Goal: Task Accomplishment & Management: Manage account settings

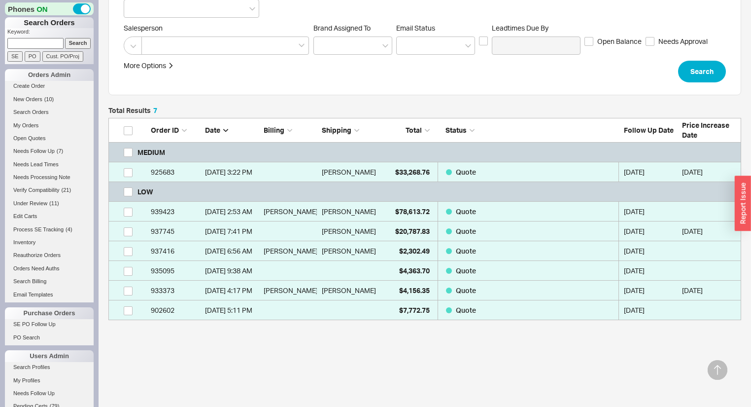
scroll to position [152, 0]
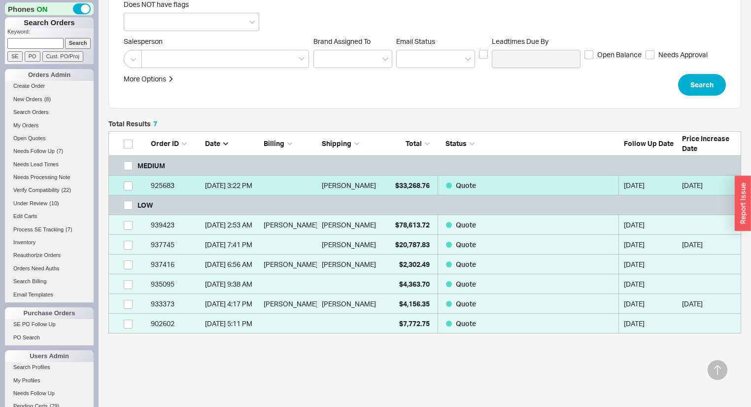
click at [367, 185] on div "Olivia Kitzen" at bounding box center [349, 185] width 54 height 20
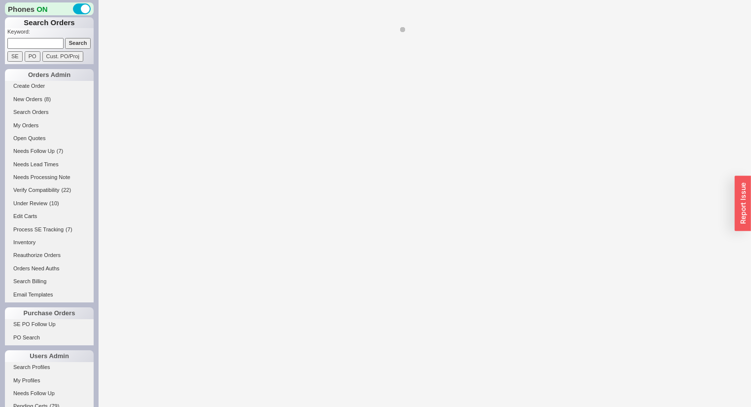
select select "*"
select select "MEDIUM"
select select "LOW"
select select "3"
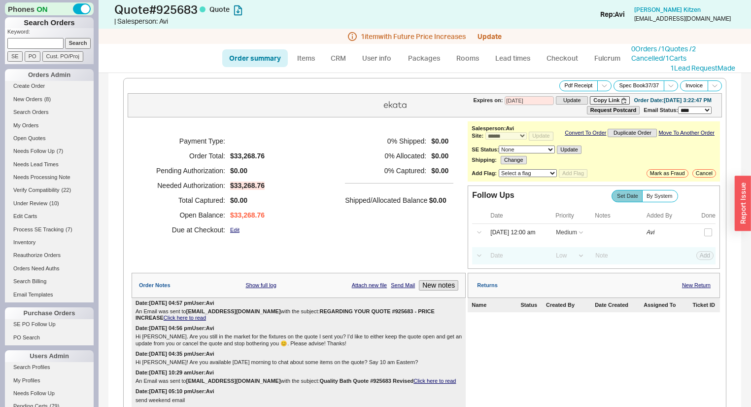
click at [206, 315] on link "Click here to read" at bounding box center [185, 317] width 42 height 6
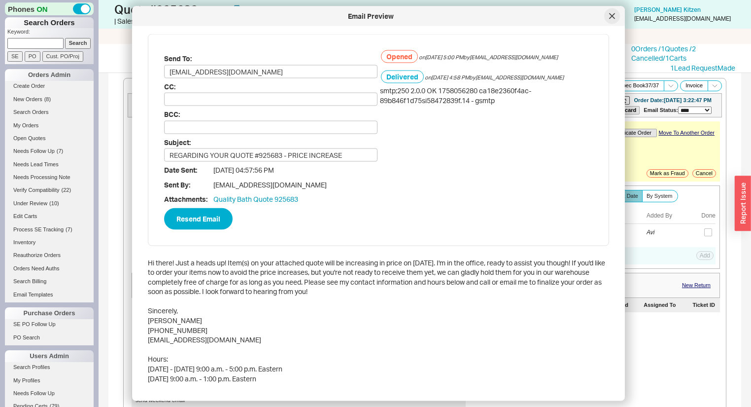
click at [614, 15] on icon at bounding box center [612, 16] width 6 height 6
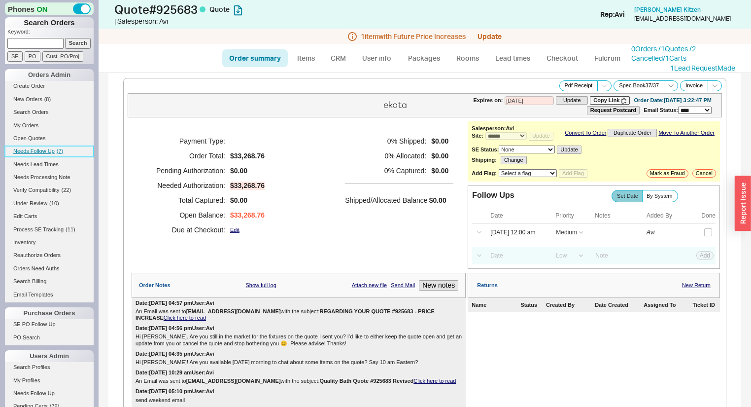
click at [54, 149] on link "Needs Follow Up ( 7 )" at bounding box center [49, 151] width 89 height 10
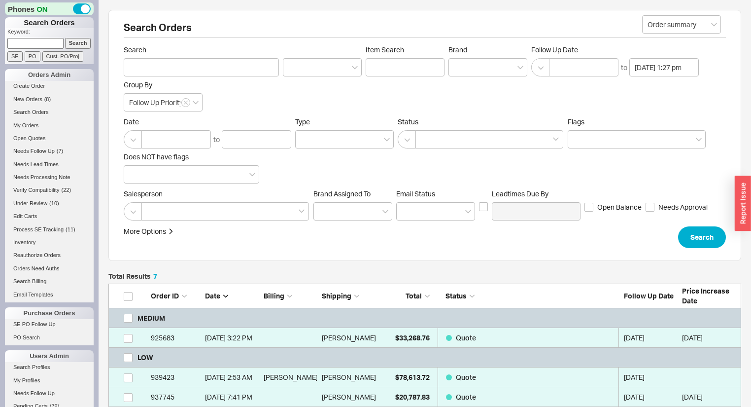
scroll to position [192, 0]
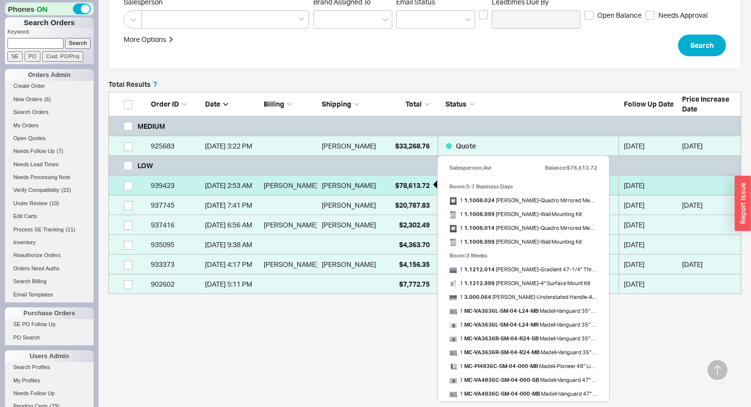
click at [414, 186] on span "$78,613.72" at bounding box center [412, 185] width 34 height 8
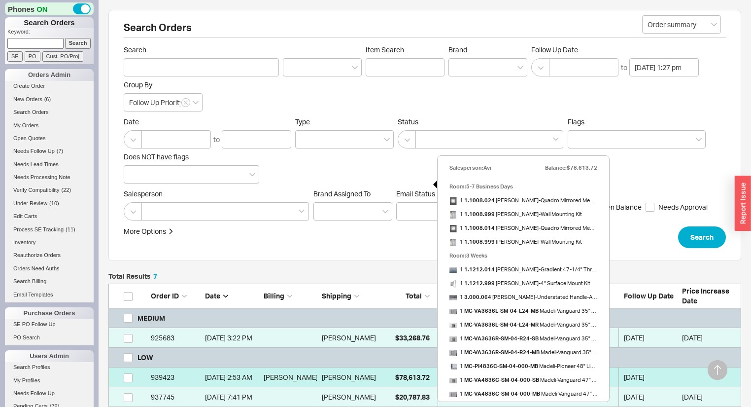
select select "*"
select select "LOW"
select select "3"
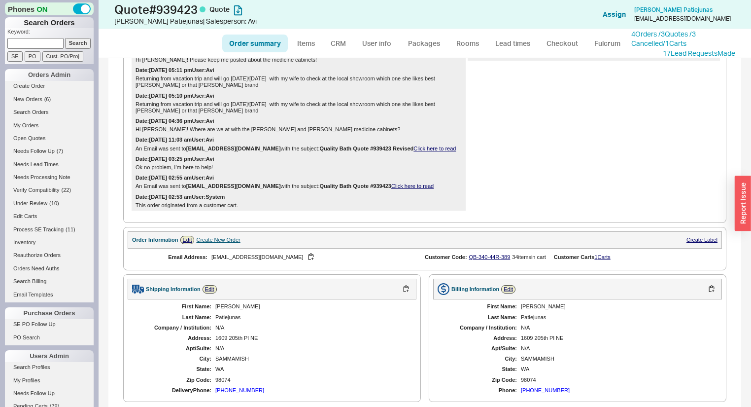
scroll to position [394, 0]
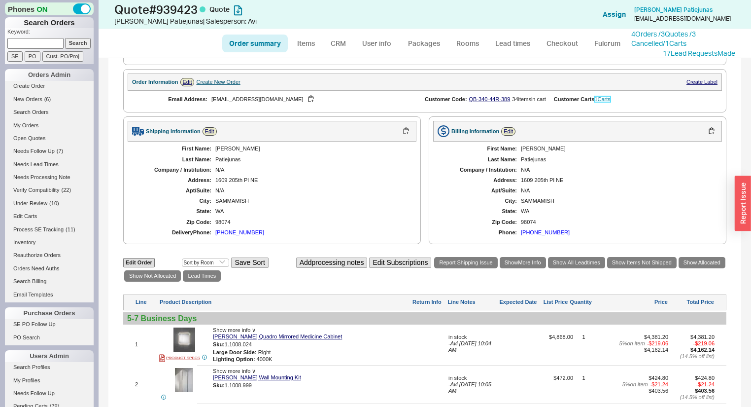
click at [597, 102] on link "1 Carts" at bounding box center [602, 99] width 16 height 6
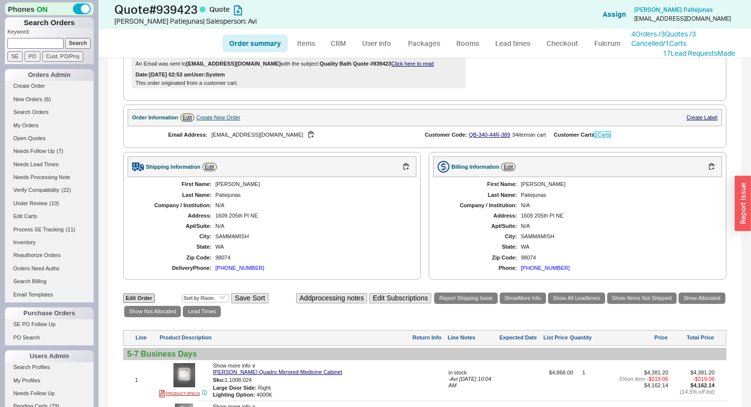
scroll to position [315, 0]
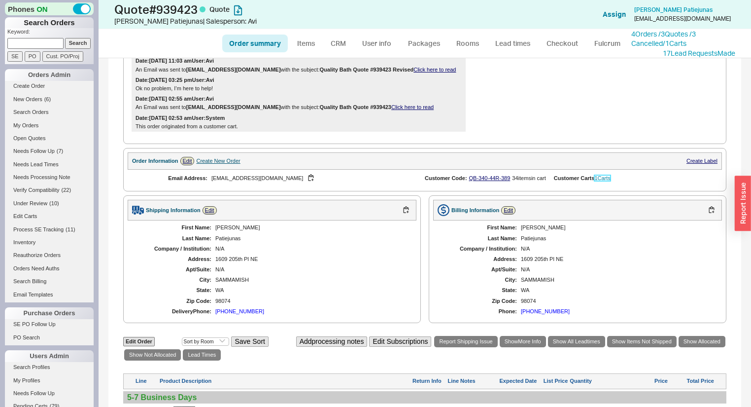
click at [603, 181] on link "1 Carts" at bounding box center [602, 178] width 16 height 6
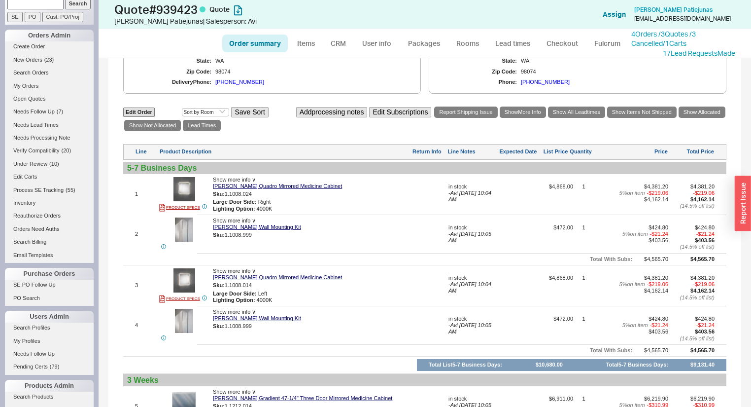
scroll to position [473, 0]
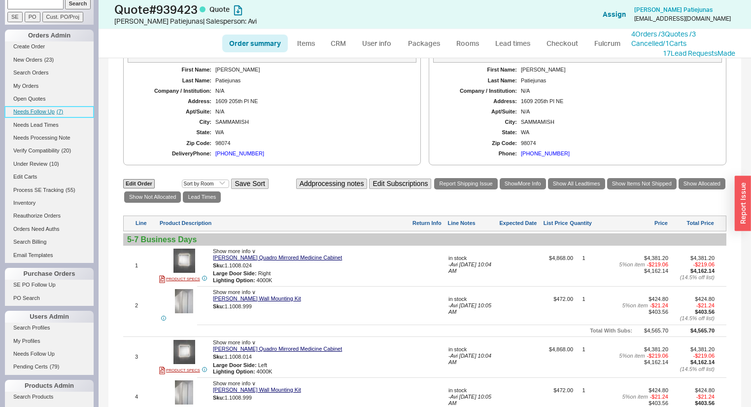
click at [57, 109] on span "( 7 )" at bounding box center [60, 111] width 6 height 6
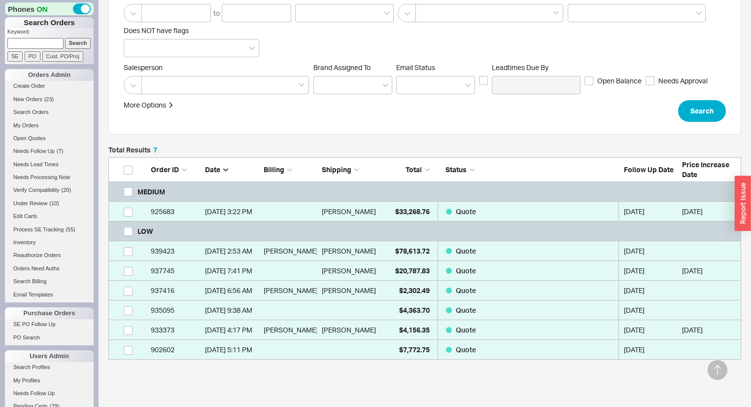
scroll to position [113, 0]
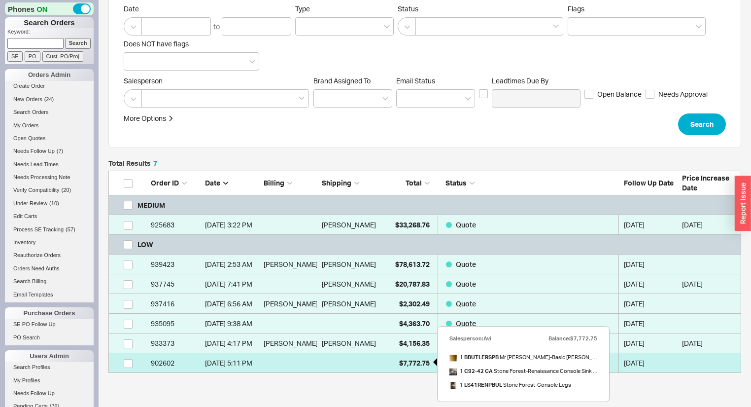
click at [406, 361] on span "$7,772.75" at bounding box center [414, 362] width 31 height 8
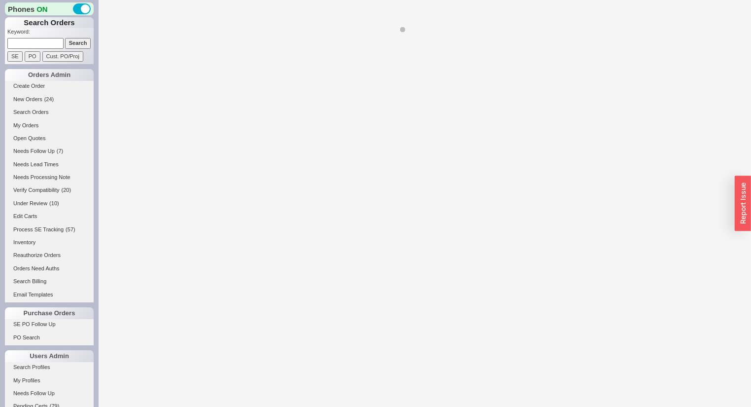
select select "*"
select select "LOW"
select select "3"
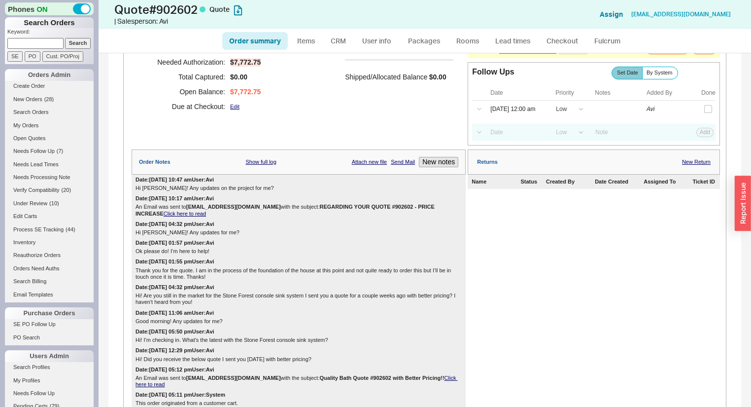
scroll to position [101, 0]
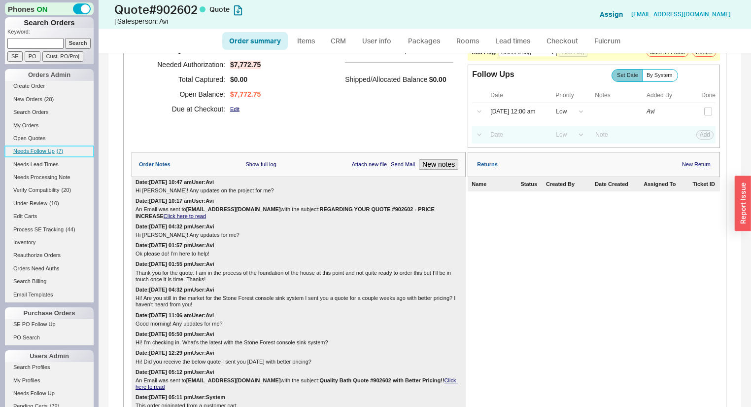
click at [55, 150] on link "Needs Follow Up ( 7 )" at bounding box center [49, 151] width 89 height 10
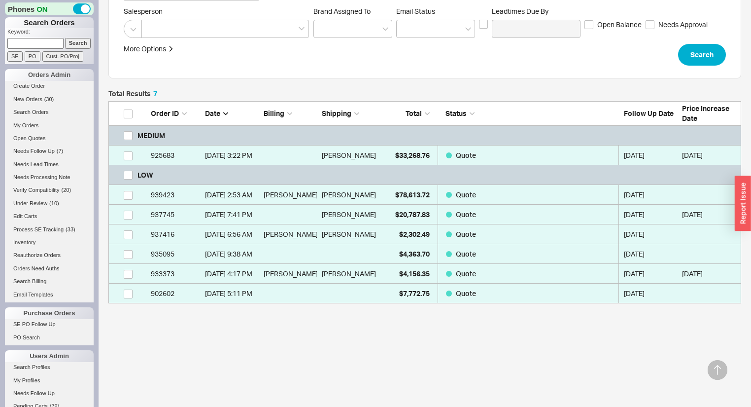
scroll to position [192, 0]
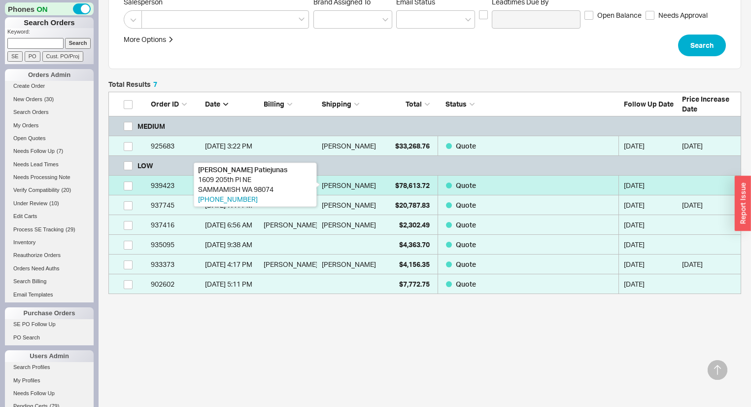
click at [367, 181] on div "Kestutis Patiejunas" at bounding box center [349, 185] width 54 height 20
select select "*"
select select "LOW"
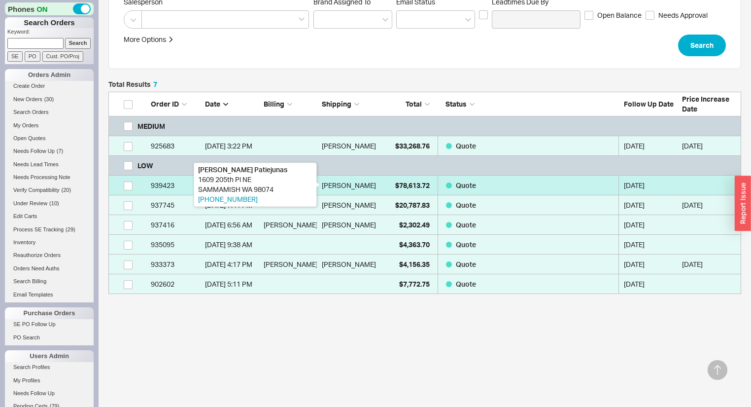
select select "3"
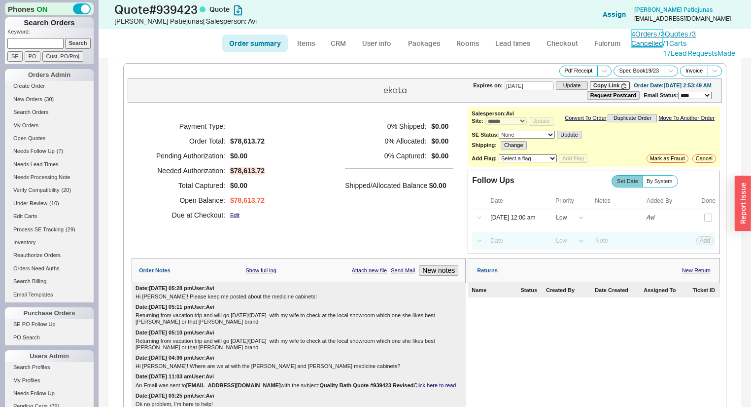
click at [673, 37] on link "4 Orders / 3 Quotes / 3 Cancelled" at bounding box center [663, 39] width 65 height 18
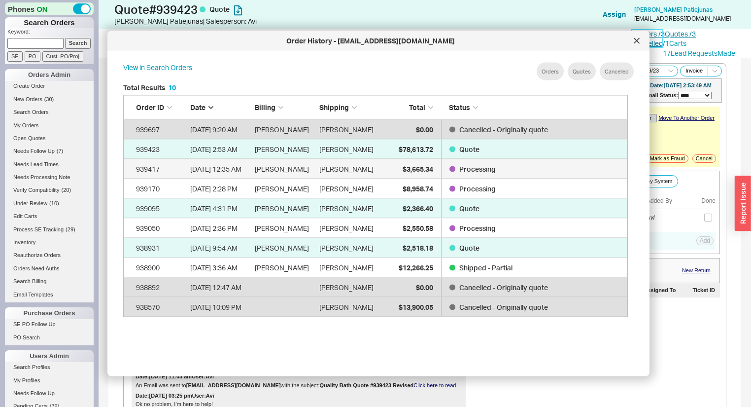
scroll to position [296, 515]
click at [634, 40] on icon at bounding box center [637, 41] width 6 height 6
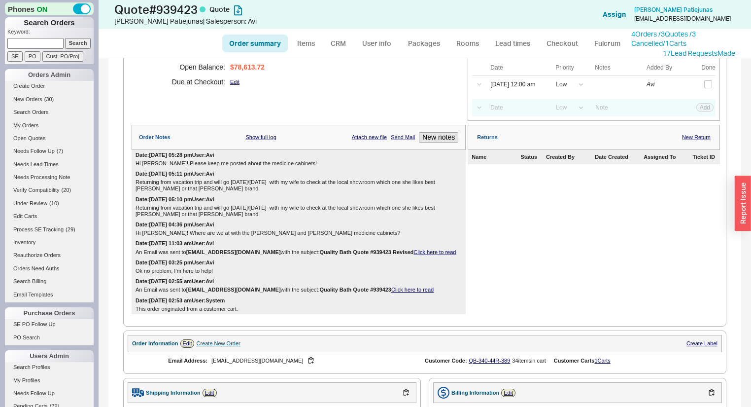
scroll to position [197, 0]
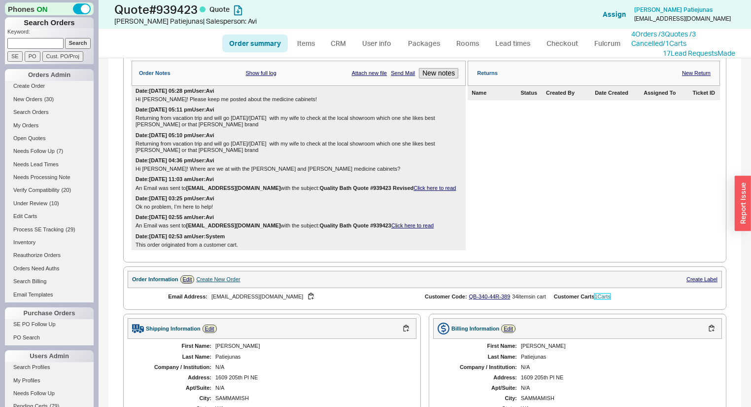
click at [610, 298] on link "1 Carts" at bounding box center [602, 296] width 16 height 6
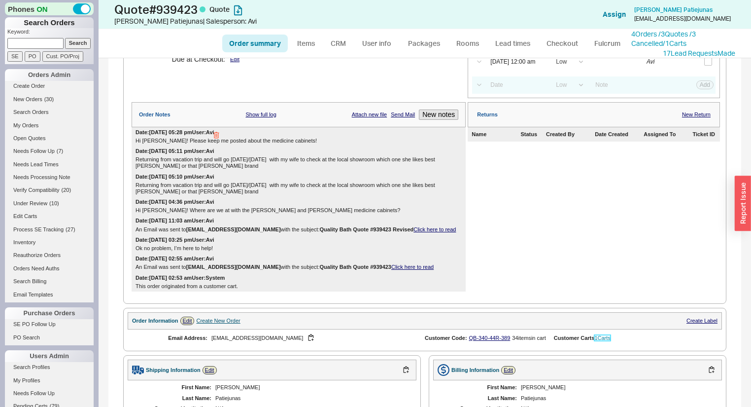
scroll to position [0, 0]
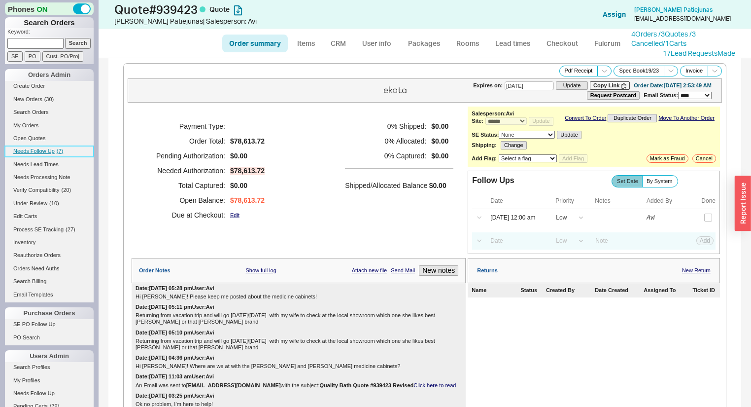
click at [48, 151] on span "Needs Follow Up" at bounding box center [33, 151] width 41 height 6
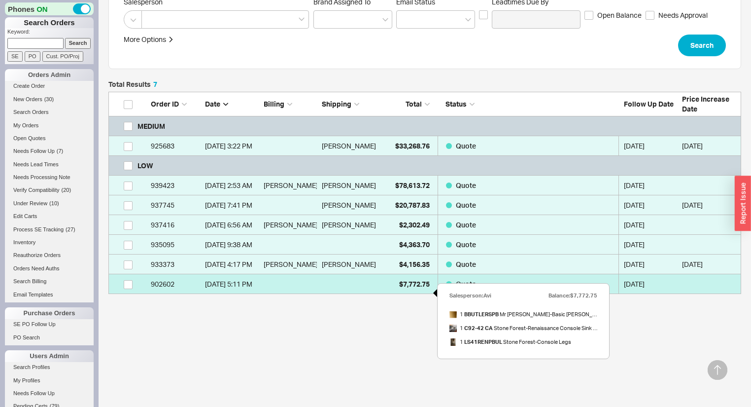
scroll to position [152, 0]
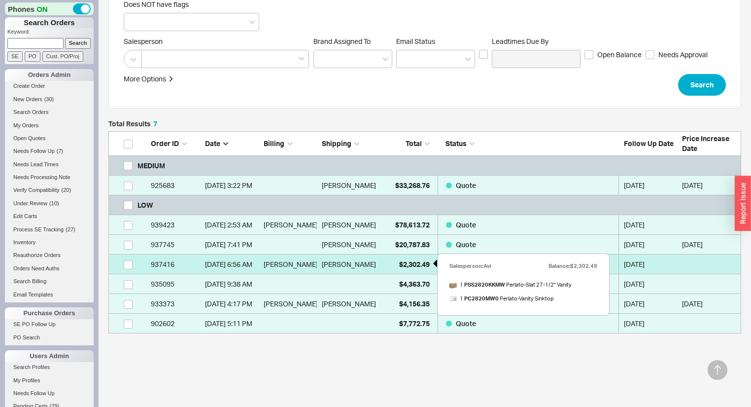
click at [399, 267] on span "$2,302.49" at bounding box center [414, 264] width 31 height 8
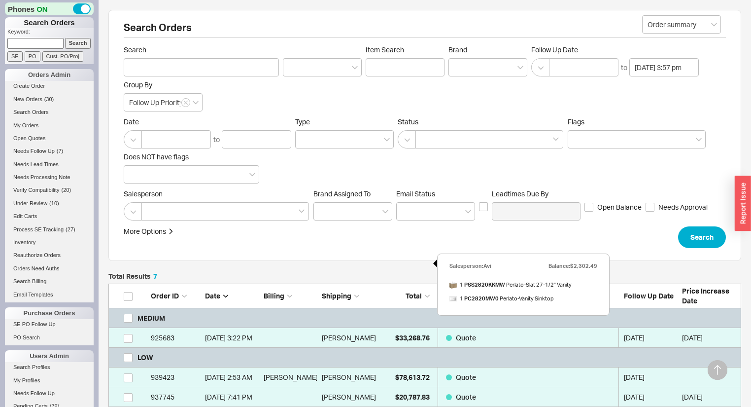
select select "*"
select select "LOW"
select select "3"
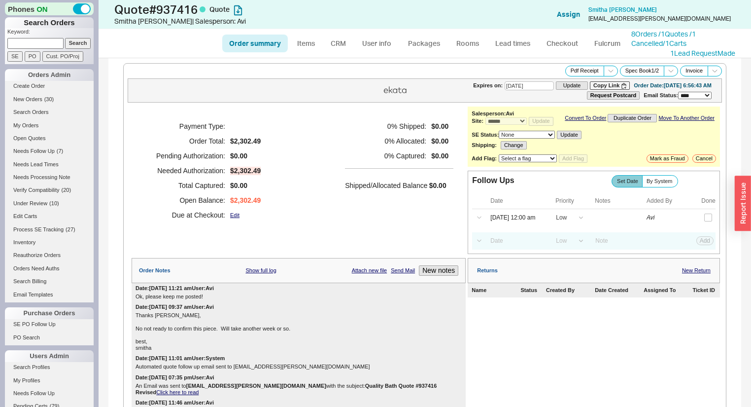
scroll to position [39, 0]
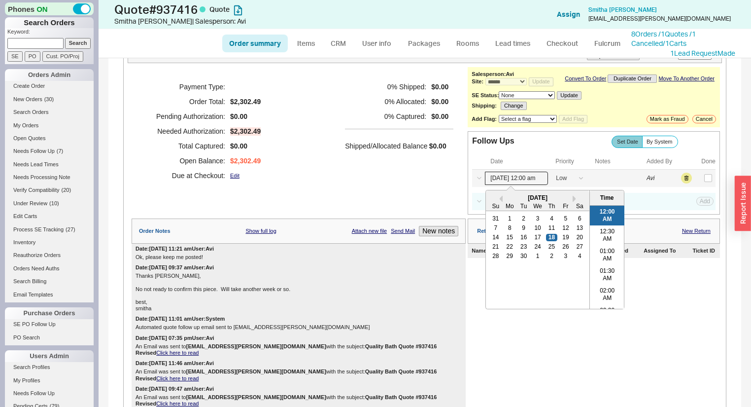
click at [506, 180] on input "09/18/25 12:00 am" at bounding box center [516, 178] width 63 height 13
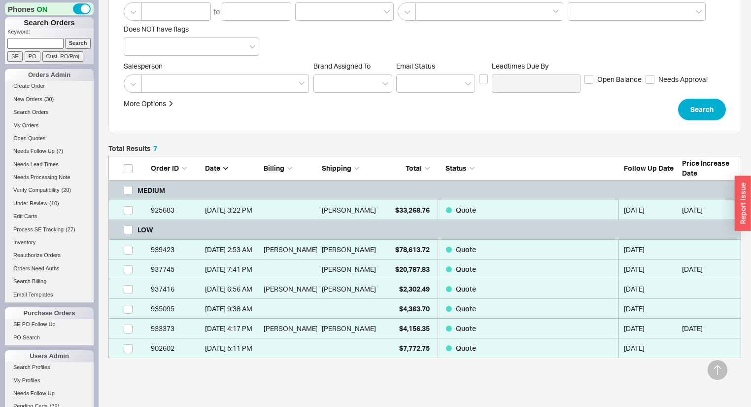
scroll to position [158, 0]
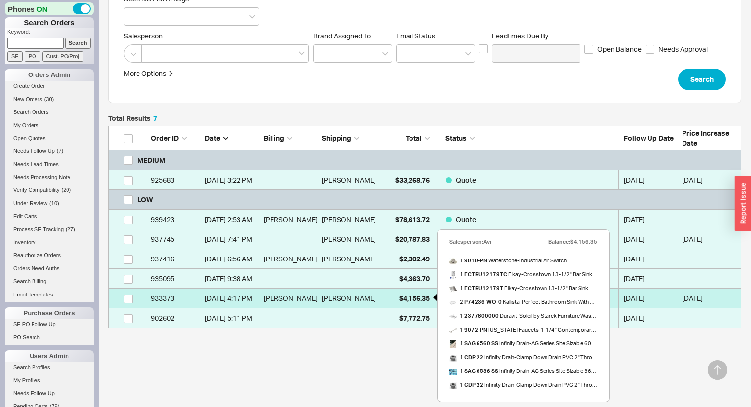
click at [412, 298] on span "$4,156.35" at bounding box center [414, 298] width 31 height 8
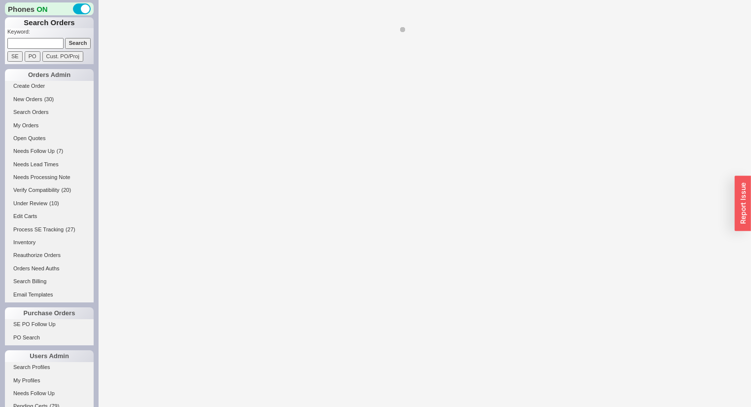
select select "*"
select select "LOW"
select select "3"
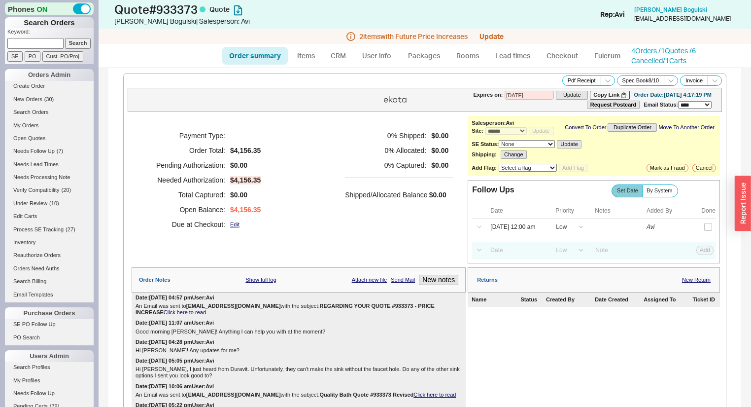
click at [206, 309] on link "Click here to read" at bounding box center [185, 312] width 42 height 6
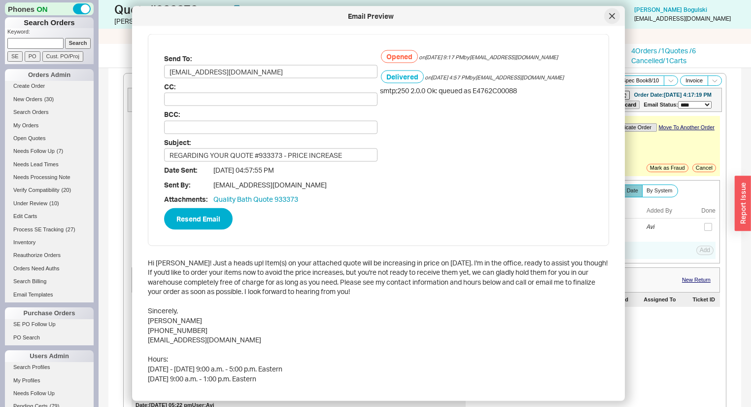
click at [613, 17] on icon at bounding box center [612, 15] width 5 height 5
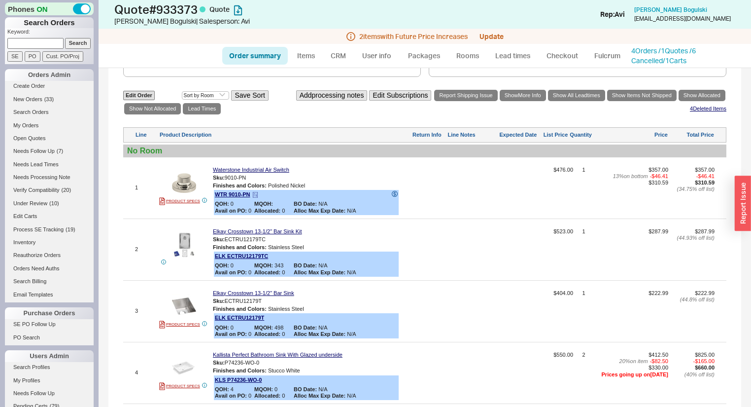
scroll to position [513, 0]
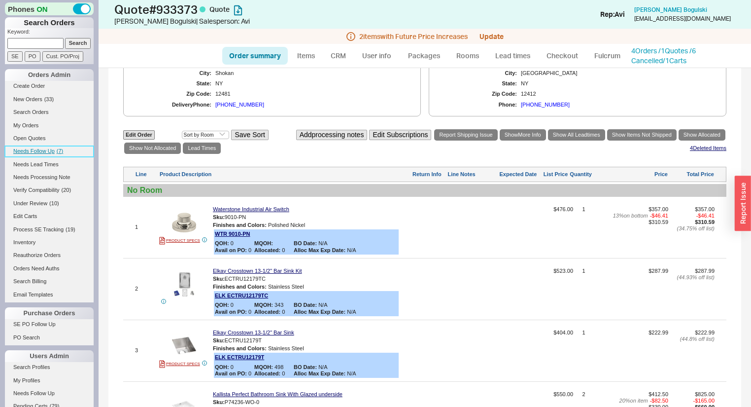
click at [49, 149] on span "Needs Follow Up" at bounding box center [33, 151] width 41 height 6
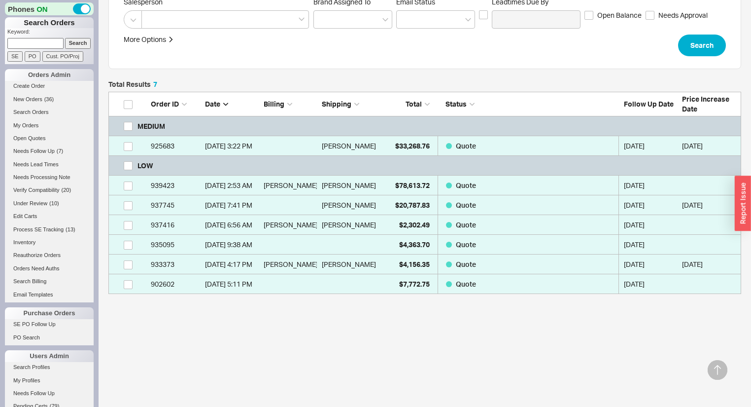
scroll to position [152, 0]
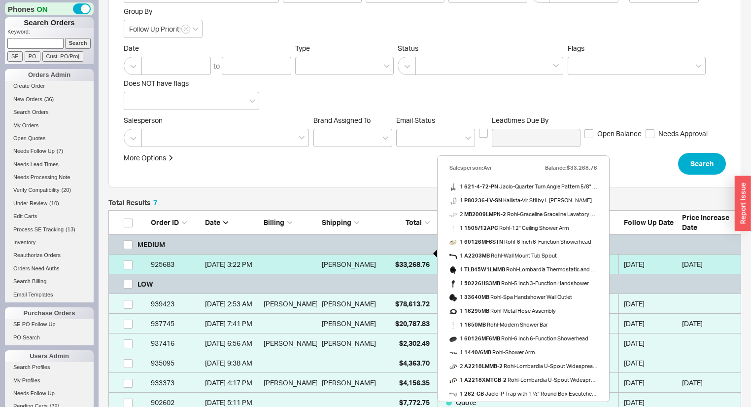
scroll to position [192, 0]
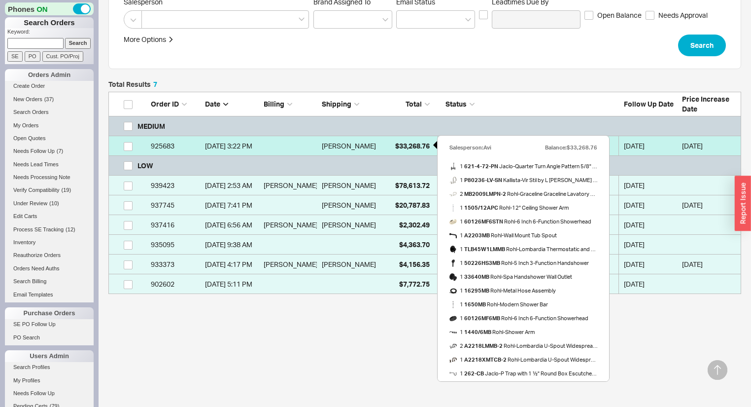
click at [388, 142] on div "$33,268.76" at bounding box center [404, 146] width 49 height 20
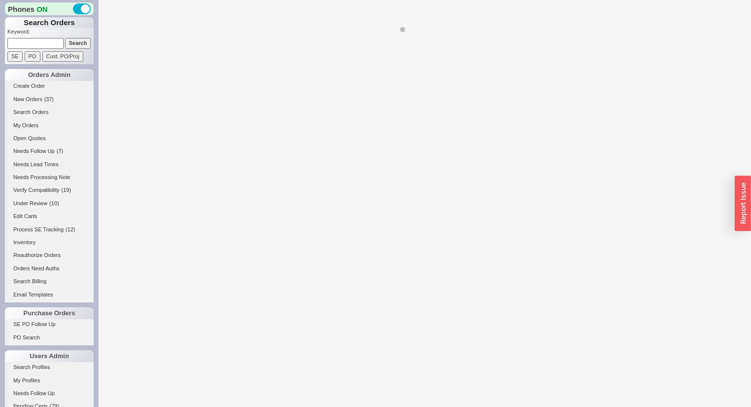
select select "*"
select select "MEDIUM"
select select "LOW"
select select "3"
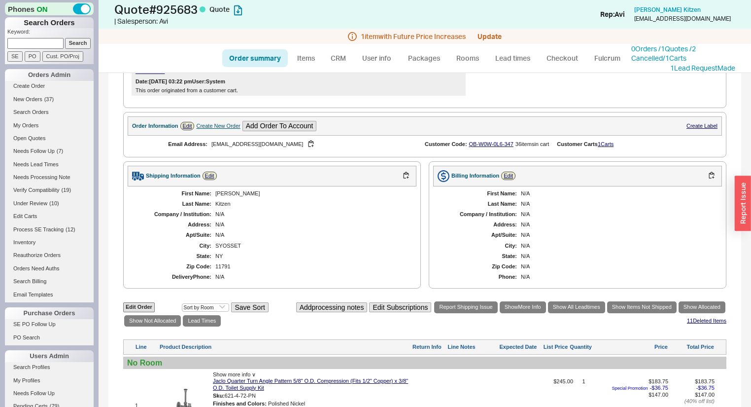
scroll to position [631, 0]
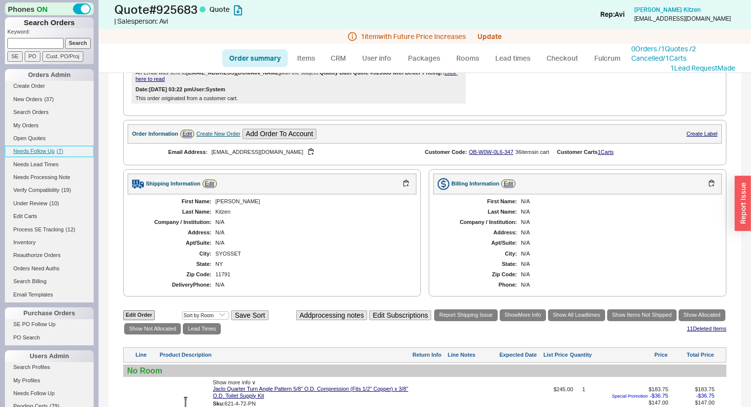
click at [46, 154] on link "Needs Follow Up ( 7 )" at bounding box center [49, 151] width 89 height 10
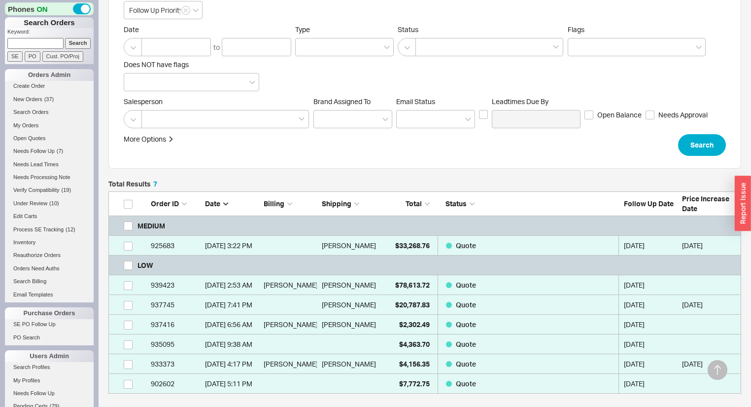
scroll to position [192, 0]
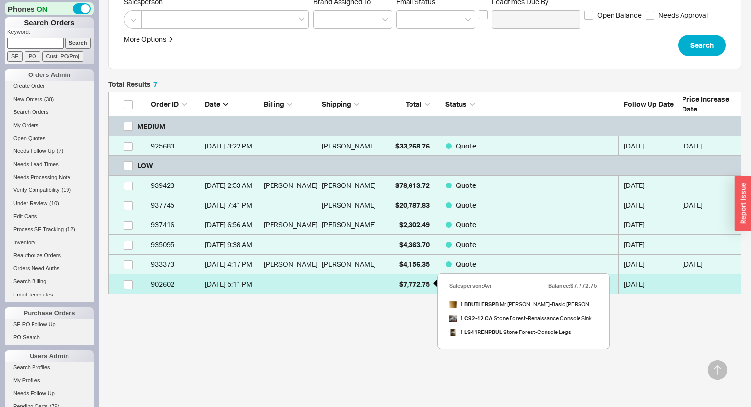
click at [413, 278] on div "$7,772.75" at bounding box center [404, 284] width 49 height 20
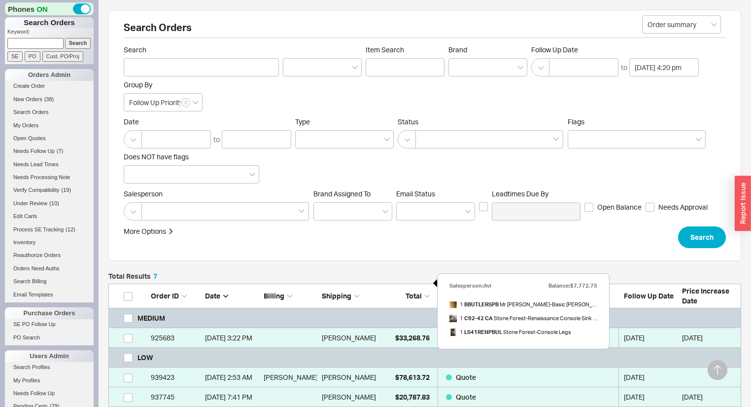
select select "*"
select select "LOW"
select select "3"
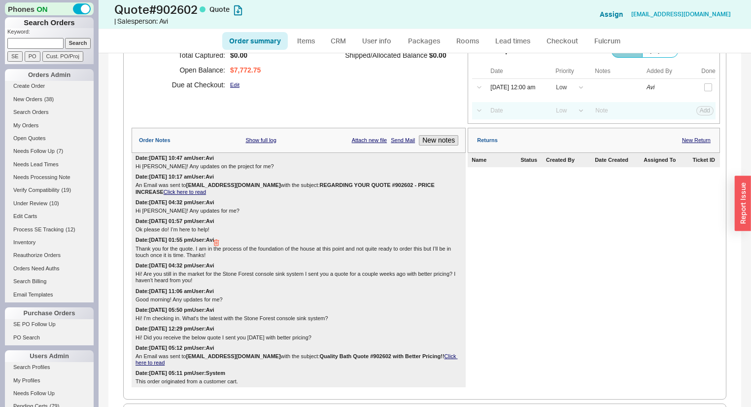
scroll to position [118, 0]
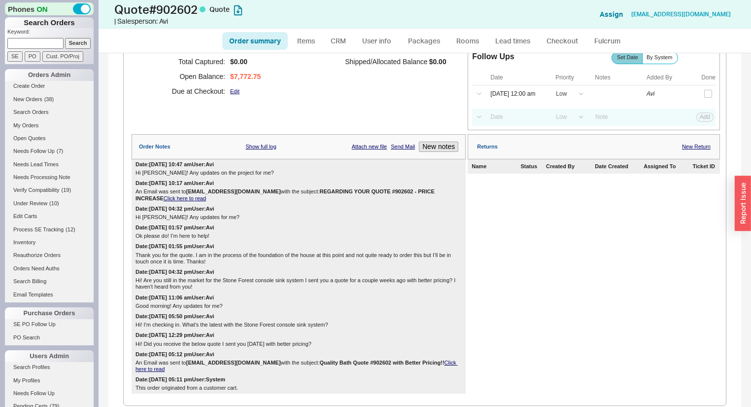
click at [206, 195] on link "Click here to read" at bounding box center [185, 198] width 42 height 6
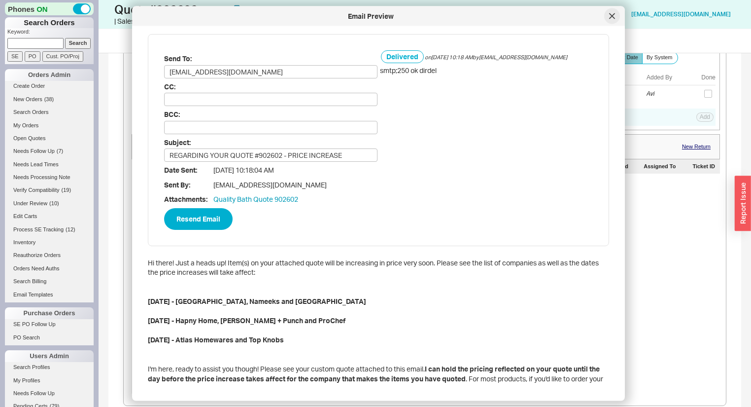
click at [613, 18] on icon at bounding box center [612, 16] width 6 height 6
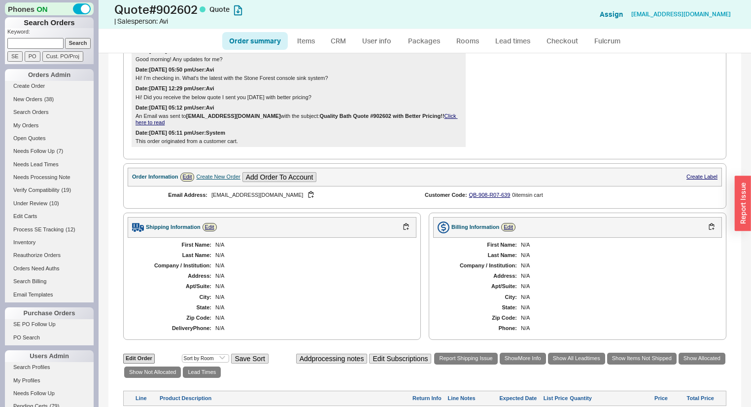
scroll to position [394, 0]
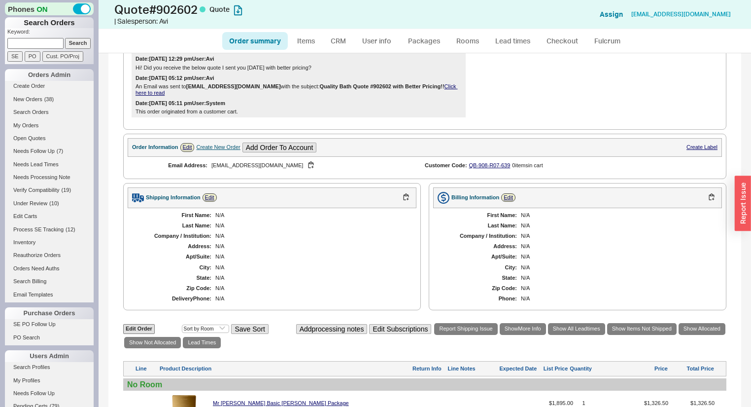
click at [446, 88] on link "Click here to read" at bounding box center [297, 89] width 322 height 12
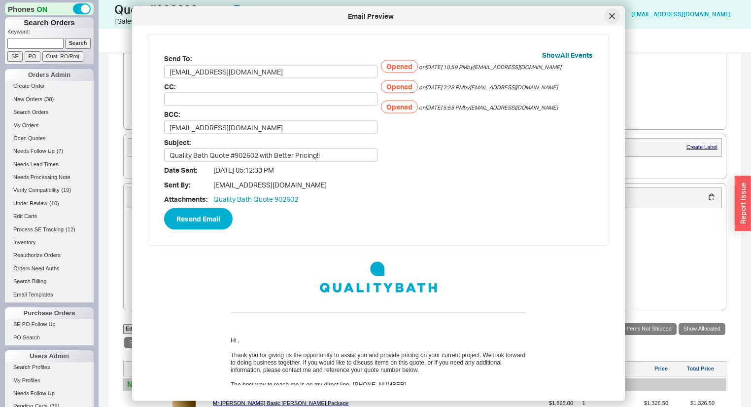
click at [608, 21] on div at bounding box center [612, 16] width 16 height 16
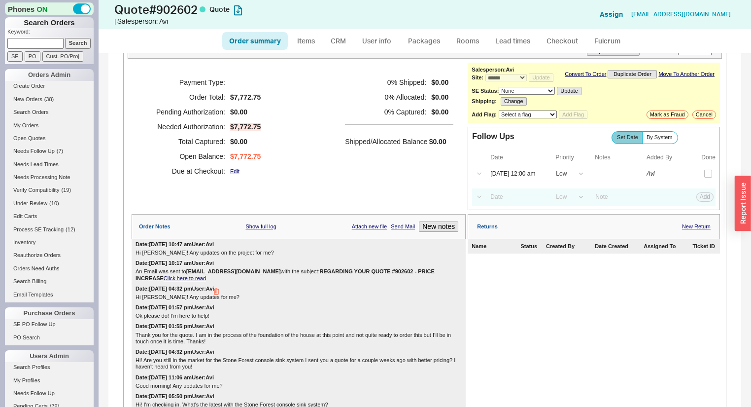
scroll to position [0, 0]
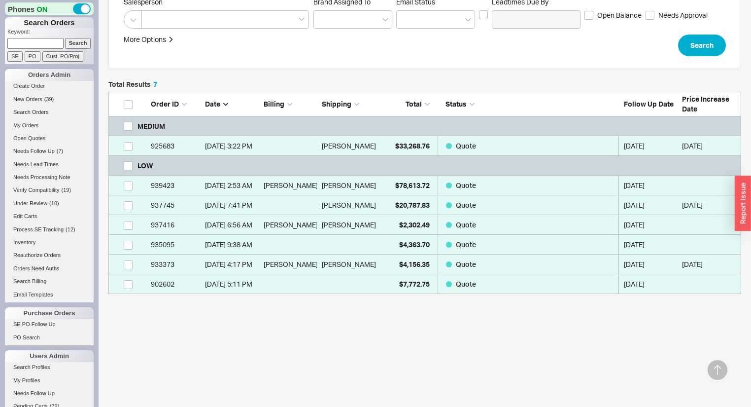
scroll to position [152, 0]
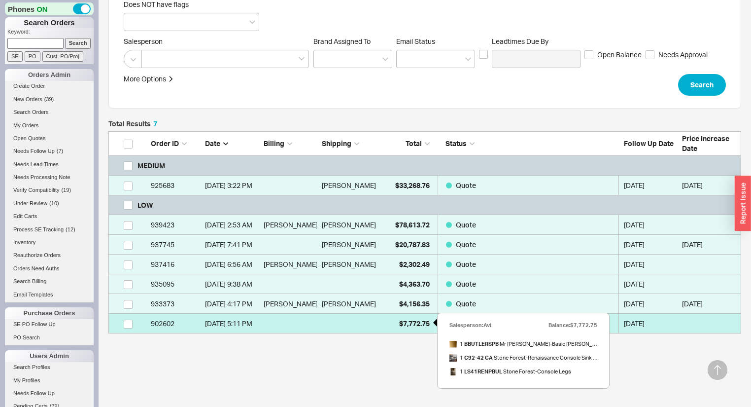
click at [384, 322] on div "$7,772.75" at bounding box center [404, 323] width 49 height 20
select select "*"
select select "LOW"
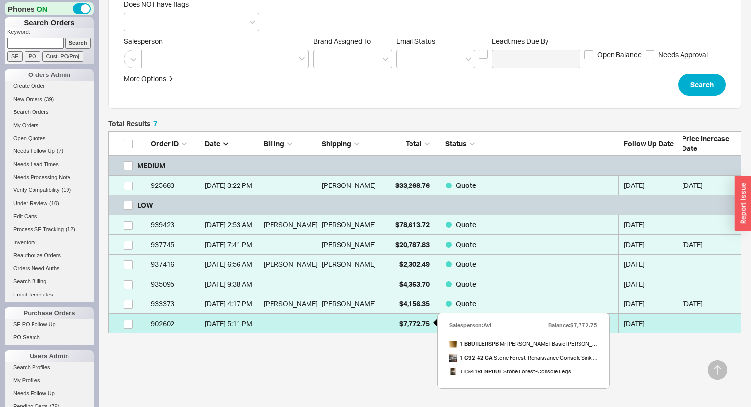
select select "3"
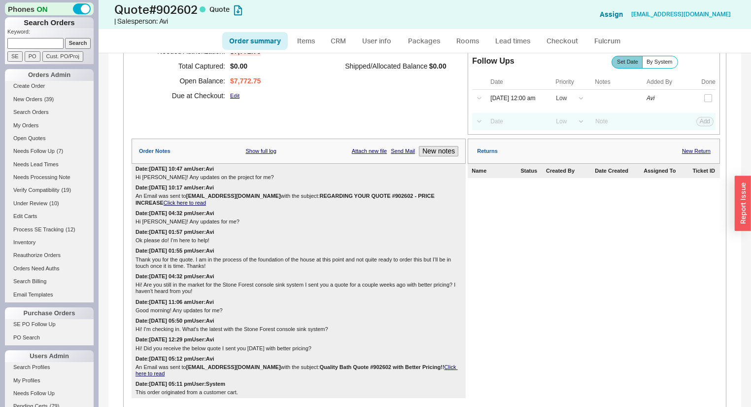
scroll to position [118, 0]
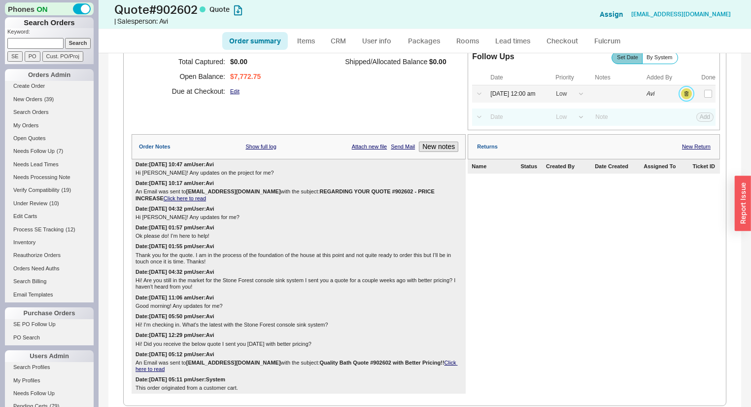
click at [681, 97] on button "button" at bounding box center [686, 93] width 11 height 11
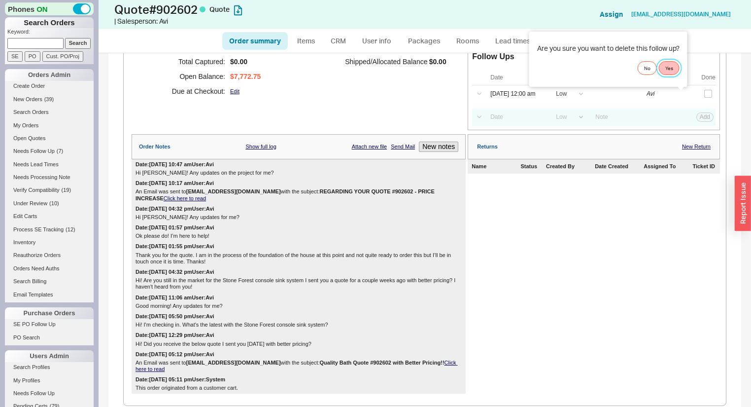
click at [674, 68] on button "Yes" at bounding box center [669, 68] width 21 height 14
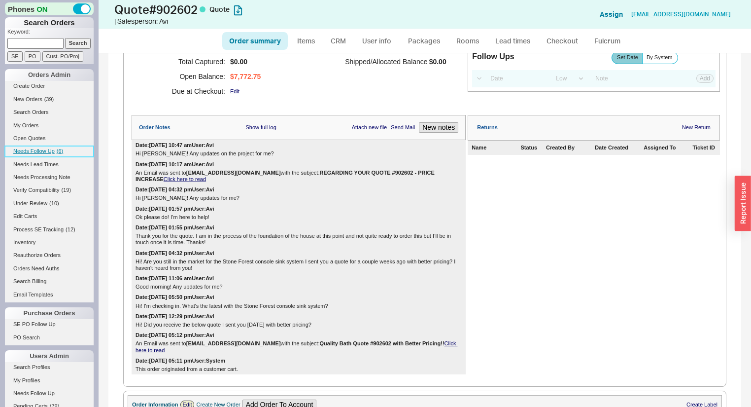
click at [49, 156] on link "Needs Follow Up ( 6 )" at bounding box center [49, 151] width 89 height 10
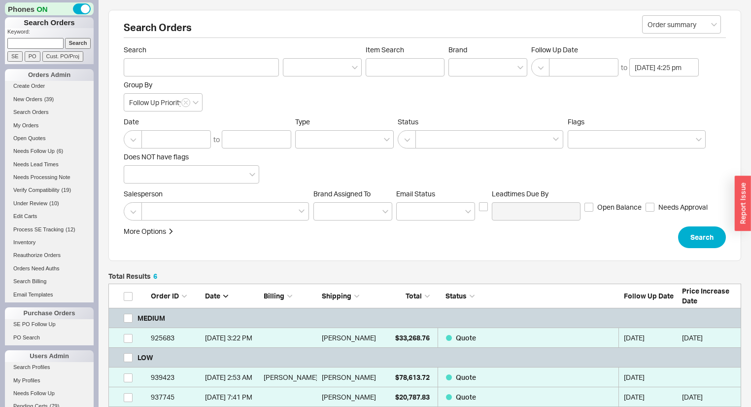
scroll to position [172, 0]
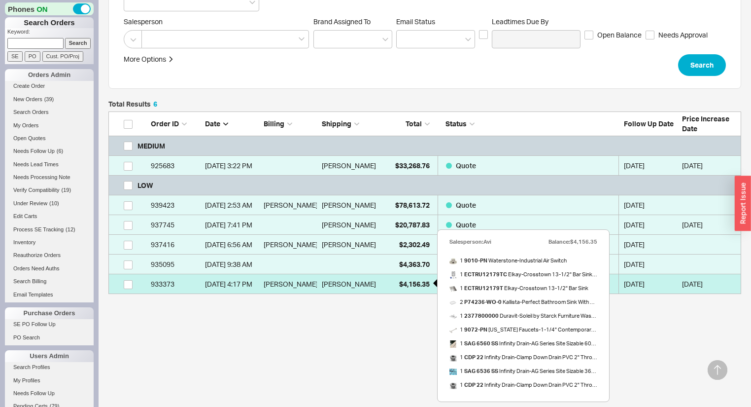
click at [384, 277] on div "$4,156.35" at bounding box center [404, 284] width 49 height 20
select select "*"
select select "LOW"
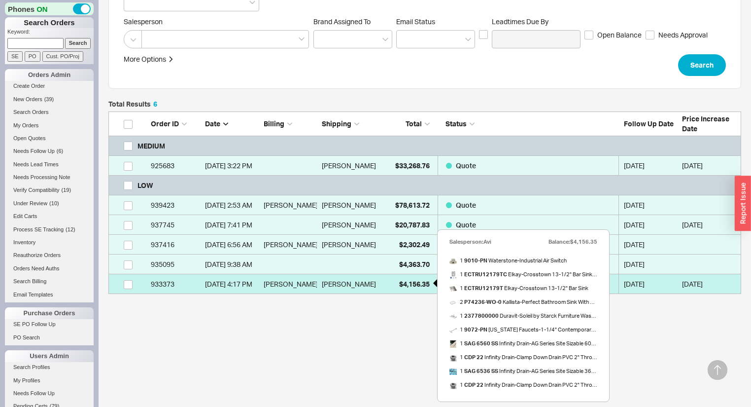
select select "3"
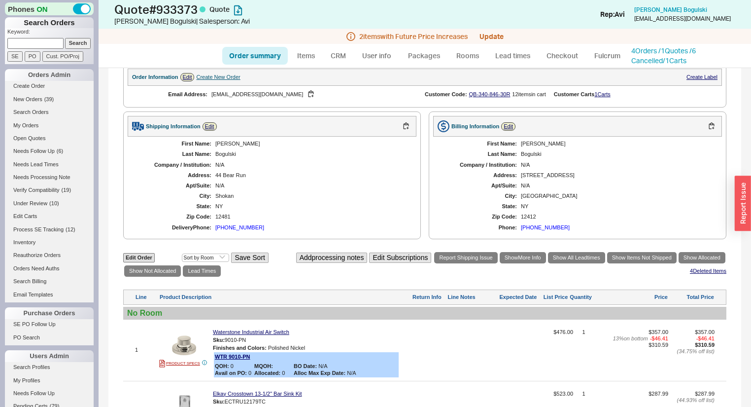
scroll to position [197, 0]
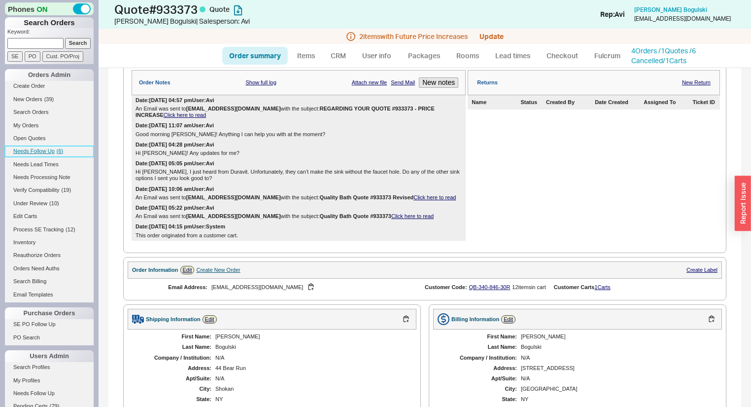
click at [63, 149] on link "Needs Follow Up ( 6 )" at bounding box center [49, 151] width 89 height 10
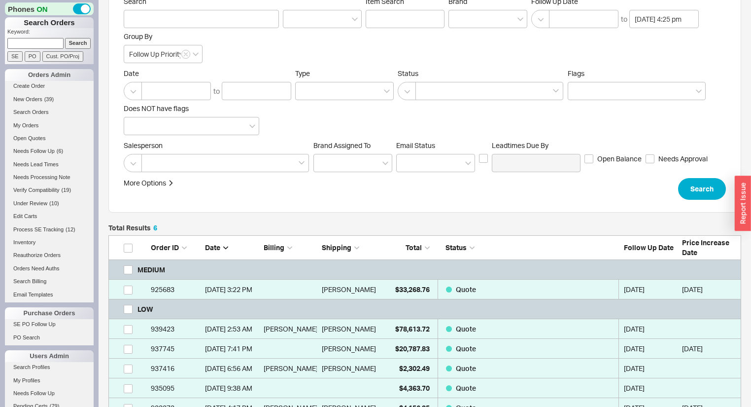
scroll to position [158, 0]
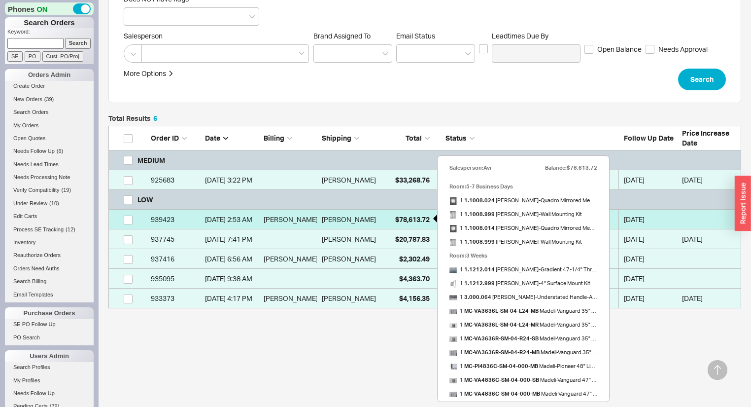
click at [408, 219] on span "$78,613.72" at bounding box center [412, 219] width 34 height 8
select select "*"
select select "LOW"
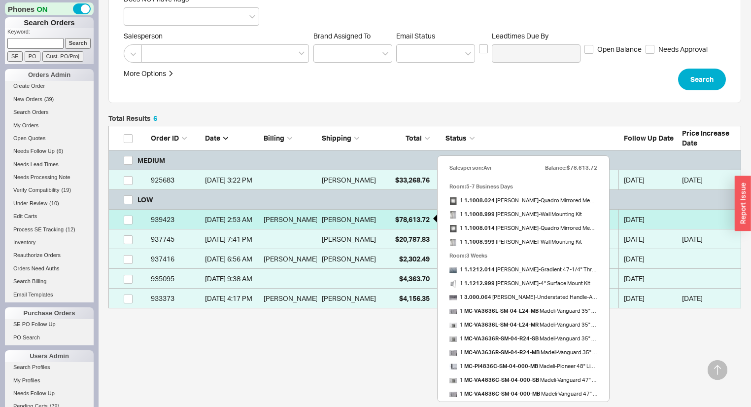
select select "3"
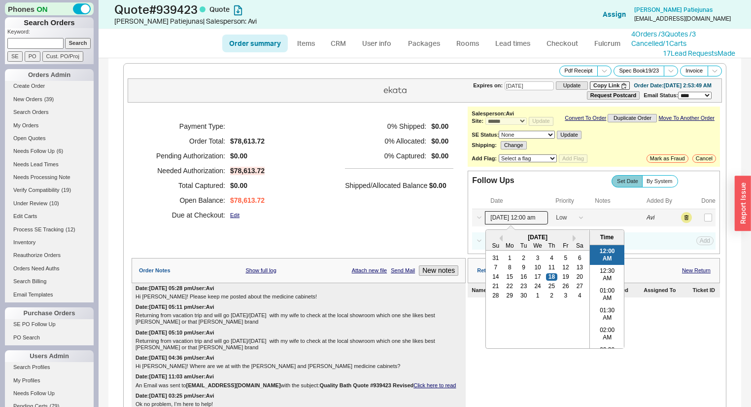
click at [520, 221] on input "09/18/25 12:00 am" at bounding box center [516, 217] width 63 height 13
click at [563, 278] on div "19" at bounding box center [566, 276] width 12 height 7
type input "09/19/25 12:00 am"
click at [700, 222] on button "Save" at bounding box center [704, 217] width 20 height 9
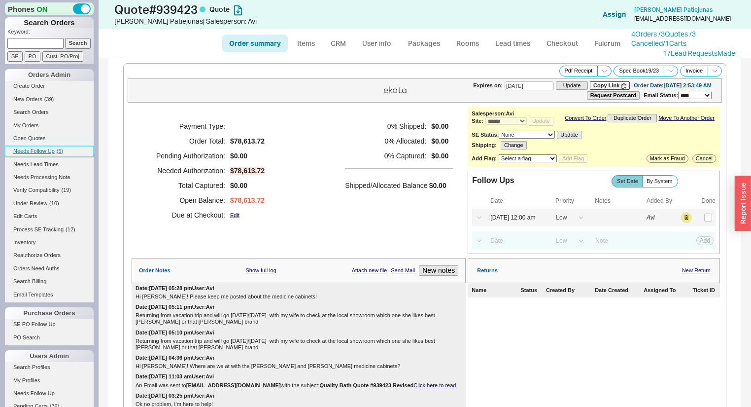
click at [53, 148] on span "Needs Follow Up" at bounding box center [33, 151] width 41 height 6
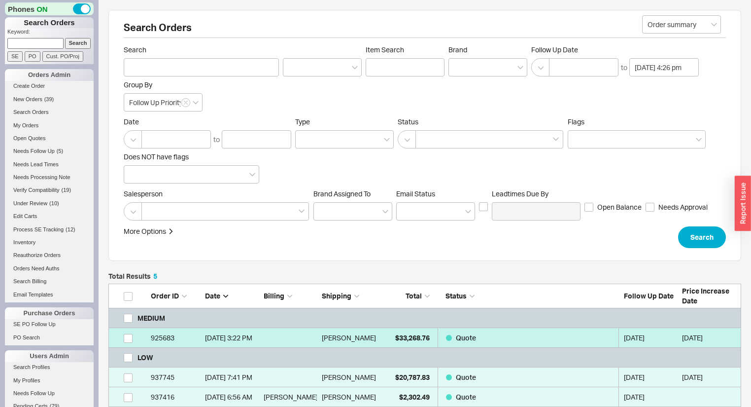
scroll to position [152, 0]
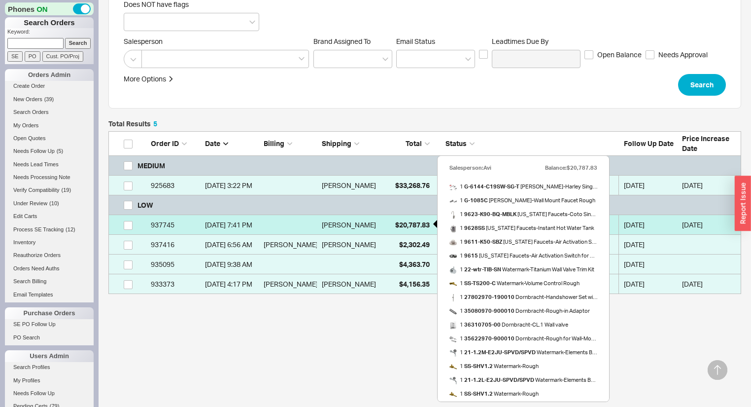
click at [405, 216] on div "$20,787.83" at bounding box center [404, 225] width 49 height 20
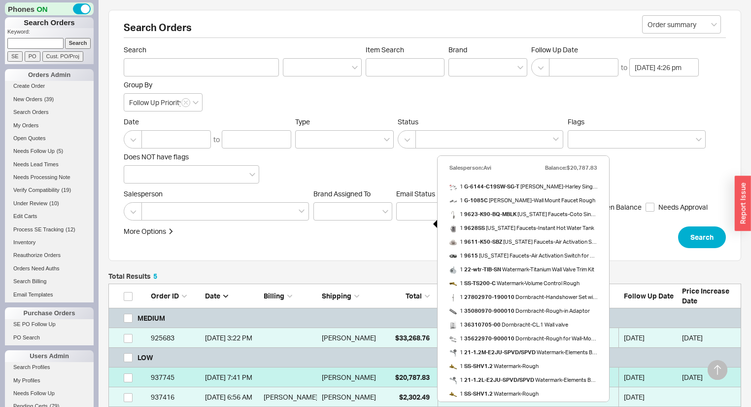
select select "*"
select select "LOW"
select select "3"
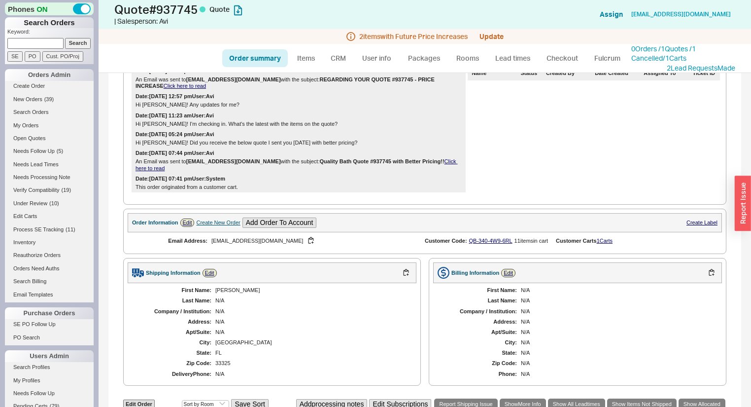
scroll to position [197, 0]
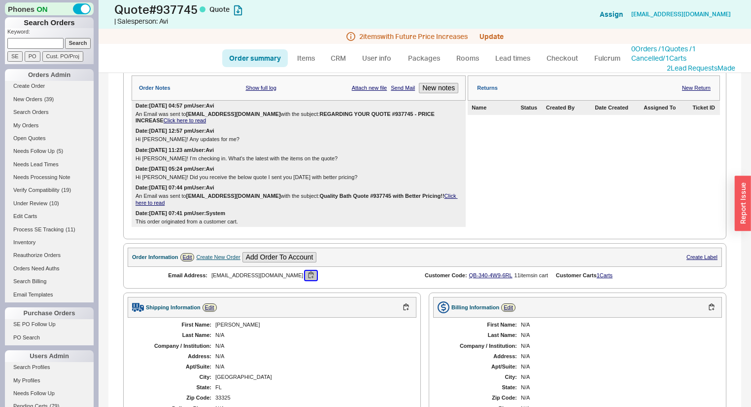
click at [305, 277] on button "button" at bounding box center [311, 275] width 12 height 9
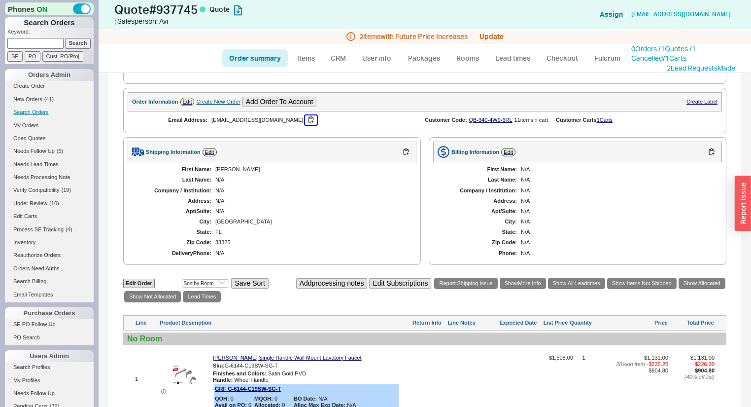
scroll to position [315, 0]
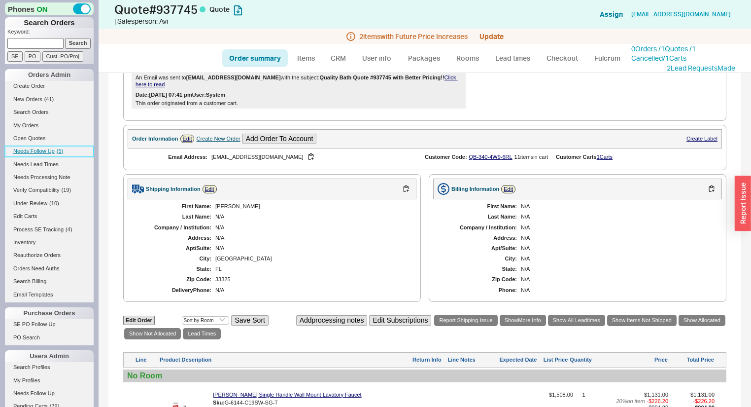
click at [24, 149] on span "Needs Follow Up" at bounding box center [33, 151] width 41 height 6
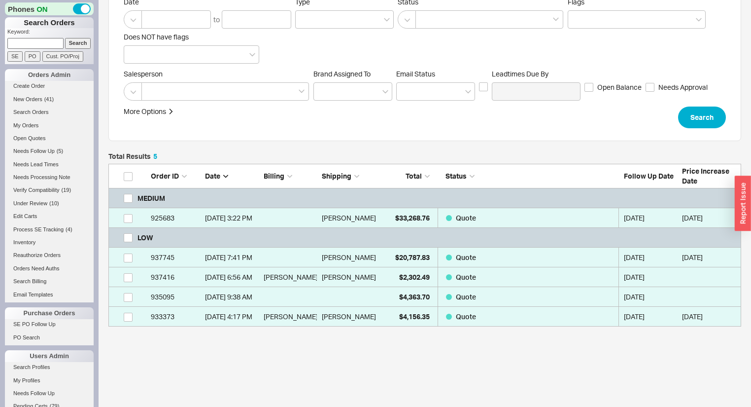
scroll to position [152, 0]
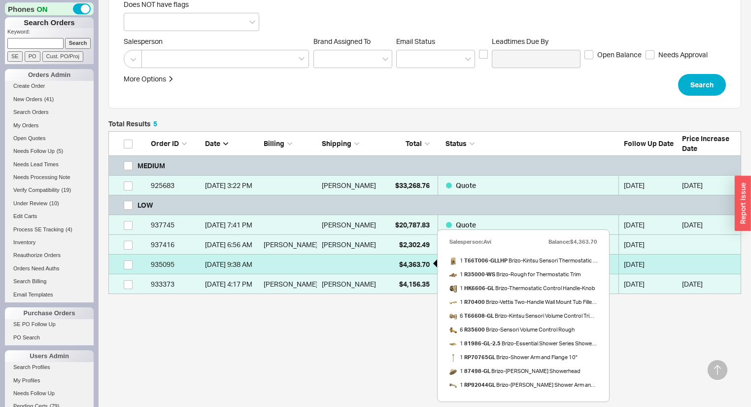
click at [394, 263] on div "$4,363.70" at bounding box center [404, 264] width 49 height 20
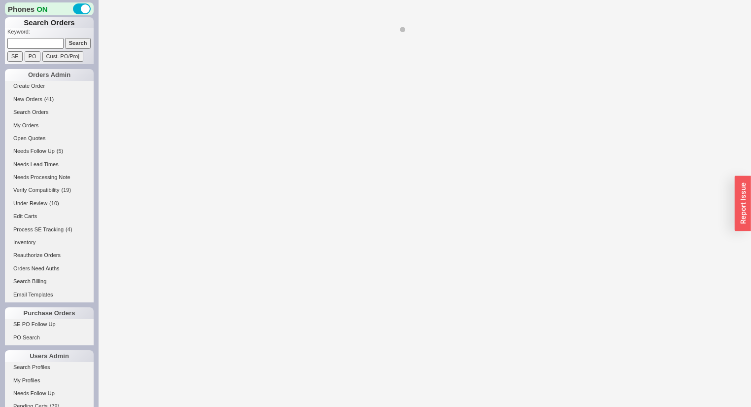
select select "*"
select select "LOW"
select select "3"
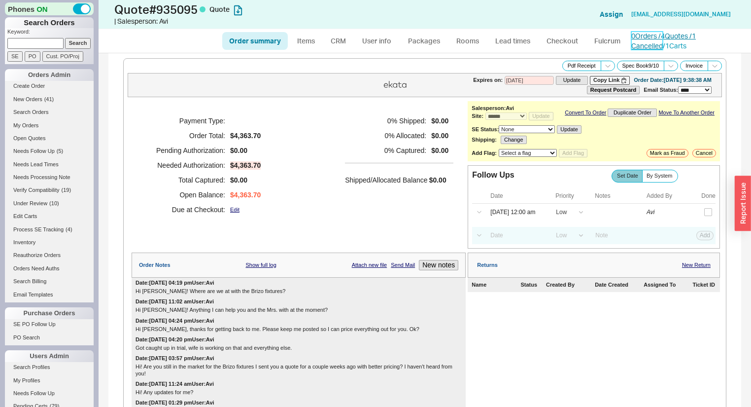
click at [659, 37] on link "0 Orders / 4 Quotes / 1 Cancelled" at bounding box center [663, 41] width 65 height 18
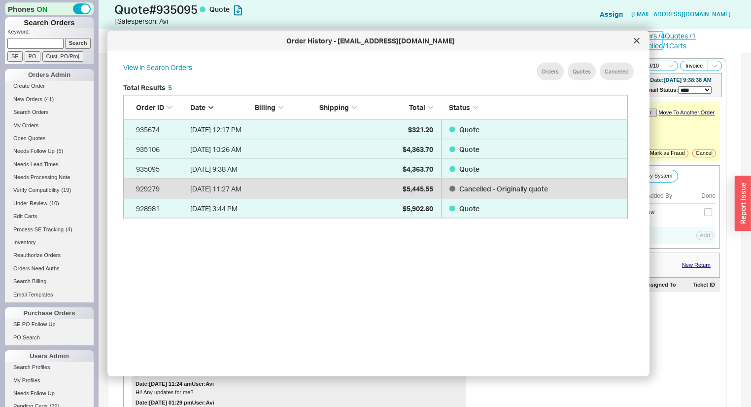
scroll to position [296, 515]
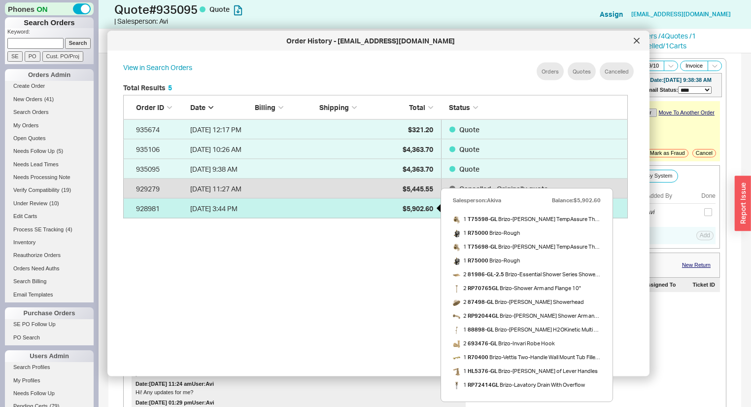
click at [396, 210] on div "$5,902.60" at bounding box center [408, 208] width 49 height 20
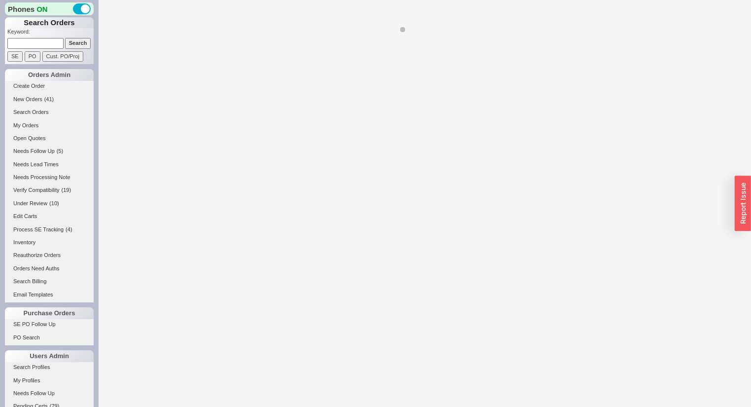
select select "*"
select select "LOW"
select select "3"
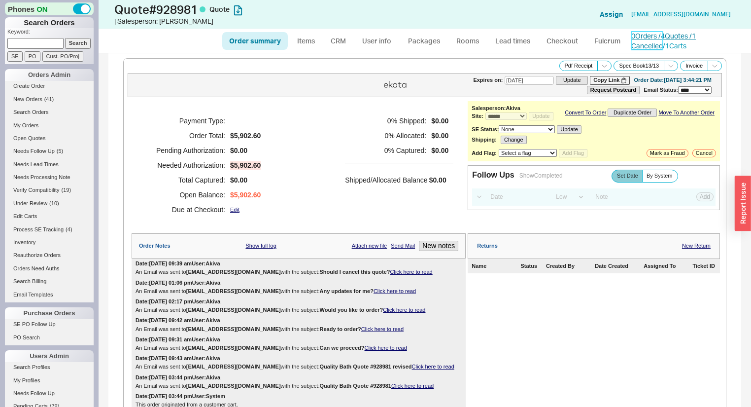
click at [671, 34] on link "0 Orders / 4 Quotes / 1 Cancelled" at bounding box center [663, 41] width 65 height 18
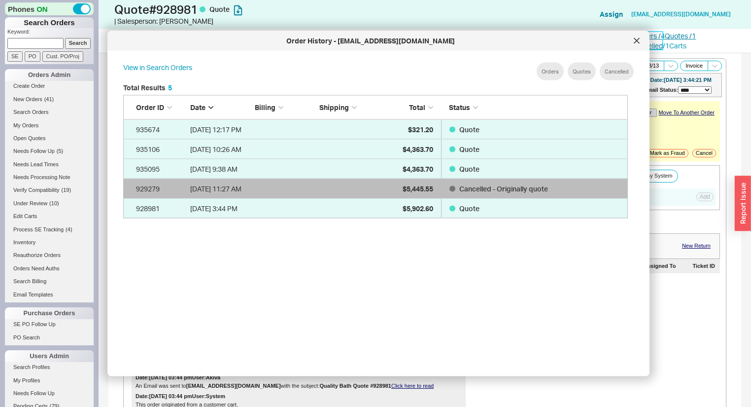
scroll to position [296, 515]
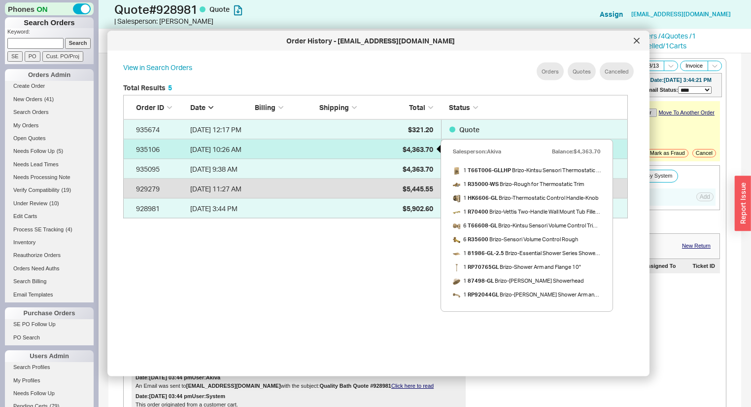
click at [408, 148] on span "$4,363.70" at bounding box center [418, 148] width 31 height 8
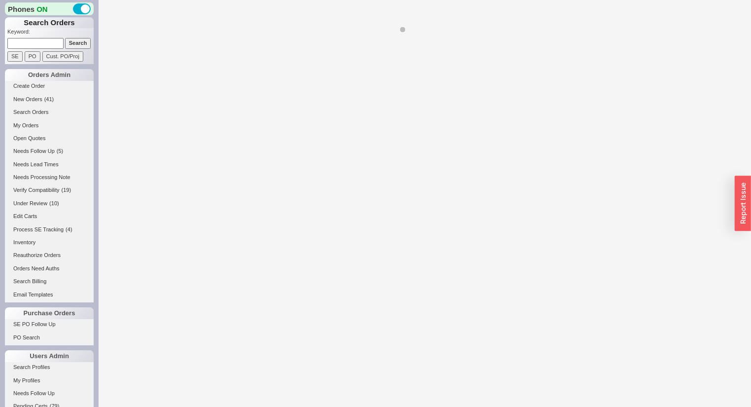
select select "*"
select select "LOW"
select select "3"
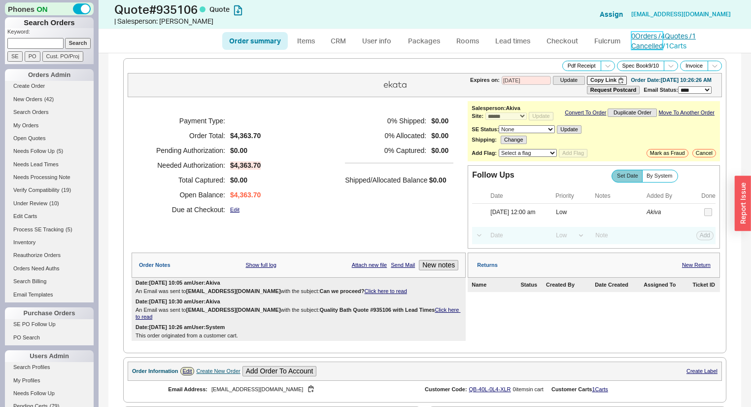
click at [645, 36] on link "0 Orders / 4 Quotes / 1 Cancelled" at bounding box center [663, 41] width 65 height 18
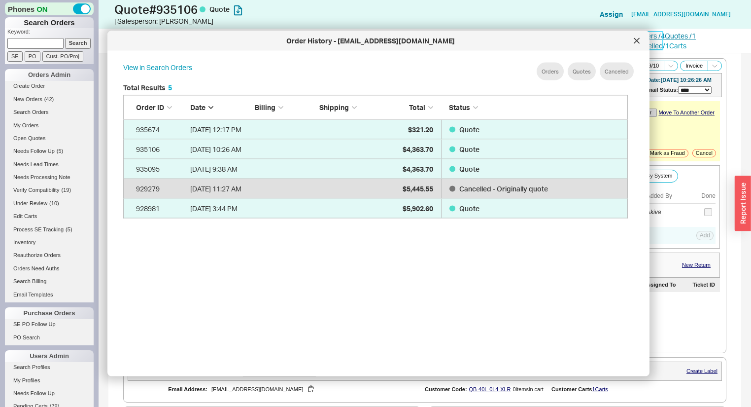
scroll to position [296, 515]
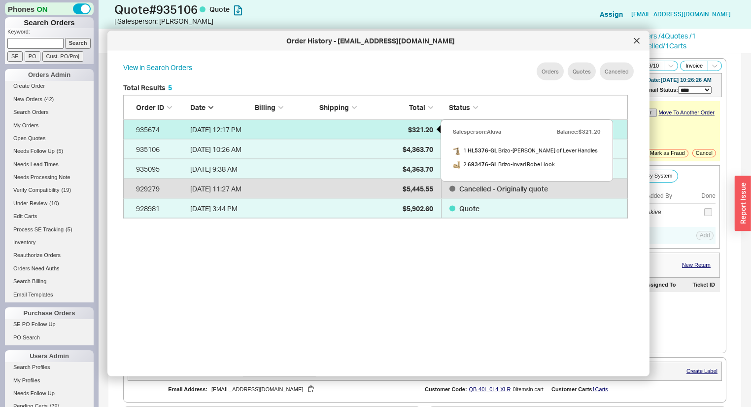
click at [410, 133] on span "$321.20" at bounding box center [420, 129] width 25 height 8
select select "*"
select select "3"
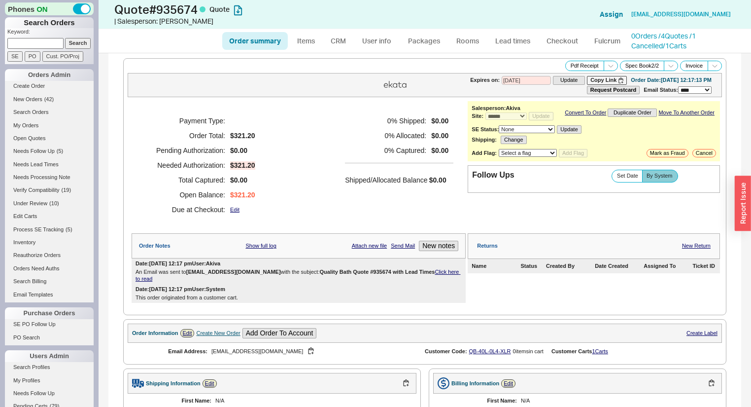
select select "*"
select select "LOW"
select select "3"
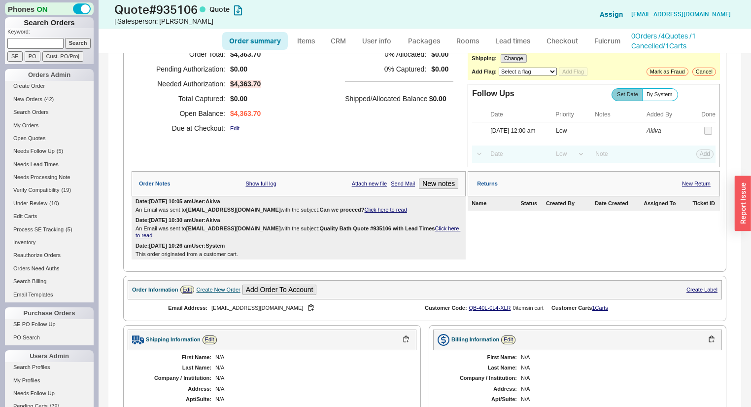
scroll to position [79, 0]
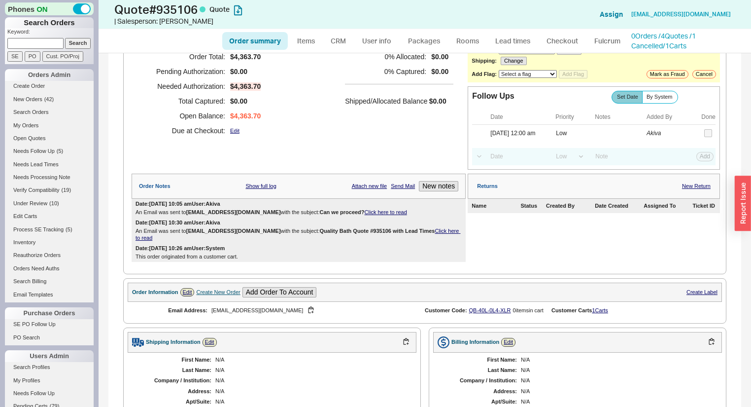
click at [651, 31] on div "0 Orders / 4 Quotes / 1 Cancelled / 1 Carts" at bounding box center [683, 40] width 104 height 19
click at [652, 37] on link "0 Orders / 4 Quotes / 1 Cancelled" at bounding box center [663, 41] width 65 height 18
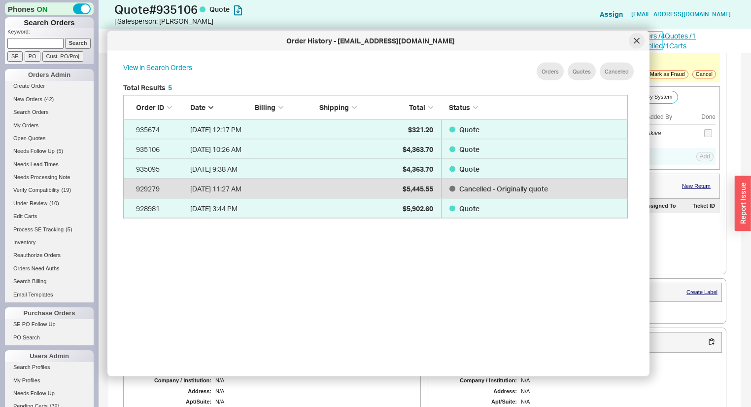
scroll to position [296, 515]
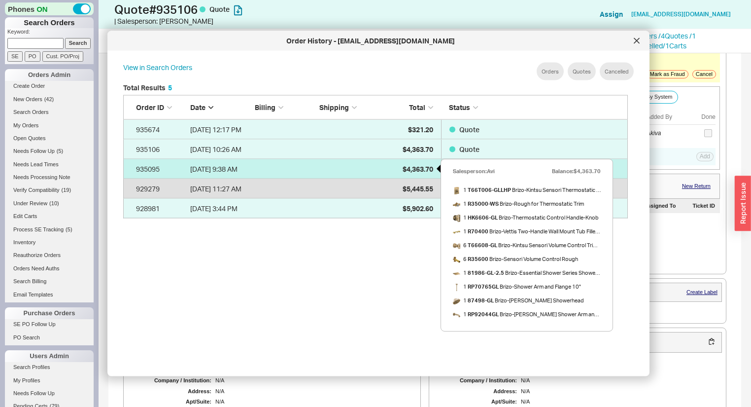
click at [403, 164] on span "$4,363.70" at bounding box center [418, 168] width 31 height 8
select select "*"
select select "LOW"
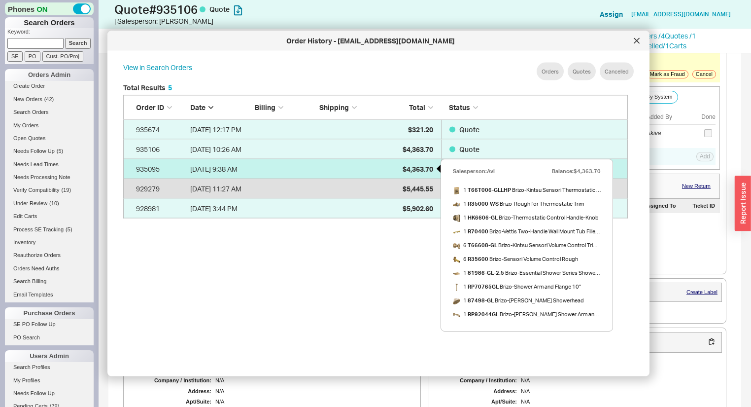
select select "3"
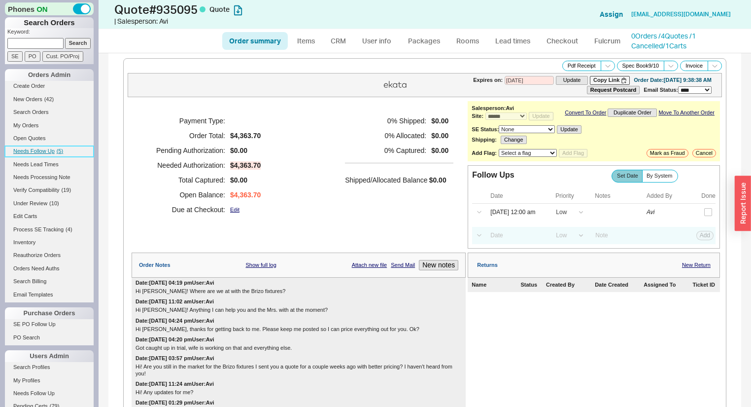
click at [51, 153] on span "Needs Follow Up" at bounding box center [33, 151] width 41 height 6
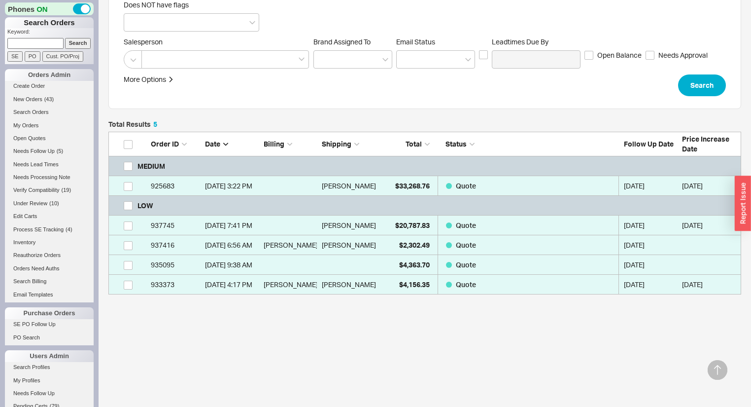
scroll to position [152, 0]
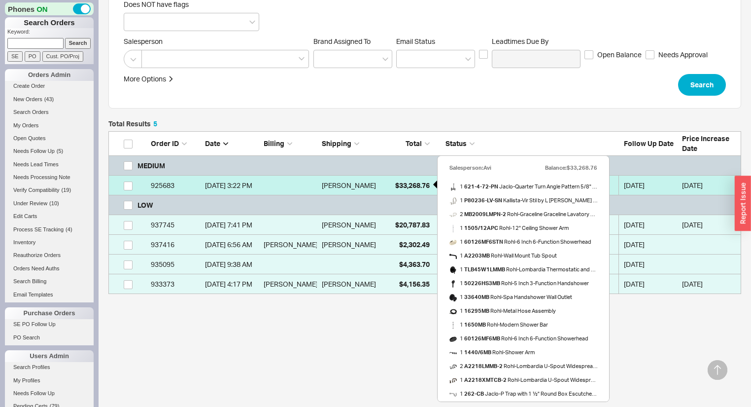
click at [409, 181] on span "$33,268.76" at bounding box center [412, 185] width 34 height 8
select select "*"
select select "MEDIUM"
select select "LOW"
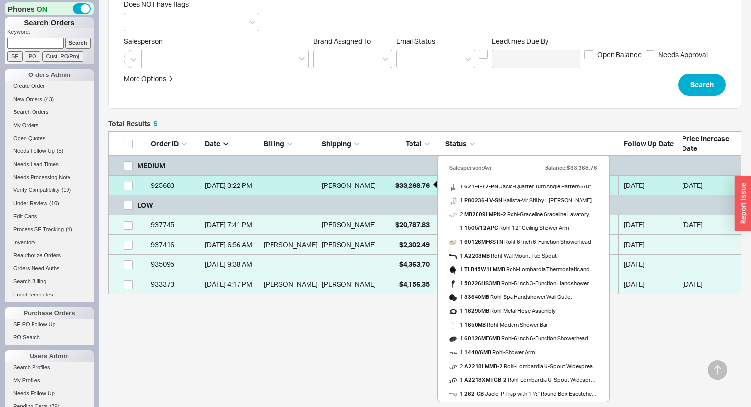
select select "3"
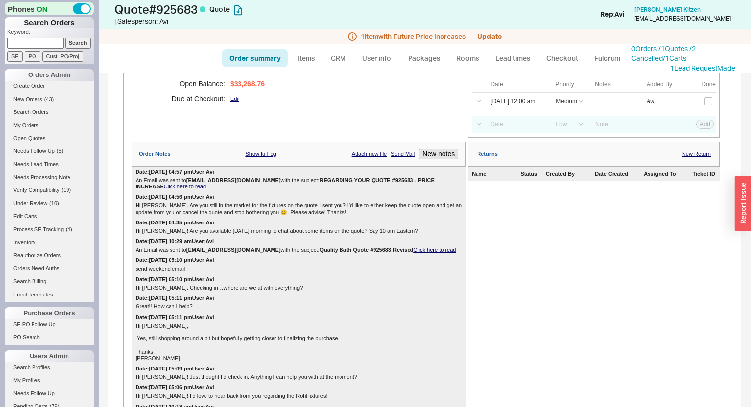
scroll to position [118, 0]
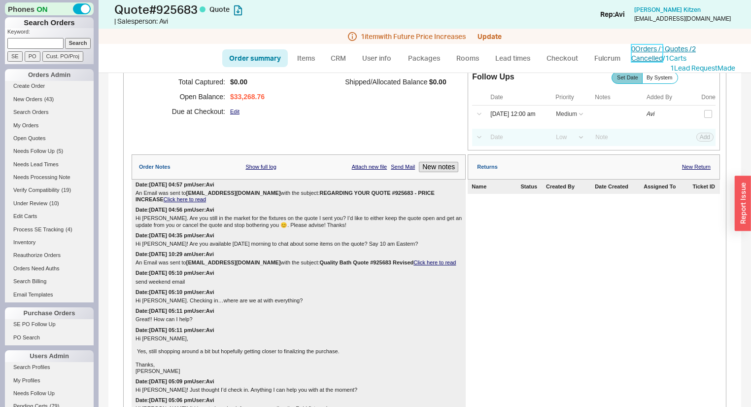
click at [678, 48] on link "0 Orders / 1 Quotes / 2 Cancelled" at bounding box center [663, 53] width 65 height 18
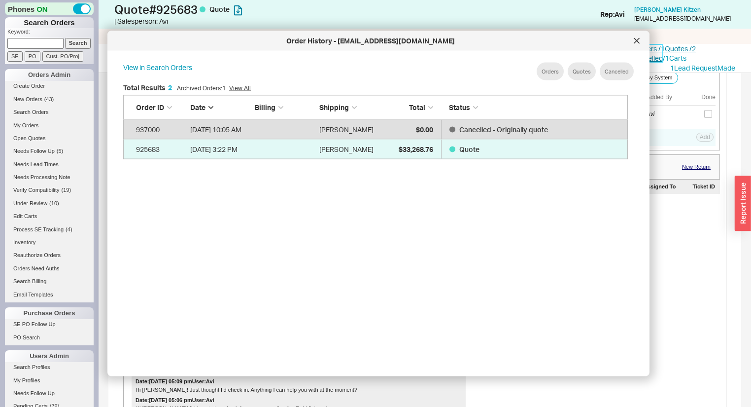
scroll to position [296, 515]
click at [633, 45] on div at bounding box center [637, 41] width 16 height 16
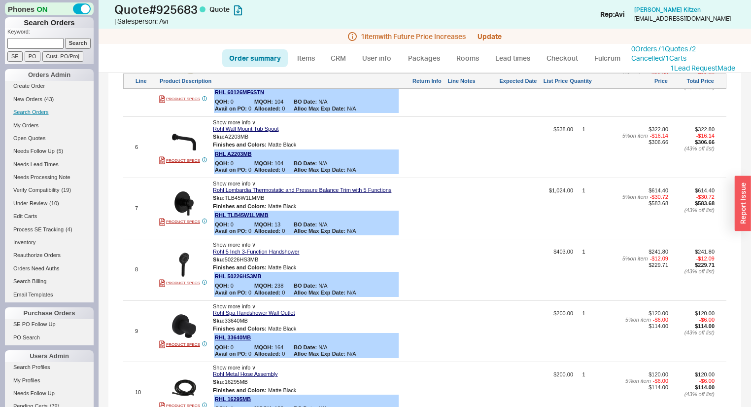
scroll to position [1025, 0]
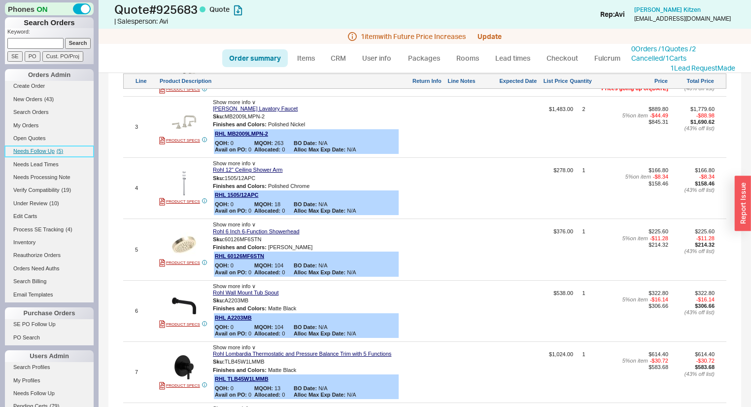
click at [59, 146] on link "Needs Follow Up ( 5 )" at bounding box center [49, 151] width 89 height 10
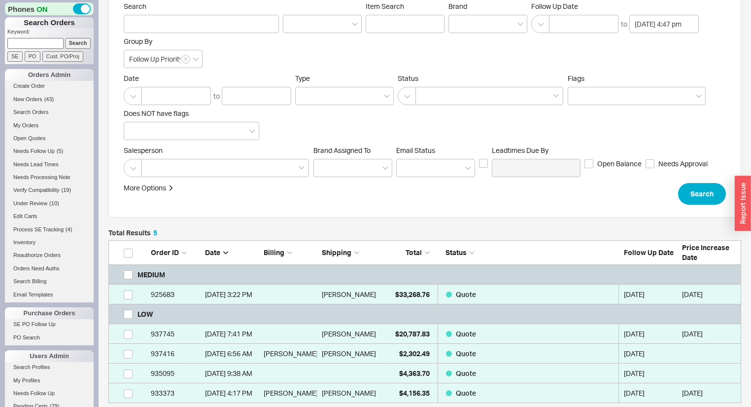
scroll to position [118, 0]
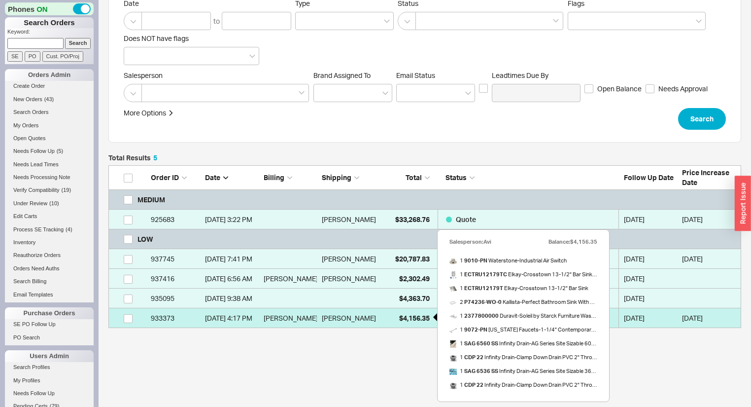
click at [410, 315] on span "$4,156.35" at bounding box center [414, 317] width 31 height 8
select select "*"
select select "LOW"
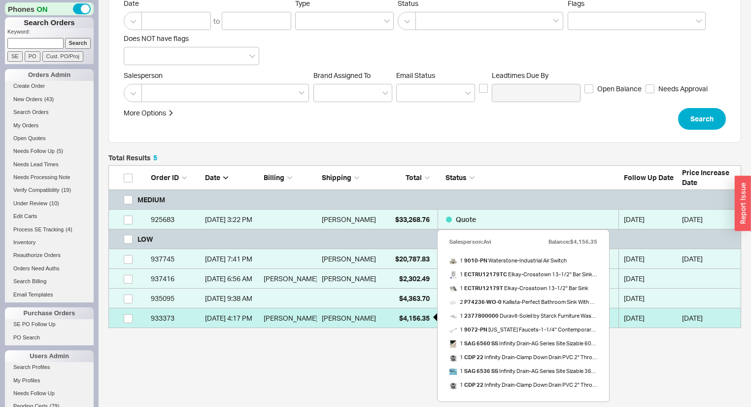
select select "3"
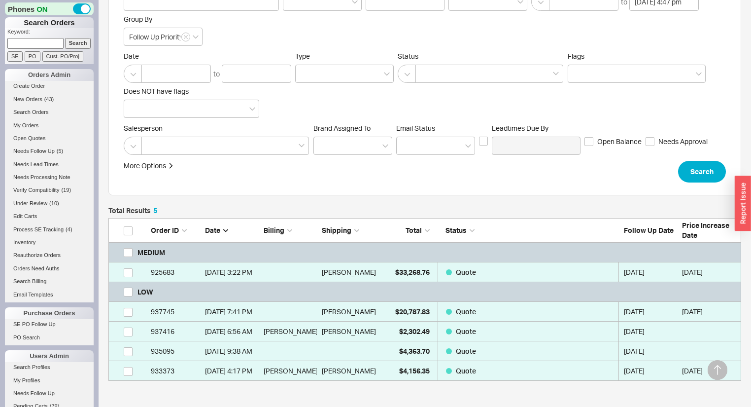
scroll to position [152, 0]
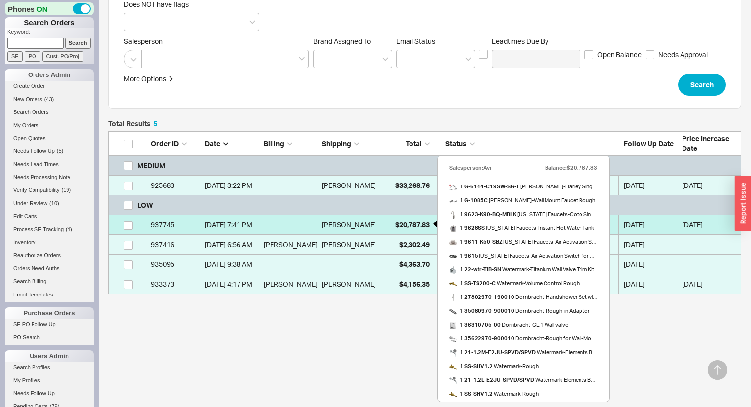
click at [395, 223] on span "$20,787.83" at bounding box center [412, 224] width 34 height 8
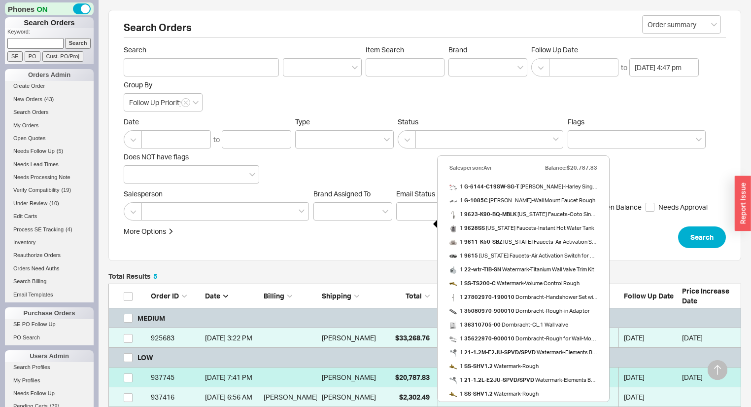
select select "*"
select select "LOW"
select select "3"
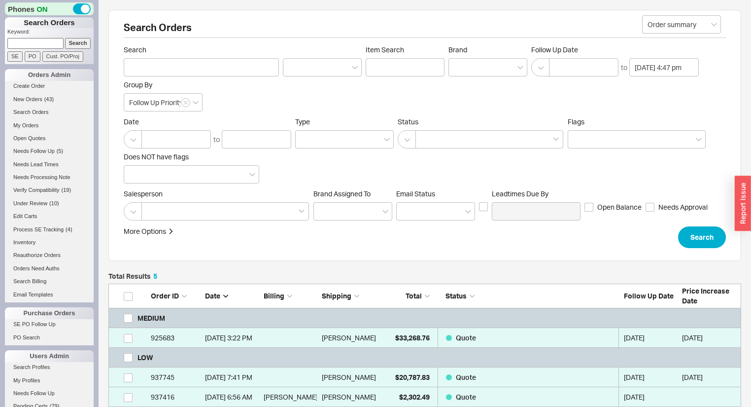
scroll to position [152, 0]
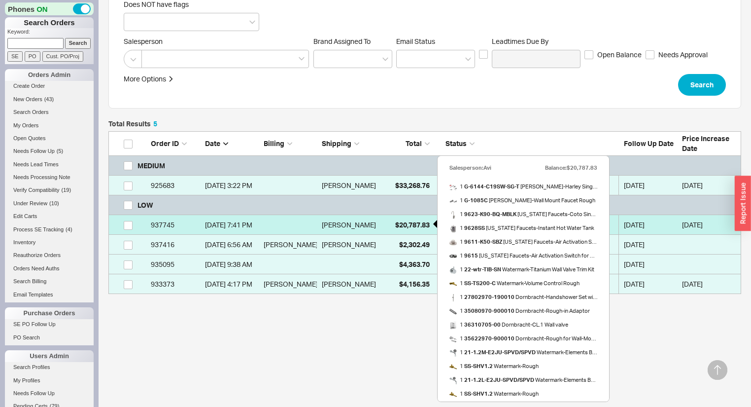
click at [403, 222] on span "$20,787.83" at bounding box center [412, 224] width 34 height 8
select select "*"
select select "LOW"
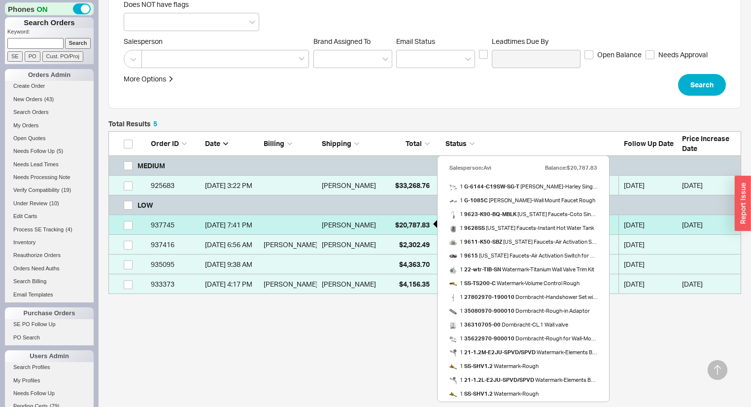
select select "3"
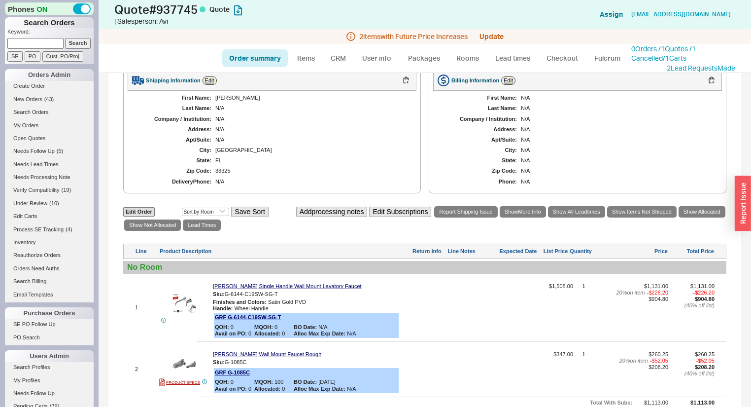
scroll to position [473, 0]
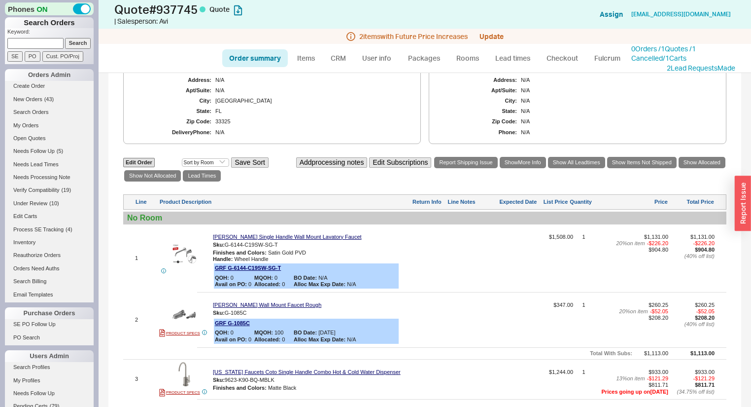
click at [385, 144] on div "Shipping Information Edit First Name: Sara Last Name: N/A Company / Institution…" at bounding box center [272, 80] width 298 height 128
click at [370, 104] on div "FORT LAUDERDALE" at bounding box center [310, 101] width 191 height 6
click at [344, 114] on div "FL" at bounding box center [310, 111] width 191 height 6
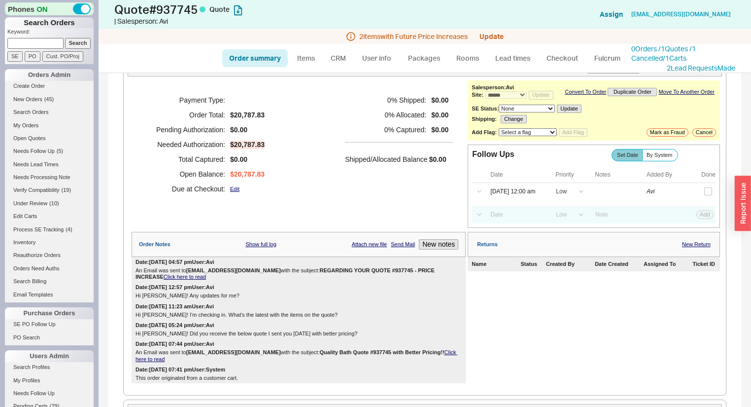
scroll to position [79, 0]
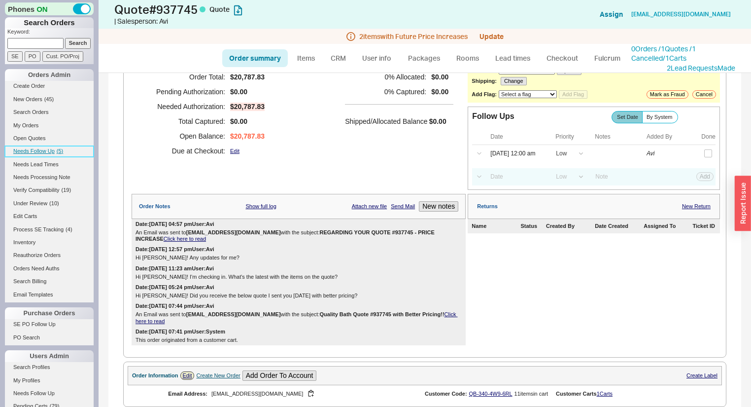
click at [49, 149] on span "Needs Follow Up" at bounding box center [33, 151] width 41 height 6
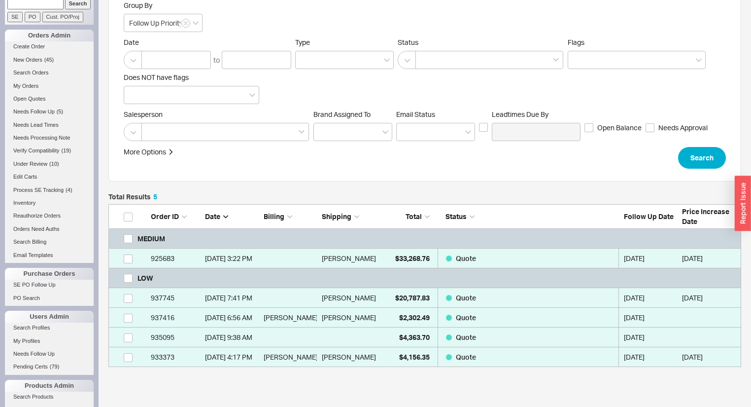
scroll to position [152, 0]
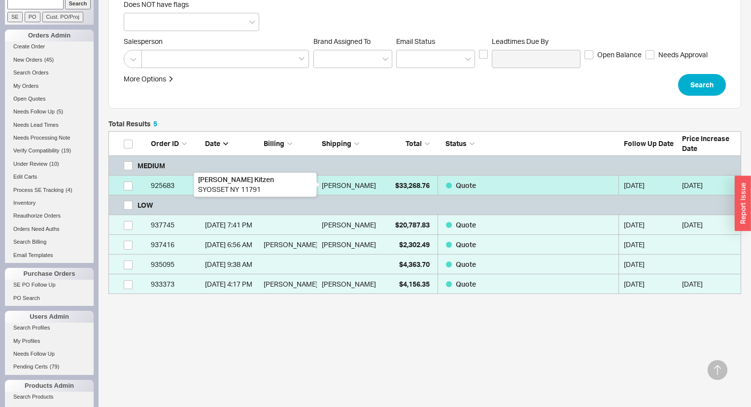
click at [354, 187] on div "Olivia Kitzen" at bounding box center [349, 185] width 54 height 20
select select "*"
select select "MEDIUM"
select select "LOW"
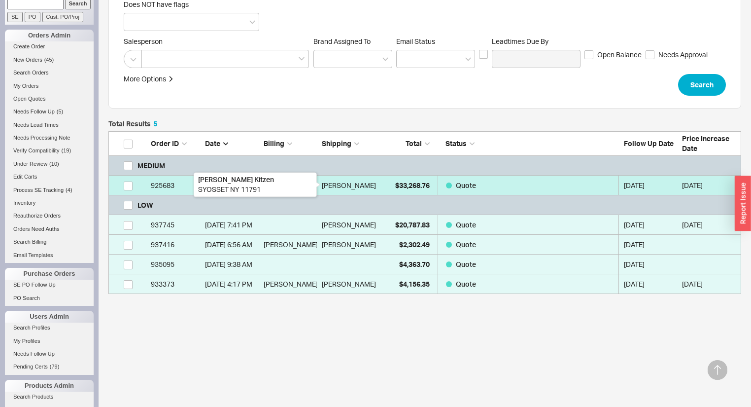
select select "3"
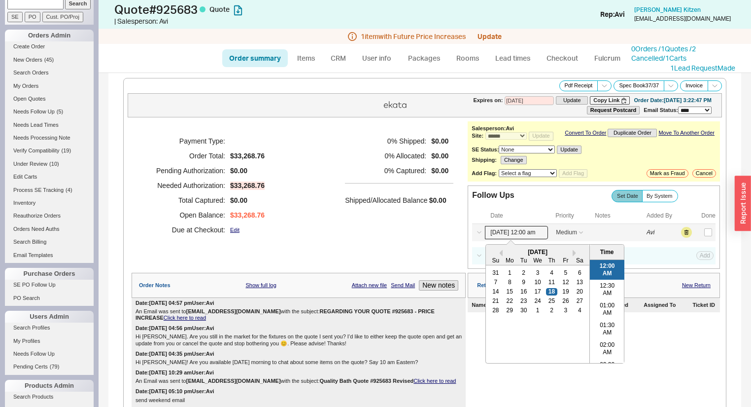
click at [521, 238] on input "09/18/25 12:00 am" at bounding box center [516, 232] width 63 height 13
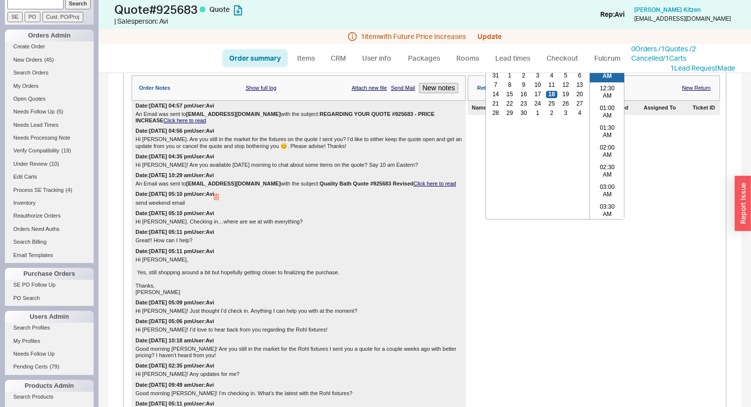
scroll to position [158, 0]
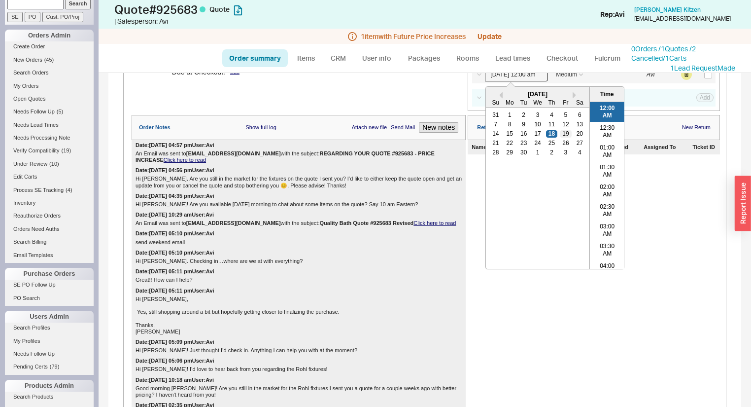
click at [562, 137] on div "19" at bounding box center [566, 133] width 12 height 7
type input "09/19/25 12:00 am"
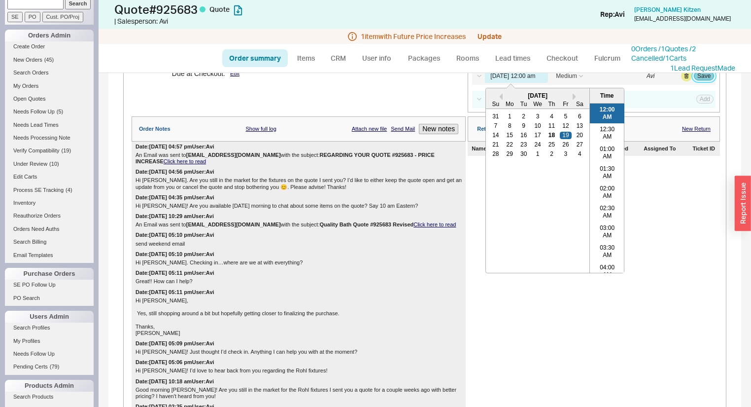
click at [701, 78] on button "Save" at bounding box center [704, 75] width 20 height 9
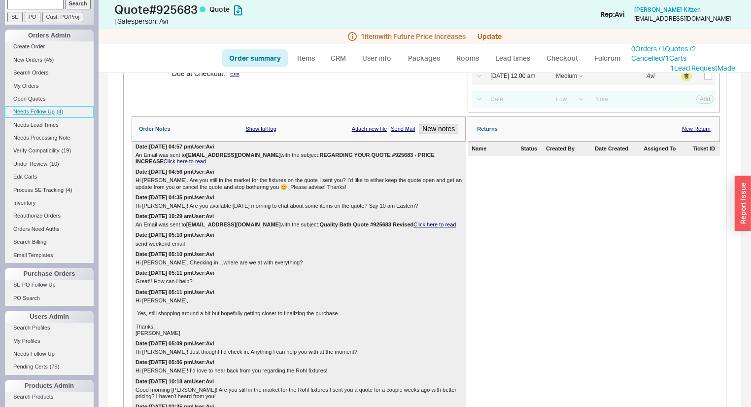
click at [48, 110] on span "Needs Follow Up" at bounding box center [33, 111] width 41 height 6
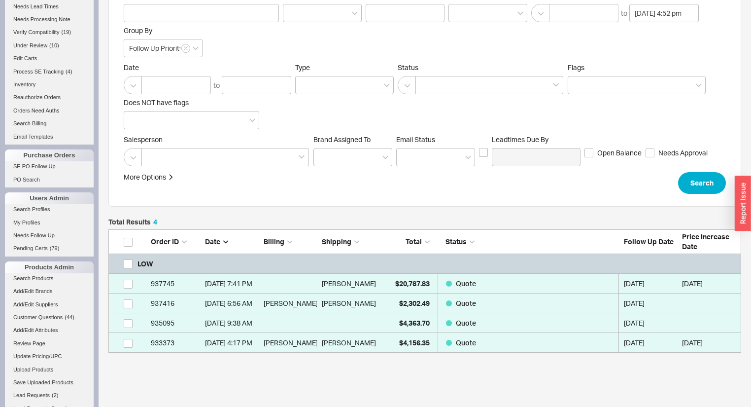
scroll to position [113, 0]
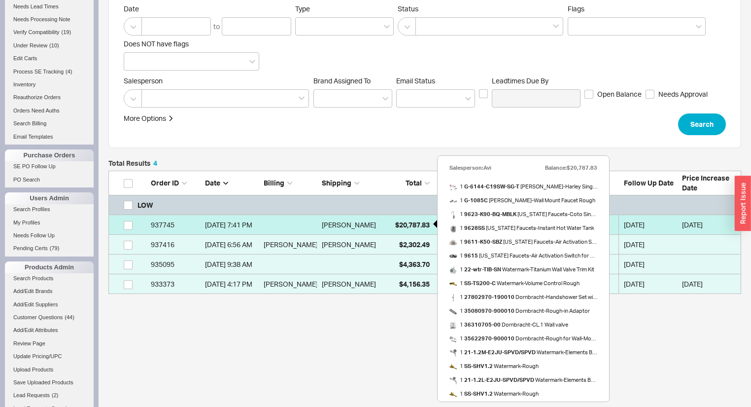
click at [400, 221] on span "$20,787.83" at bounding box center [412, 224] width 34 height 8
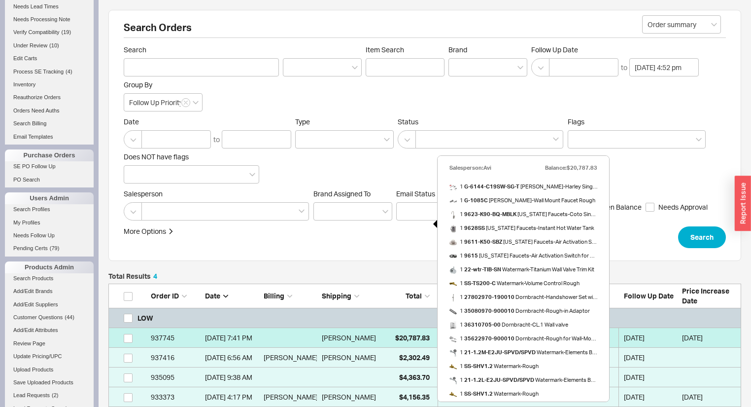
select select "*"
select select "LOW"
select select "3"
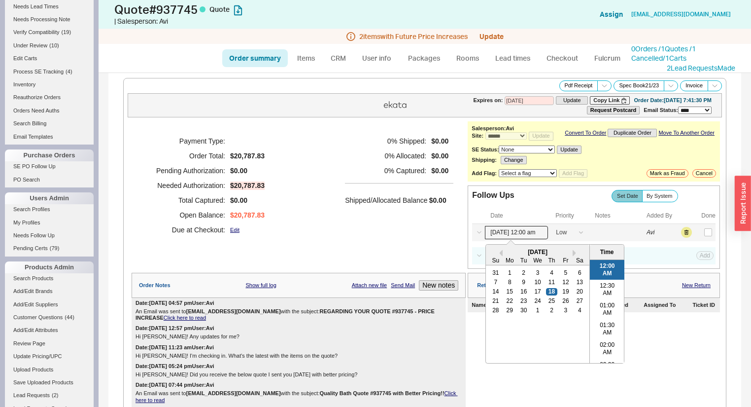
click at [505, 237] on input "09/18/25 12:00 am" at bounding box center [516, 232] width 63 height 13
click at [568, 292] on div "14 15 16 17 18 19 20" at bounding box center [538, 291] width 98 height 9
click at [566, 293] on div "19" at bounding box center [566, 291] width 12 height 7
type input "09/19/25 12:00 am"
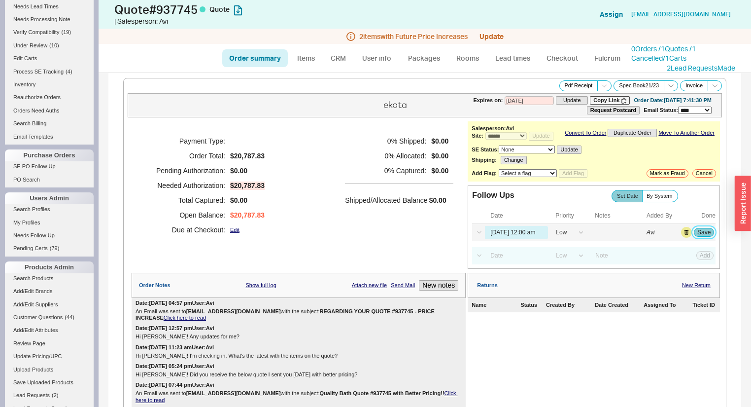
click at [697, 232] on button "Save" at bounding box center [704, 232] width 20 height 9
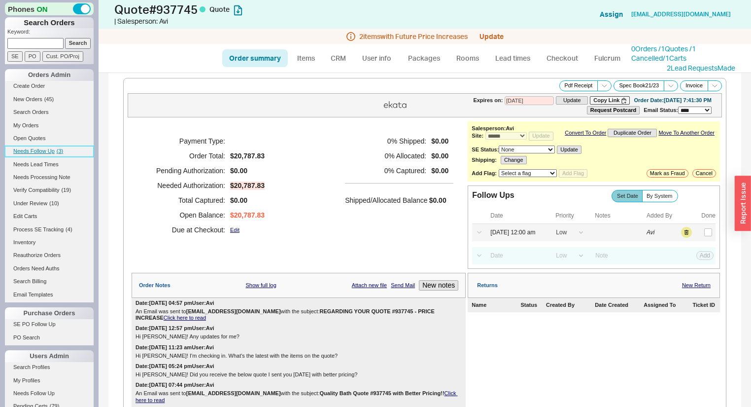
click at [47, 150] on span "Needs Follow Up" at bounding box center [33, 151] width 41 height 6
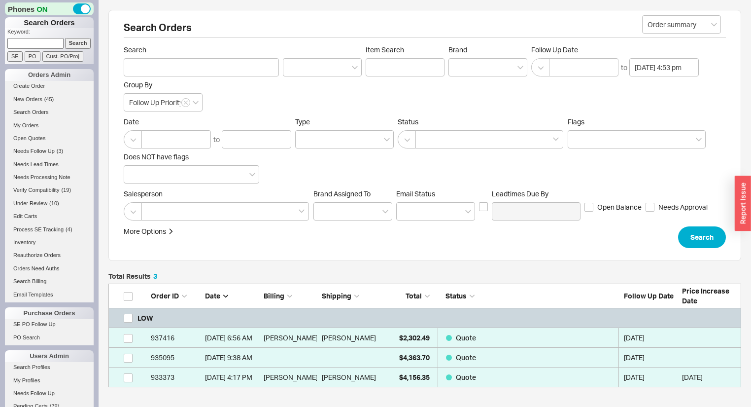
scroll to position [97, 627]
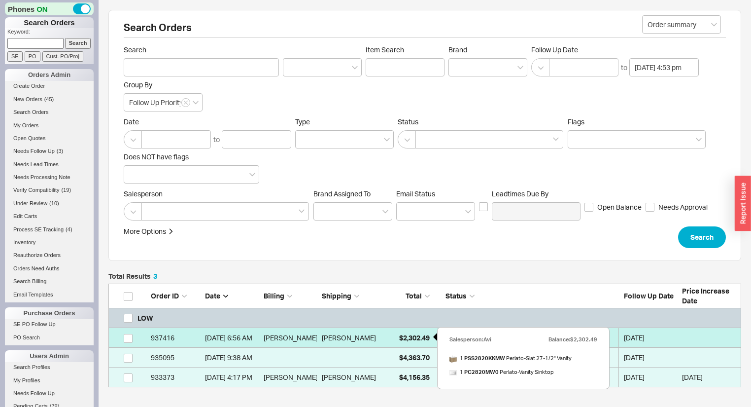
click at [415, 339] on span "$2,302.49" at bounding box center [414, 337] width 31 height 8
select select "*"
select select "LOW"
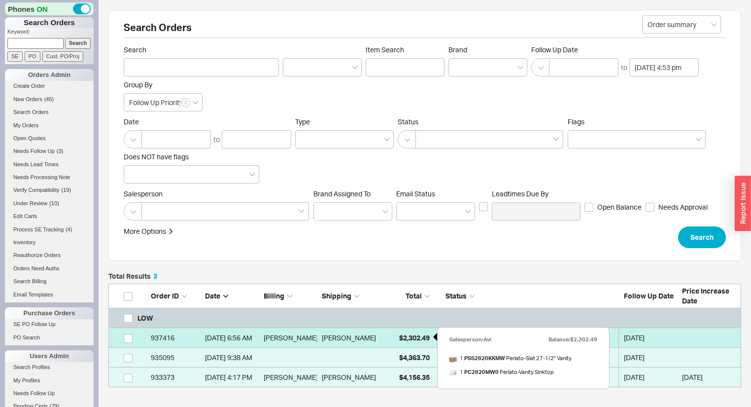
select select "3"
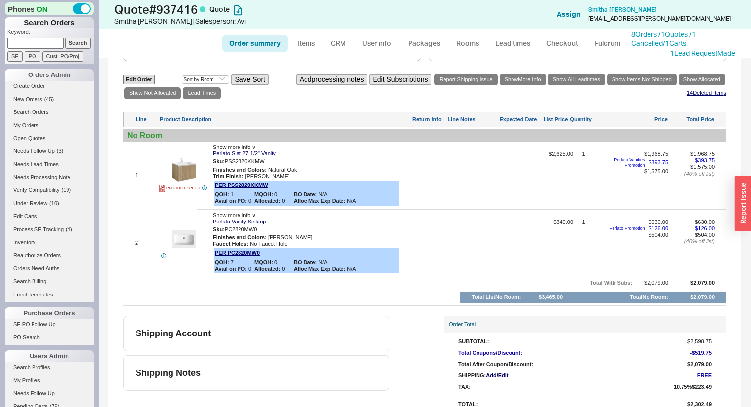
scroll to position [783, 0]
click at [277, 234] on div "Finishes and Colors : Matte White" at bounding box center [311, 237] width 197 height 6
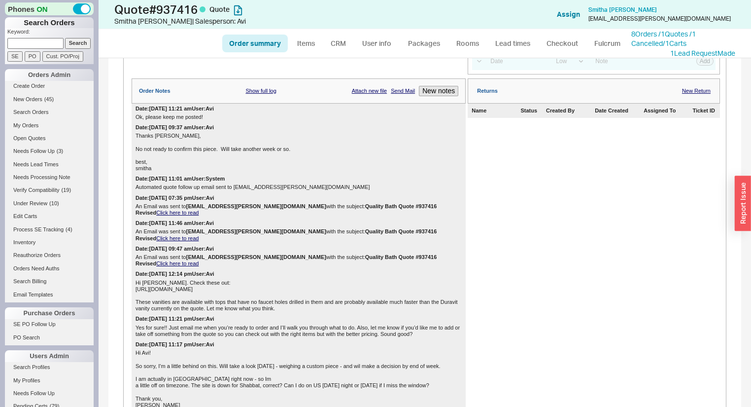
scroll to position [0, 0]
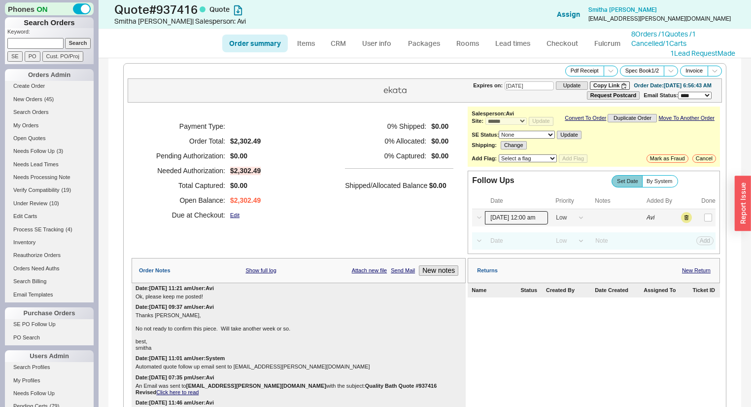
click at [526, 224] on input "09/18/25 12:00 am" at bounding box center [516, 217] width 63 height 13
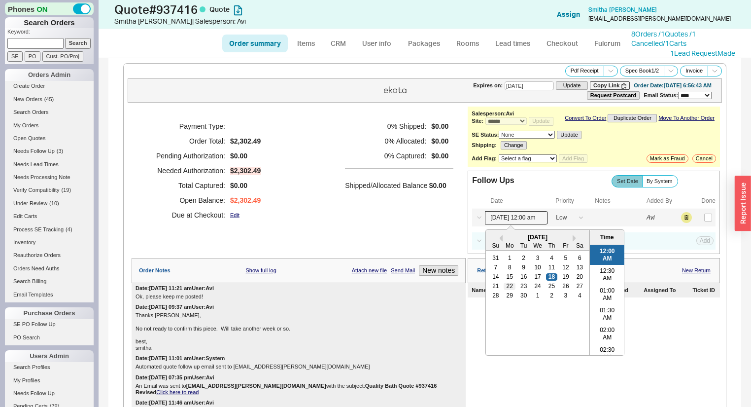
click at [504, 289] on div "22" at bounding box center [510, 285] width 12 height 7
type input "09/22/25 12:00 am"
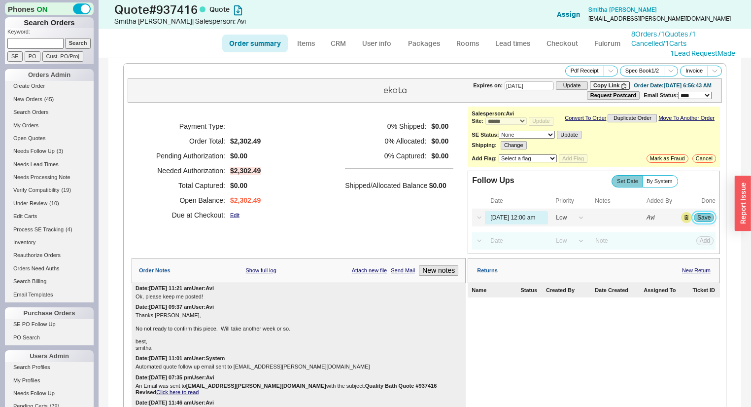
click at [694, 222] on button "Save" at bounding box center [704, 217] width 20 height 9
click at [49, 152] on span "Needs Follow Up" at bounding box center [33, 151] width 41 height 6
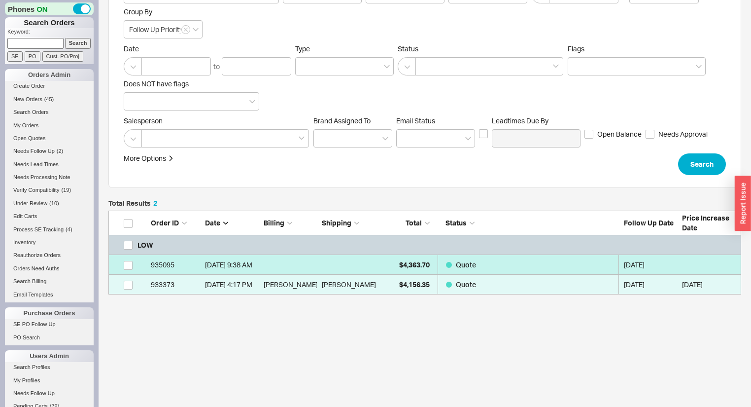
scroll to position [73, 0]
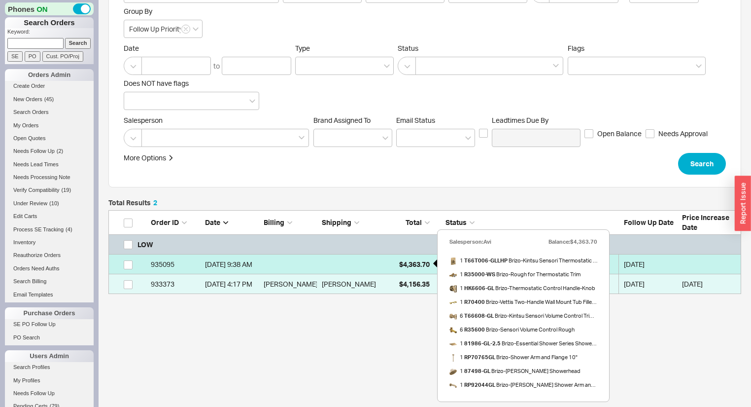
click at [404, 261] on span "$4,363.70" at bounding box center [414, 264] width 31 height 8
select select "*"
select select "LOW"
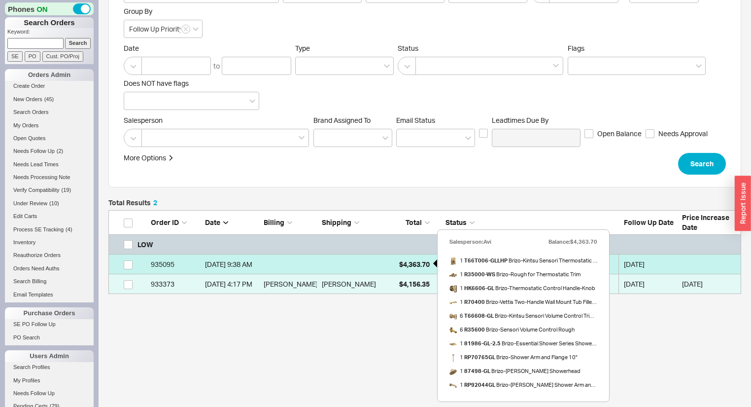
select select "3"
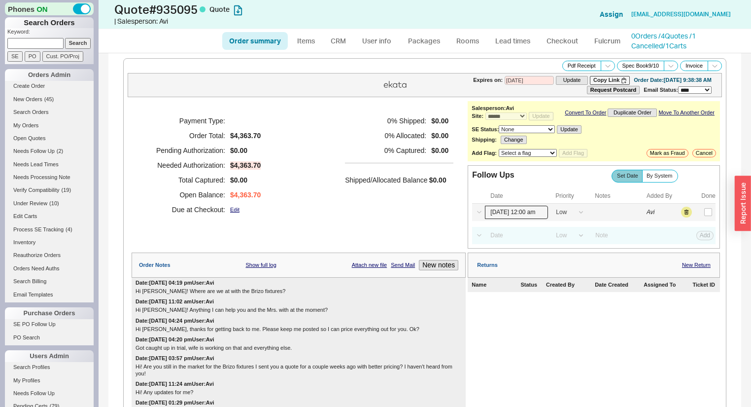
click at [509, 219] on input "09/18/25 12:00 am" at bounding box center [516, 212] width 63 height 13
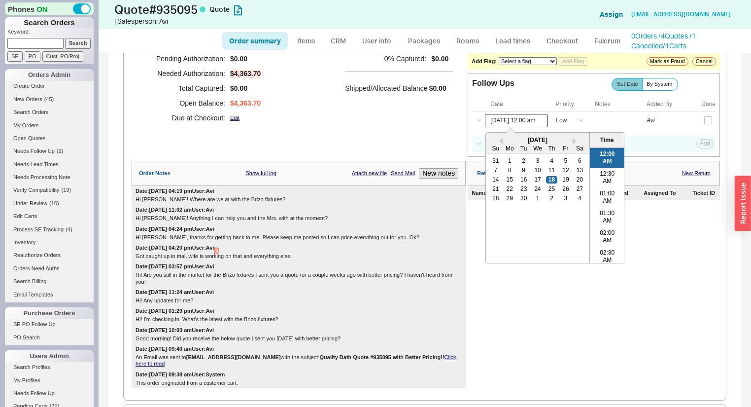
scroll to position [79, 0]
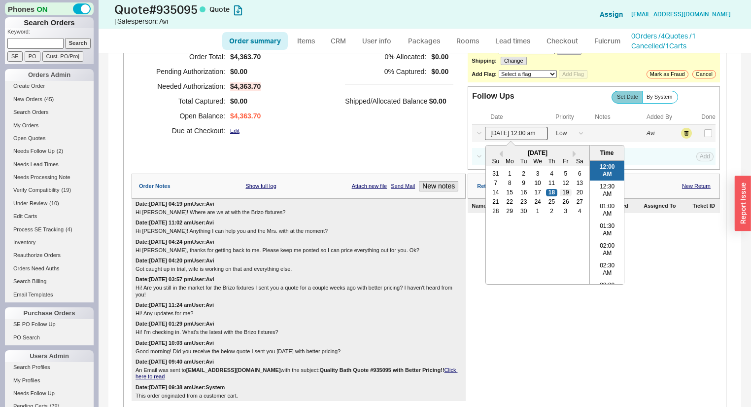
click at [563, 196] on div "19" at bounding box center [566, 192] width 12 height 7
type input "09/19/25 12:00 am"
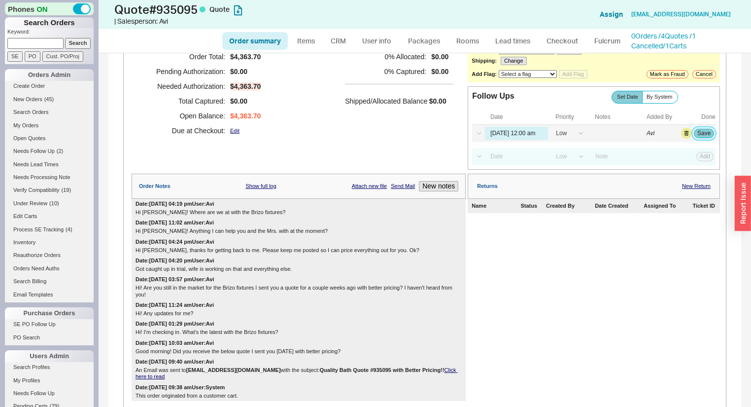
click at [706, 138] on button "Save" at bounding box center [704, 133] width 20 height 9
click at [45, 146] on link "Needs Follow Up ( 1 )" at bounding box center [49, 151] width 89 height 10
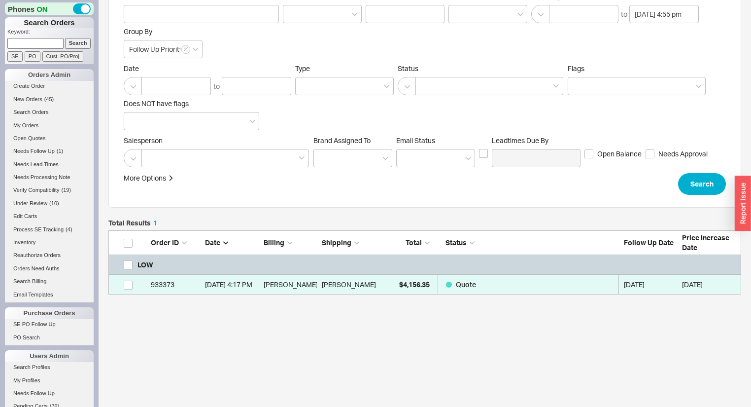
scroll to position [54, 0]
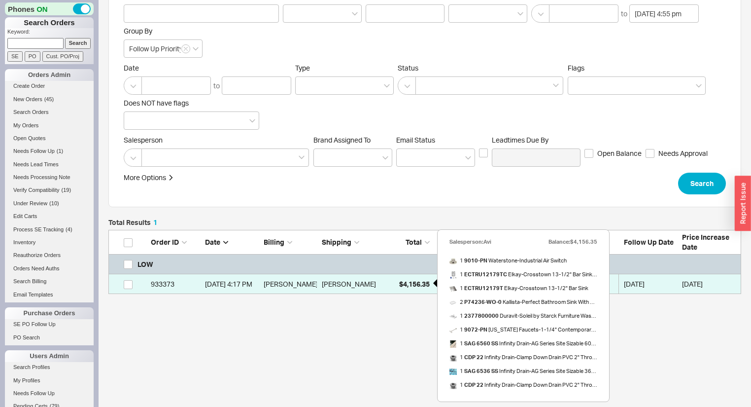
click at [396, 286] on div "$4,156.35" at bounding box center [404, 284] width 49 height 20
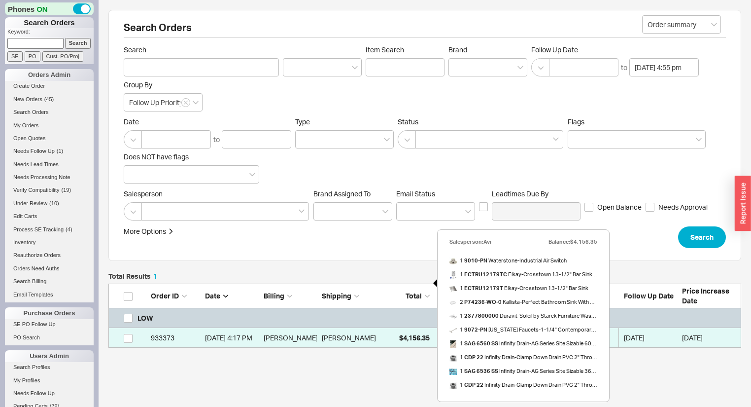
select select "*"
select select "LOW"
select select "3"
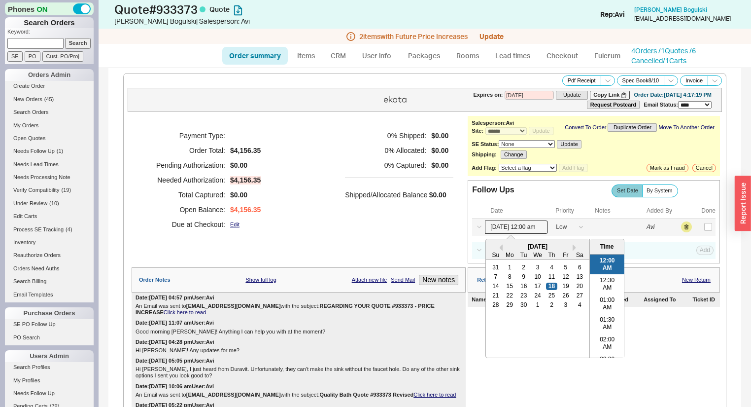
click at [493, 225] on input "09/18/25 12:00 am" at bounding box center [516, 226] width 63 height 13
click at [552, 297] on div "25" at bounding box center [552, 295] width 12 height 7
type input "09/25/25 12:00 am"
click at [702, 231] on button "Save" at bounding box center [704, 226] width 20 height 9
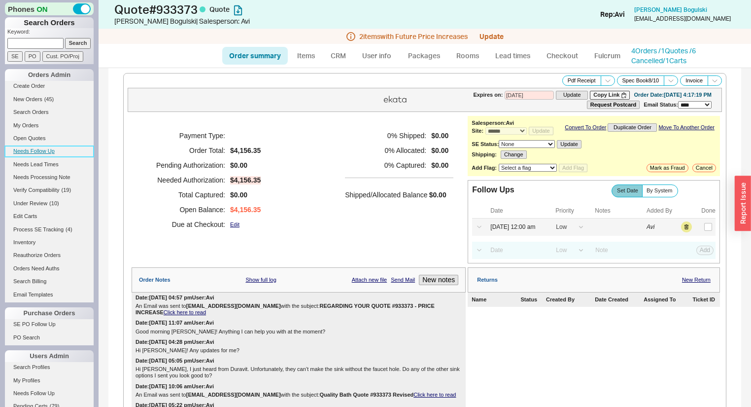
click at [38, 148] on span "Needs Follow Up" at bounding box center [33, 151] width 41 height 6
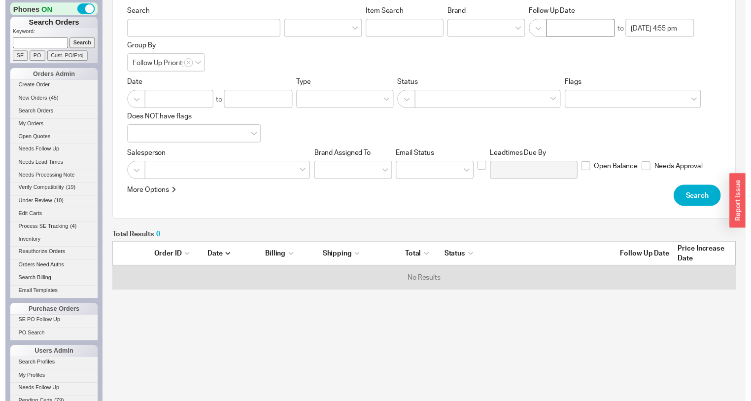
scroll to position [43, 627]
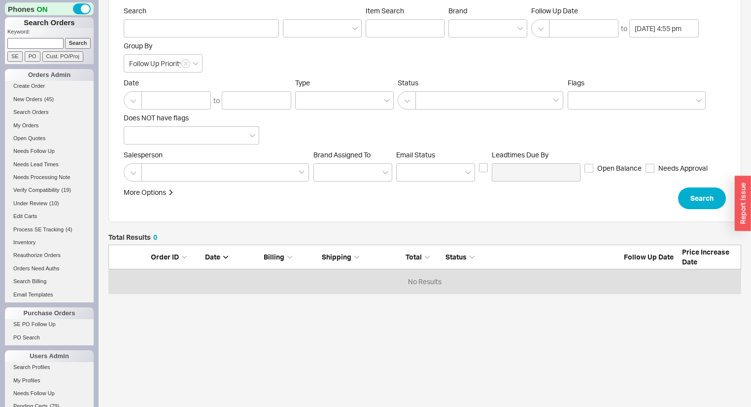
click at [662, 17] on div "Follow Up Date to 09/18/2025 4:55 pm" at bounding box center [615, 21] width 168 height 31
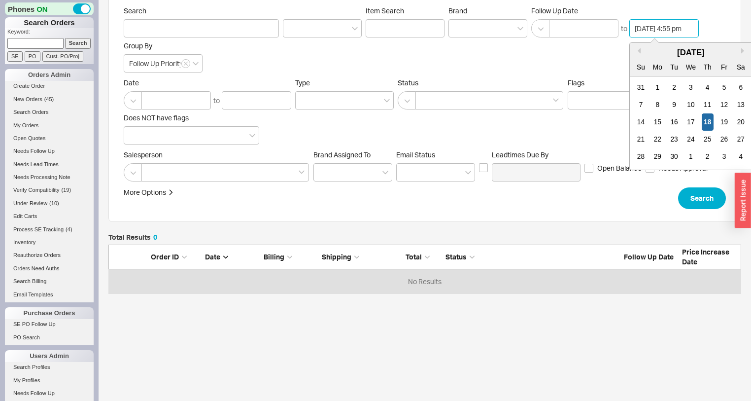
click at [662, 29] on input "09/18/2025 4:55 pm" at bounding box center [663, 28] width 69 height 18
click at [723, 107] on div "12" at bounding box center [725, 104] width 12 height 17
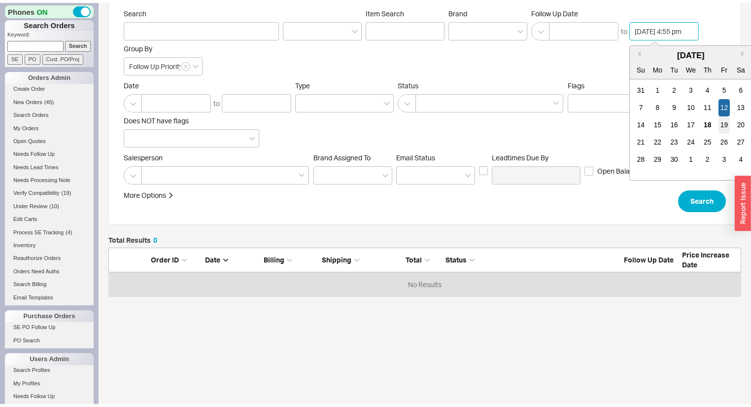
scroll to position [0, 5]
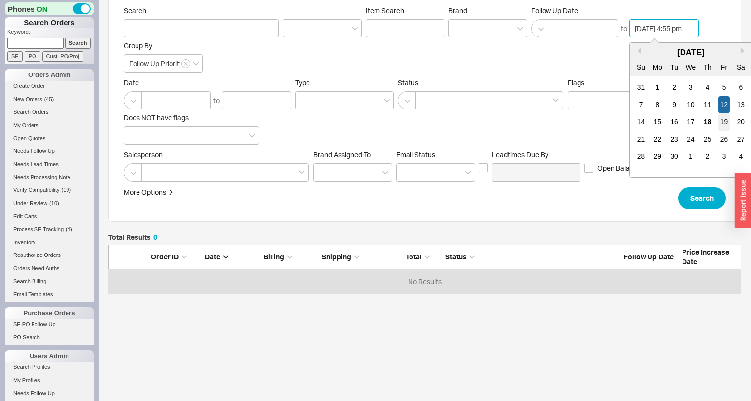
click at [724, 122] on div "19" at bounding box center [725, 121] width 12 height 17
type input "09/19/2025 4:55 pm"
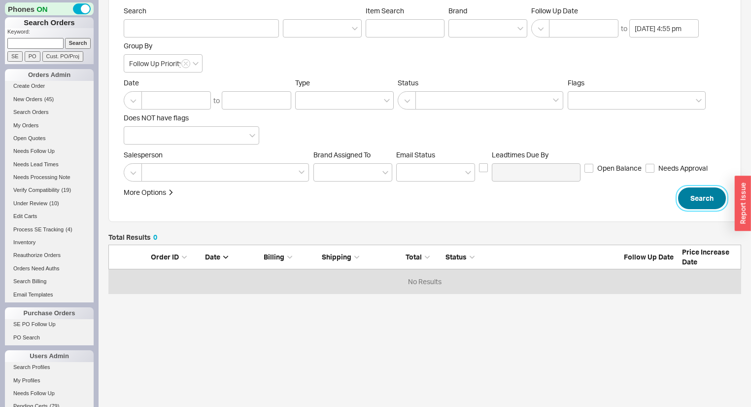
click at [716, 196] on button "Search" at bounding box center [702, 198] width 48 height 22
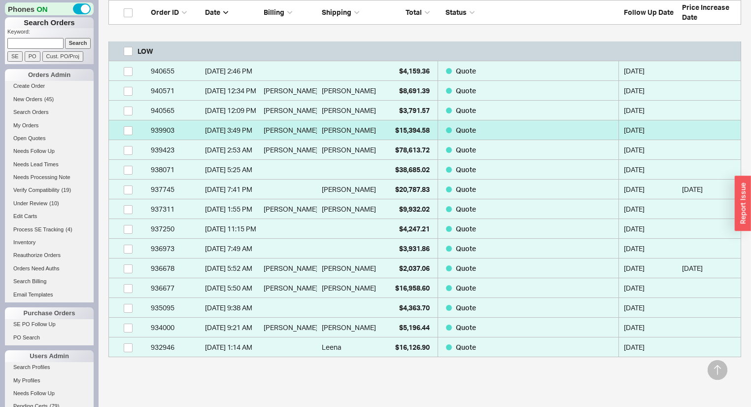
scroll to position [394, 0]
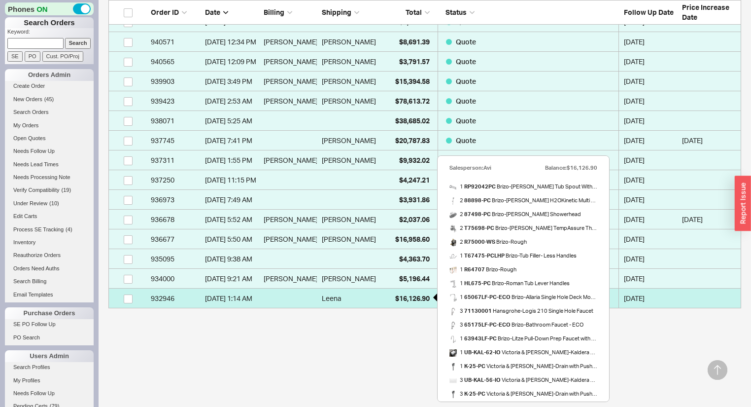
click at [407, 295] on span "$16,126.90" at bounding box center [412, 298] width 34 height 8
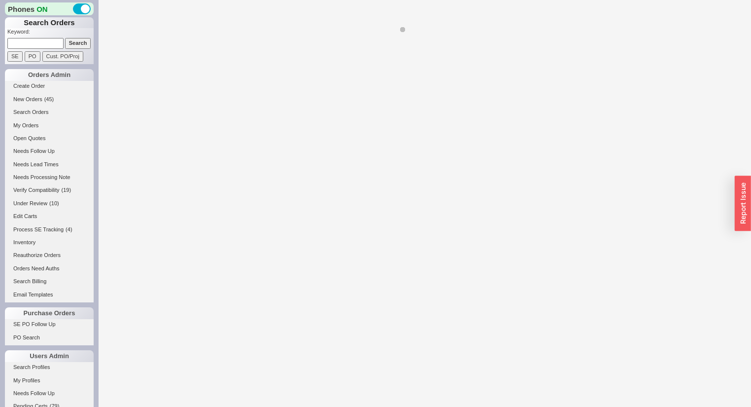
select select "*"
select select "LOW"
select select "3"
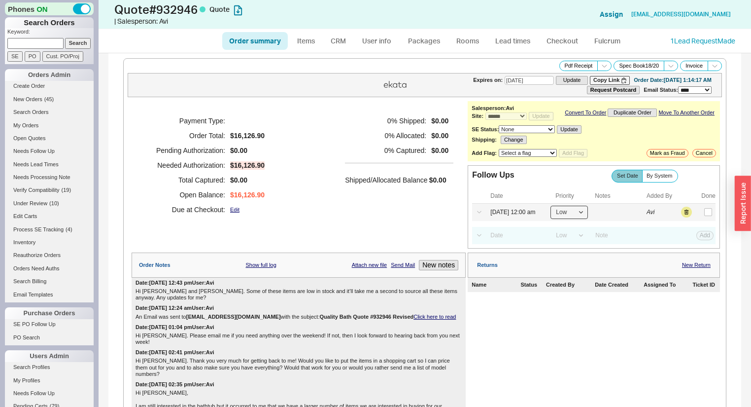
click at [573, 214] on select "High Medium Low" at bounding box center [569, 212] width 37 height 13
select select "MEDIUM"
click at [551, 209] on select "High Medium Low" at bounding box center [569, 212] width 37 height 13
click at [700, 215] on button "Save" at bounding box center [704, 211] width 20 height 9
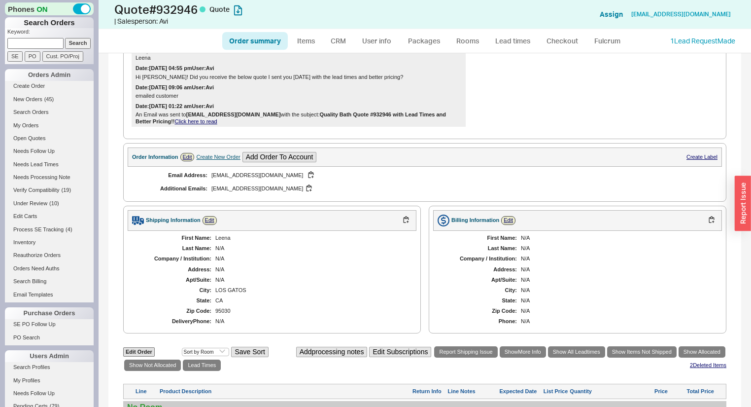
scroll to position [591, 0]
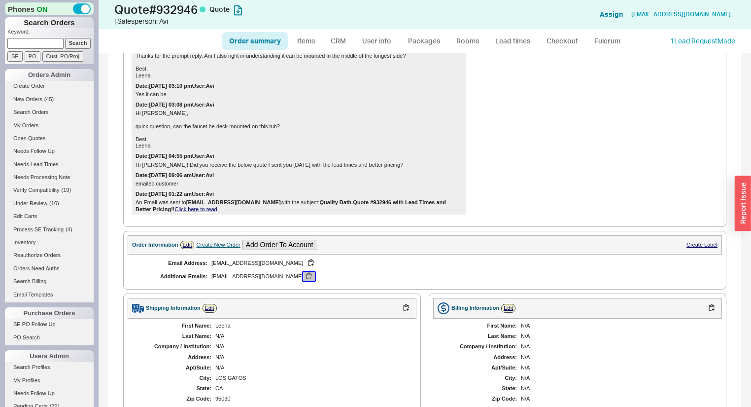
click at [303, 272] on button "button" at bounding box center [309, 276] width 12 height 9
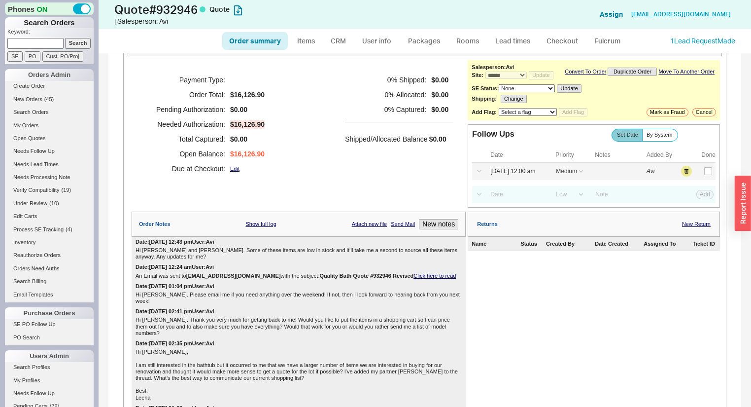
scroll to position [0, 0]
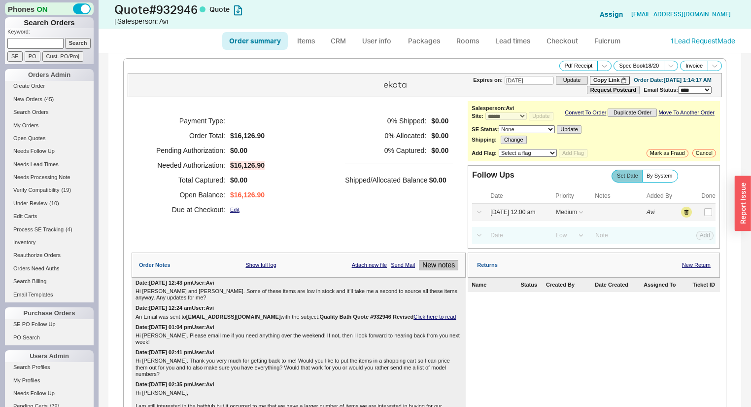
click at [440, 270] on button "New notes" at bounding box center [438, 265] width 39 height 10
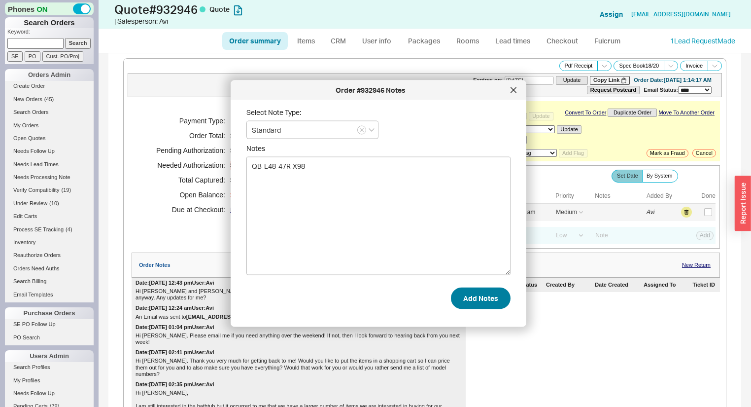
type textarea "QB-L48-47R-X98"
click at [456, 298] on button "Add Notes" at bounding box center [481, 298] width 60 height 22
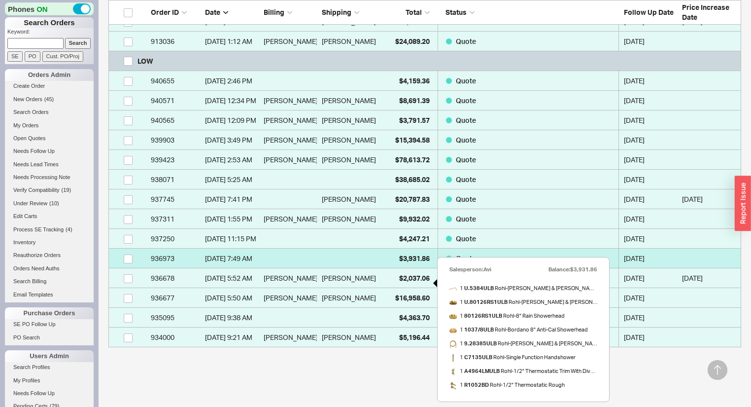
scroll to position [369, 0]
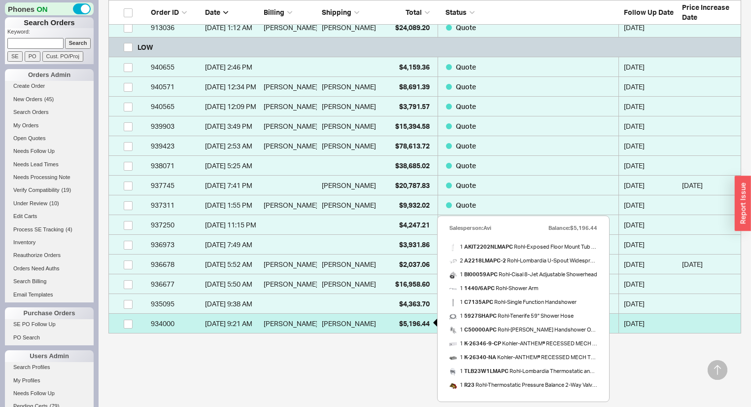
click at [399, 322] on span "$5,196.44" at bounding box center [414, 323] width 31 height 8
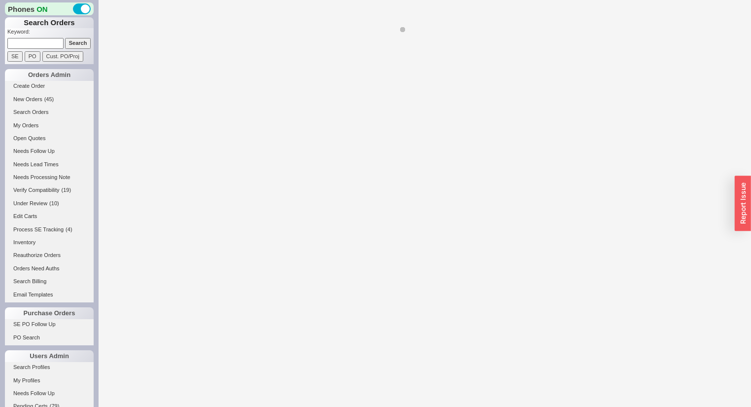
select select "*"
select select "LOW"
select select "3"
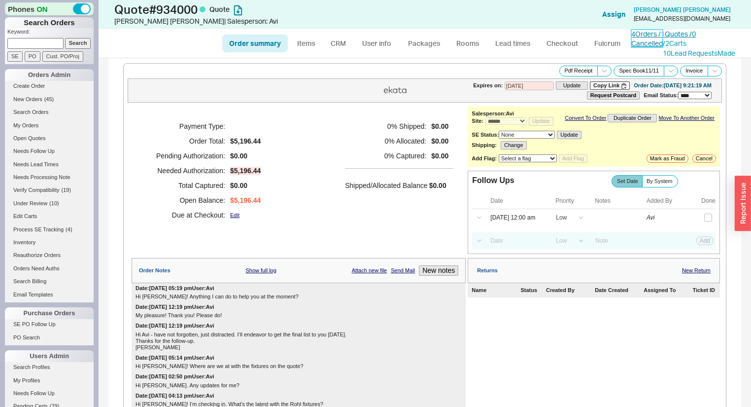
click at [682, 35] on link "4 Orders / 1 Quotes / 0 Cancelled" at bounding box center [663, 39] width 65 height 18
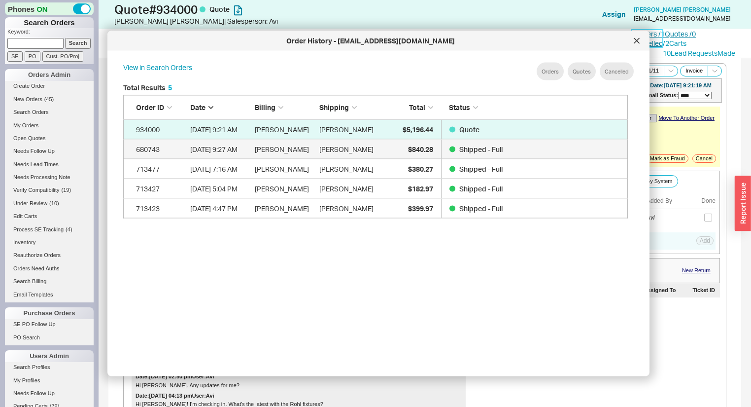
scroll to position [296, 515]
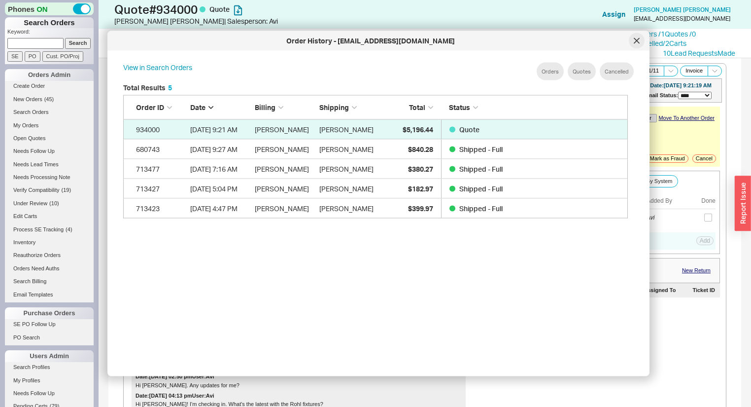
click at [639, 42] on icon at bounding box center [637, 41] width 6 height 6
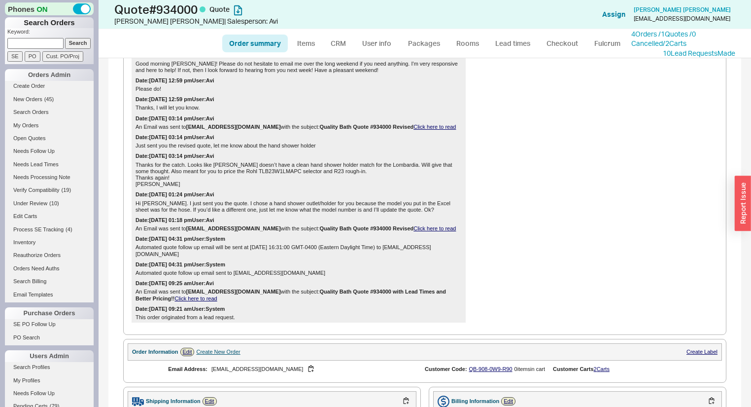
scroll to position [434, 0]
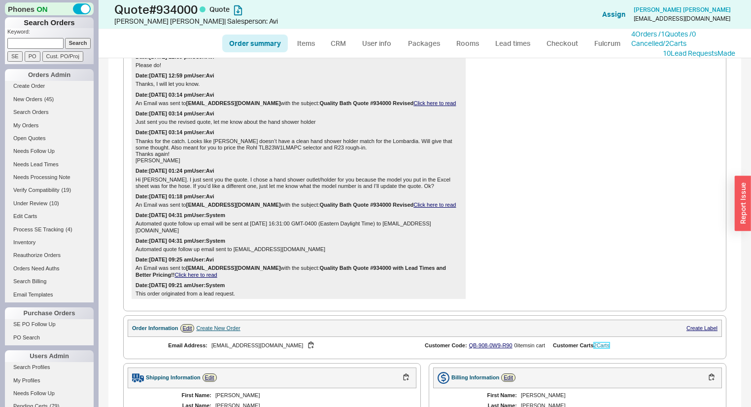
click at [603, 348] on link "2 Carts" at bounding box center [602, 345] width 16 height 6
click at [43, 146] on link "Needs Follow Up" at bounding box center [49, 151] width 89 height 10
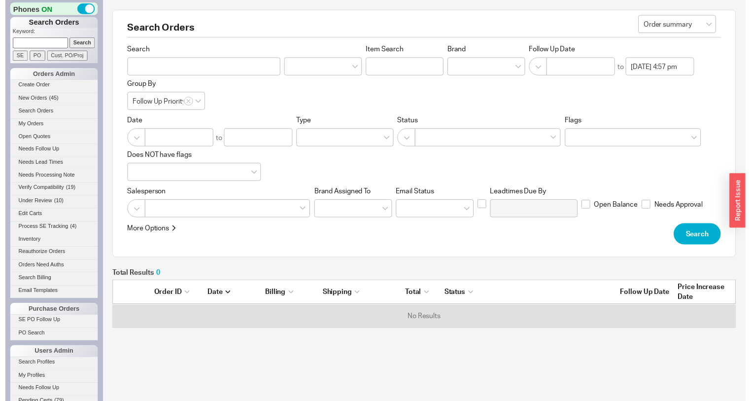
scroll to position [43, 627]
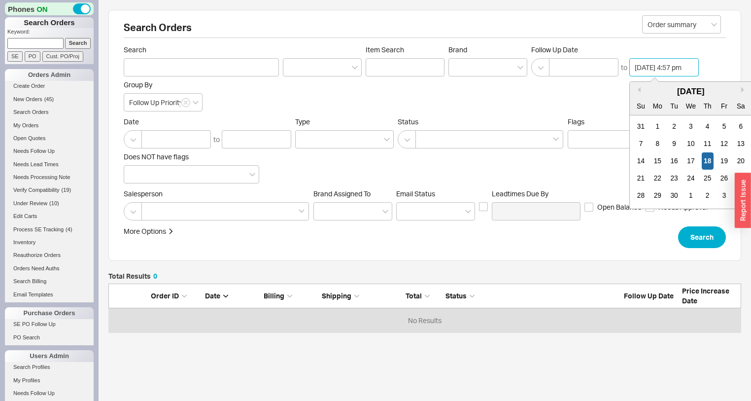
click at [643, 66] on input "09/18/2025 4:57 pm" at bounding box center [663, 67] width 69 height 18
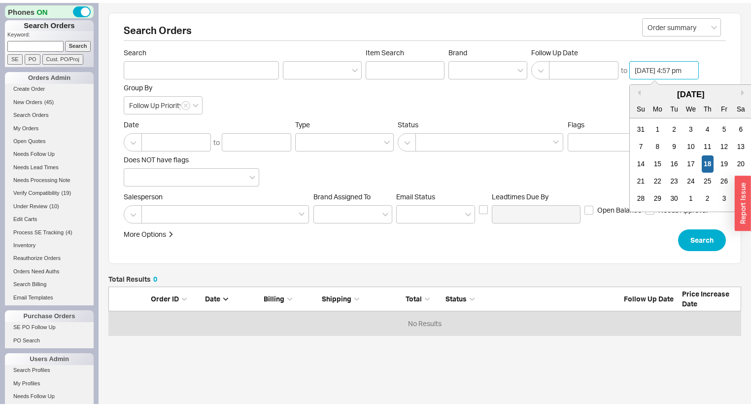
scroll to position [586, 0]
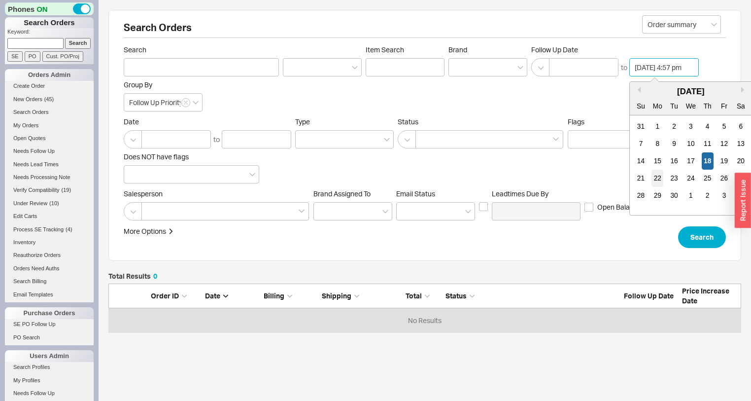
click at [658, 178] on div "22" at bounding box center [658, 178] width 12 height 17
type input "09/22/2025 4:57 pm"
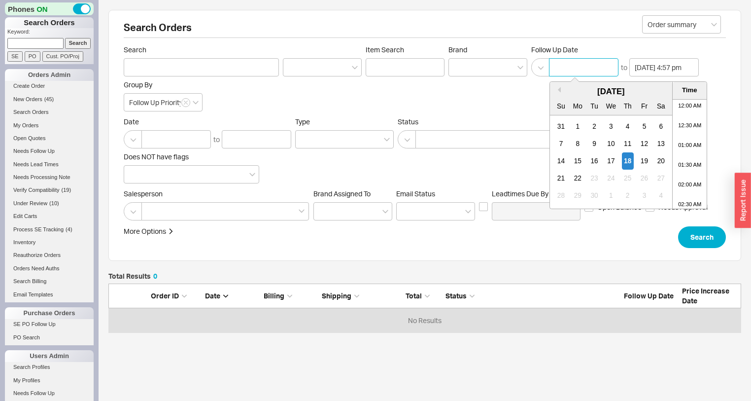
click at [589, 70] on input at bounding box center [583, 67] width 69 height 18
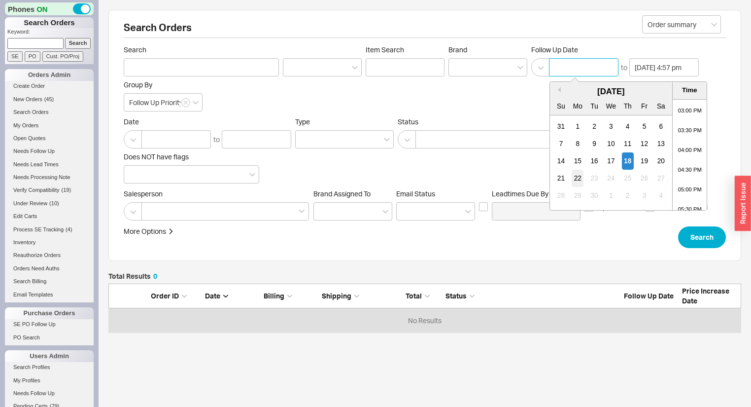
click at [581, 182] on div "22" at bounding box center [578, 178] width 12 height 17
type input "09/22/2025 12:00 am"
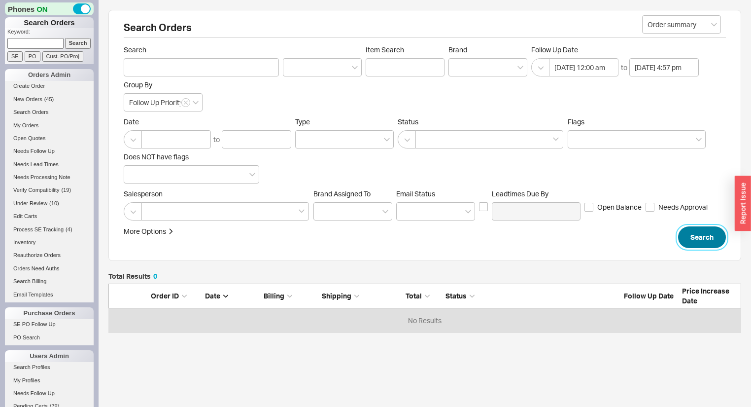
click at [712, 237] on button "Search" at bounding box center [702, 237] width 48 height 22
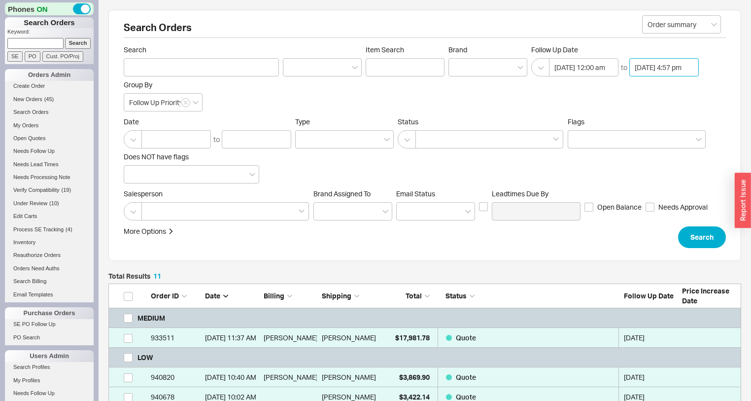
click at [655, 65] on input "09/22/2025 4:57 pm" at bounding box center [663, 67] width 69 height 18
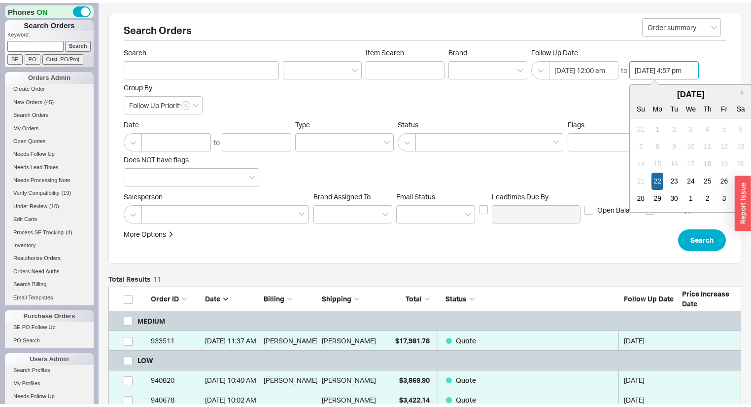
scroll to position [586, 0]
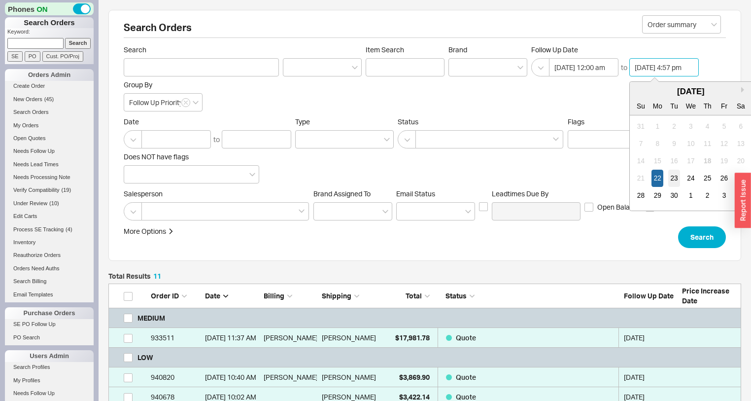
click at [673, 175] on div "23" at bounding box center [674, 178] width 12 height 17
type input "09/23/2025 4:57 pm"
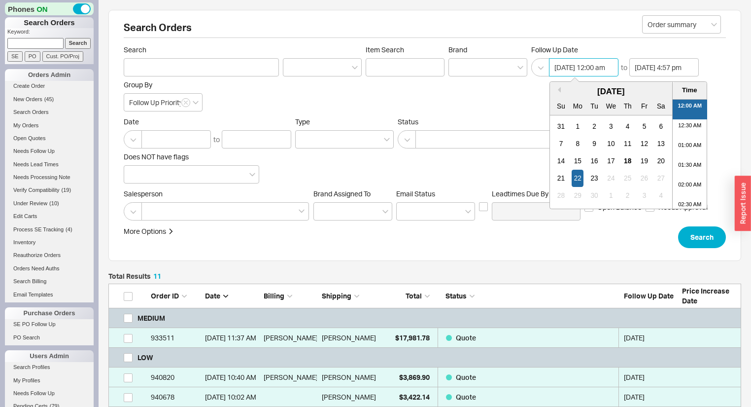
click at [595, 65] on input "09/22/2025 12:00 am" at bounding box center [583, 67] width 69 height 18
click at [593, 175] on div "23" at bounding box center [594, 178] width 12 height 17
type input "09/23/2025 12:00 am"
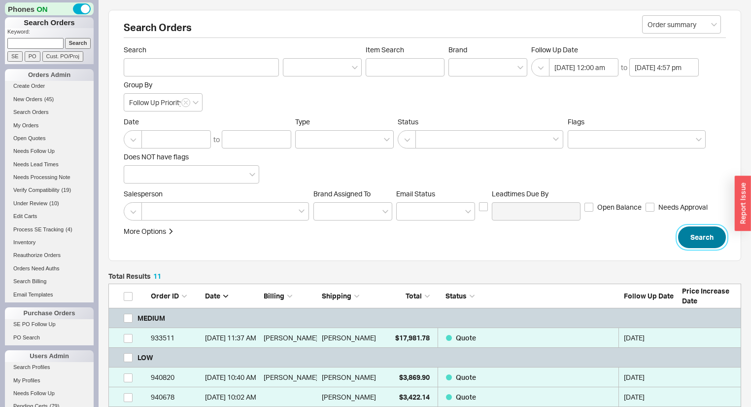
click at [688, 239] on button "Search" at bounding box center [702, 237] width 48 height 22
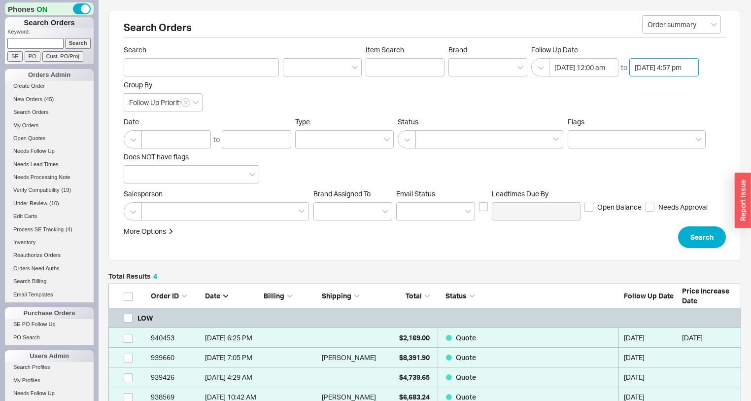
click at [645, 73] on input "09/23/2025 4:57 pm" at bounding box center [663, 67] width 69 height 18
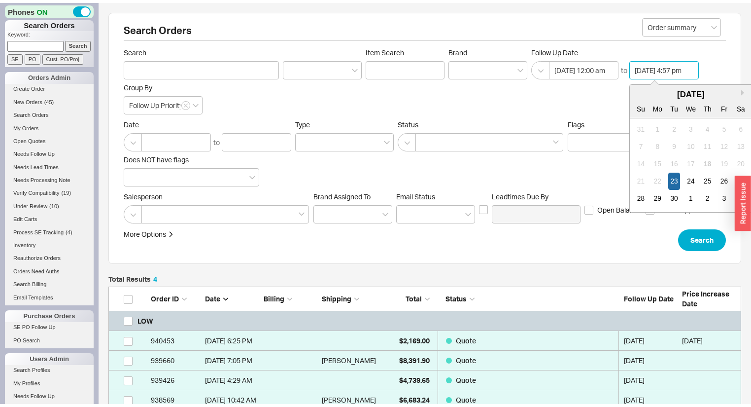
scroll to position [586, 0]
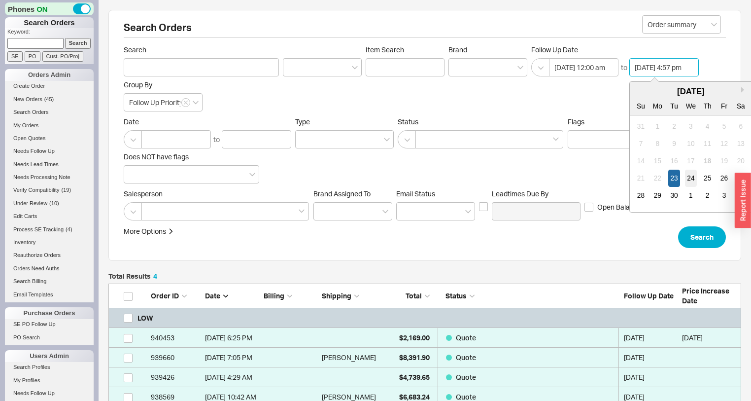
click at [689, 175] on div "24" at bounding box center [691, 178] width 12 height 17
type input "09/24/2025 4:57 pm"
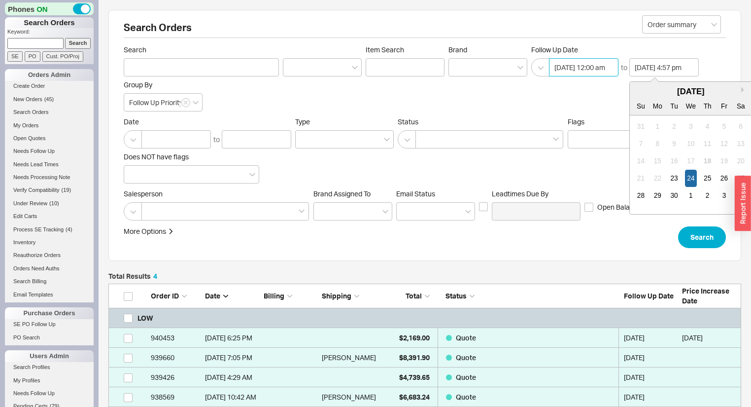
click at [596, 61] on input "09/23/2025 12:00 am" at bounding box center [583, 67] width 69 height 18
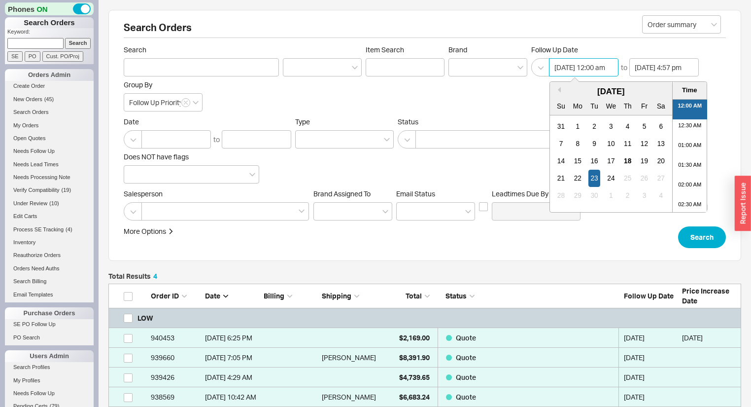
drag, startPoint x: 615, startPoint y: 172, endPoint x: 622, endPoint y: 184, distance: 14.4
click at [615, 173] on div "24" at bounding box center [611, 178] width 12 height 17
type input "09/24/2025 12:00 am"
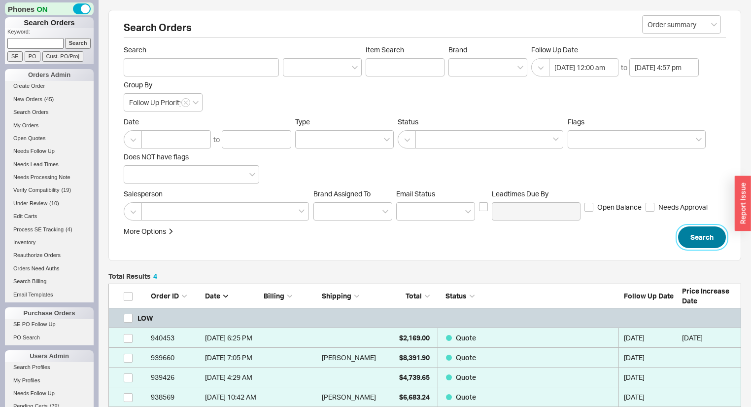
click at [692, 242] on button "Search" at bounding box center [702, 237] width 48 height 22
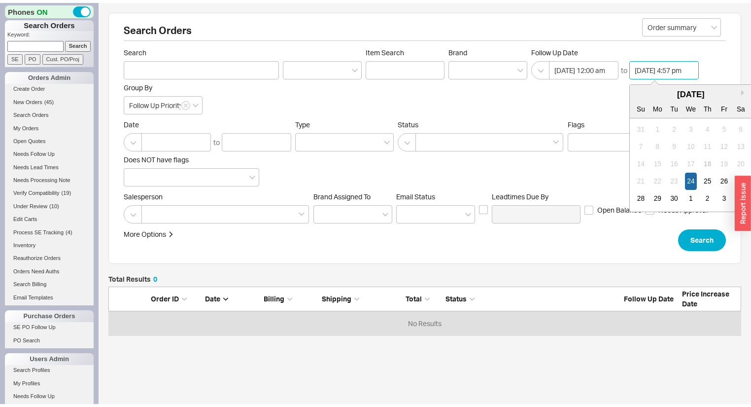
scroll to position [586, 0]
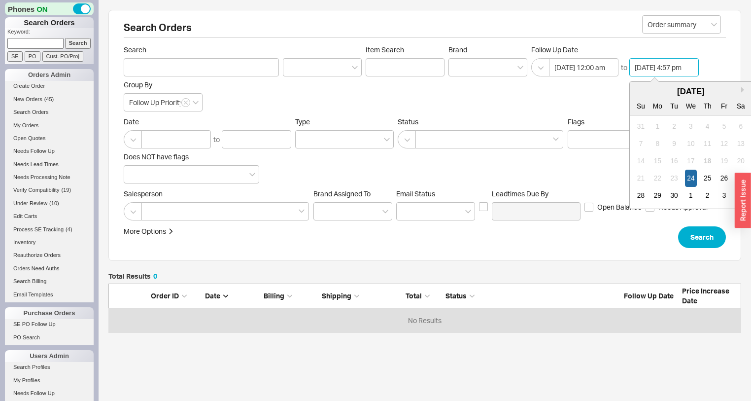
click at [654, 66] on input "09/24/2025 4:57 pm" at bounding box center [663, 67] width 69 height 18
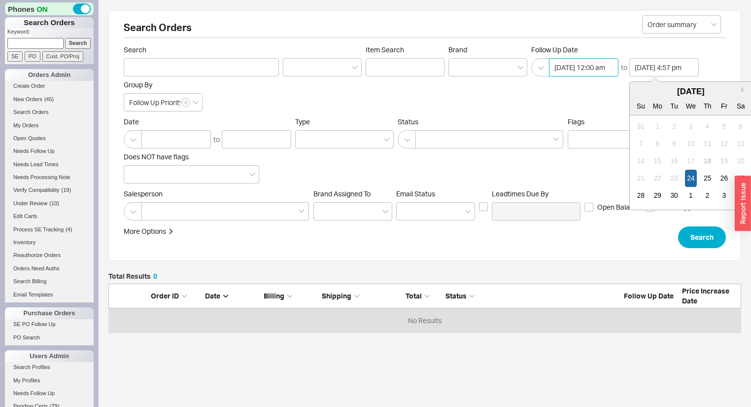
click at [587, 61] on input "09/24/2025 12:00 am" at bounding box center [583, 67] width 69 height 18
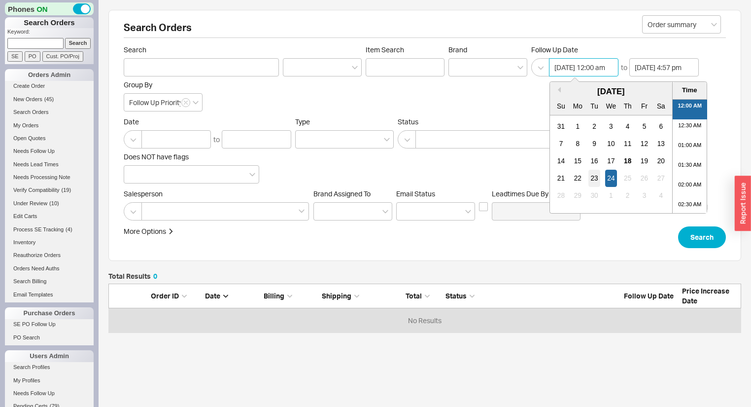
click at [593, 176] on div "23" at bounding box center [594, 178] width 12 height 17
type input "09/23/2025 12:00 am"
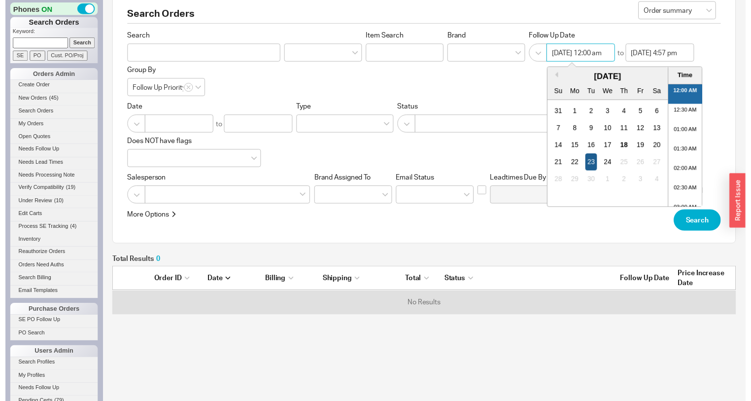
scroll to position [0, 0]
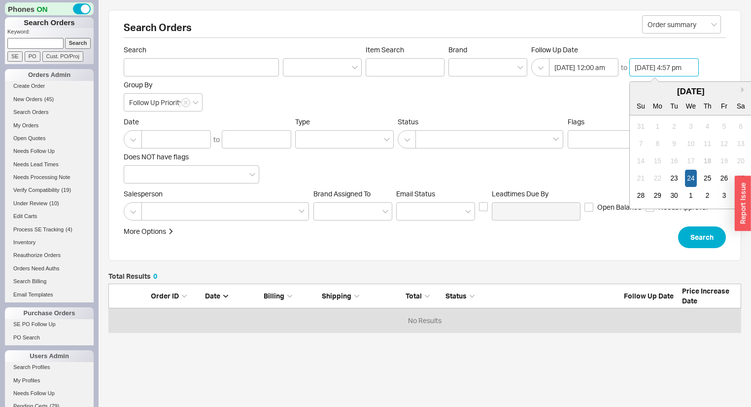
click at [664, 63] on input "09/24/2025 4:57 pm" at bounding box center [663, 67] width 69 height 18
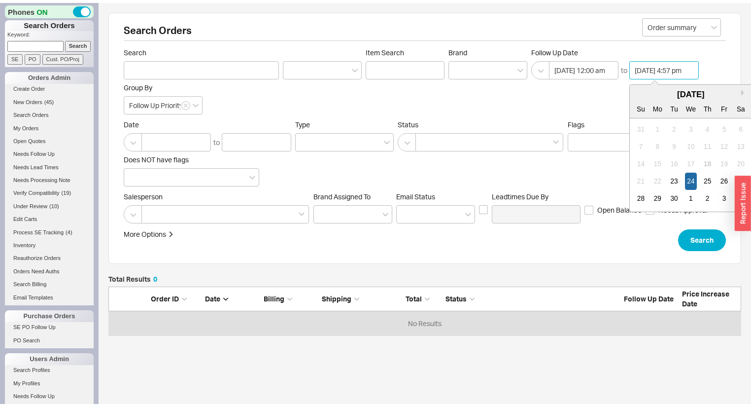
scroll to position [586, 0]
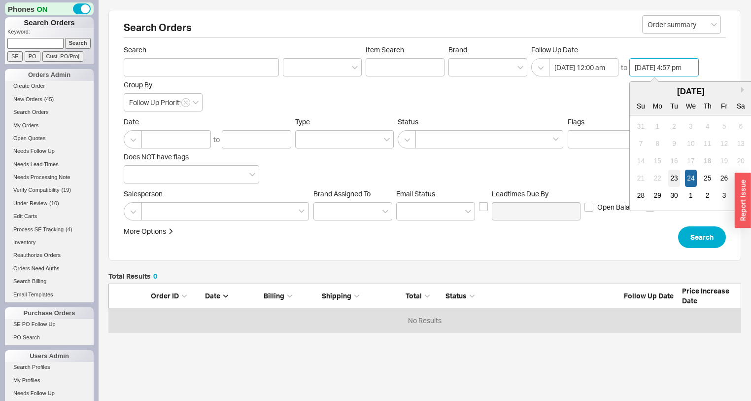
click at [672, 179] on div "23" at bounding box center [674, 178] width 12 height 17
type input "09/23/2025 4:57 pm"
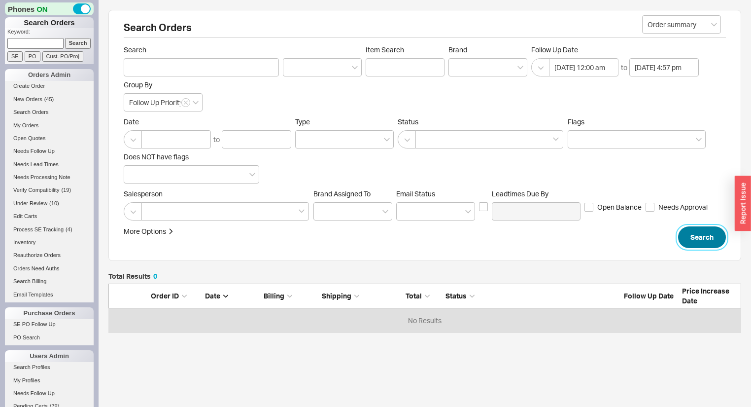
click at [702, 230] on button "Search" at bounding box center [702, 237] width 48 height 22
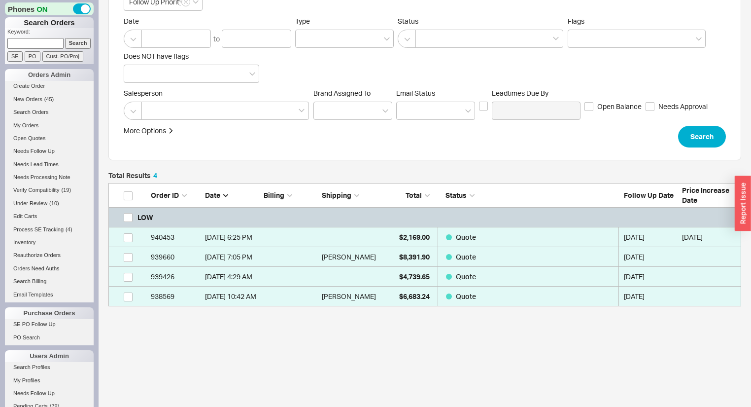
scroll to position [113, 0]
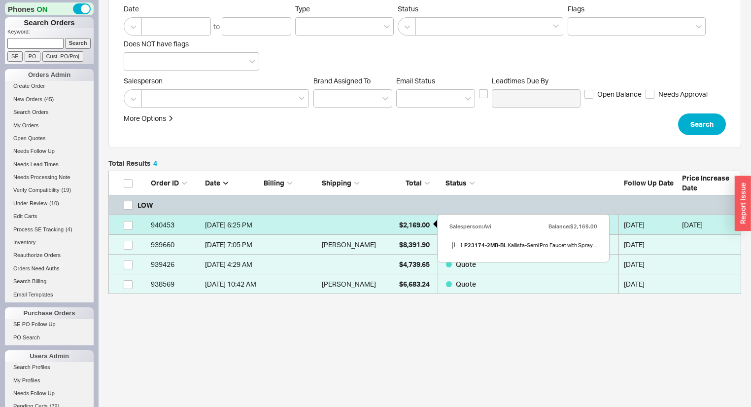
click at [410, 221] on span "$2,169.00" at bounding box center [414, 224] width 31 height 8
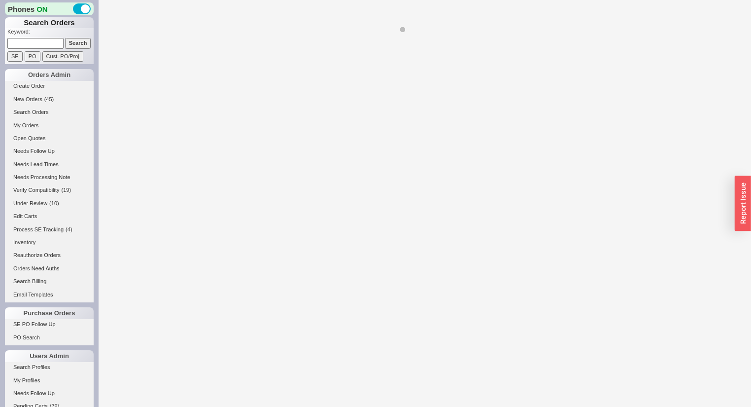
select select "*"
select select "LOW"
select select "3"
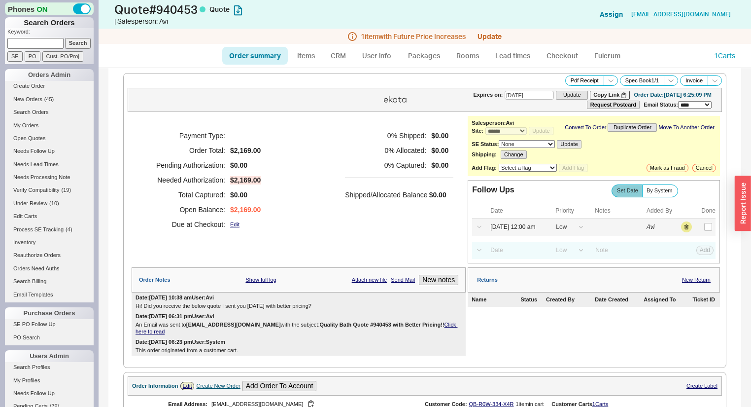
click at [520, 222] on div "Select a Date Now One hour One day Two Days One Month 09/23/25 12:00 am High Me…" at bounding box center [593, 226] width 243 height 17
click at [518, 231] on input "09/23/25 12:00 am" at bounding box center [516, 226] width 63 height 13
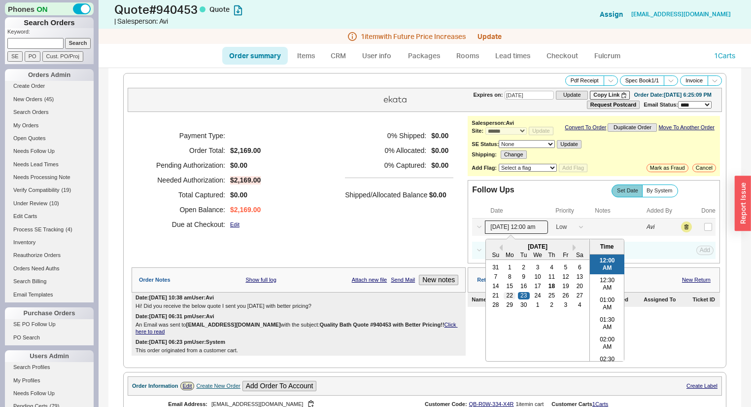
click at [509, 299] on div "22" at bounding box center [510, 295] width 12 height 7
type input "09/22/25 12:00 am"
click at [698, 231] on button "Save" at bounding box center [704, 226] width 20 height 9
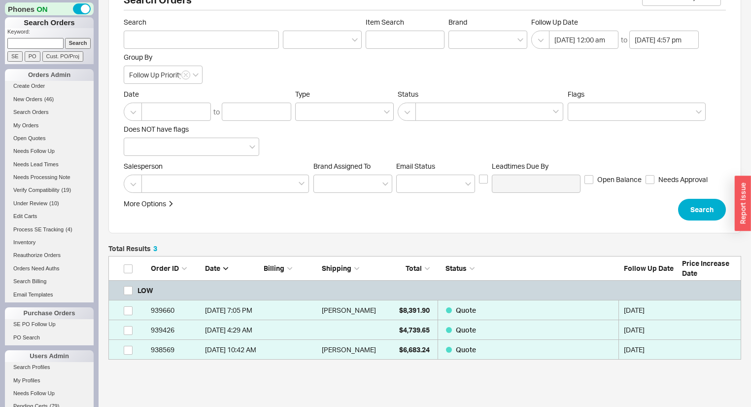
scroll to position [39, 0]
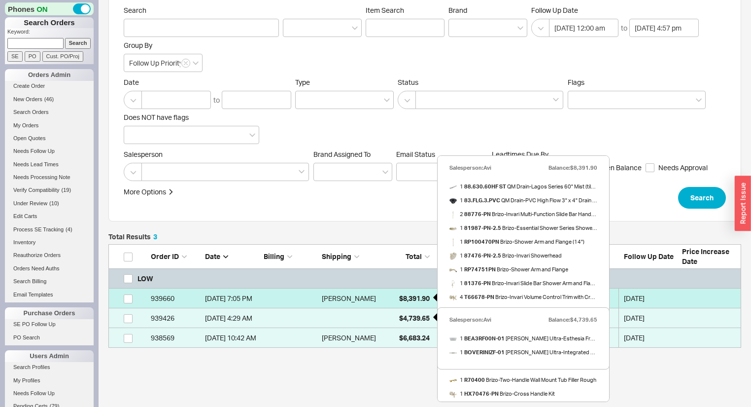
click at [417, 294] on span "$8,391.90" at bounding box center [414, 298] width 31 height 8
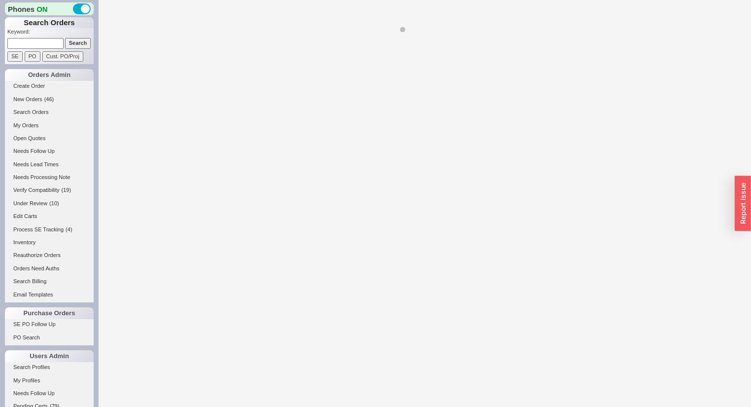
select select "*"
select select "LOW"
select select "3"
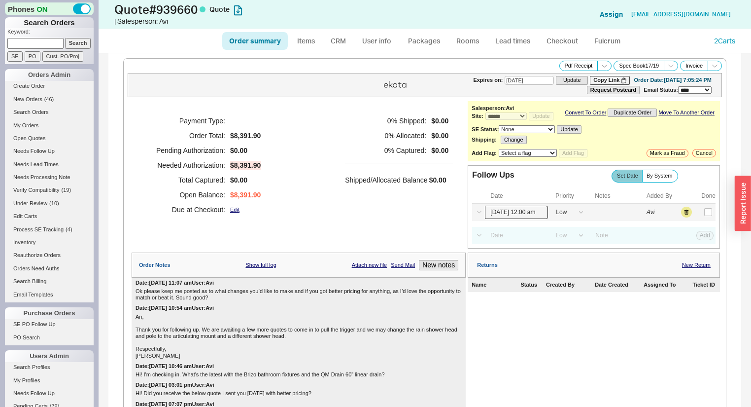
click at [517, 215] on input "09/23/25 12:00 am" at bounding box center [516, 212] width 63 height 13
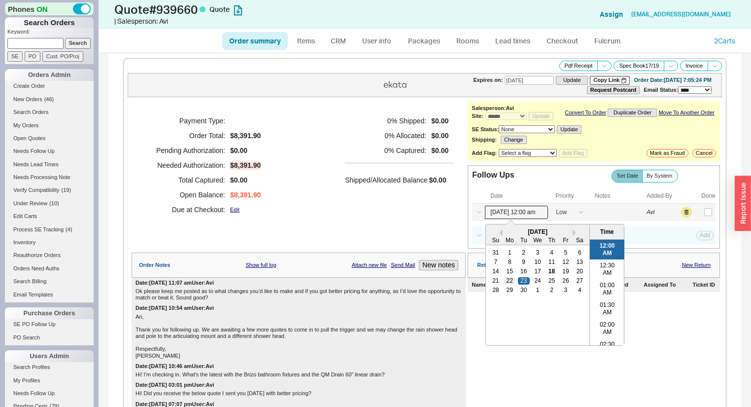
click at [504, 284] on div "22" at bounding box center [510, 280] width 12 height 7
type input "09/22/25 12:00 am"
click at [699, 216] on button "Save" at bounding box center [704, 211] width 20 height 9
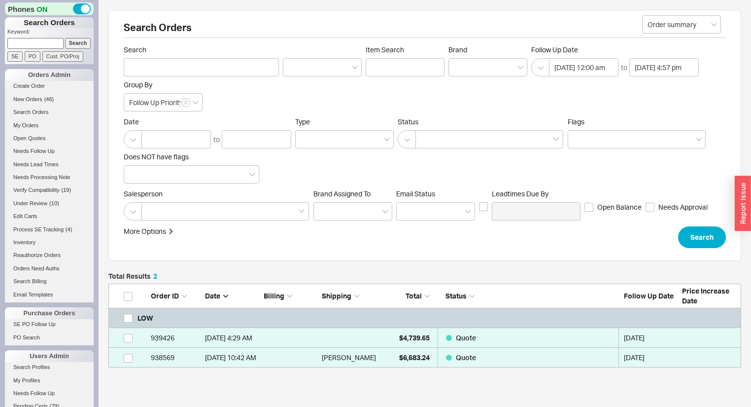
scroll to position [77, 627]
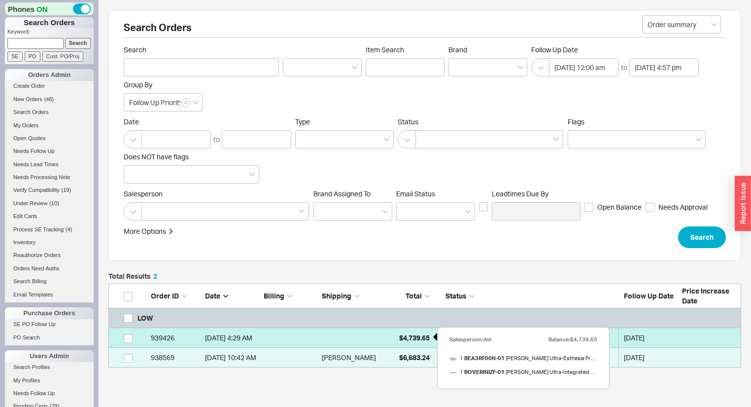
click at [409, 333] on span "$4,739.65" at bounding box center [414, 337] width 31 height 8
select select "*"
select select "LOW"
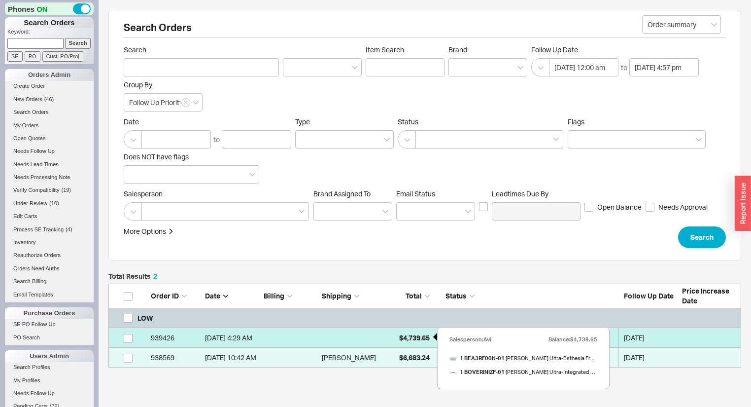
select select "3"
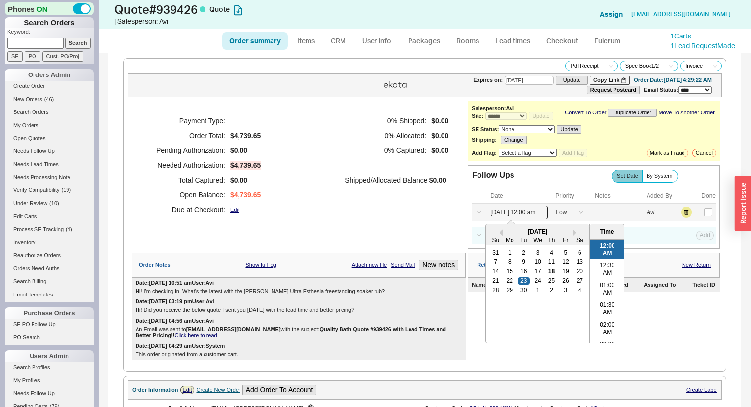
click at [527, 218] on input "09/23/25 12:00 am" at bounding box center [516, 212] width 63 height 13
click at [505, 284] on div "22" at bounding box center [510, 280] width 12 height 7
type input "09/22/25 12:00 am"
click at [701, 215] on button "Save" at bounding box center [704, 211] width 20 height 9
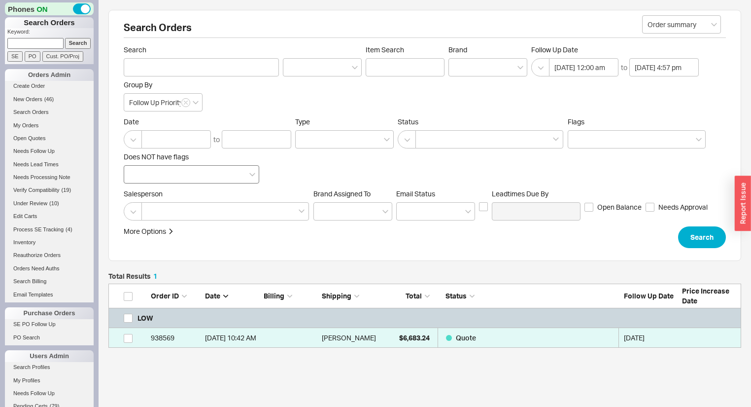
scroll to position [58, 627]
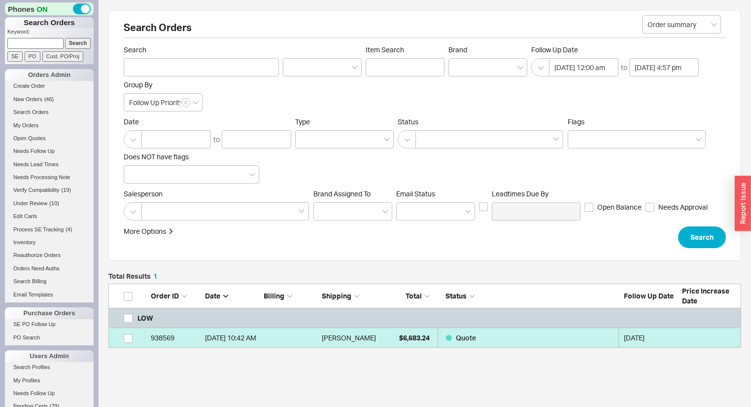
click at [353, 336] on div "Angela" at bounding box center [349, 338] width 54 height 20
select select "*"
select select "LOW"
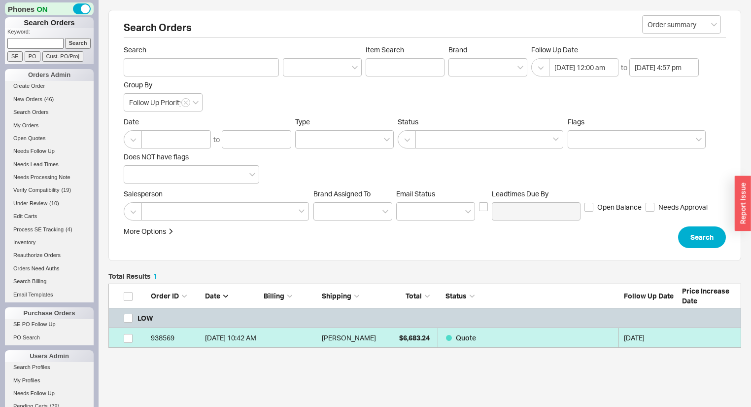
select select "3"
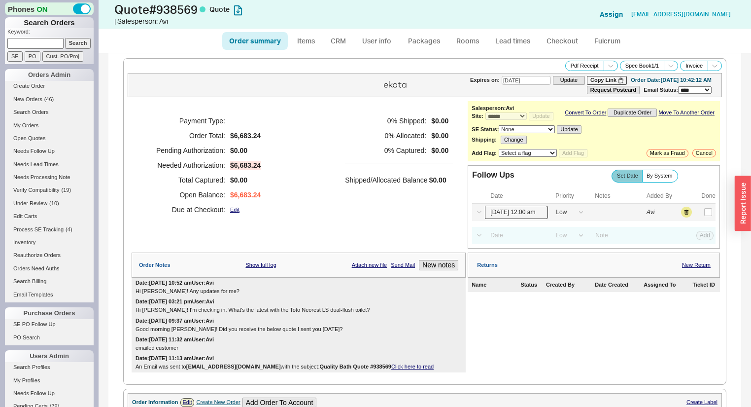
click at [501, 219] on input "09/23/25 12:00 am" at bounding box center [516, 212] width 63 height 13
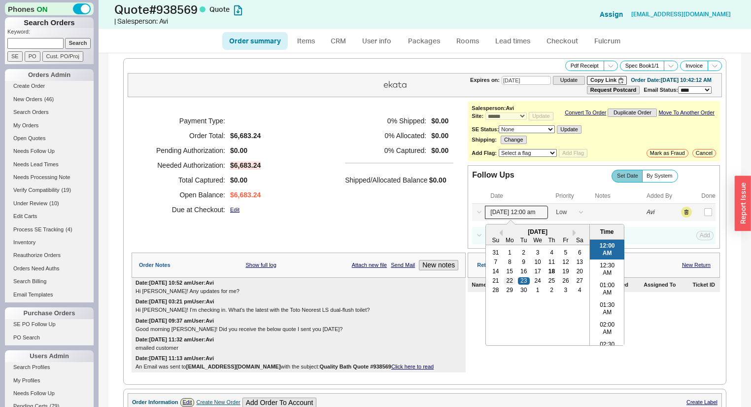
click at [504, 282] on div "22" at bounding box center [510, 280] width 12 height 7
type input "09/22/25 12:00 am"
click at [694, 215] on button "Save" at bounding box center [704, 211] width 20 height 9
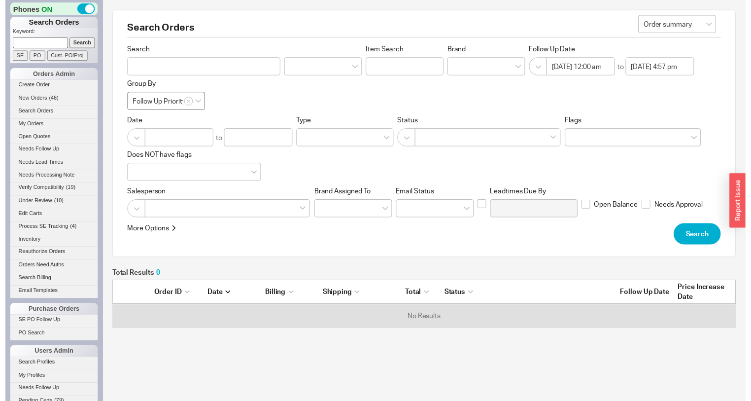
scroll to position [43, 627]
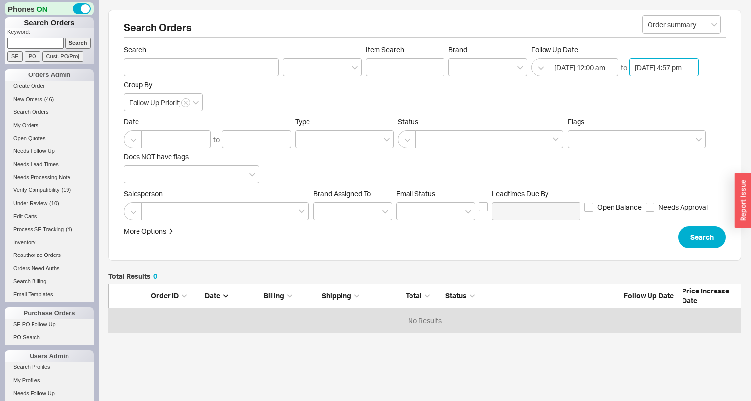
click at [659, 67] on input "09/23/2025 4:57 pm" at bounding box center [663, 67] width 69 height 18
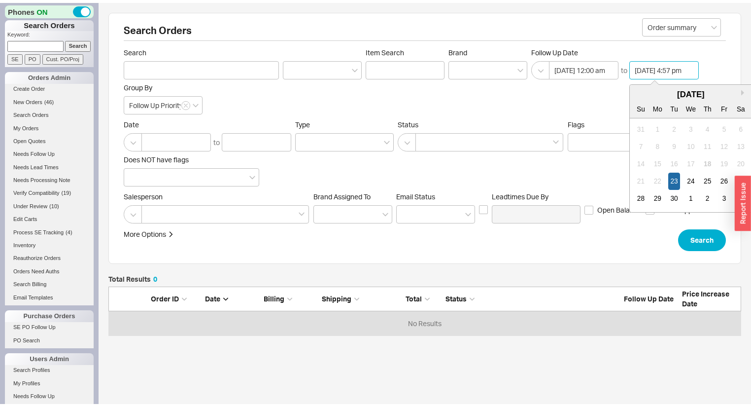
scroll to position [586, 0]
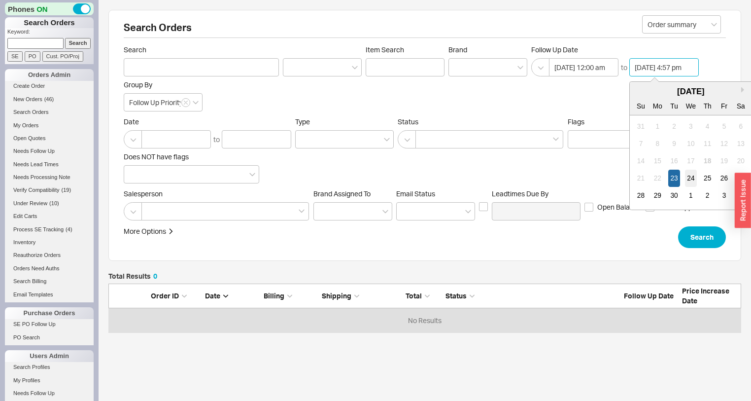
click at [690, 180] on div "24" at bounding box center [691, 178] width 12 height 17
type input "09/24/2025 4:57 pm"
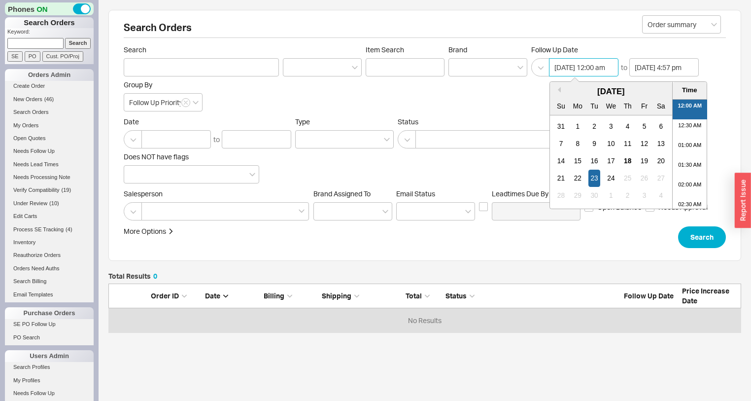
click at [595, 68] on input "09/23/2025 12:00 am" at bounding box center [583, 67] width 69 height 18
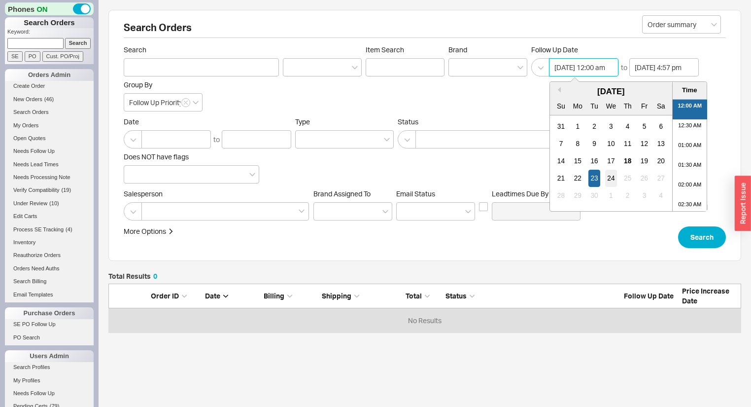
click at [607, 175] on div "24" at bounding box center [611, 178] width 12 height 17
type input "09/24/2025 12:00 am"
click at [700, 235] on button "Search" at bounding box center [702, 237] width 48 height 22
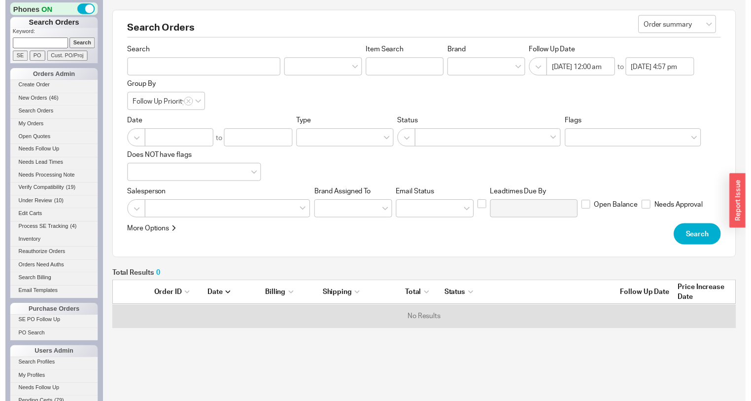
scroll to position [43, 627]
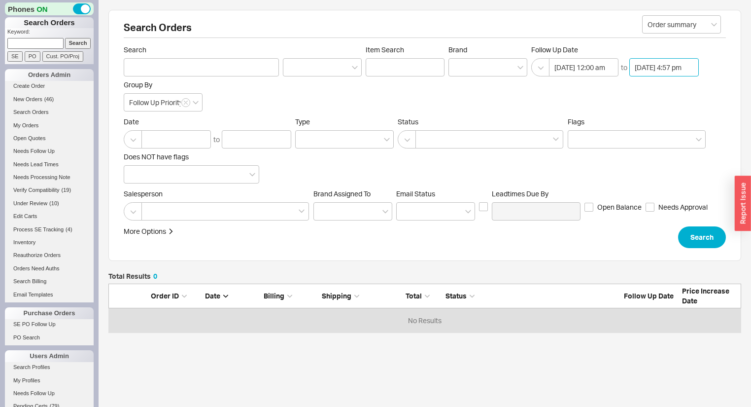
click at [648, 67] on input "09/24/2025 4:57 pm" at bounding box center [663, 67] width 69 height 18
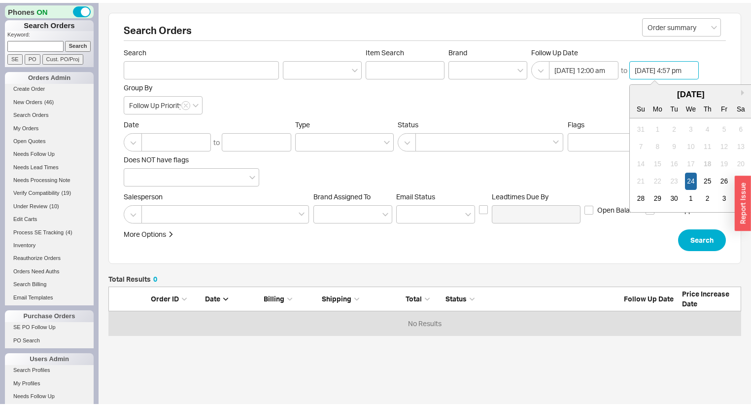
scroll to position [586, 0]
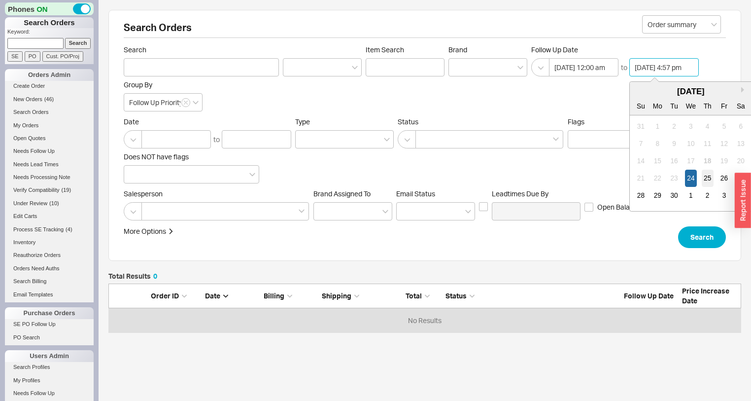
click at [704, 178] on div "25" at bounding box center [708, 178] width 12 height 17
type input "09/25/2025 4:57 pm"
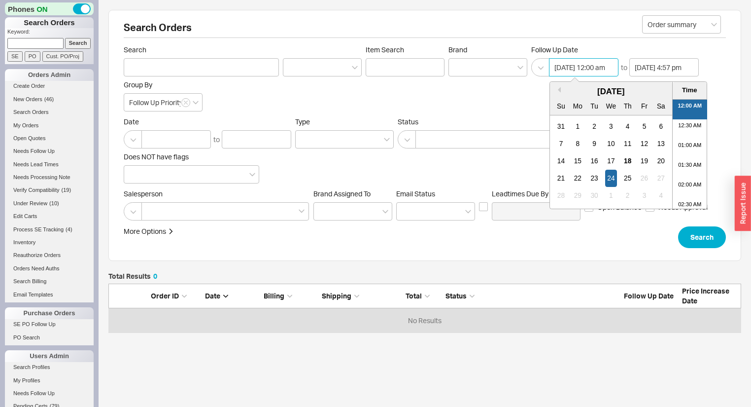
click at [589, 64] on input "09/24/2025 12:00 am" at bounding box center [583, 67] width 69 height 18
click at [633, 175] on div "25" at bounding box center [628, 178] width 12 height 17
type input "09/25/2025 12:00 am"
click at [709, 235] on button "Search" at bounding box center [702, 237] width 48 height 22
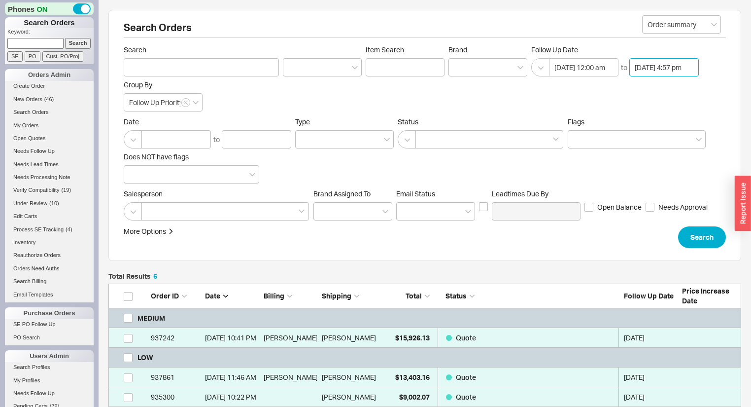
click at [662, 64] on input "09/25/2025 4:57 pm" at bounding box center [663, 67] width 69 height 18
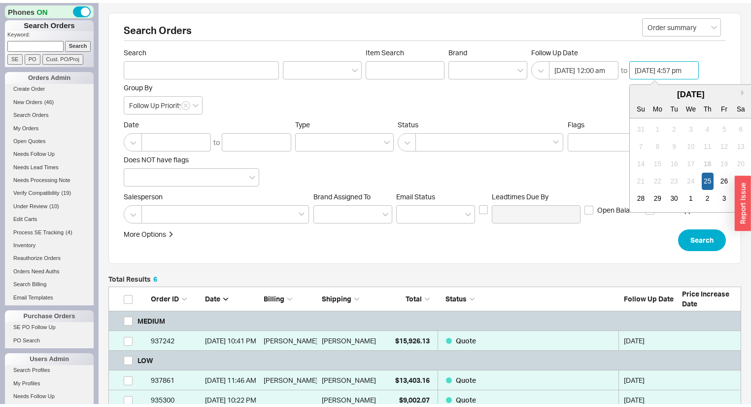
scroll to position [586, 0]
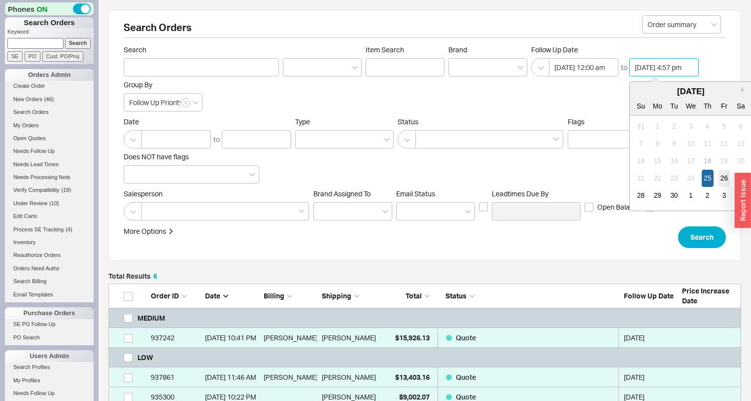
click at [721, 177] on div "26" at bounding box center [725, 178] width 12 height 17
type input "09/26/2025 4:57 pm"
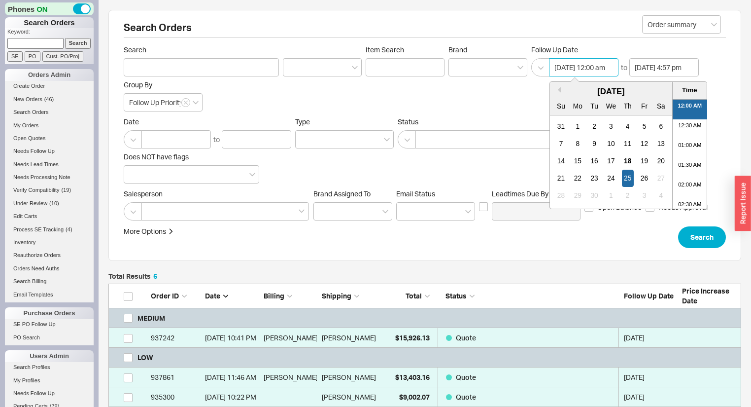
click at [579, 63] on input "09/25/2025 12:00 am" at bounding box center [583, 67] width 69 height 18
click at [646, 176] on div "26" at bounding box center [645, 178] width 12 height 17
type input "09/26/2025 12:00 am"
click at [703, 245] on button "Search" at bounding box center [702, 237] width 48 height 22
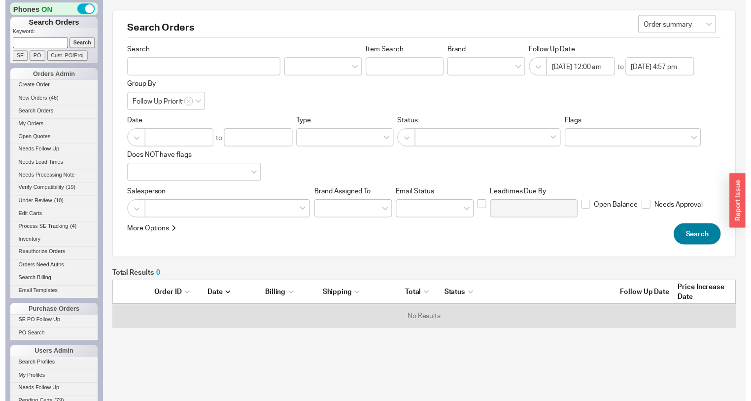
scroll to position [43, 627]
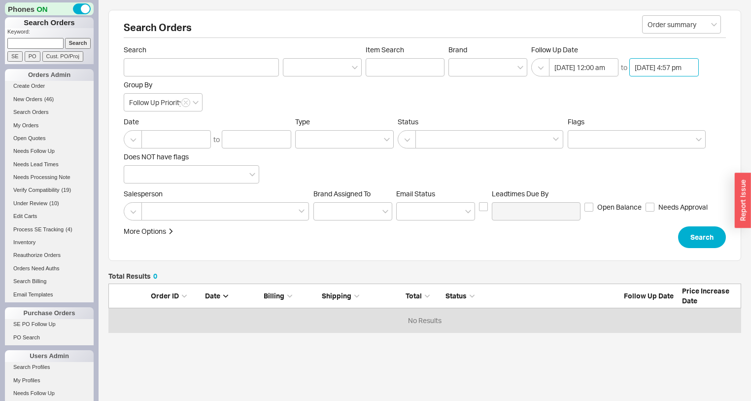
click at [666, 68] on input "09/26/2025 4:57 pm" at bounding box center [663, 67] width 69 height 18
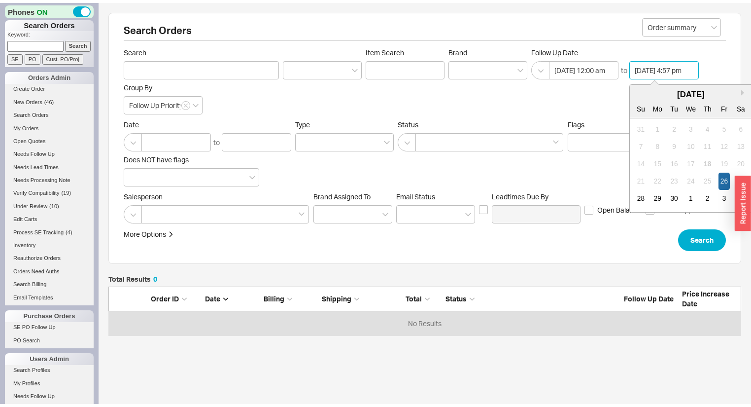
scroll to position [586, 0]
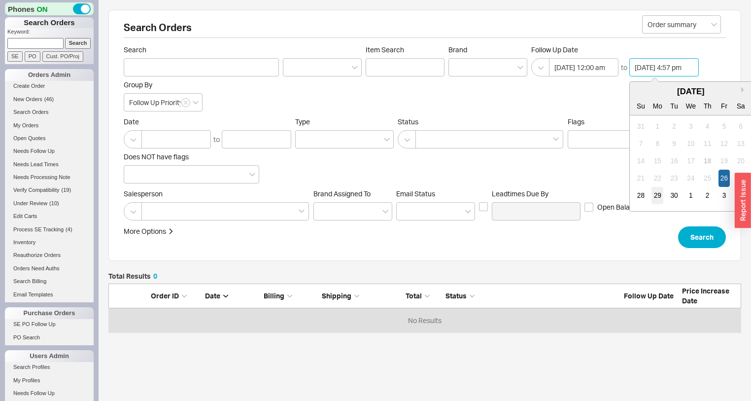
click at [660, 197] on div "29" at bounding box center [658, 195] width 12 height 17
type input "09/29/2025 4:57 pm"
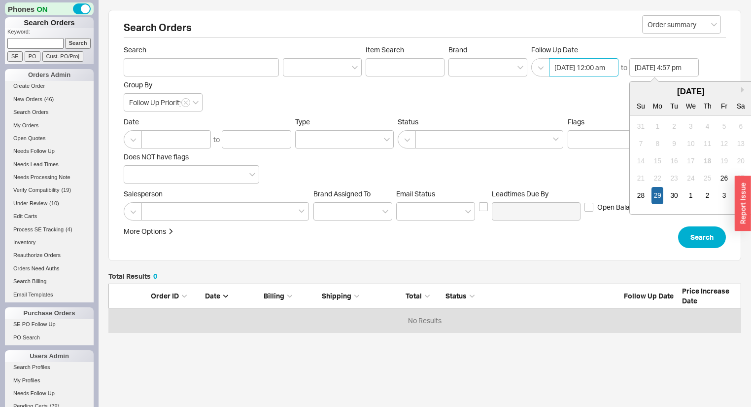
click at [595, 65] on input "09/26/2025 12:00 am" at bounding box center [583, 67] width 69 height 18
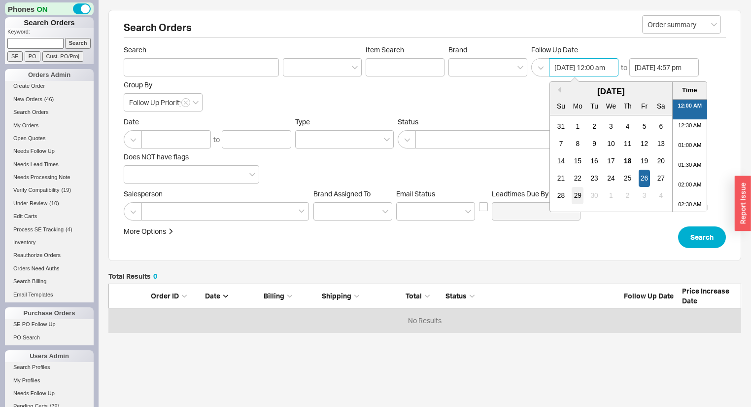
click at [580, 194] on div "29" at bounding box center [578, 195] width 12 height 17
type input "09/29/2025 12:00 am"
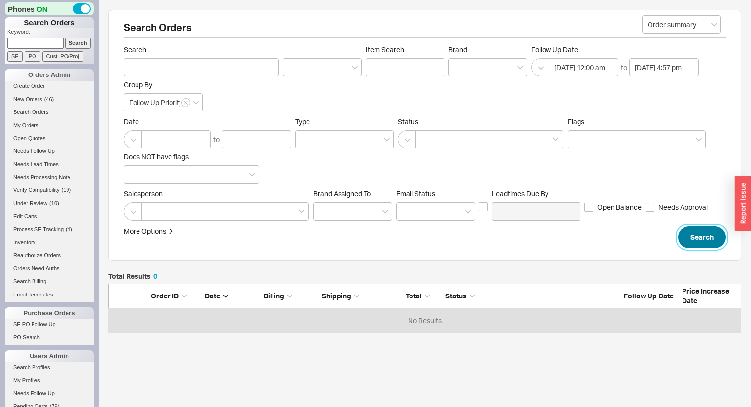
click at [697, 236] on button "Search" at bounding box center [702, 237] width 48 height 22
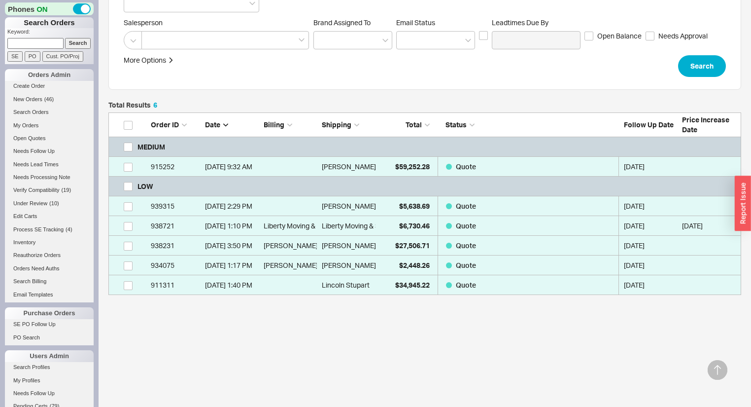
scroll to position [172, 0]
select select "*"
select select "LOW"
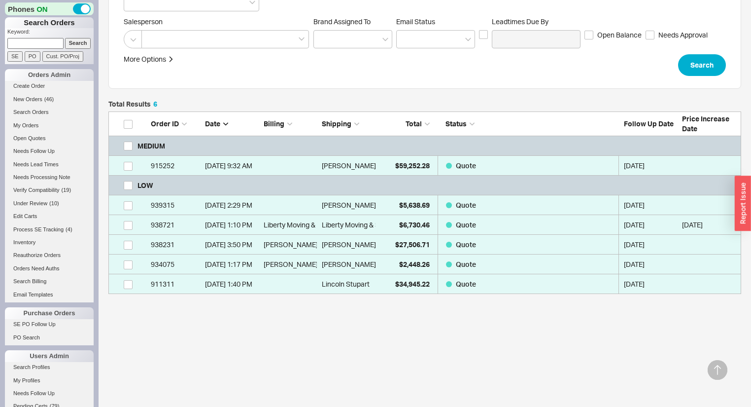
select select "3"
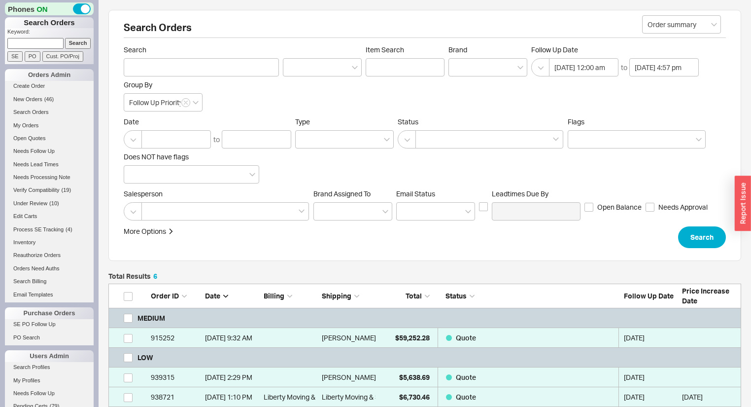
scroll to position [176, 627]
select select "*"
select select "LOW"
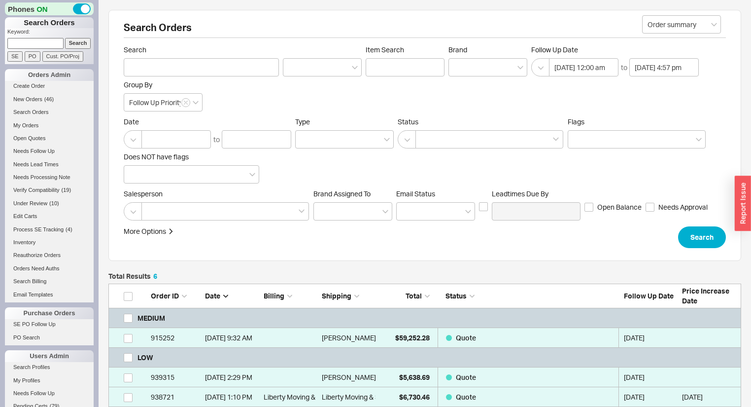
select select "3"
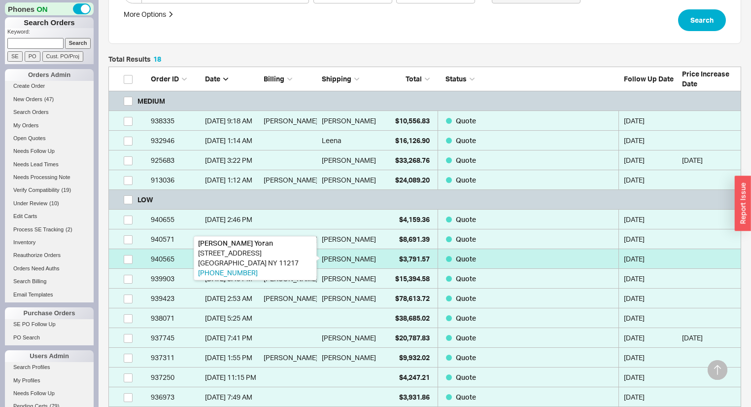
scroll to position [211, 0]
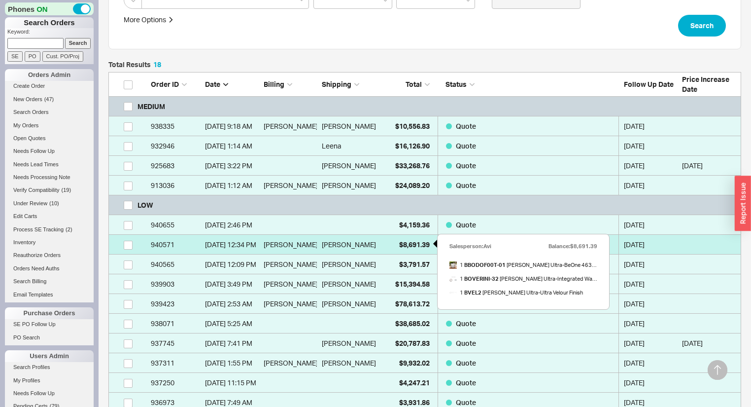
click at [410, 242] on span "$8,691.39" at bounding box center [414, 244] width 31 height 8
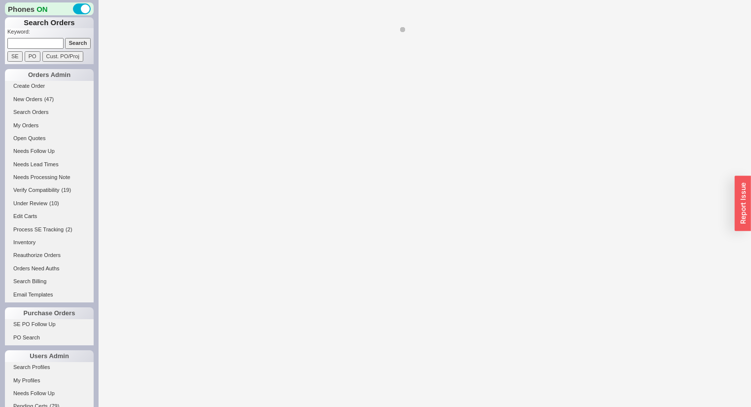
select select "*"
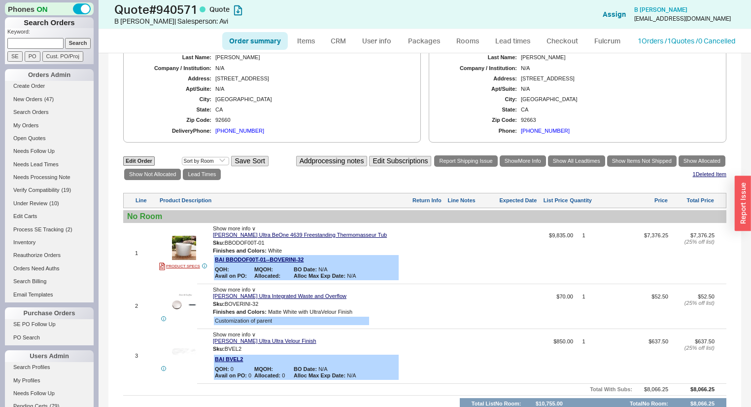
scroll to position [333, 0]
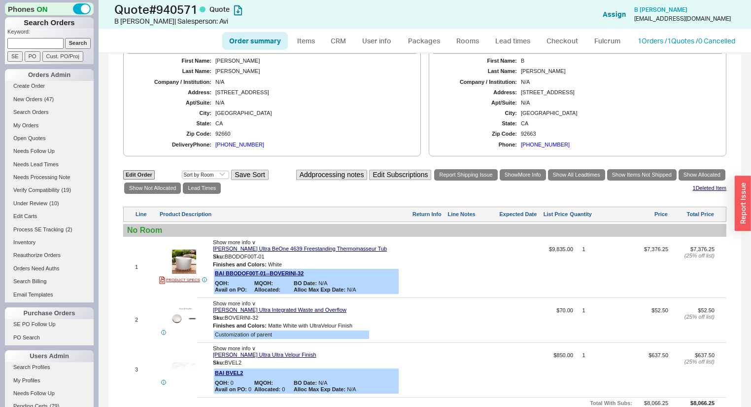
click at [471, 256] on div at bounding box center [474, 270] width 52 height 49
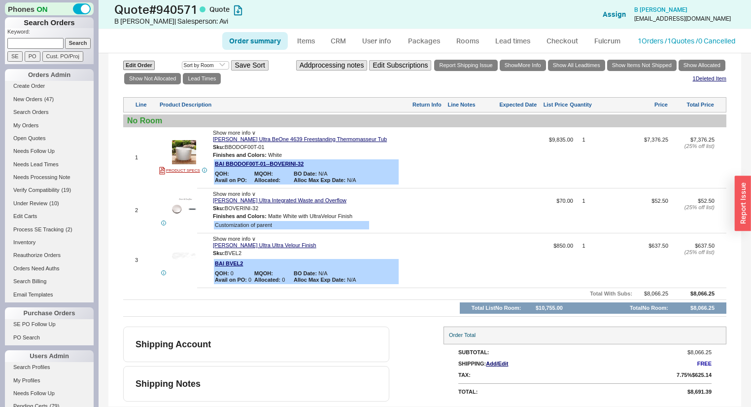
scroll to position [0, 0]
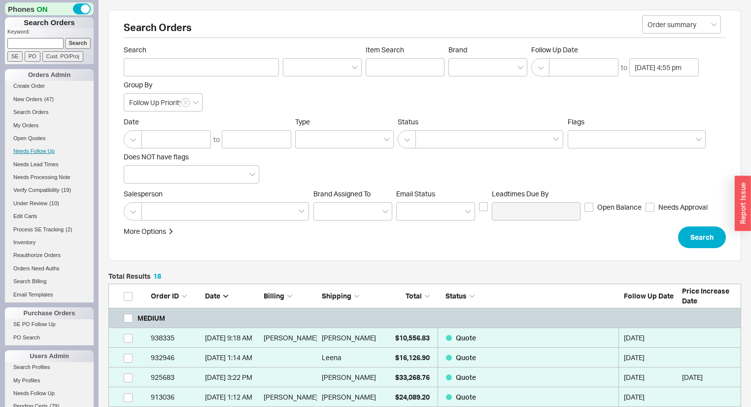
scroll to position [413, 627]
click at [46, 146] on link "Needs Follow Up" at bounding box center [49, 151] width 89 height 10
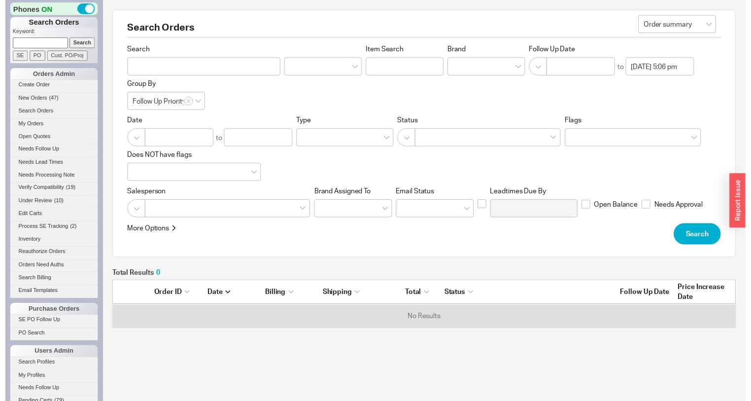
scroll to position [43, 627]
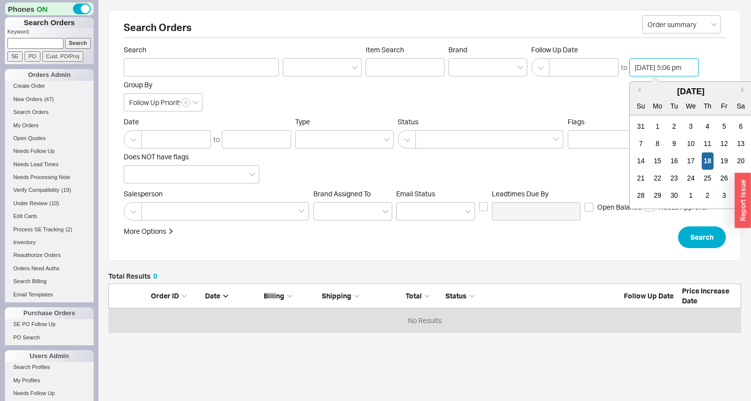
click at [672, 71] on input "09/18/2025 5:06 pm" at bounding box center [663, 67] width 69 height 18
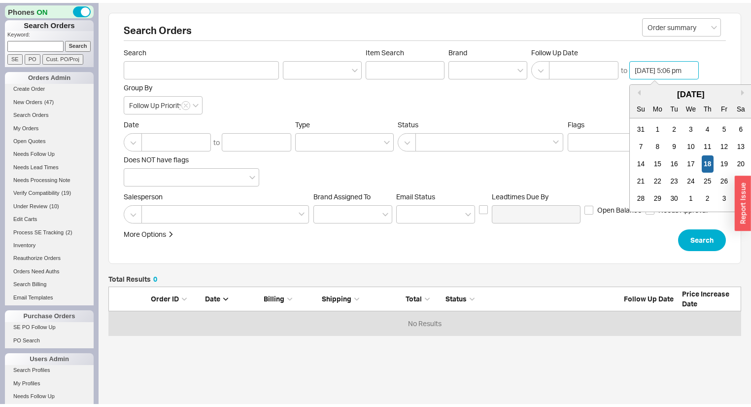
scroll to position [626, 0]
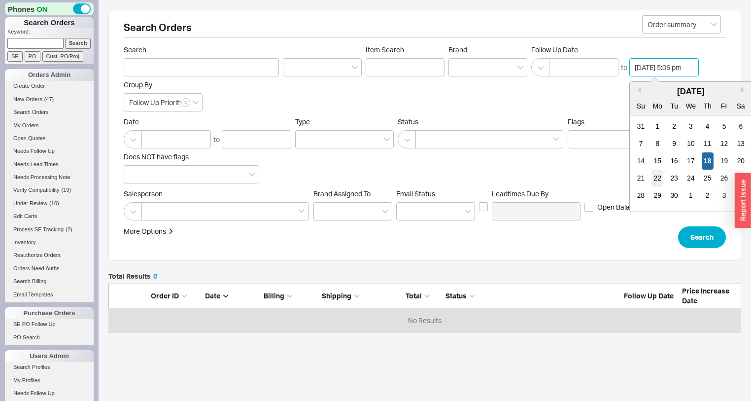
click at [660, 178] on div "22" at bounding box center [658, 178] width 12 height 17
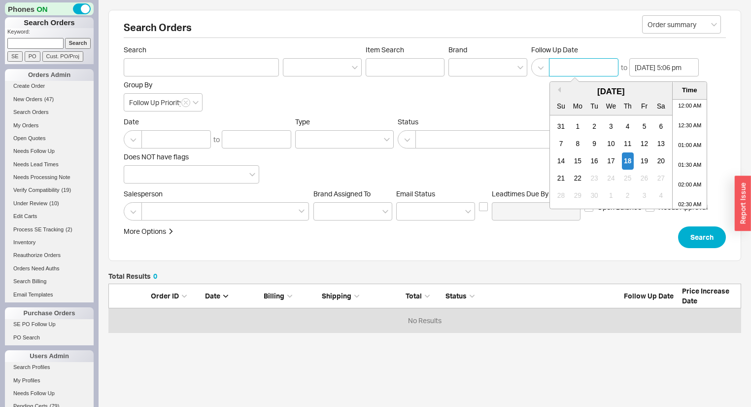
click at [595, 63] on input at bounding box center [583, 67] width 69 height 18
click at [579, 173] on div "22" at bounding box center [578, 178] width 12 height 17
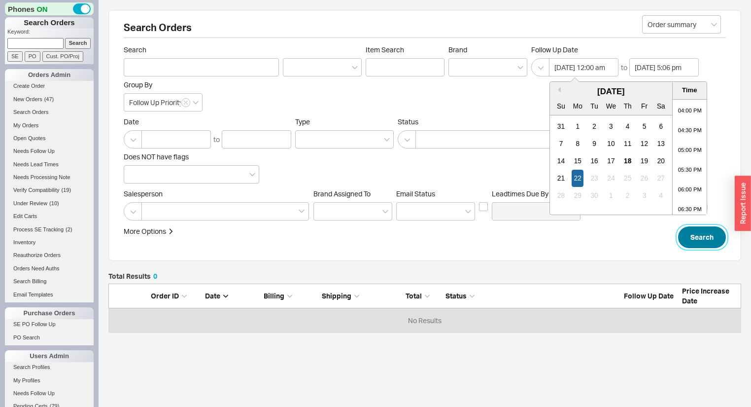
click at [701, 238] on button "Search" at bounding box center [702, 237] width 48 height 22
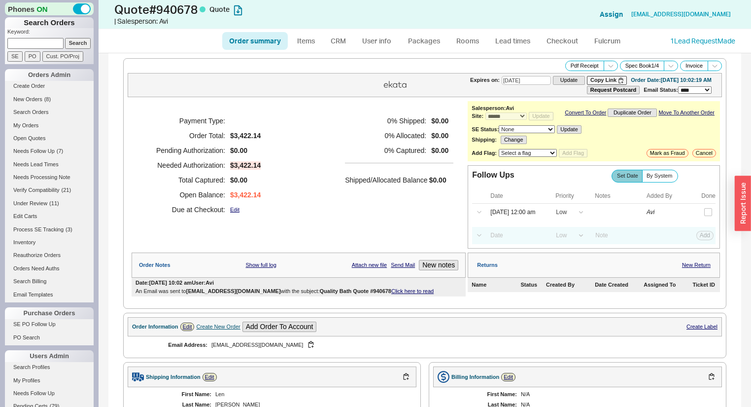
select select "*"
select select "LOW"
select select "3"
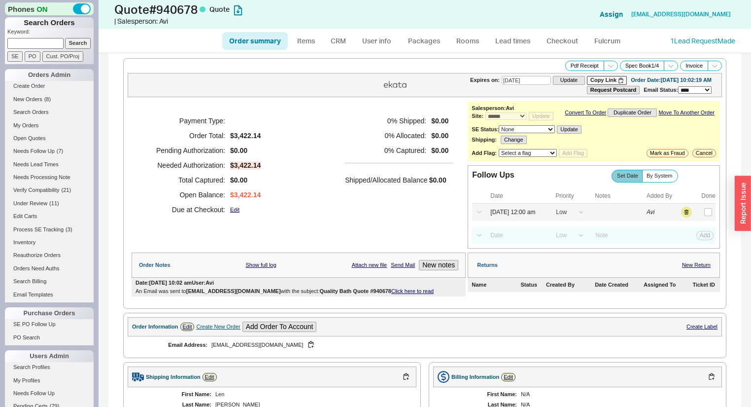
click at [510, 221] on div "Select a Date Now One hour One day Two Days One Month 09/22/25 12:00 am High Me…" at bounding box center [593, 212] width 243 height 17
click at [510, 219] on input "09/22/25 12:00 am" at bounding box center [516, 212] width 63 height 13
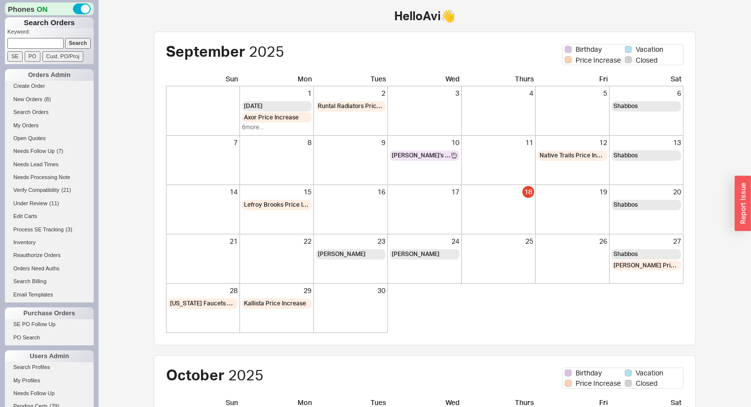
click at [28, 38] on input at bounding box center [35, 43] width 56 height 10
type input "938259"
click at [65, 38] on input "Search" at bounding box center [78, 43] width 26 height 10
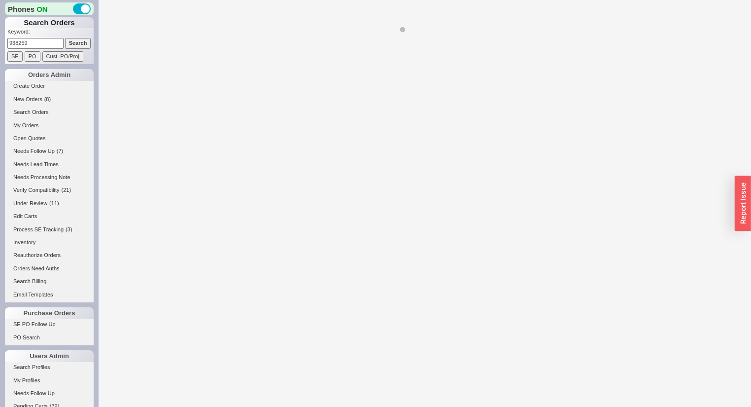
select select "*"
select select "LOW"
select select "3"
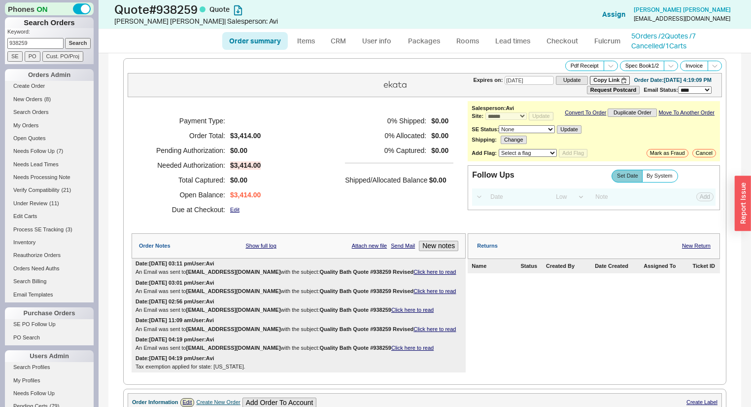
click at [418, 275] on link "Click here to read" at bounding box center [435, 272] width 42 height 6
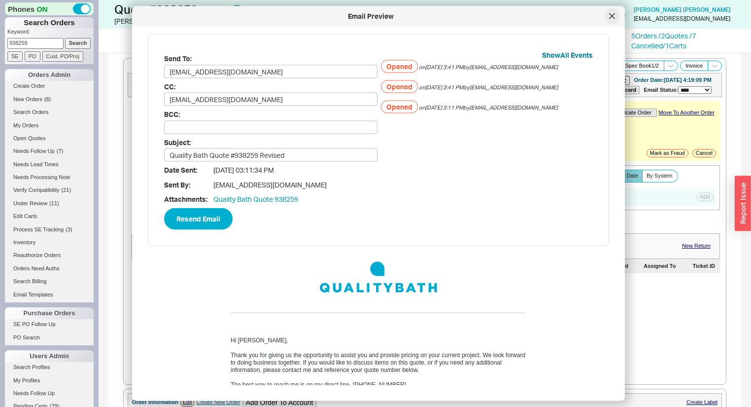
click at [615, 21] on div at bounding box center [612, 16] width 16 height 16
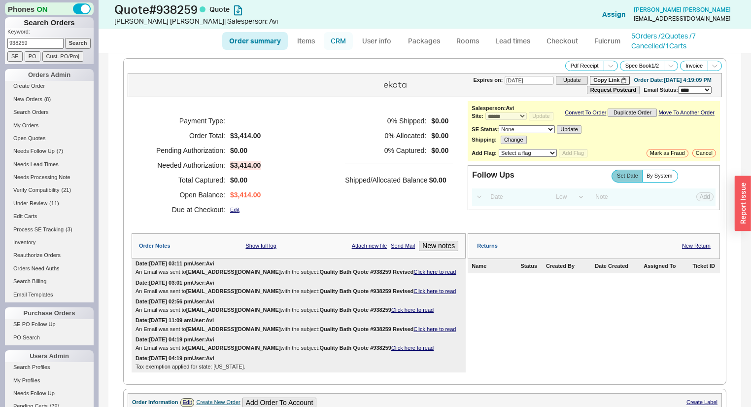
click at [335, 41] on link "CRM" at bounding box center [338, 41] width 29 height 18
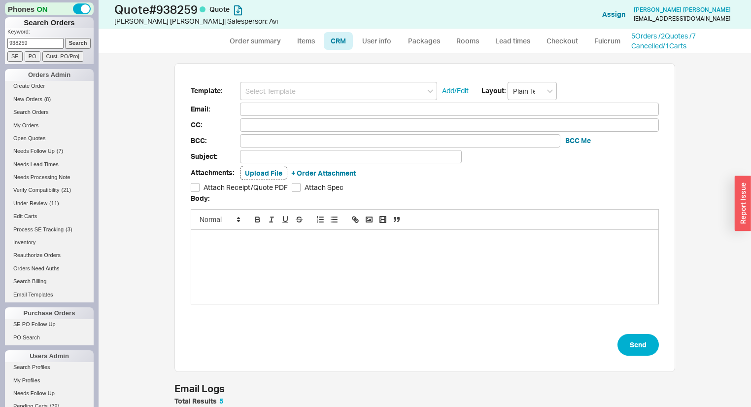
scroll to position [347, 641]
click at [310, 80] on div "Template: Add/Edit Layout: Plain Text Email: CC: BCC: BCC Me Subject: Attachmen…" at bounding box center [424, 217] width 501 height 309
click at [308, 88] on input at bounding box center [338, 91] width 197 height 18
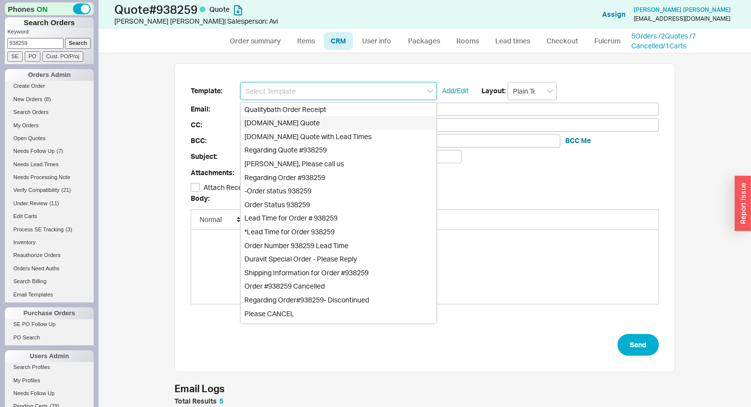
click at [305, 125] on div "[DOMAIN_NAME] Quote" at bounding box center [339, 123] width 196 height 14
type input "[DOMAIN_NAME] Quote"
type input "Receipt"
type input "bksesq@gmail.com"
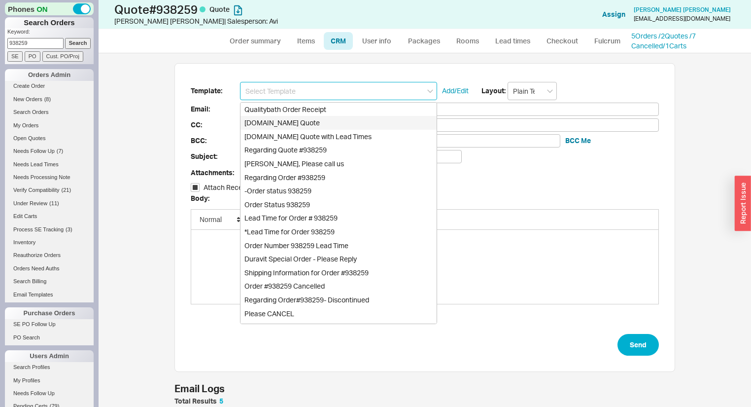
type input "sumonaesq@gmail.com"
type input "Quality Bath Quote #938259"
checkbox input "true"
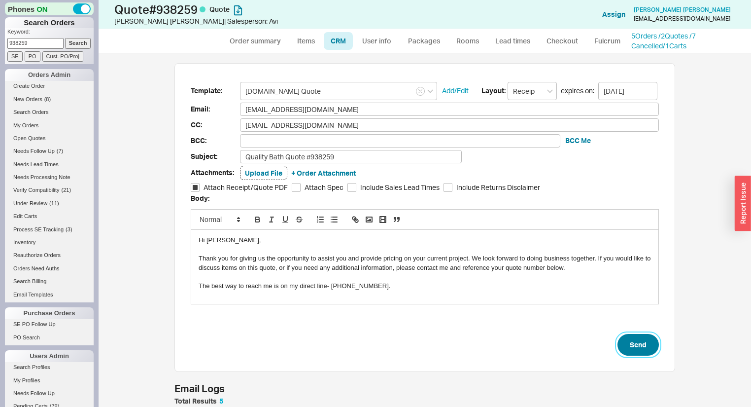
click at [644, 343] on button "Send" at bounding box center [638, 345] width 41 height 22
select select "*"
select select "LOW"
select select "3"
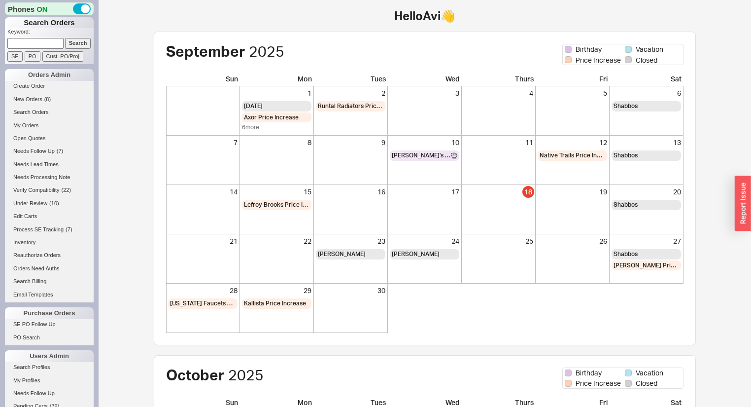
click at [51, 39] on input at bounding box center [35, 43] width 56 height 10
paste input "[EMAIL_ADDRESS][DOMAIN_NAME]"
type input "danij68@hotmail.com"
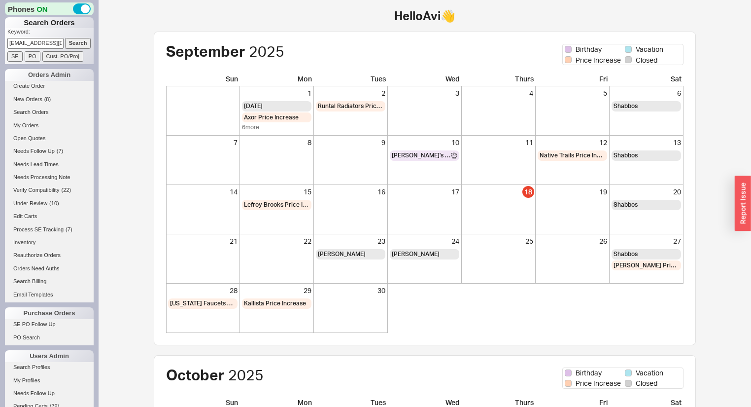
click at [71, 42] on input "Search" at bounding box center [78, 43] width 26 height 10
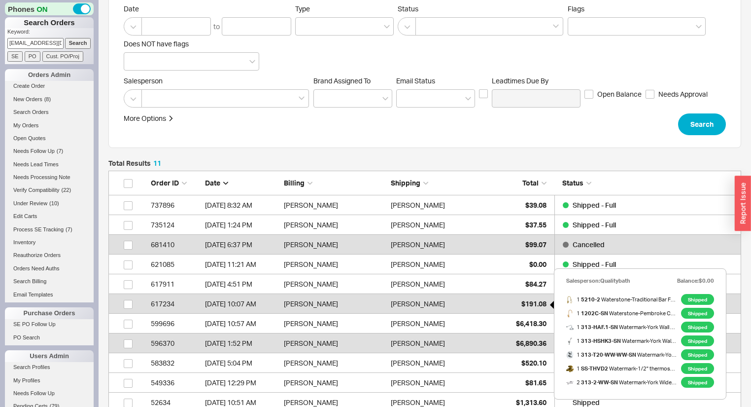
scroll to position [231, 0]
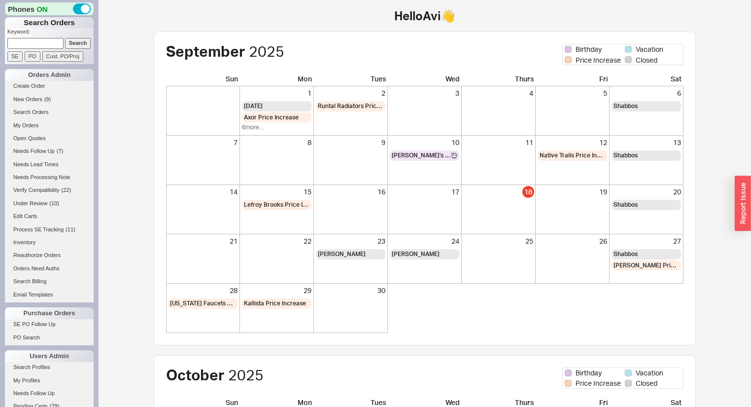
click at [39, 46] on input at bounding box center [35, 43] width 56 height 10
type input "949-468-7151"
click at [65, 38] on input "Search" at bounding box center [78, 43] width 26 height 10
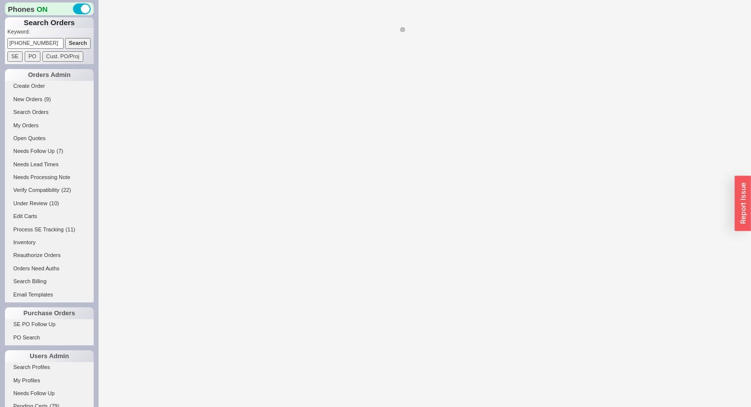
select select "*"
select select "LOW"
select select "3"
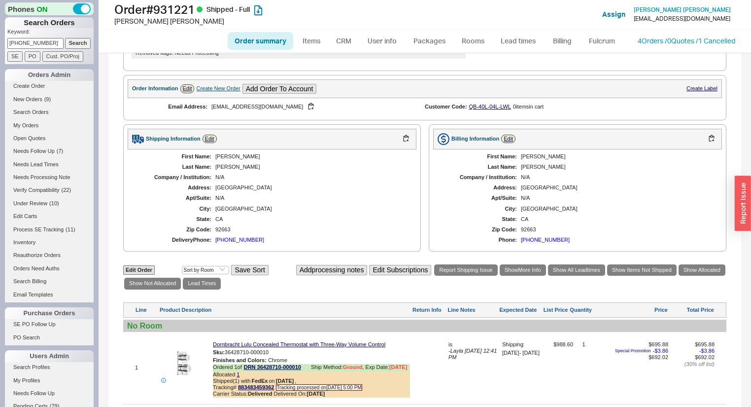
scroll to position [422, 0]
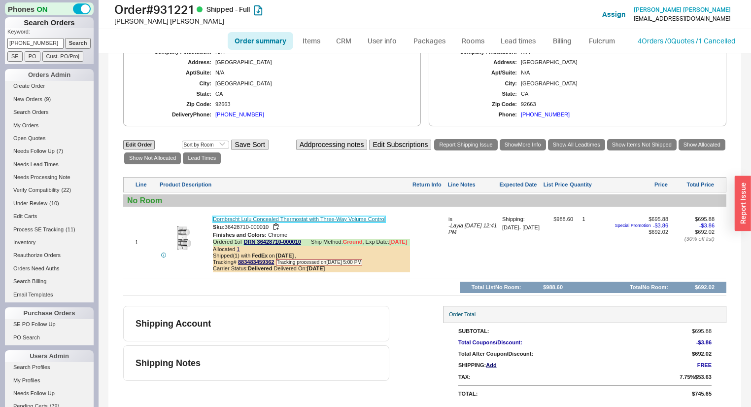
click at [309, 216] on link "Dornbracht Lulu Concealed Thermostat with Three-Way Volume Control" at bounding box center [299, 219] width 172 height 6
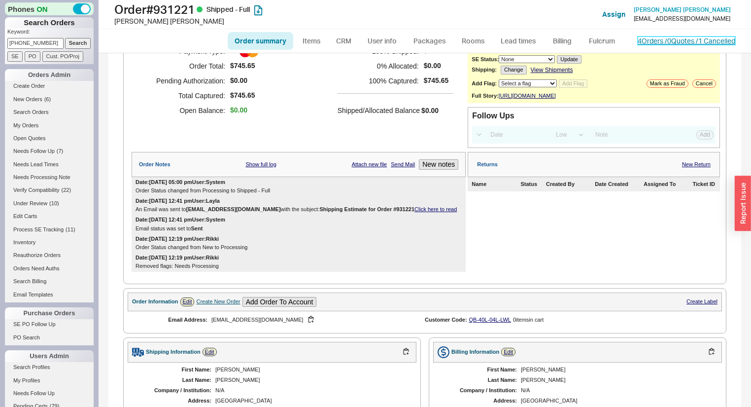
click at [647, 40] on link "4 Orders / 0 Quotes / 1 Cancelled" at bounding box center [687, 40] width 98 height 8
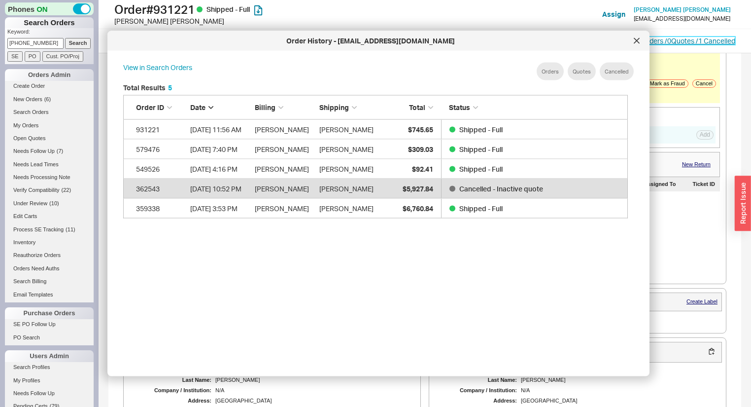
scroll to position [296, 515]
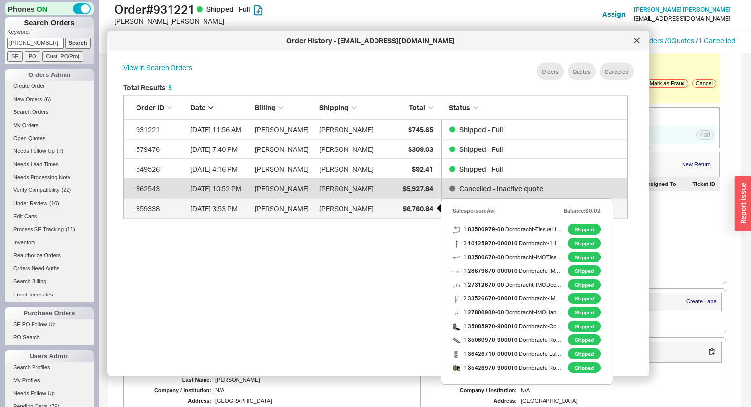
click at [420, 204] on span "$6,760.84" at bounding box center [418, 208] width 31 height 8
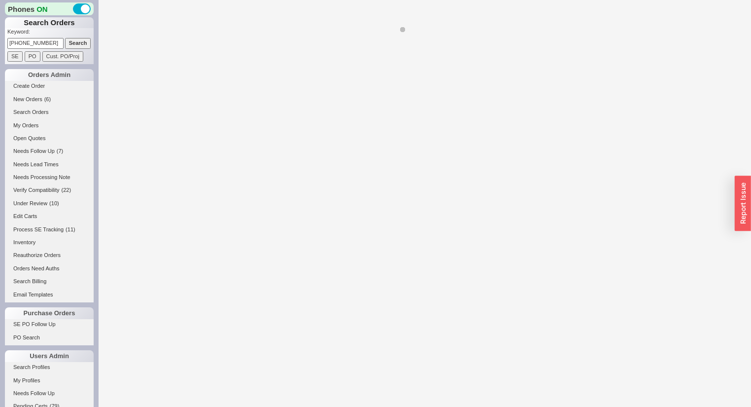
select select "*"
select select "LOW"
select select "3"
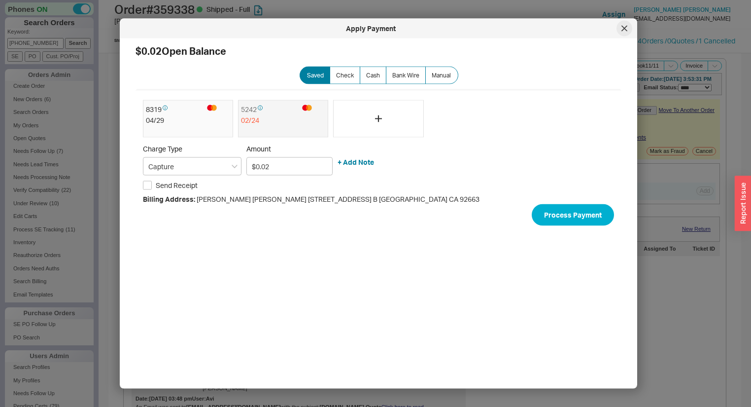
click at [623, 27] on icon at bounding box center [624, 29] width 6 height 6
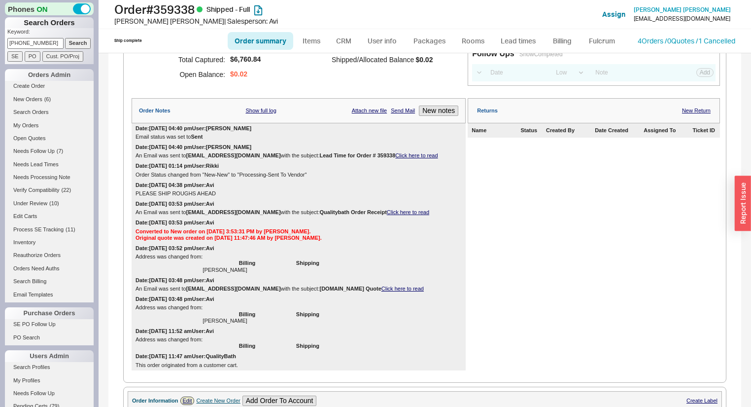
scroll to position [276, 0]
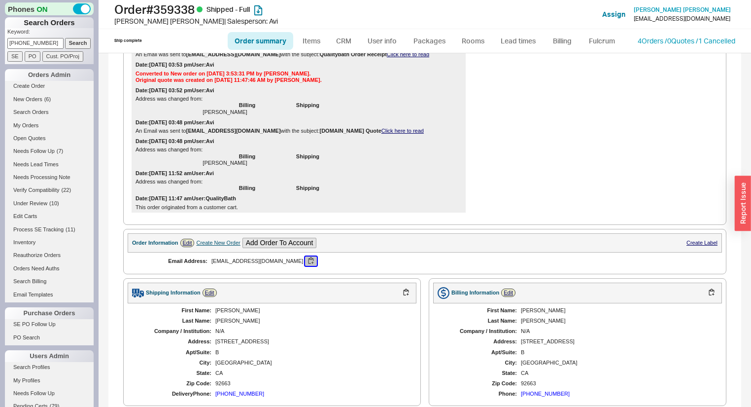
click at [305, 261] on button "button" at bounding box center [311, 260] width 12 height 9
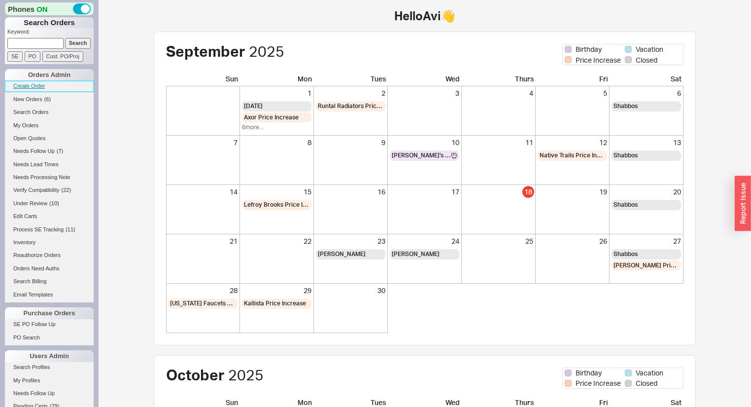
click at [27, 87] on link "Create Order" at bounding box center [49, 86] width 89 height 10
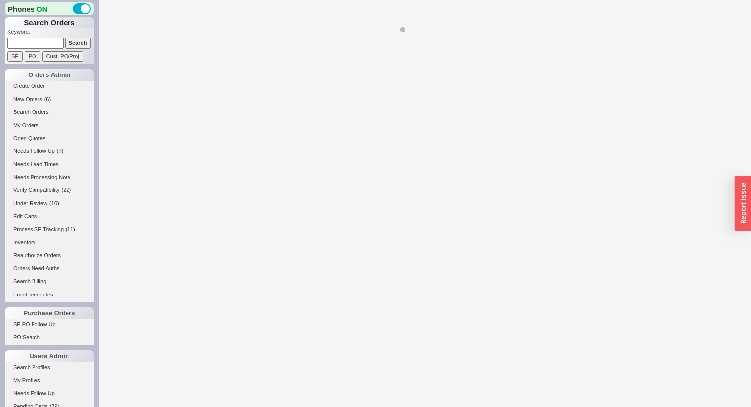
select select "3"
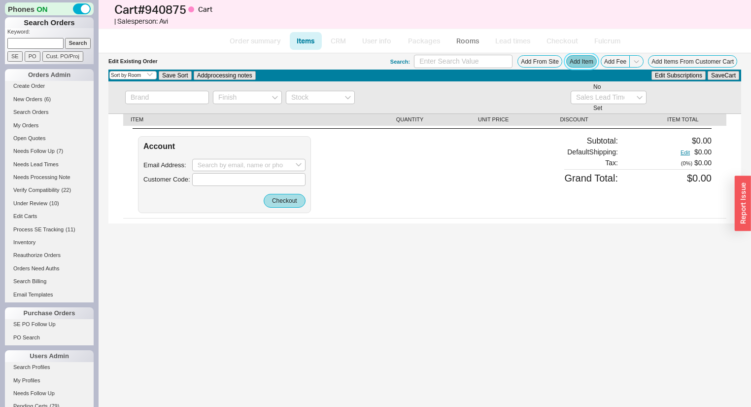
click at [586, 61] on button "Add Item" at bounding box center [581, 61] width 31 height 12
click at [264, 162] on input at bounding box center [248, 165] width 113 height 13
paste input "[EMAIL_ADDRESS][DOMAIN_NAME]"
type input "[EMAIL_ADDRESS][DOMAIN_NAME]"
click at [283, 201] on button "Checkout" at bounding box center [285, 201] width 42 height 14
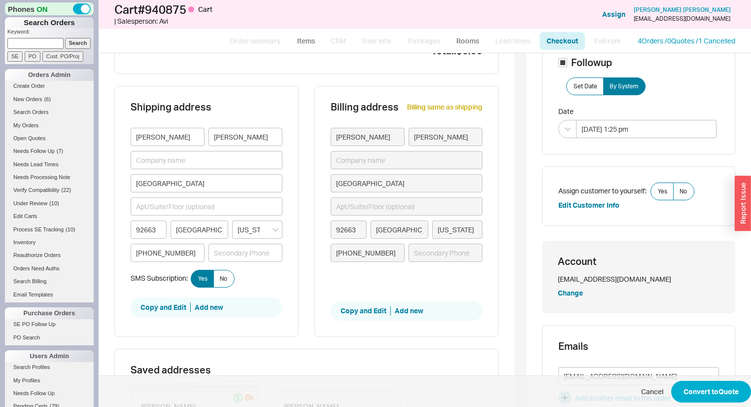
scroll to position [118, 0]
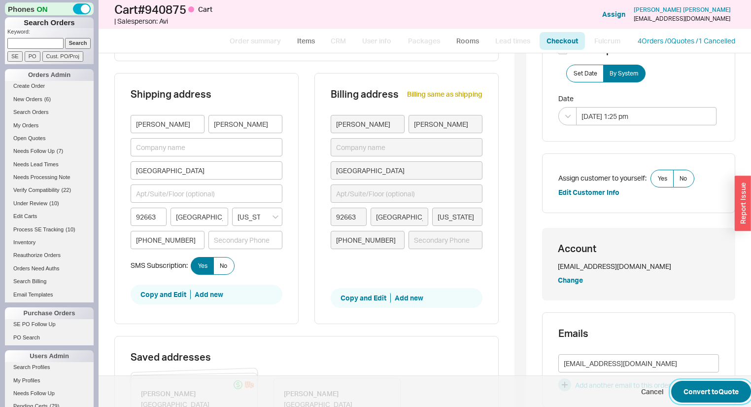
click at [702, 396] on button "Convert to Quote" at bounding box center [711, 391] width 80 height 22
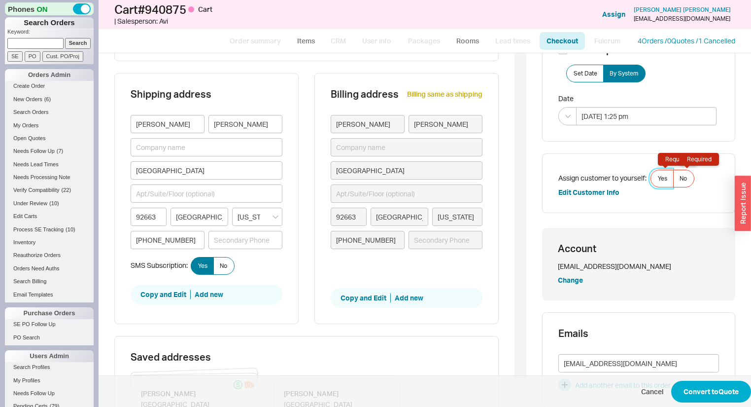
scroll to position [69, 0]
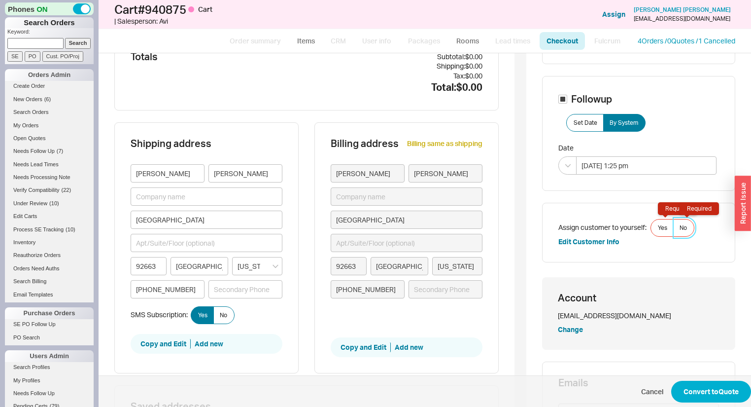
click at [683, 227] on label "No Required" at bounding box center [683, 228] width 21 height 18
click at [0, 0] on input "No Required" at bounding box center [0, 0] width 0 height 0
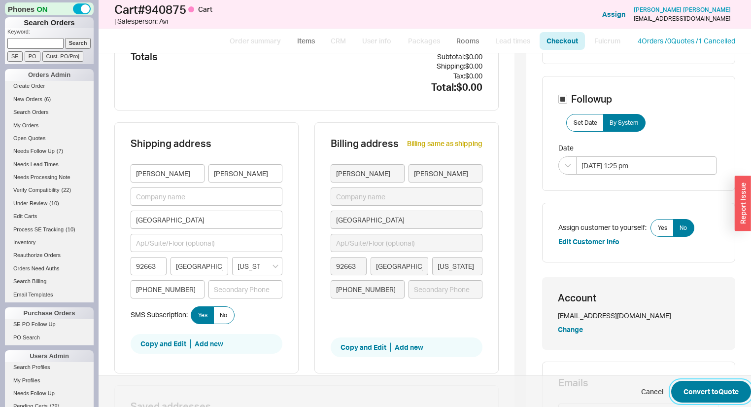
click at [707, 387] on button "Convert to Quote" at bounding box center [711, 391] width 80 height 22
select select "*"
select select "3"
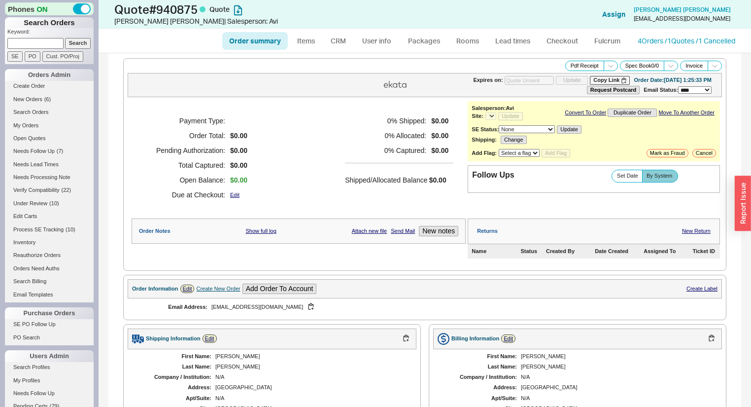
select select "*"
click at [679, 36] on link "4 Orders / 1 Quotes / 1 Cancelled" at bounding box center [687, 40] width 98 height 8
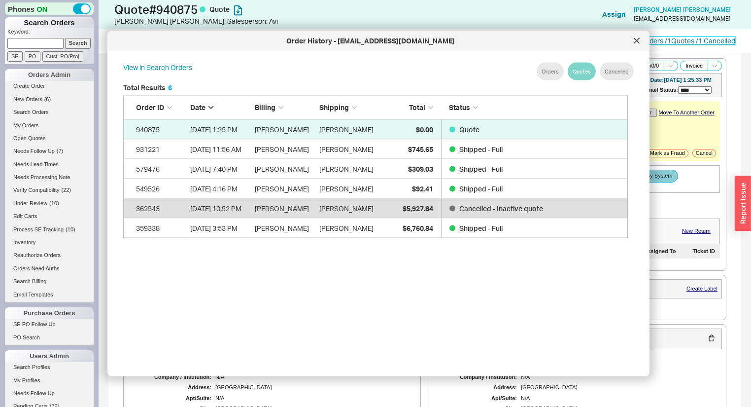
scroll to position [296, 515]
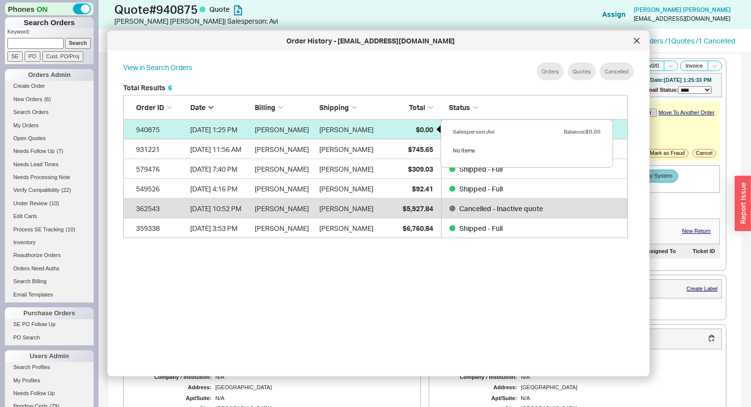
click at [418, 130] on span "$0.00" at bounding box center [424, 129] width 17 height 8
select select "*"
select select "3"
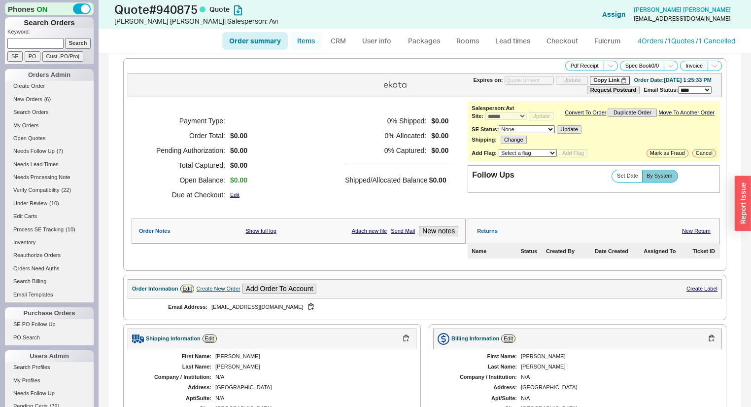
click at [303, 32] on link "Items" at bounding box center [306, 41] width 32 height 18
select select "3"
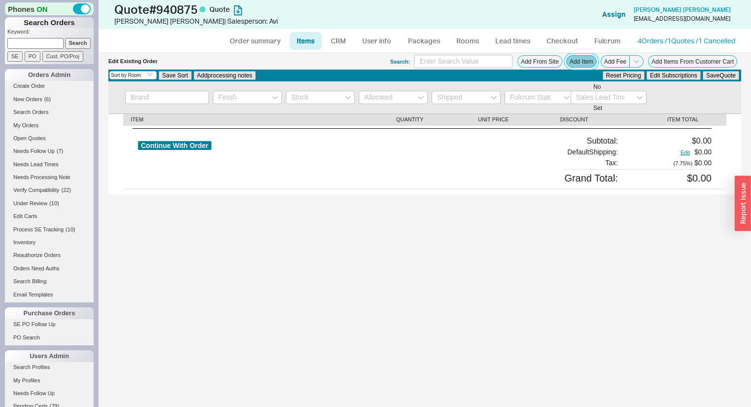
click at [585, 65] on button "Add Item" at bounding box center [581, 61] width 31 height 12
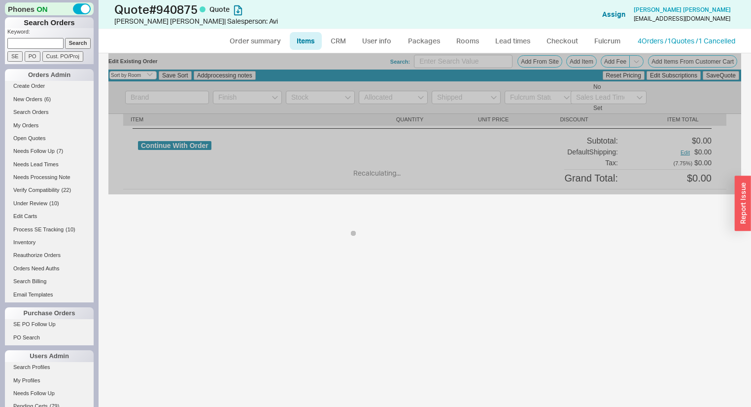
select select "ON_CHECKOUT_AGGREGATED"
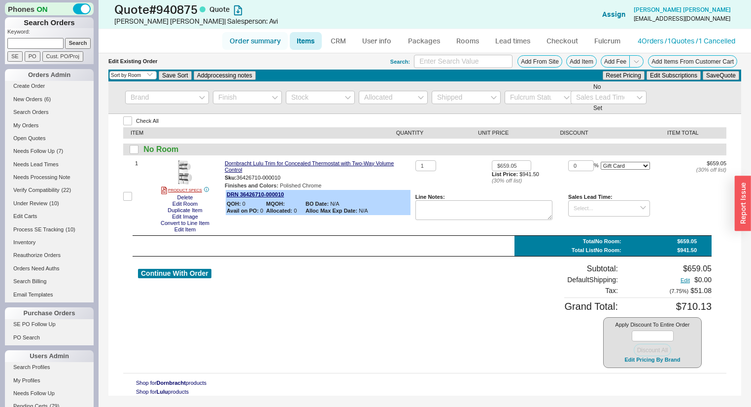
click at [260, 41] on link "Order summary" at bounding box center [255, 41] width 66 height 18
select select "*"
select select "3"
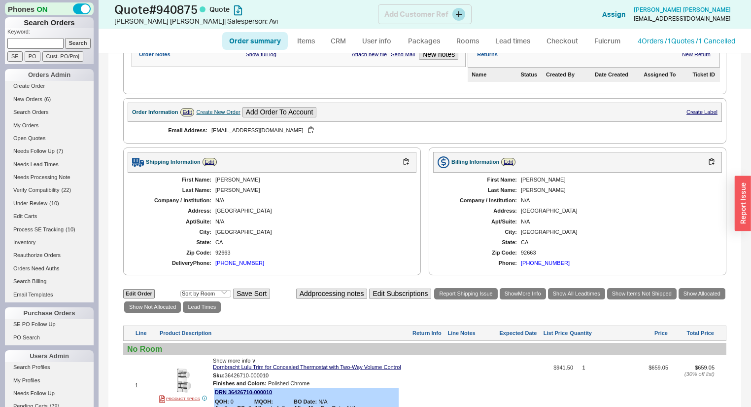
scroll to position [160, 0]
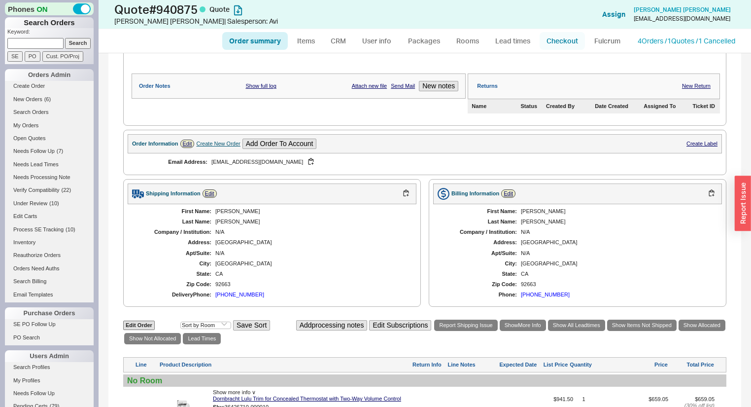
click at [572, 40] on link "Checkout" at bounding box center [562, 41] width 45 height 18
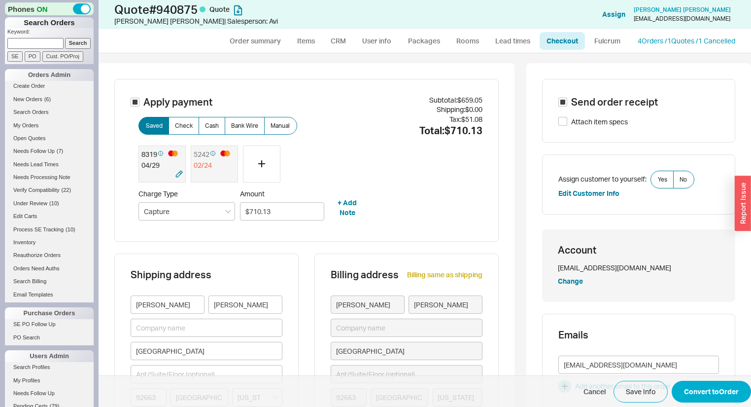
drag, startPoint x: 150, startPoint y: 177, endPoint x: 166, endPoint y: 179, distance: 15.4
click at [151, 177] on div at bounding box center [152, 175] width 22 height 10
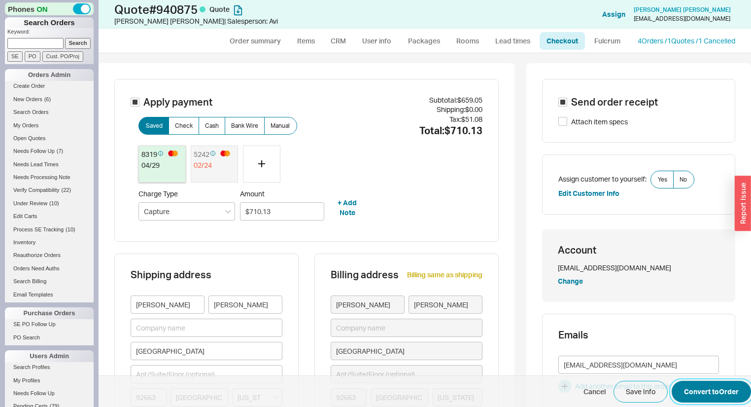
click at [687, 386] on button "Convert to Order" at bounding box center [711, 391] width 79 height 22
click at [680, 177] on span "No Required" at bounding box center [683, 179] width 7 height 8
click at [0, 0] on input "No Required" at bounding box center [0, 0] width 0 height 0
click at [700, 391] on button "Convert to Order" at bounding box center [711, 391] width 79 height 22
select select "*"
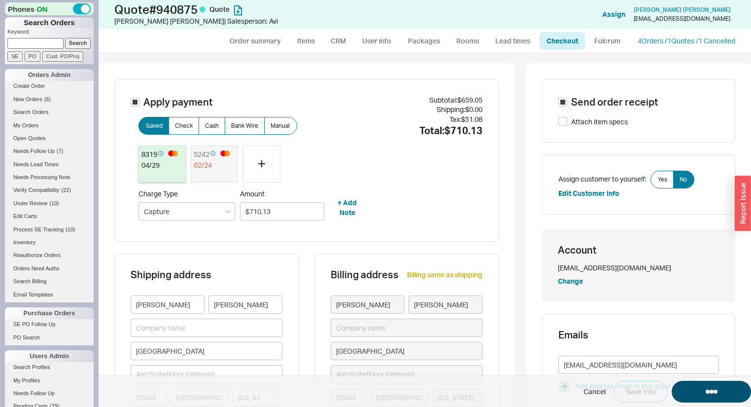
select select "*"
select select "LOW"
select select "3"
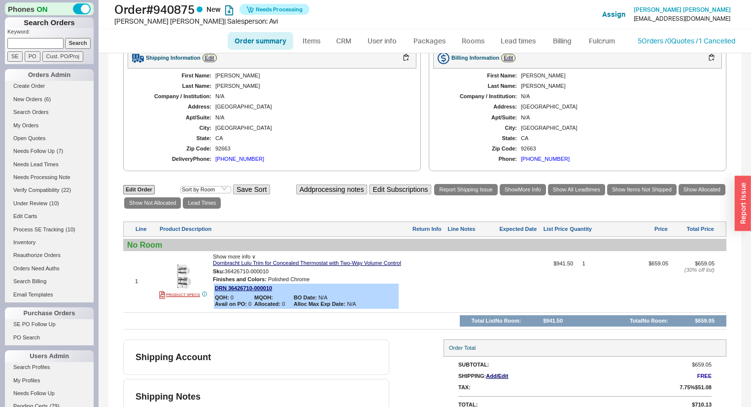
scroll to position [334, 0]
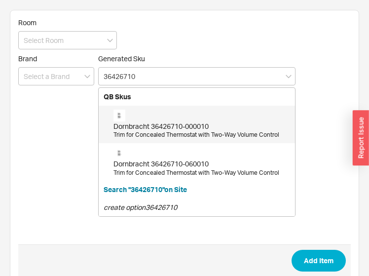
click at [240, 127] on div "Dornbracht 36426710-000010" at bounding box center [201, 126] width 176 height 10
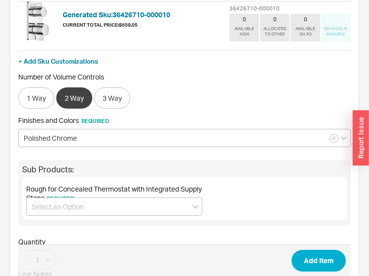
scroll to position [172, 0]
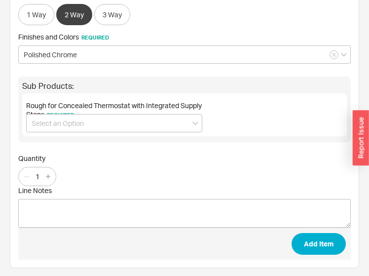
type input "36426710-000010"
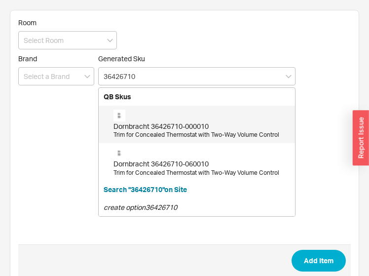
click at [166, 122] on div "Dornbracht 36426710-000010" at bounding box center [201, 126] width 176 height 10
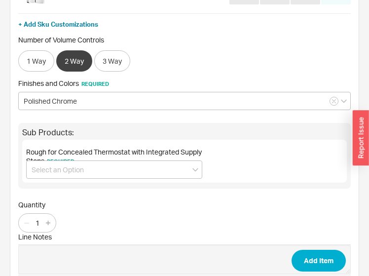
scroll to position [158, 0]
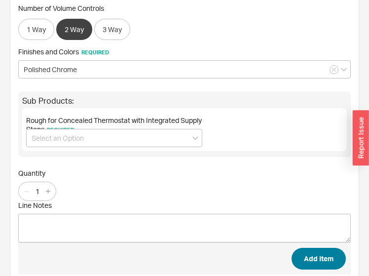
type input "36426710-000010"
click at [306, 249] on button "Add Item" at bounding box center [318, 258] width 54 height 22
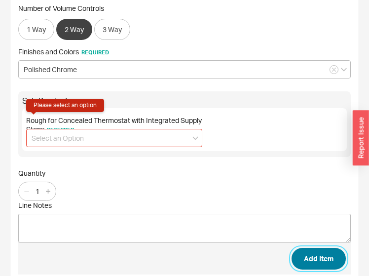
scroll to position [150, 0]
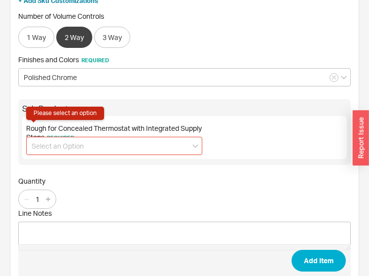
drag, startPoint x: 149, startPoint y: 144, endPoint x: 146, endPoint y: 151, distance: 7.5
click at [149, 144] on input at bounding box center [114, 146] width 176 height 18
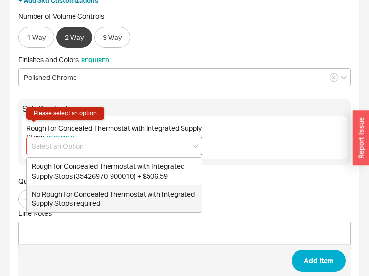
click at [118, 192] on div "No Rough for Concealed Thermostat with Integrated Supply Stops required" at bounding box center [114, 198] width 175 height 27
type input "No Rough for Concealed Thermostat with Integrated Supply Stops required"
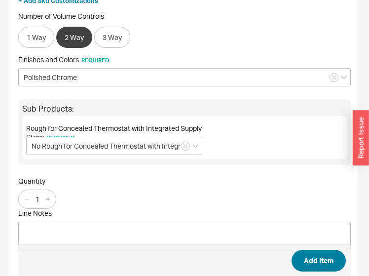
click at [308, 250] on span "Add Item" at bounding box center [184, 260] width 332 height 32
click at [317, 257] on button "Add Item" at bounding box center [318, 260] width 54 height 22
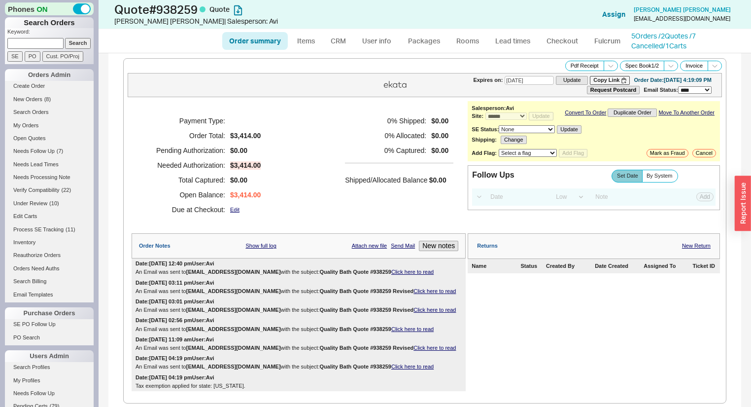
select select "*"
select select "LOW"
select select "3"
click at [391, 275] on link "Click here to read" at bounding box center [412, 272] width 42 height 6
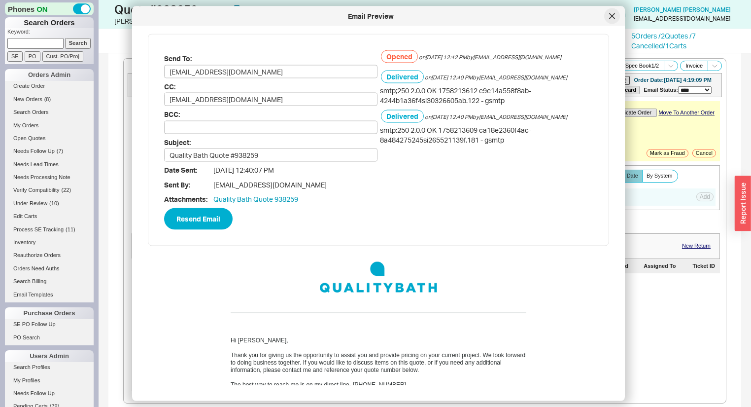
click at [611, 15] on icon at bounding box center [612, 16] width 6 height 6
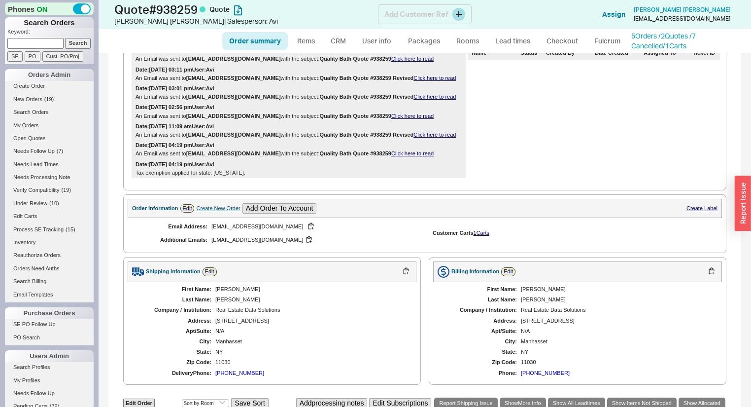
scroll to position [79, 0]
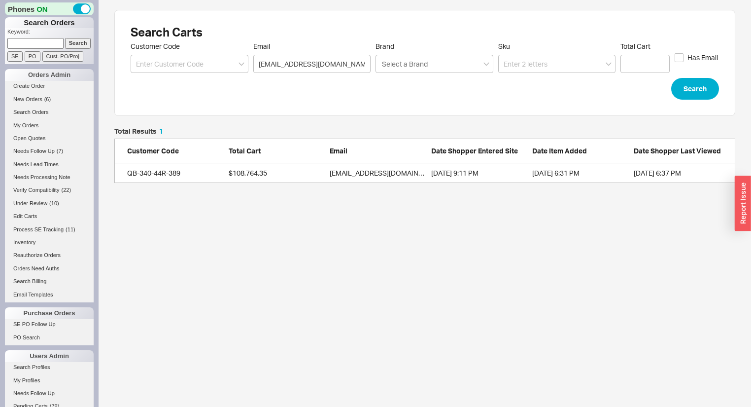
scroll to position [49, 615]
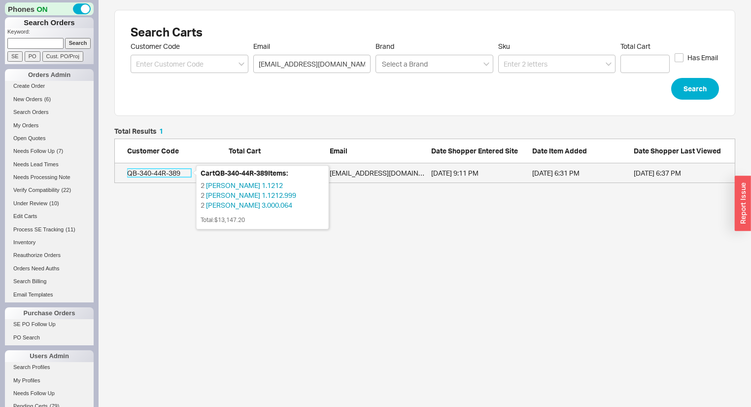
click at [154, 171] on div "QB-340-44R-389" at bounding box center [159, 173] width 64 height 10
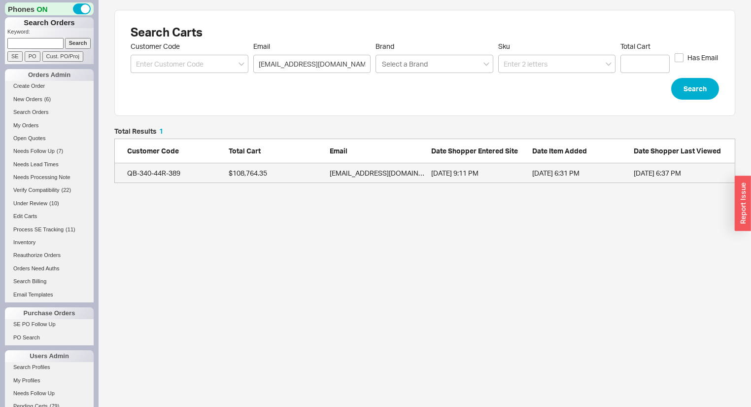
scroll to position [49, 615]
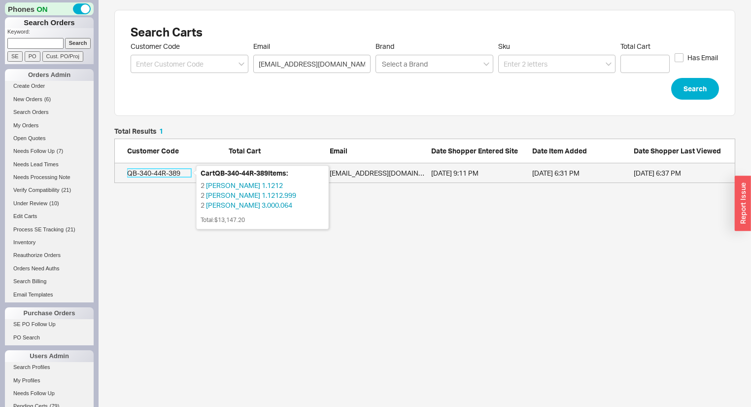
click at [146, 172] on div "QB-340-44R-389" at bounding box center [159, 173] width 64 height 10
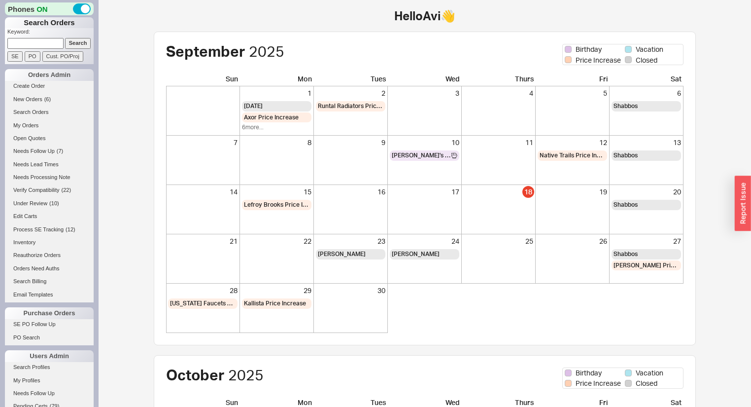
click at [22, 41] on input at bounding box center [35, 43] width 56 height 10
type input "939172"
click at [65, 38] on input "Search" at bounding box center [78, 43] width 26 height 10
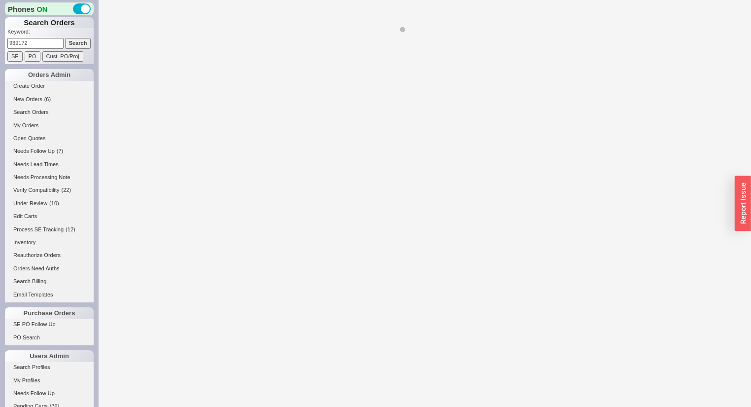
select select "*"
select select "LOW"
select select "3"
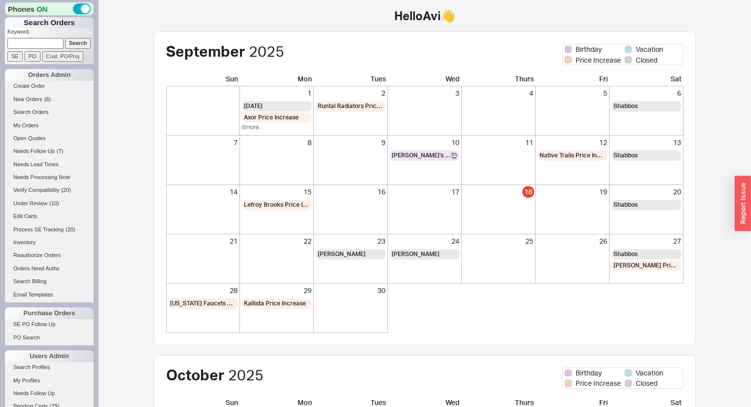
click at [22, 45] on input at bounding box center [35, 43] width 56 height 10
type input "988626"
click at [65, 38] on input "Search" at bounding box center [78, 43] width 26 height 10
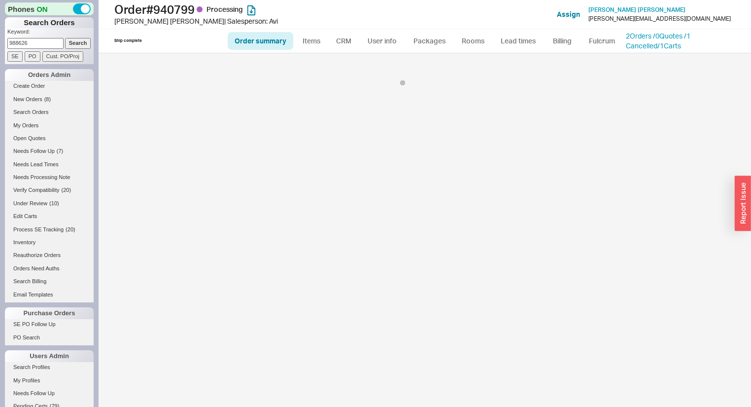
select select "*"
select select "LOW"
select select "3"
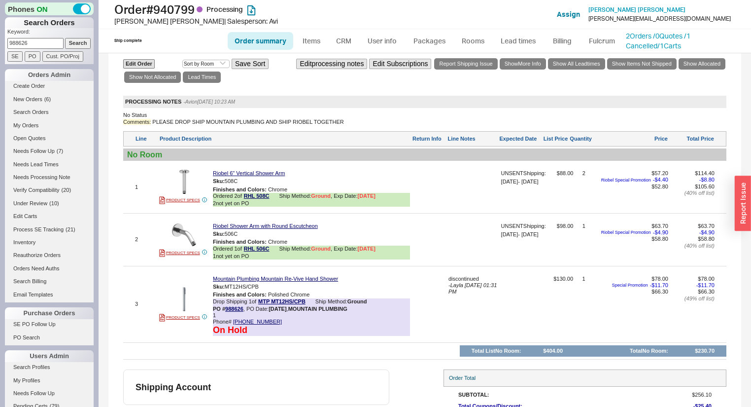
scroll to position [548, 0]
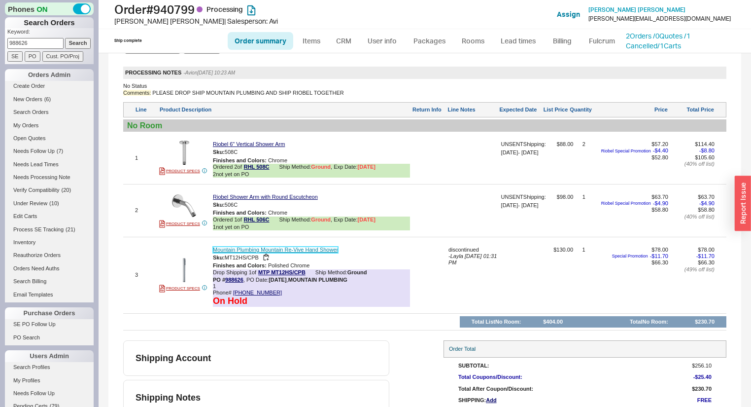
click at [254, 253] on link "Mountain Plumbing Mountain Re-Vive Hand Shower" at bounding box center [275, 249] width 125 height 6
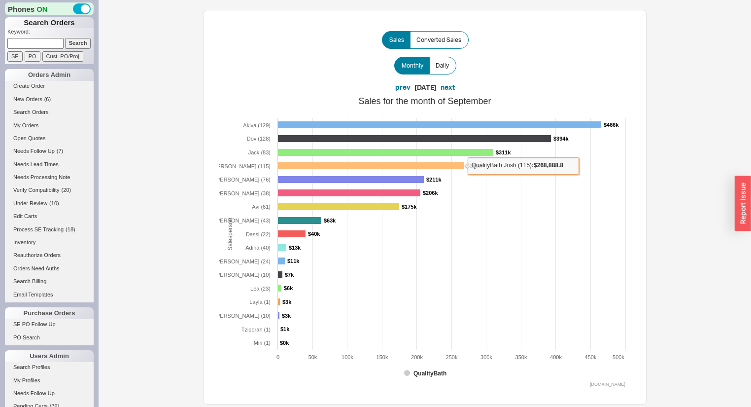
click at [313, 165] on rect at bounding box center [370, 165] width 187 height 7
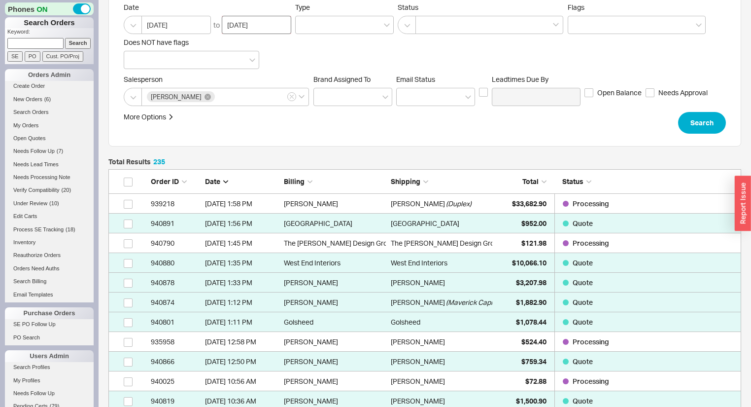
scroll to position [118, 0]
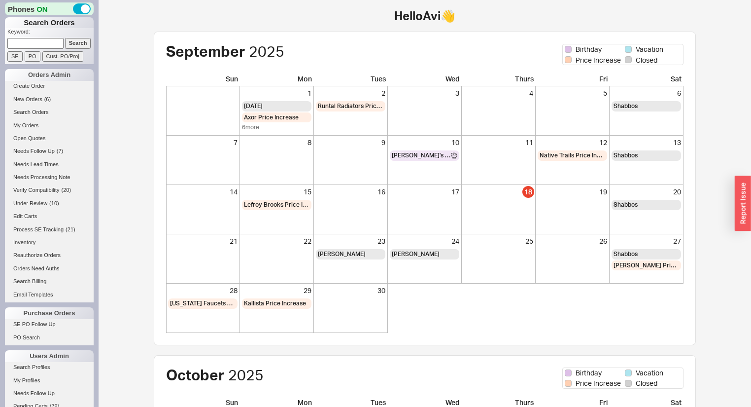
click at [46, 45] on input at bounding box center [35, 43] width 56 height 10
type input "917"
click at [40, 41] on input at bounding box center [35, 43] width 56 height 10
type input "zimmer"
click at [65, 38] on input "Search" at bounding box center [78, 43] width 26 height 10
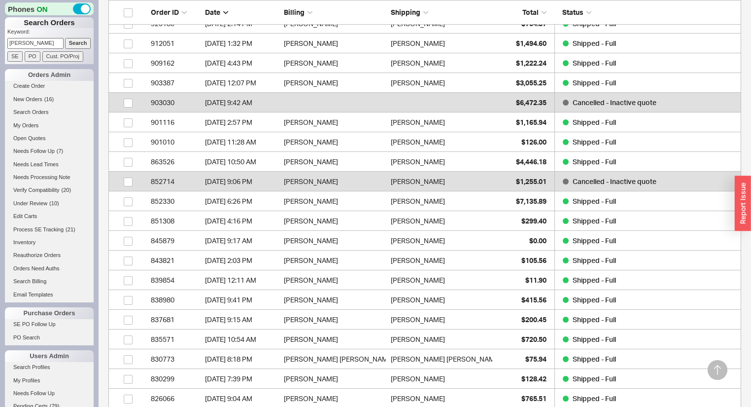
scroll to position [552, 0]
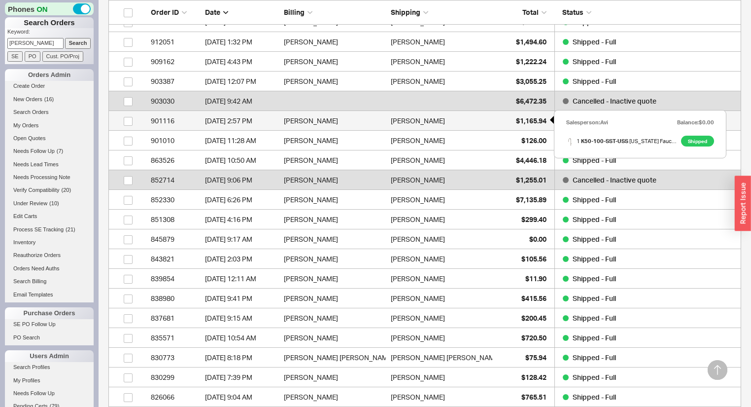
click at [517, 119] on span "$1,165.94" at bounding box center [531, 120] width 31 height 8
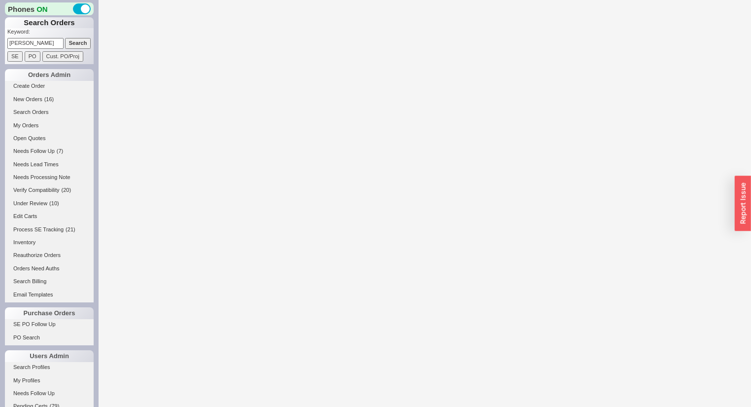
select select "LOW"
select select "3"
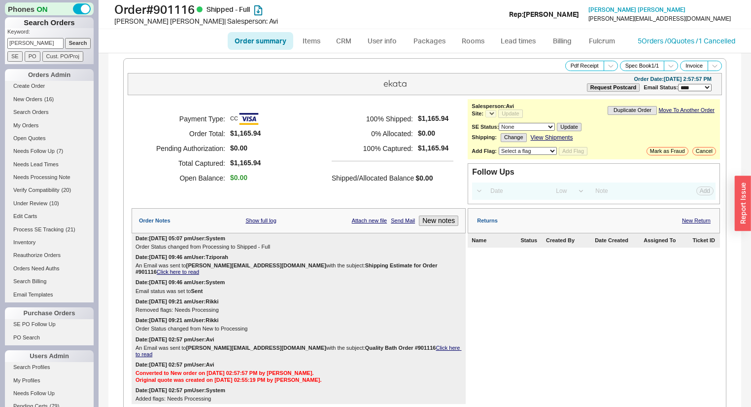
select select "*"
click at [668, 44] on link "5 Orders / 0 Quotes / 1 Cancelled" at bounding box center [687, 40] width 98 height 8
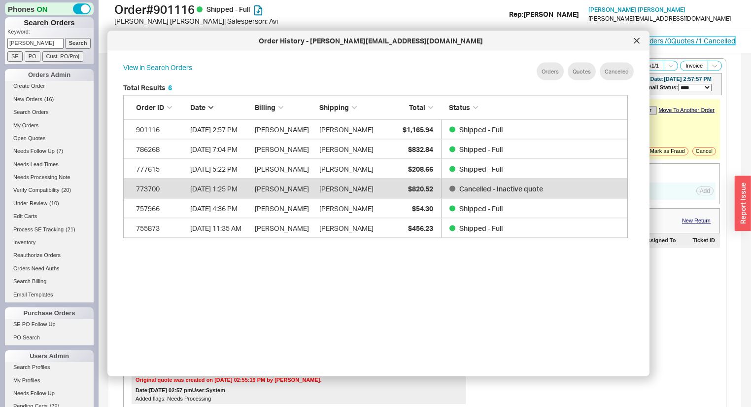
scroll to position [296, 515]
click at [637, 38] on icon at bounding box center [637, 41] width 6 height 6
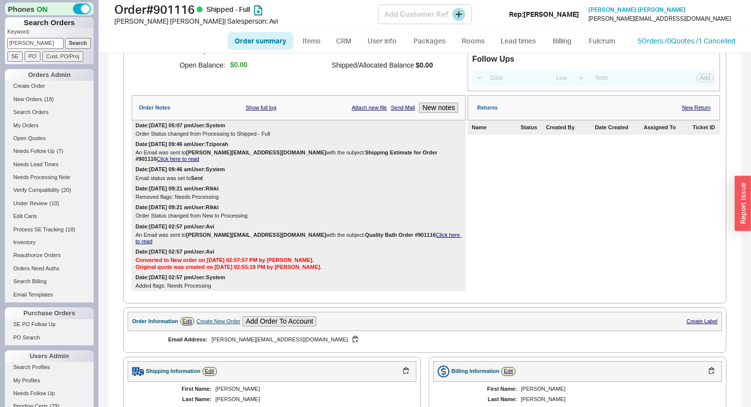
scroll to position [112, 0]
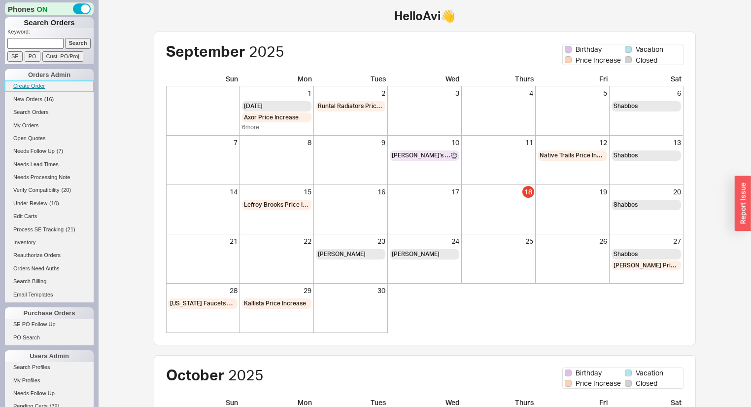
click at [35, 86] on link "Create Order" at bounding box center [49, 86] width 89 height 10
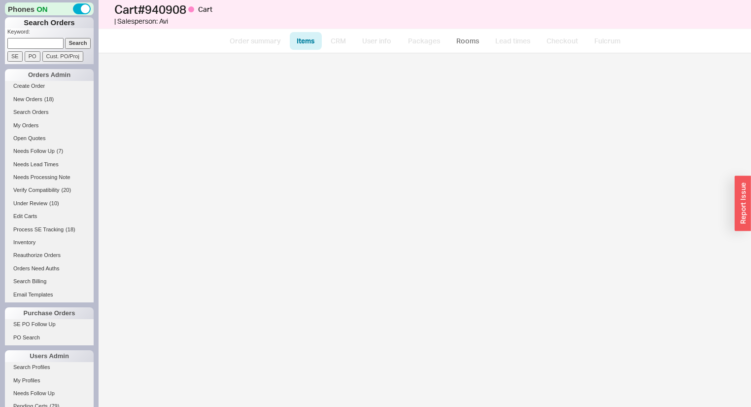
select select "3"
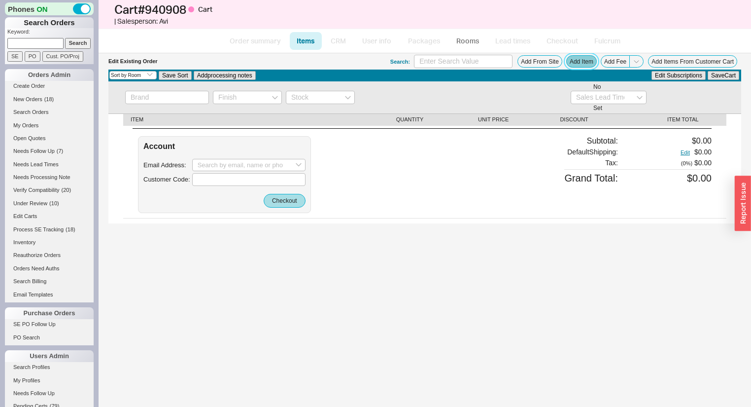
click at [574, 65] on button "Add Item" at bounding box center [581, 61] width 31 height 12
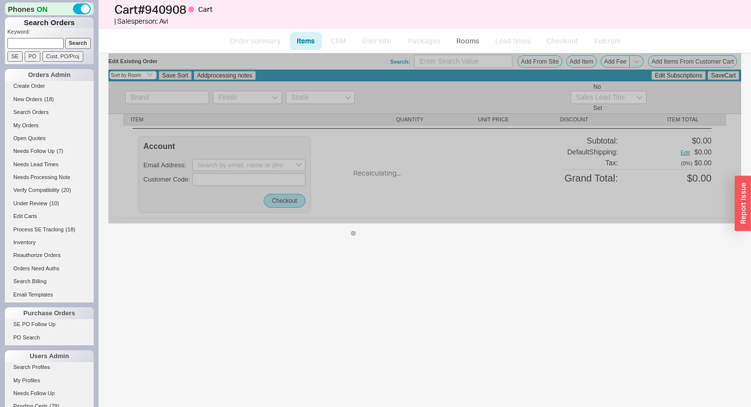
select select "ON_CHECKOUT_AGGREGATED"
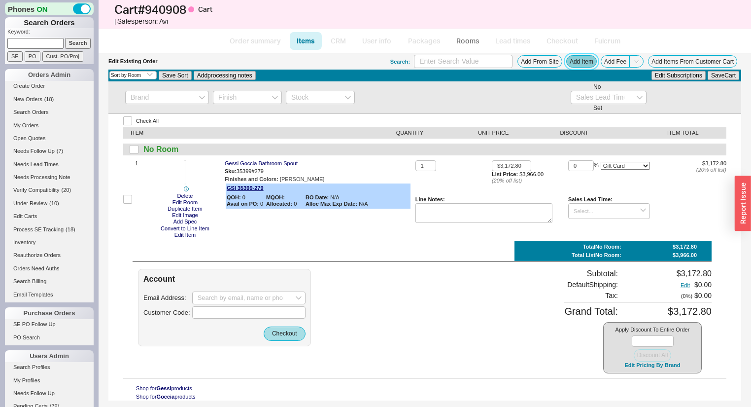
click at [590, 59] on button "Add Item" at bounding box center [581, 61] width 31 height 12
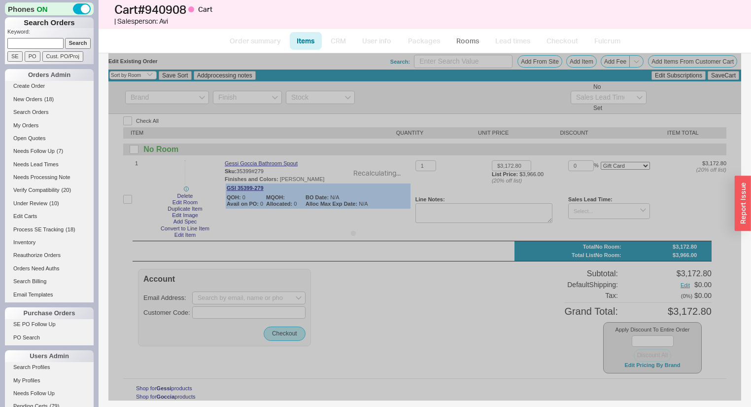
select select "ON_CHECKOUT_AGGREGATED"
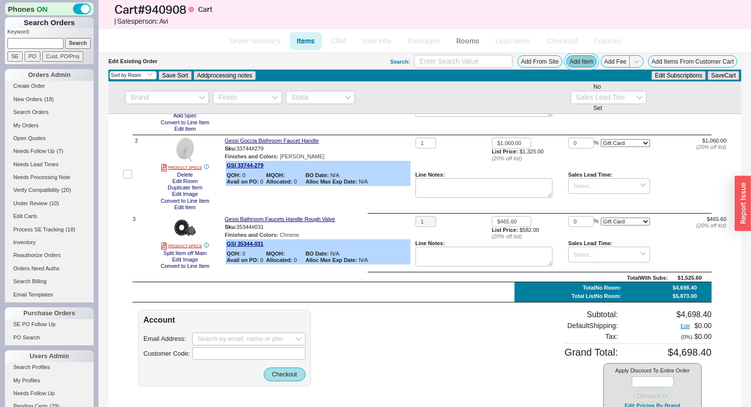
scroll to position [141, 0]
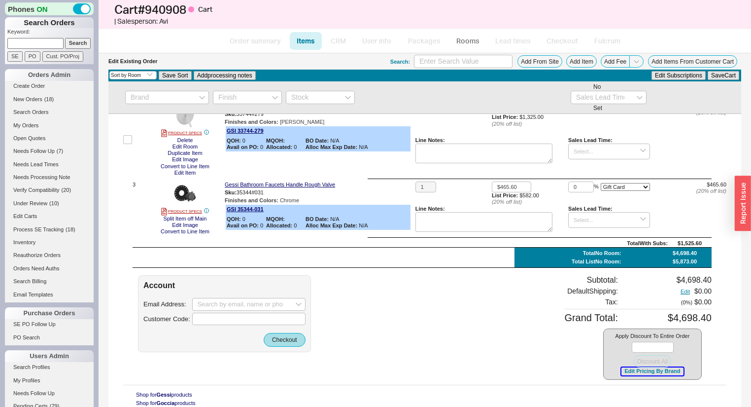
click at [625, 371] on button "Edit Pricing By Brand" at bounding box center [652, 370] width 62 height 7
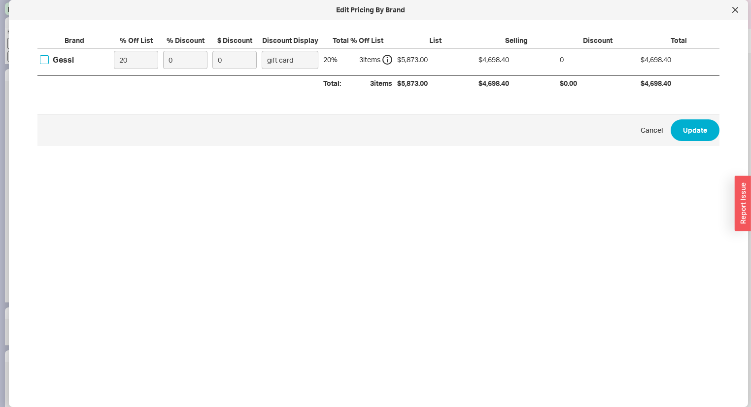
click at [45, 61] on input "Gessi" at bounding box center [44, 59] width 9 height 9
checkbox input "true"
drag, startPoint x: 180, startPoint y: 58, endPoint x: 30, endPoint y: 79, distance: 151.8
click at [0, 0] on div "Gessi 20 0 0 gift card 20 % 3 item s $5,873.00 $4,698.40 0 $4,698.40" at bounding box center [0, 0] width 0 height 0
type input "1"
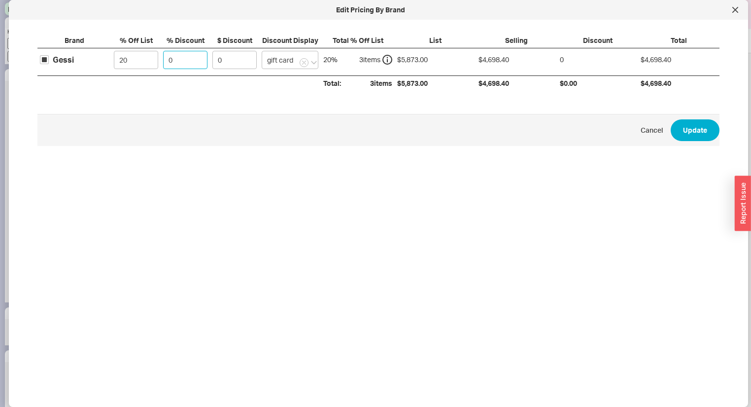
type input "46.98"
type input "10"
type input "469.84"
type input "10"
click at [698, 131] on button "Update" at bounding box center [695, 130] width 49 height 22
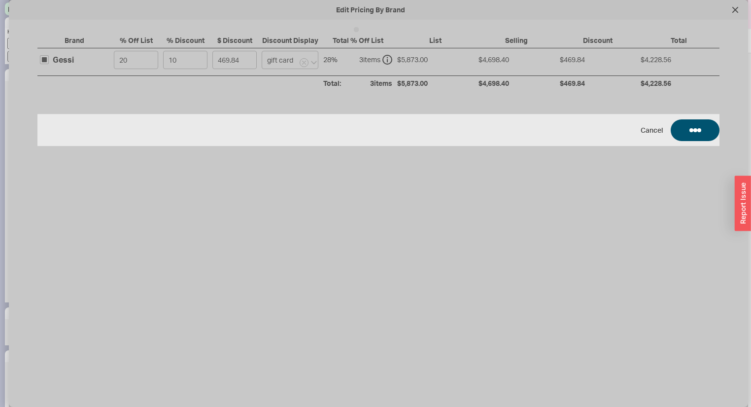
type input "10"
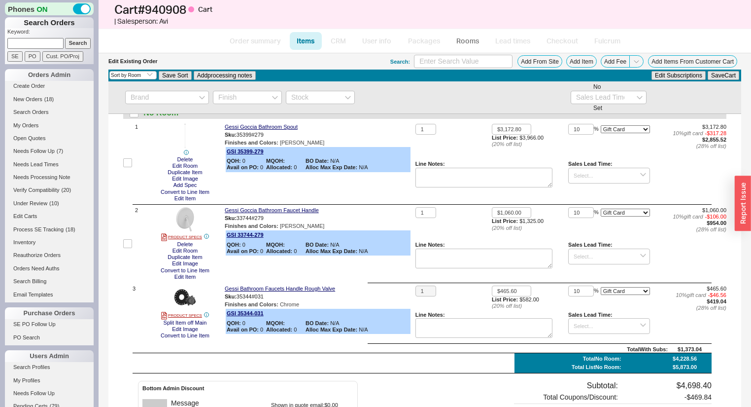
scroll to position [0, 0]
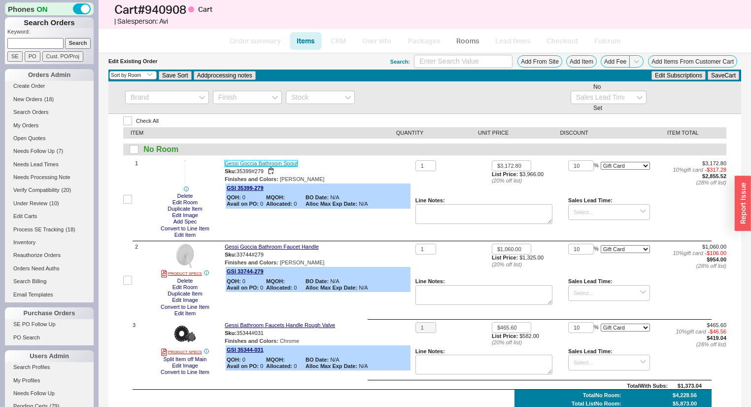
click at [296, 163] on link "Gessi Goccia Bathroom Spout" at bounding box center [261, 163] width 73 height 6
click at [38, 83] on link "Create Order" at bounding box center [49, 86] width 89 height 10
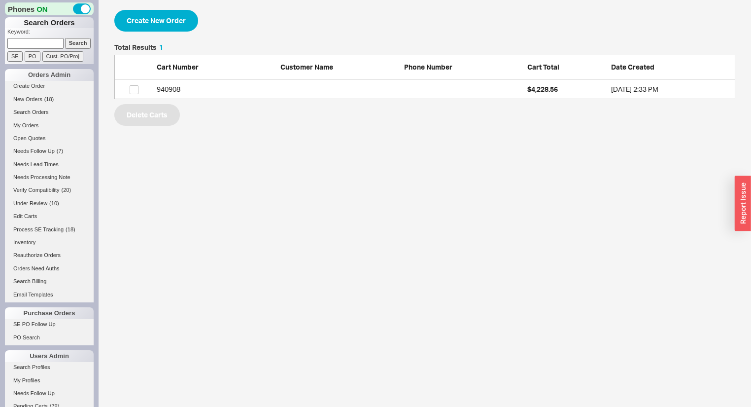
select select "3"
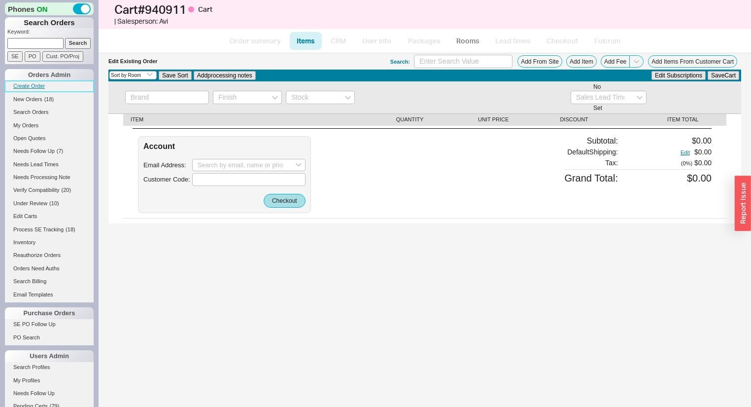
click at [27, 89] on link "Create Order" at bounding box center [49, 86] width 89 height 10
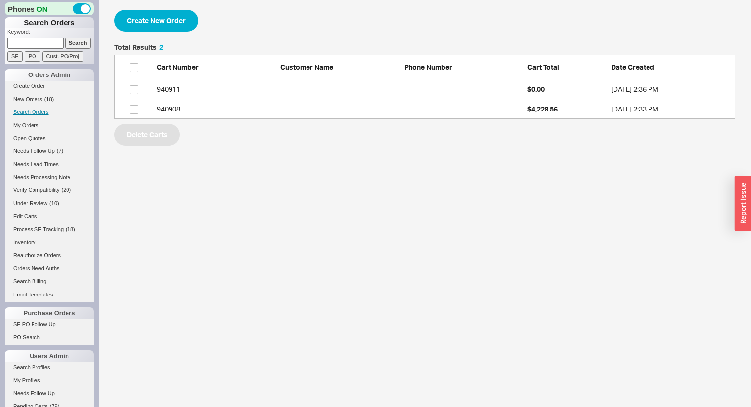
scroll to position [69, 615]
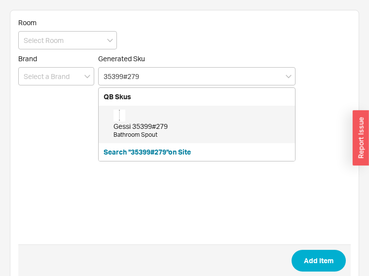
click at [173, 123] on div "Gessi 35399#279" at bounding box center [201, 126] width 176 height 10
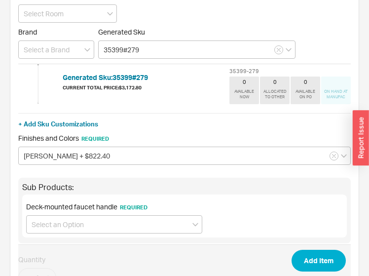
scroll to position [79, 0]
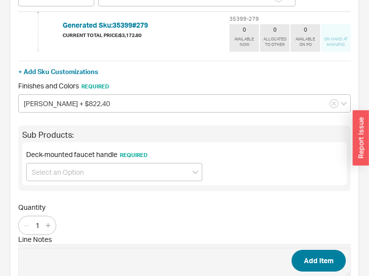
type input "35399#279"
click at [302, 258] on button "Add Item" at bounding box center [318, 260] width 54 height 22
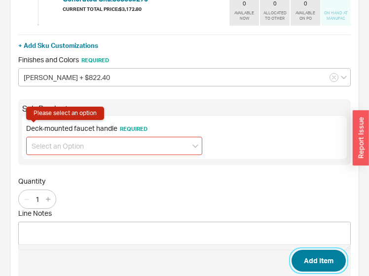
scroll to position [105, 0]
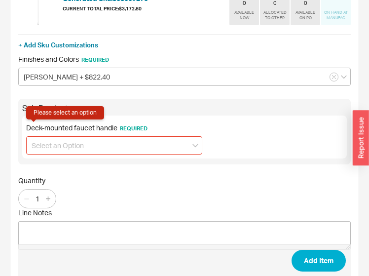
click at [159, 140] on input at bounding box center [114, 145] width 176 height 18
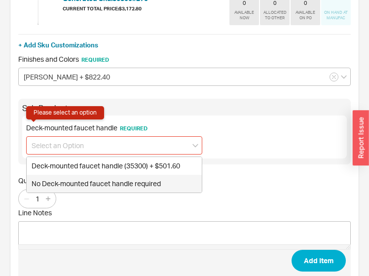
click at [95, 186] on div "No Deck-mounted faucet handle required" at bounding box center [114, 183] width 175 height 18
type input "No Deck-mounted faucet handle required"
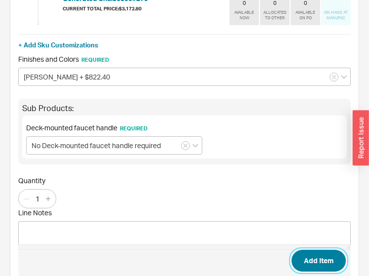
click at [337, 271] on button "Add Item" at bounding box center [318, 260] width 54 height 22
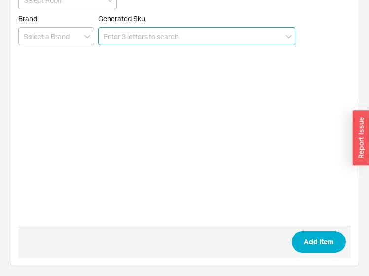
scroll to position [39, 0]
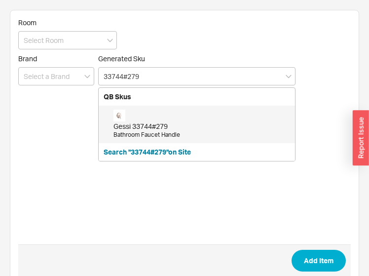
click at [187, 118] on div "Gessi 33744#279 Bathroom Faucet Handle" at bounding box center [201, 124] width 176 height 30
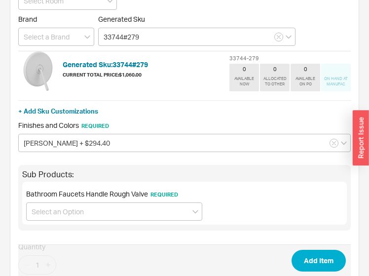
scroll to position [118, 0]
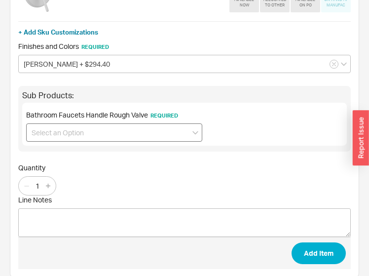
type input "33744#279"
click at [69, 130] on input at bounding box center [114, 132] width 176 height 18
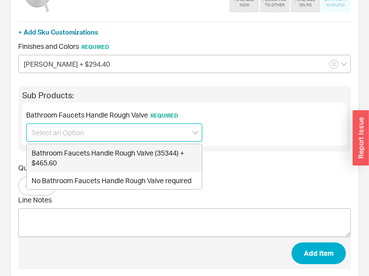
click at [74, 156] on div "Bathroom Faucets Handle Rough Valve (35344) + $465.60" at bounding box center [114, 157] width 175 height 27
type input "Bathroom Faucets Handle Rough Valve (35344) + $465.60"
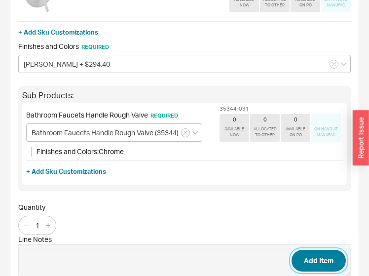
click at [319, 254] on button "Add Item" at bounding box center [318, 260] width 54 height 22
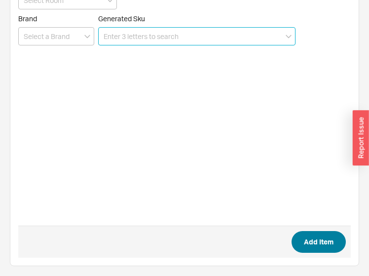
scroll to position [39, 0]
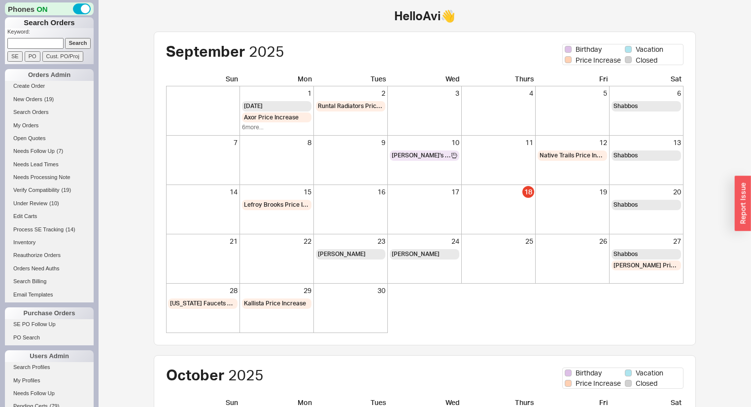
click at [47, 42] on input at bounding box center [35, 43] width 56 height 10
type input "938259"
click at [65, 38] on input "Search" at bounding box center [78, 43] width 26 height 10
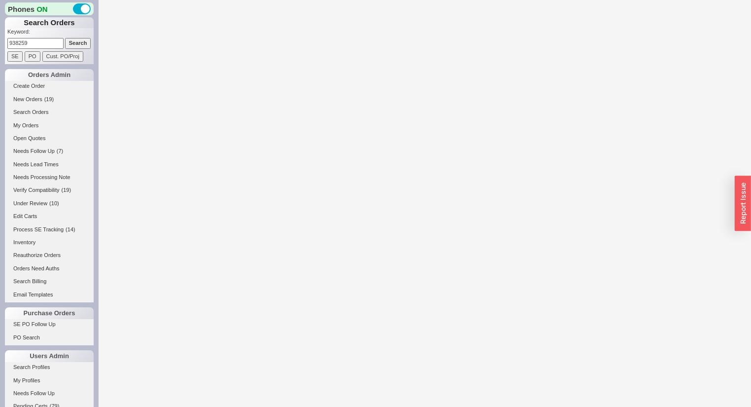
select select "*"
select select "LOW"
select select "3"
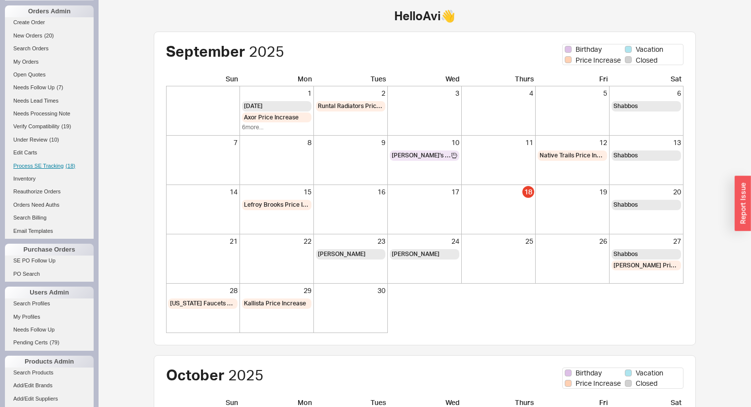
scroll to position [118, 0]
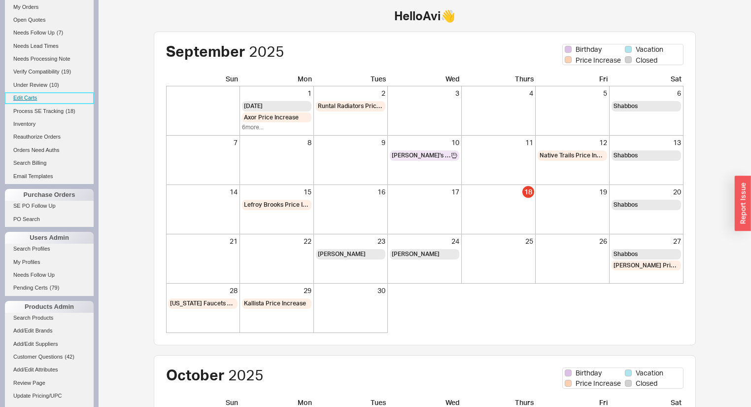
click at [29, 99] on link "Edit Carts" at bounding box center [49, 98] width 89 height 10
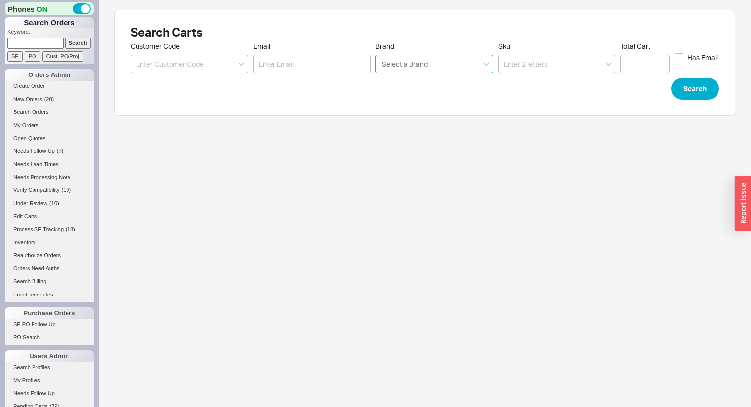
click at [404, 65] on input "Brand Select a Brand" at bounding box center [405, 63] width 48 height 11
type input "toto"
click at [410, 82] on div "Toto" at bounding box center [434, 84] width 117 height 18
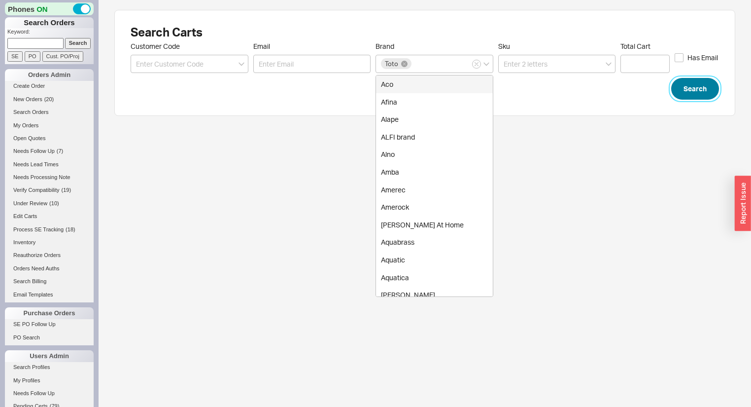
click at [676, 89] on button "Search" at bounding box center [695, 89] width 48 height 22
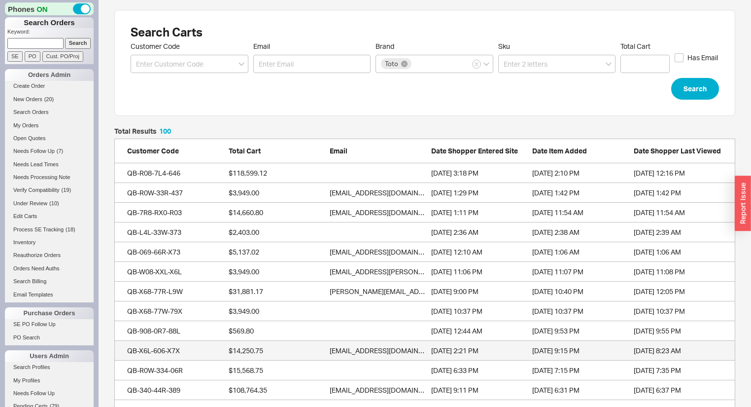
scroll to position [2001, 615]
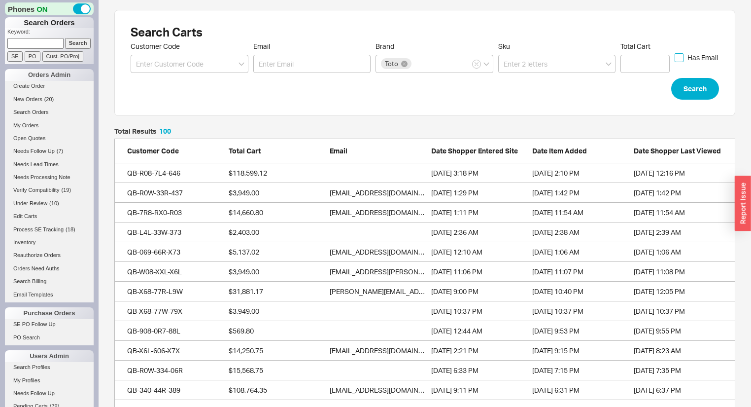
click at [682, 56] on input "Has Email" at bounding box center [679, 57] width 9 height 9
checkbox input "true"
click at [699, 99] on button "Search" at bounding box center [695, 89] width 48 height 22
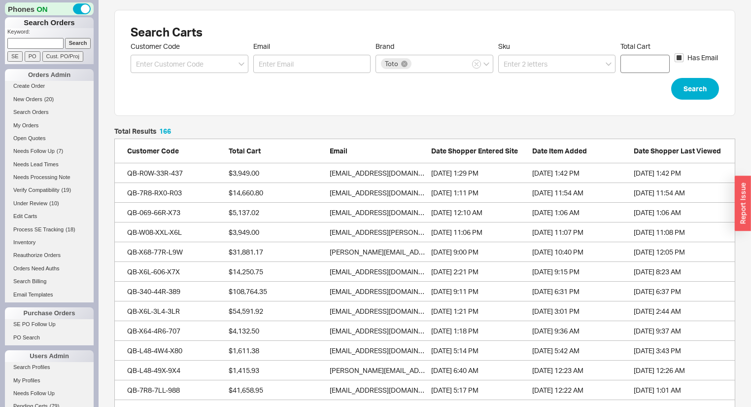
scroll to position [3302, 615]
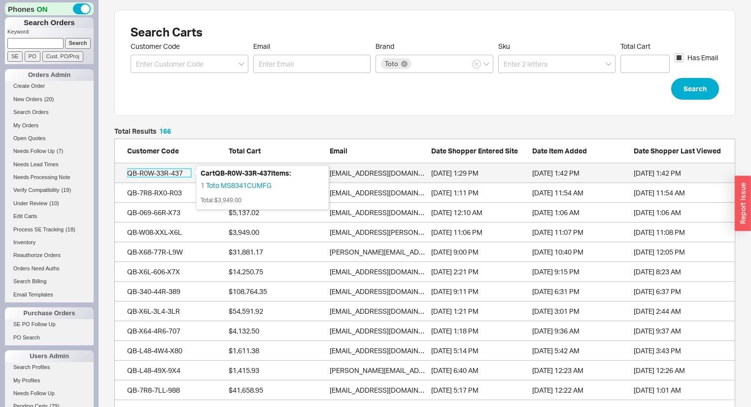
click at [175, 172] on div "QB-R0W-33R-437" at bounding box center [159, 173] width 64 height 10
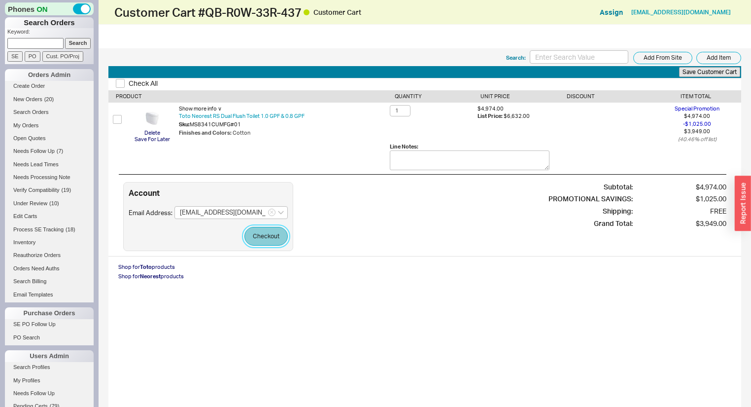
click at [275, 235] on button "Checkout" at bounding box center [265, 236] width 43 height 19
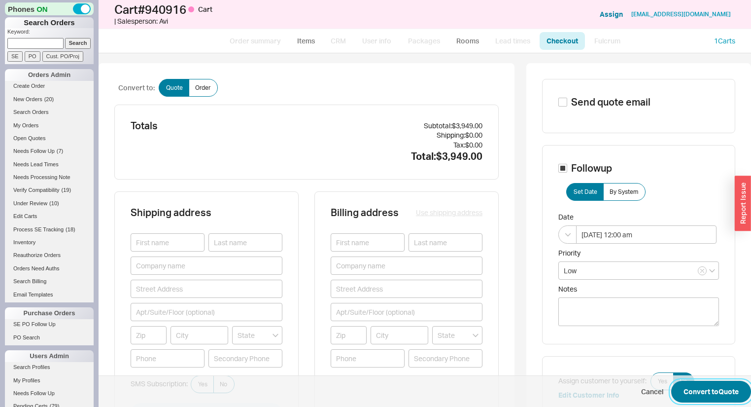
click at [694, 386] on button "Convert to Quote" at bounding box center [711, 391] width 80 height 22
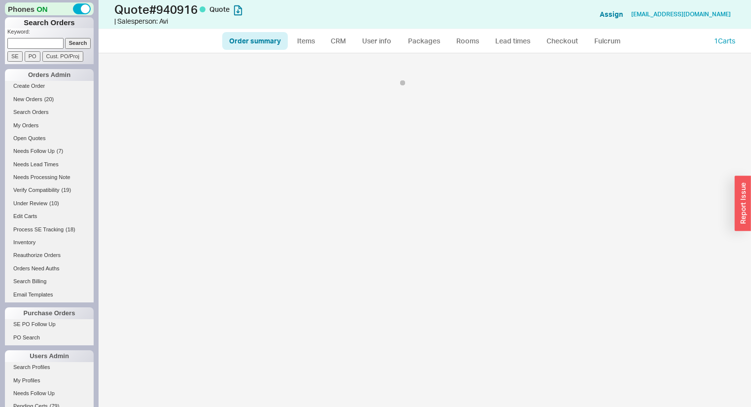
select select "*"
select select "LOW"
select select "3"
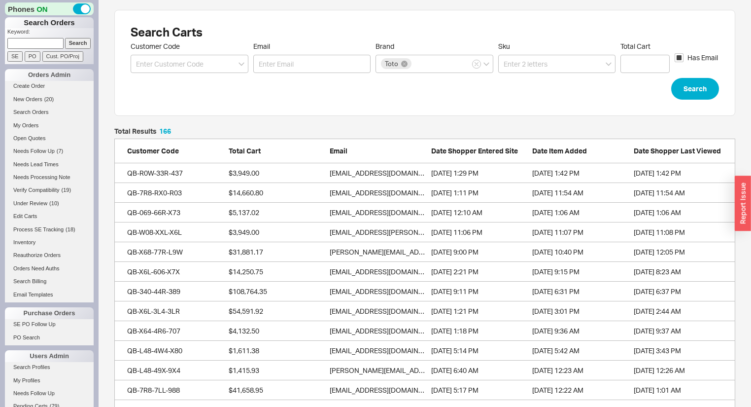
scroll to position [3302, 615]
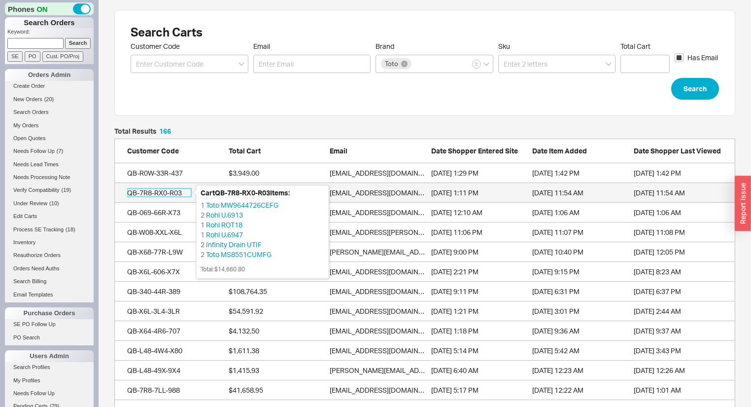
click at [154, 191] on div "QB-7R8-RX0-R03" at bounding box center [159, 193] width 64 height 10
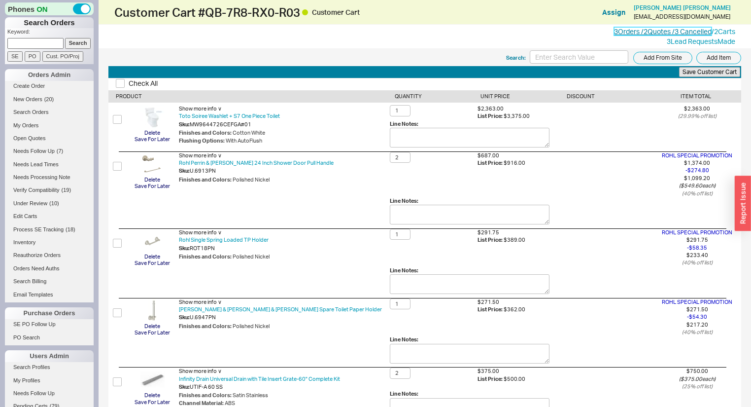
click at [645, 30] on link "3 Orders / 2 Quotes / 3 Cancelled" at bounding box center [663, 31] width 98 height 8
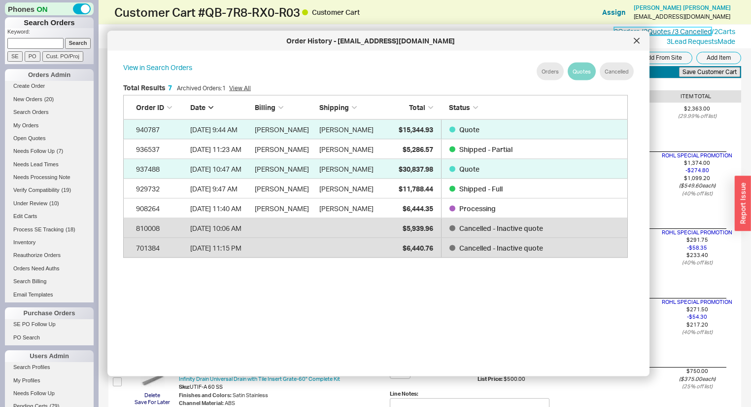
scroll to position [296, 515]
click at [637, 41] on icon at bounding box center [636, 40] width 5 height 5
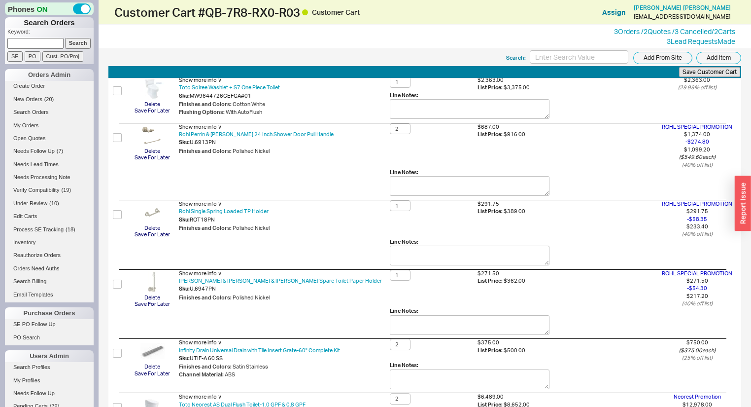
scroll to position [0, 0]
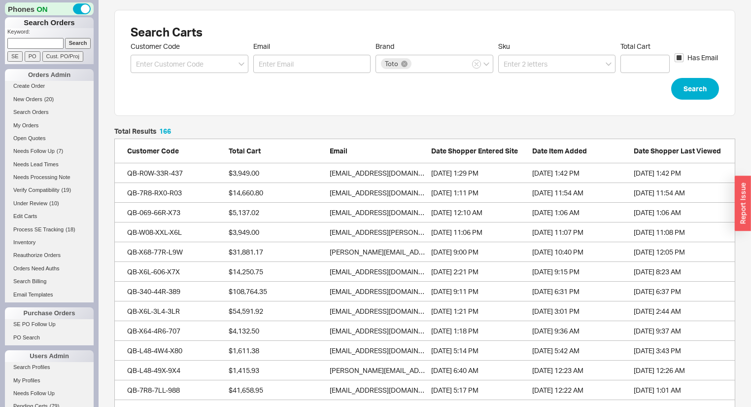
scroll to position [3302, 615]
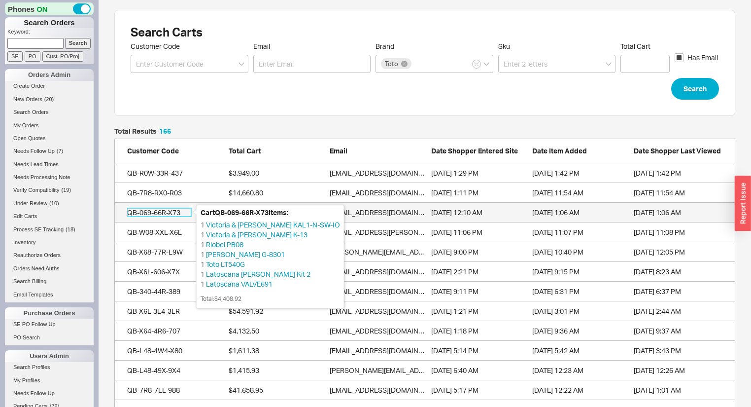
click at [160, 211] on div "QB-069-66R-X73" at bounding box center [159, 212] width 64 height 10
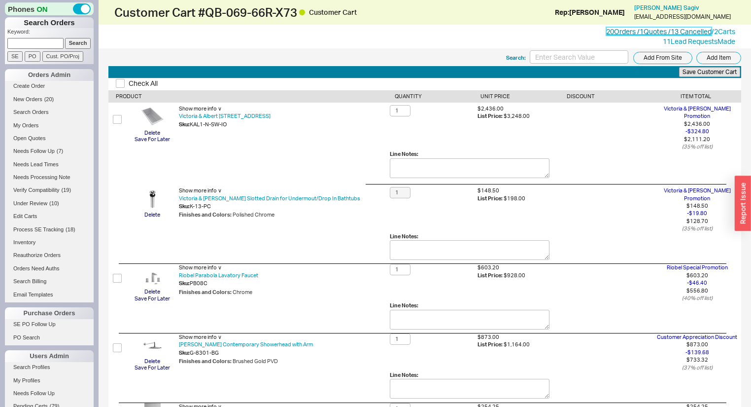
click at [632, 29] on link "20 Orders / 1 Quotes / 13 Cancelled" at bounding box center [658, 31] width 105 height 8
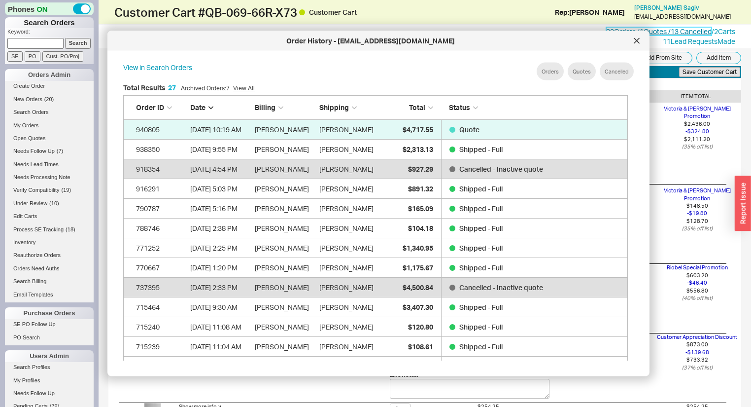
scroll to position [296, 515]
click at [634, 39] on icon at bounding box center [637, 41] width 6 height 6
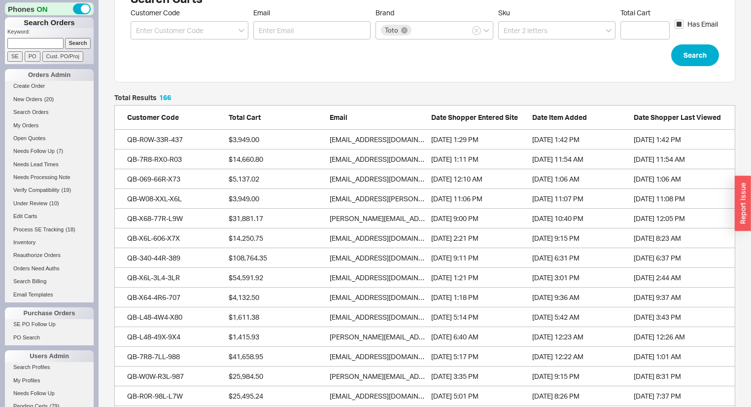
scroll to position [79, 0]
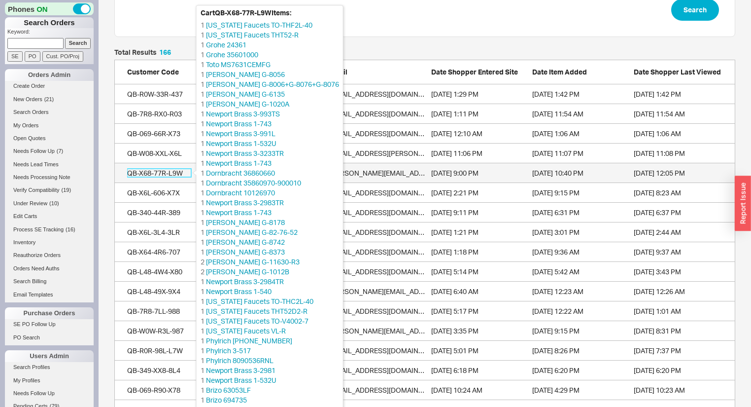
click at [132, 172] on div "QB-X68-77R-L9W" at bounding box center [159, 173] width 64 height 10
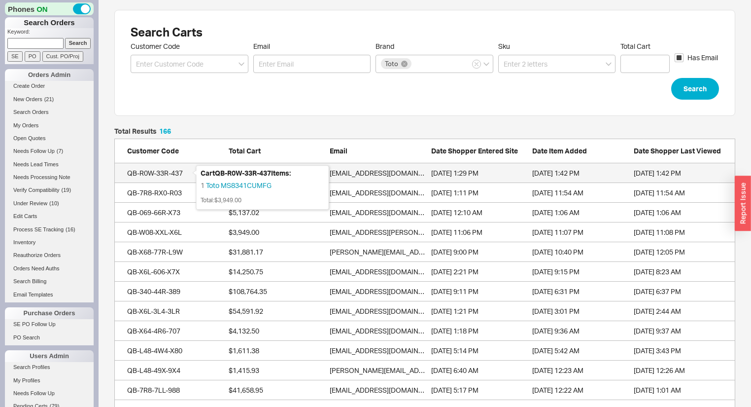
scroll to position [3302, 615]
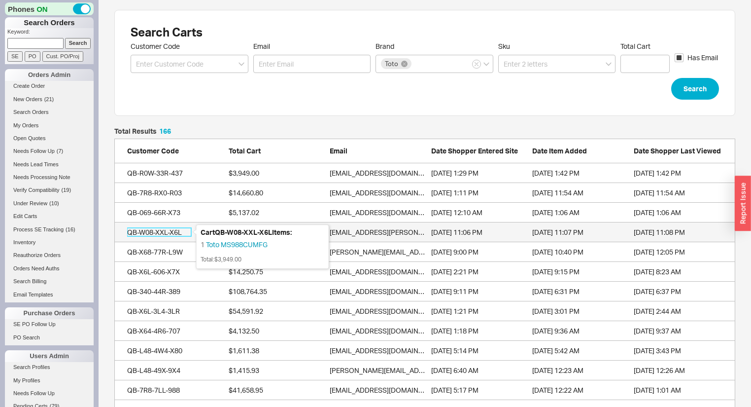
click at [142, 233] on div "QB-W08-XXL-X6L" at bounding box center [159, 232] width 64 height 10
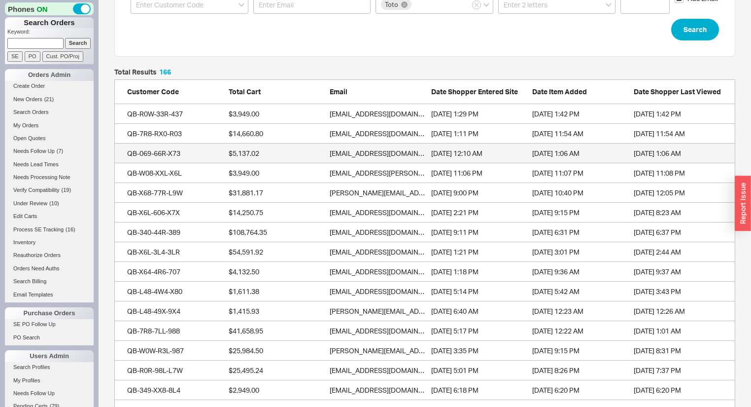
scroll to position [79, 0]
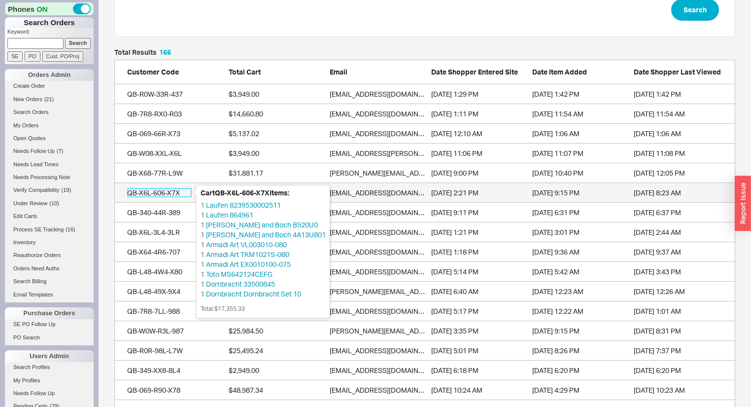
click at [148, 191] on div "QB-X6L-606-X7X" at bounding box center [159, 193] width 64 height 10
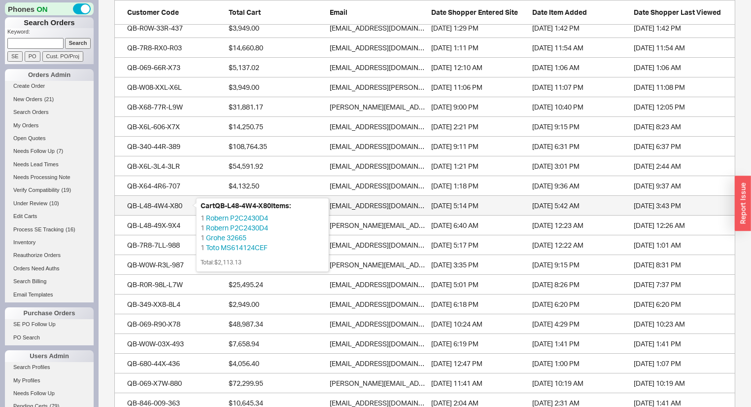
scroll to position [158, 0]
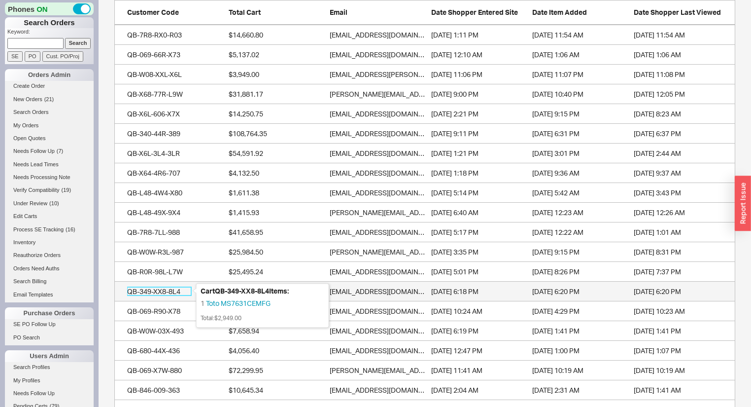
click at [156, 288] on div "QB-349-XX8-8L4" at bounding box center [159, 291] width 64 height 10
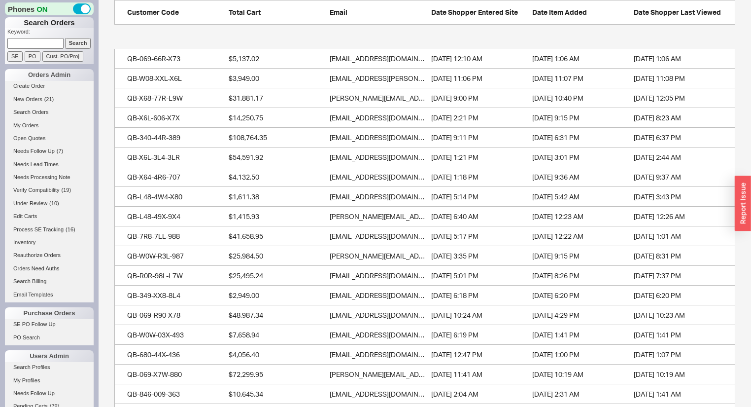
scroll to position [237, 0]
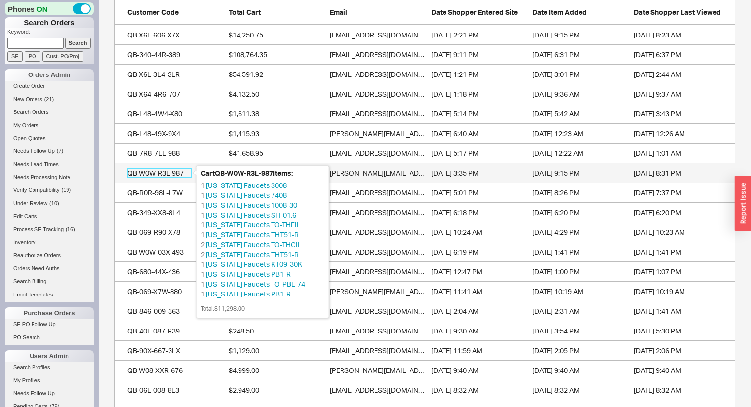
click at [172, 172] on div "QB-W0W-R3L-987" at bounding box center [159, 173] width 64 height 10
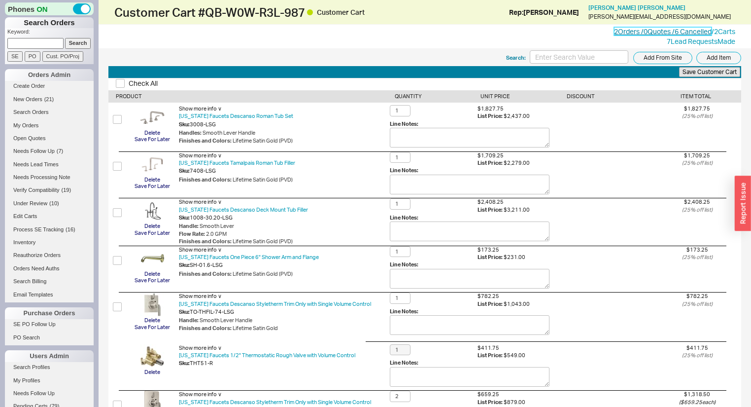
click at [629, 31] on link "2 Orders / 0 Quotes / 6 Cancelled" at bounding box center [663, 31] width 98 height 8
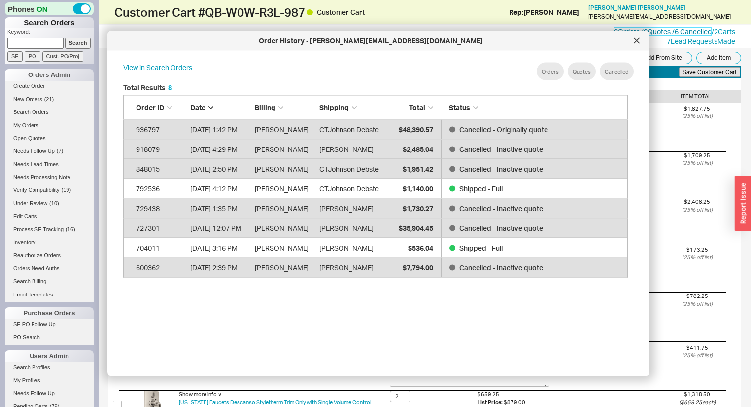
scroll to position [296, 515]
click at [635, 39] on icon at bounding box center [636, 40] width 5 height 5
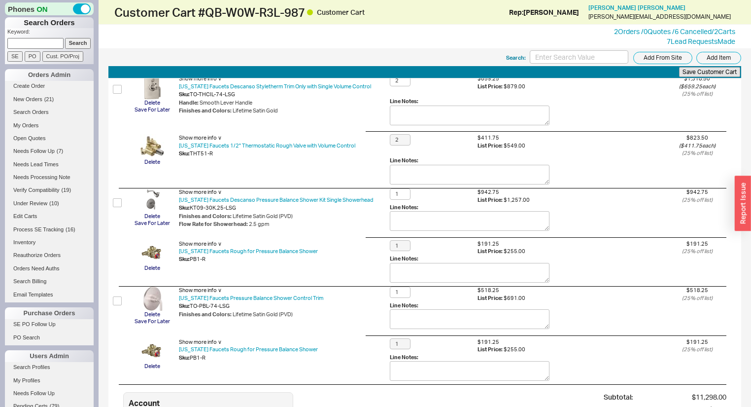
scroll to position [315, 0]
click at [614, 32] on link "2 Orders / 0 Quotes / 6 Cancelled" at bounding box center [663, 31] width 98 height 8
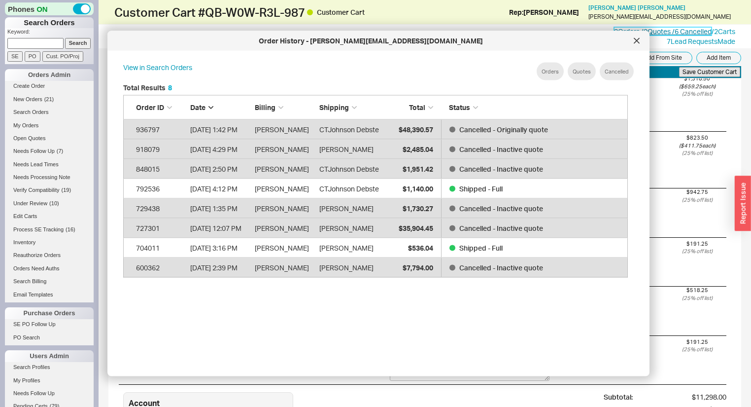
scroll to position [296, 515]
click at [637, 41] on icon at bounding box center [636, 40] width 5 height 5
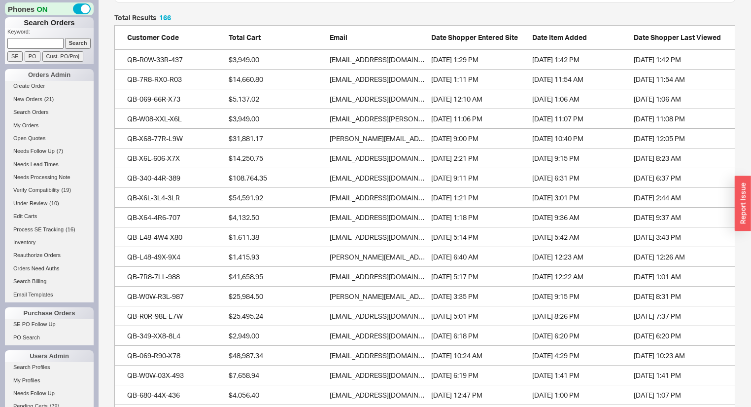
scroll to position [118, 0]
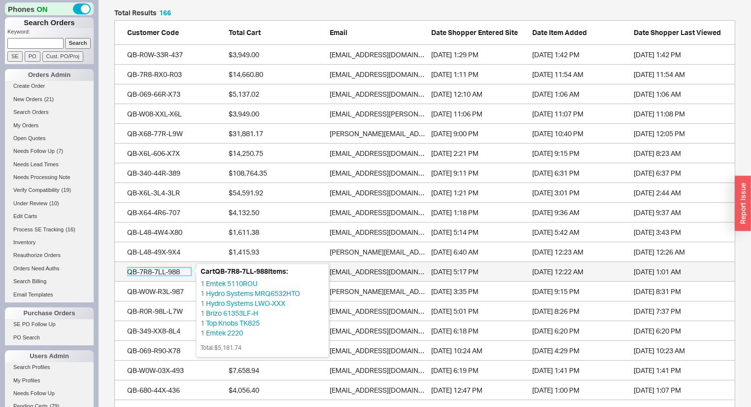
click at [151, 269] on div "QB-7R8-7LL-988" at bounding box center [159, 272] width 64 height 10
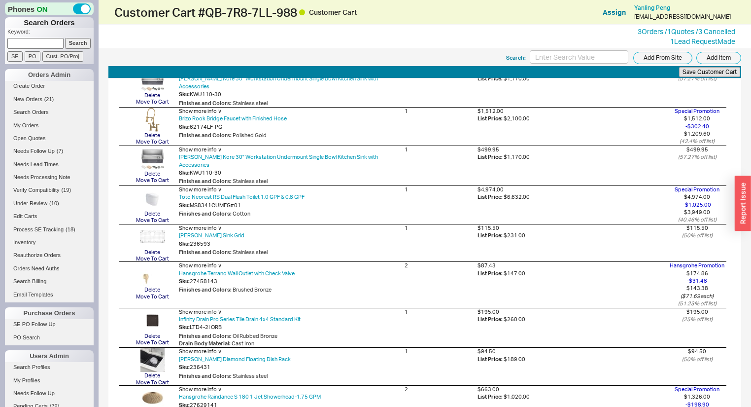
scroll to position [1341, 0]
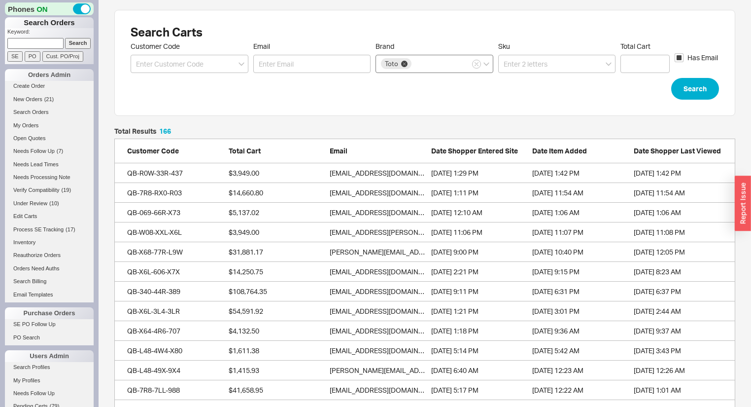
click at [404, 62] on icon at bounding box center [404, 64] width 6 height 6
click at [413, 62] on input "Brand Toto" at bounding box center [416, 63] width 7 height 11
type input "mti"
click at [398, 79] on div "MTI" at bounding box center [434, 84] width 117 height 18
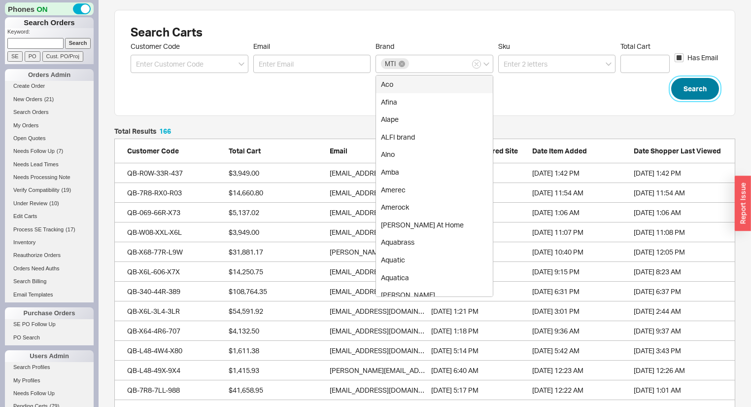
click at [687, 83] on button "Search" at bounding box center [695, 89] width 48 height 22
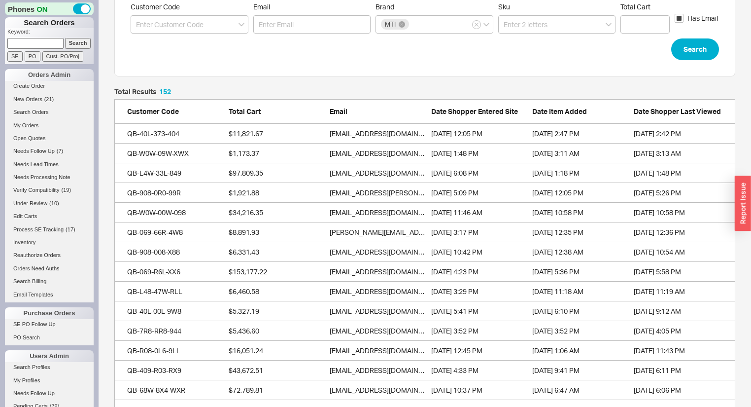
scroll to position [39, 0]
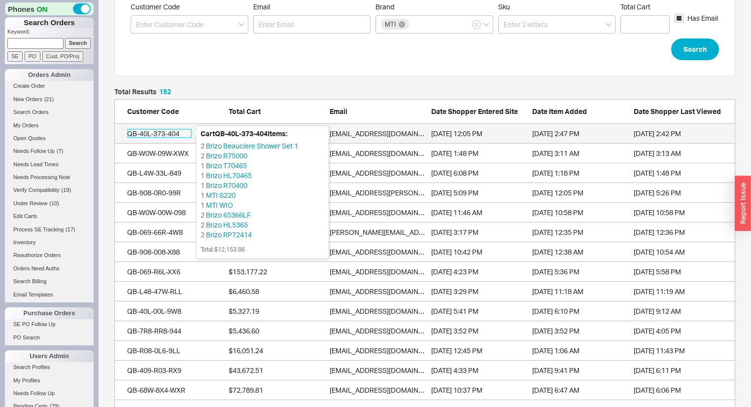
click at [175, 133] on div "QB-40L-373-404" at bounding box center [159, 134] width 64 height 10
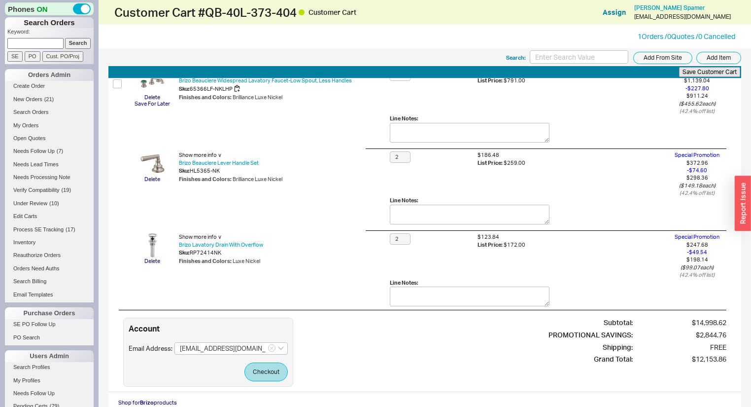
scroll to position [618, 0]
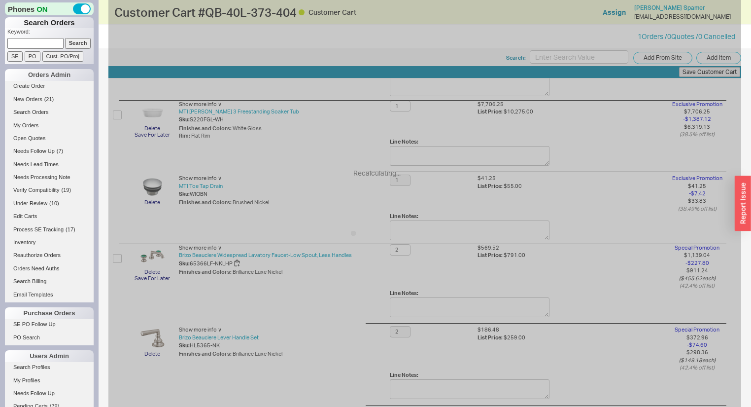
type input "1"
type input "2"
type input "1"
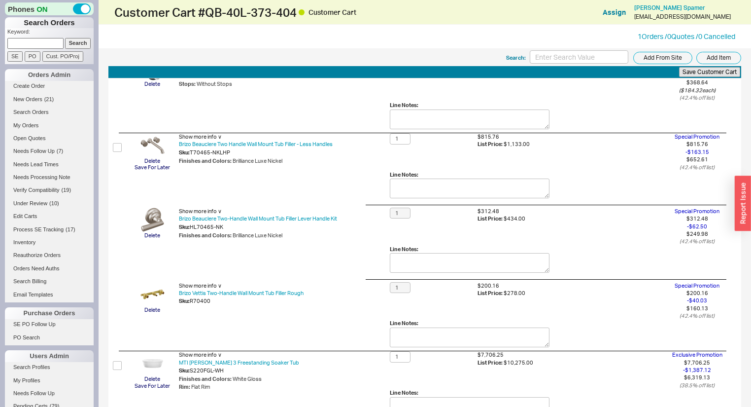
scroll to position [197, 0]
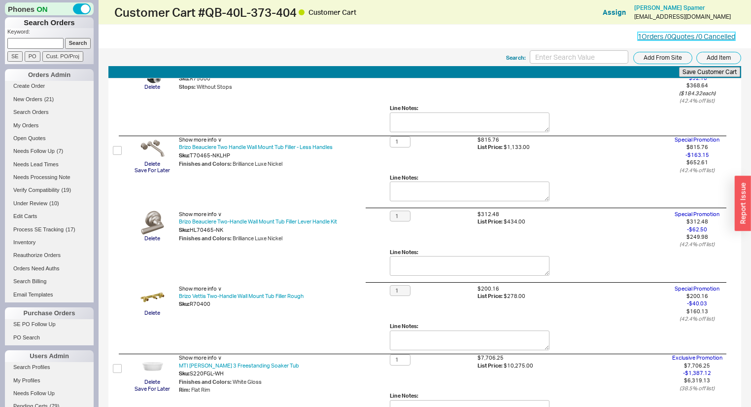
click at [666, 38] on link "1 Orders / 0 Quotes / 0 Cancelled" at bounding box center [687, 36] width 98 height 8
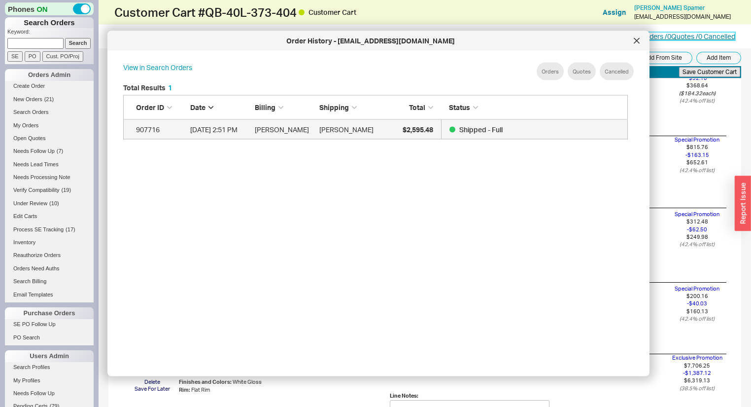
scroll to position [296, 515]
click at [637, 41] on icon at bounding box center [637, 41] width 6 height 6
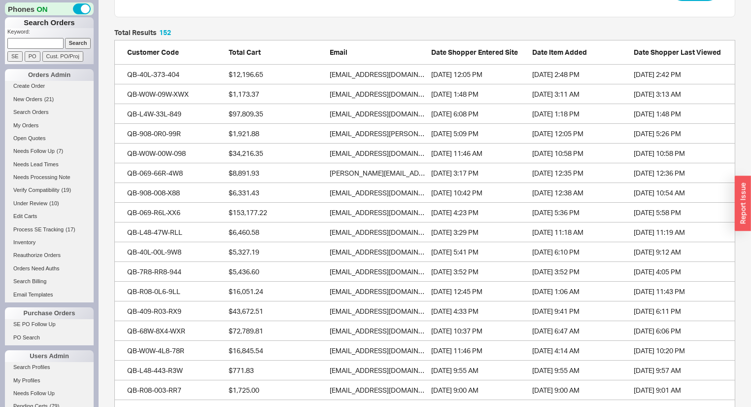
scroll to position [118, 0]
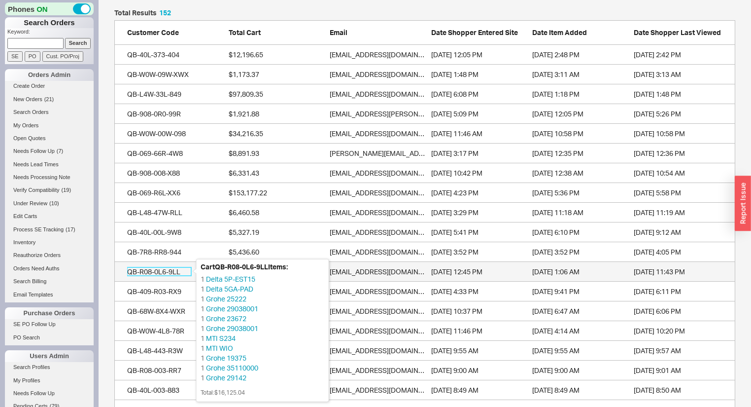
click at [156, 269] on div "QB-R08-0L6-9LL" at bounding box center [159, 272] width 64 height 10
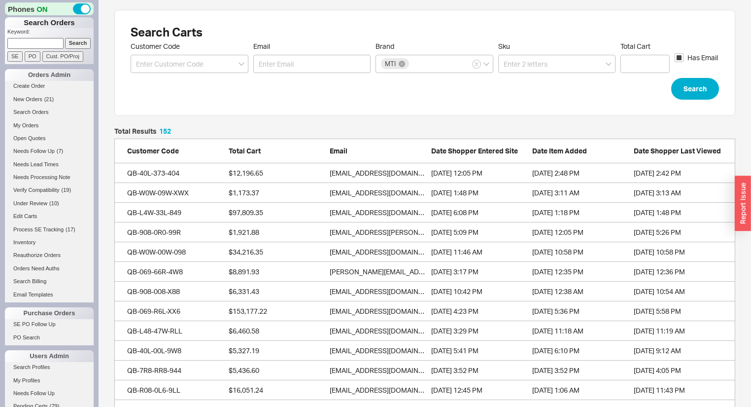
scroll to position [3026, 615]
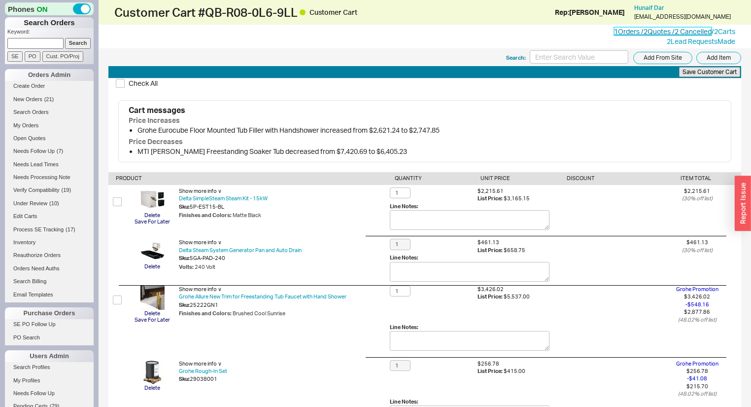
click at [614, 28] on link "1 Orders / 2 Quotes / 2 Cancelled" at bounding box center [663, 31] width 98 height 8
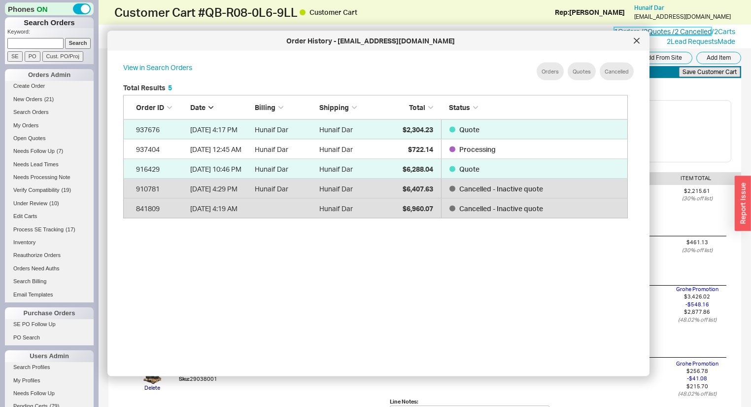
scroll to position [296, 515]
click at [635, 41] on icon at bounding box center [637, 41] width 6 height 6
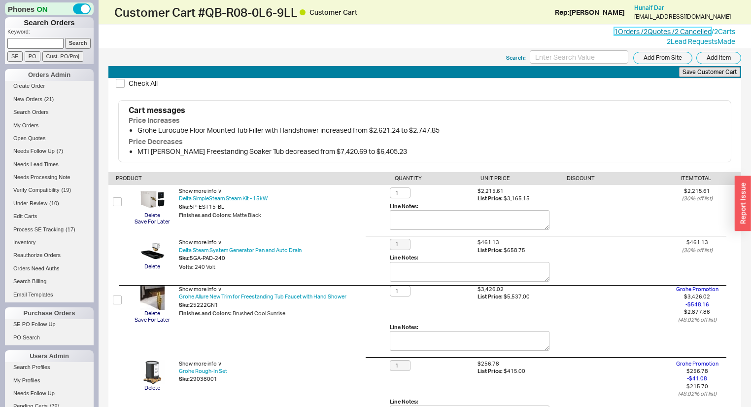
click at [646, 32] on link "1 Orders / 2 Quotes / 2 Cancelled" at bounding box center [663, 31] width 98 height 8
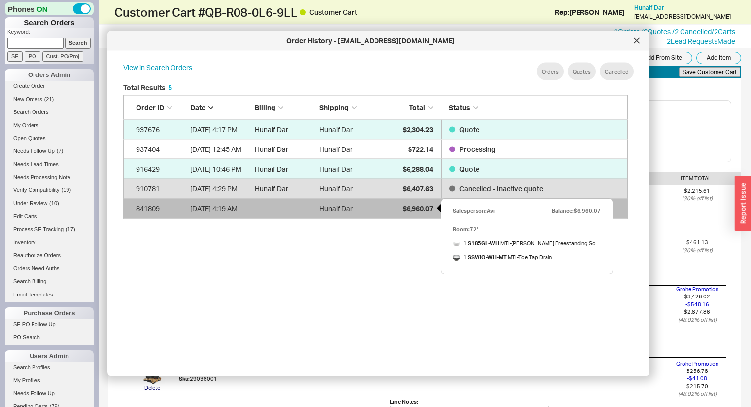
click at [411, 210] on span "$6,960.07" at bounding box center [418, 208] width 31 height 8
select select "*"
select select "LOW"
select select "3"
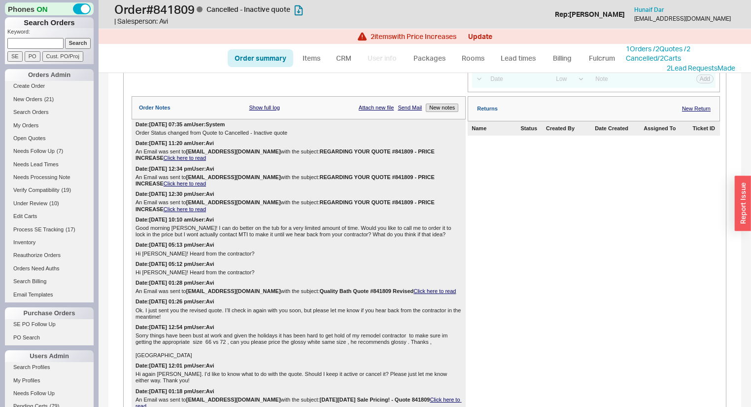
scroll to position [118, 0]
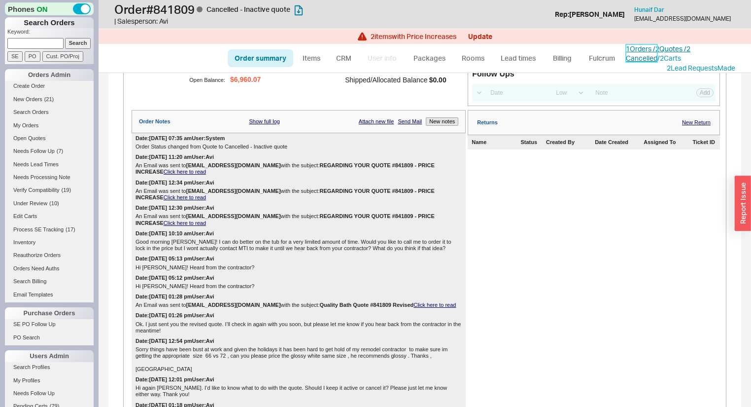
click at [655, 47] on link "1 Orders / 2 Quotes / 2 Cancelled" at bounding box center [658, 53] width 65 height 18
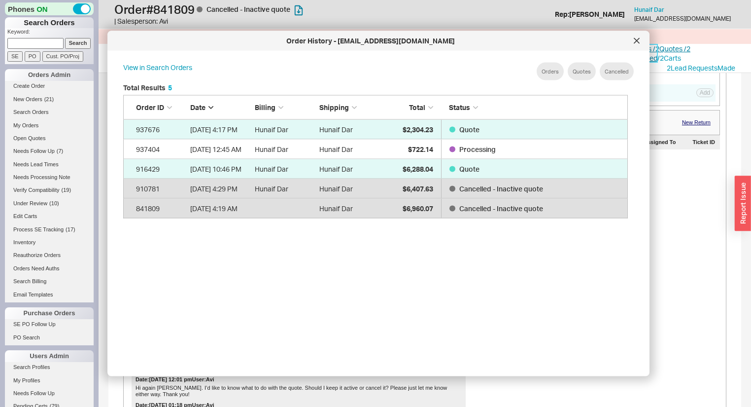
scroll to position [296, 515]
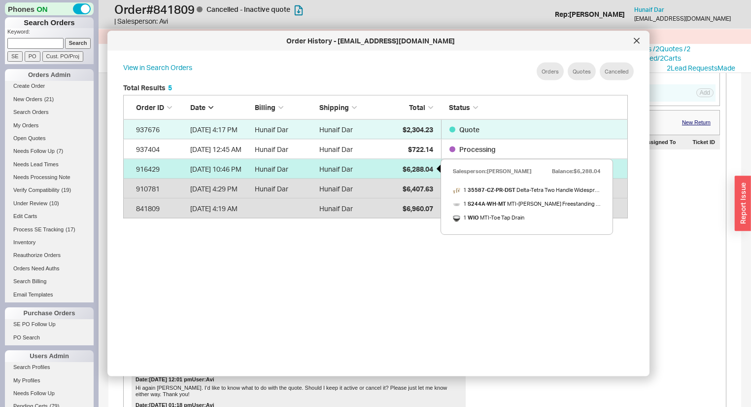
click at [417, 170] on span "$6,288.04" at bounding box center [418, 168] width 31 height 8
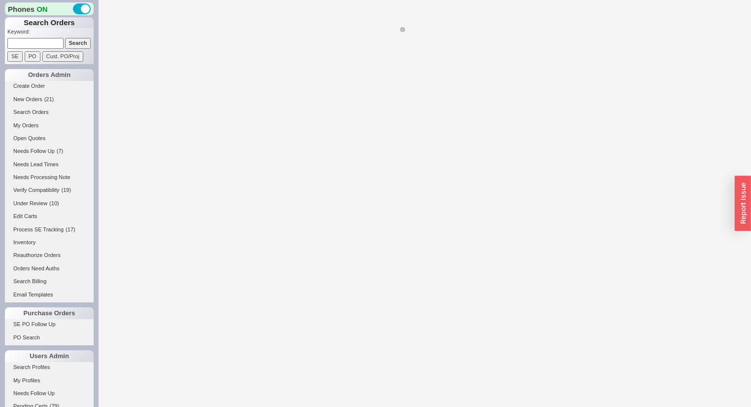
select select "*"
select select "LOW"
select select "3"
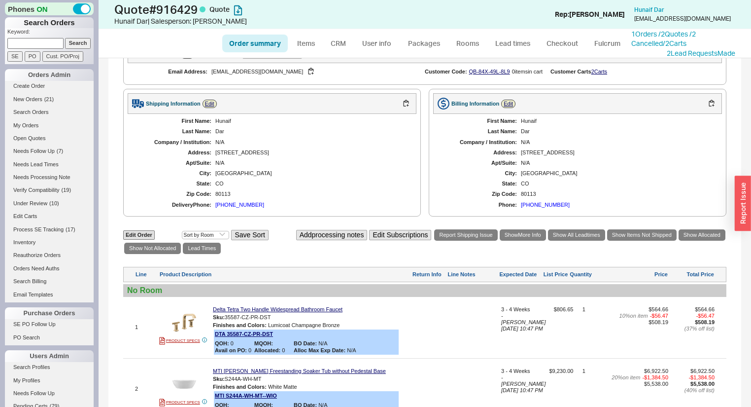
scroll to position [394, 0]
select select "*"
select select "LOW"
select select "3"
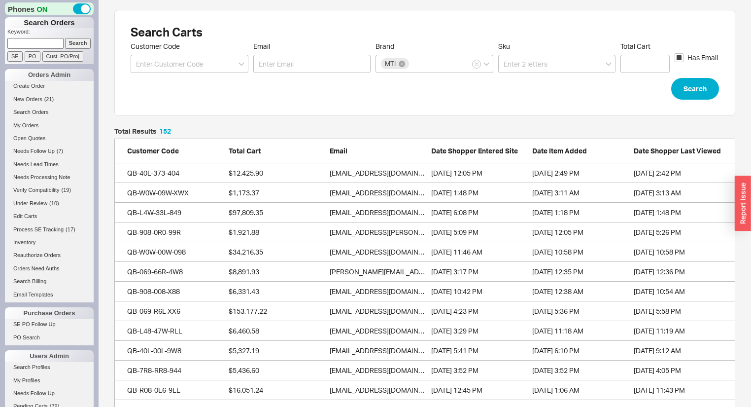
scroll to position [3026, 615]
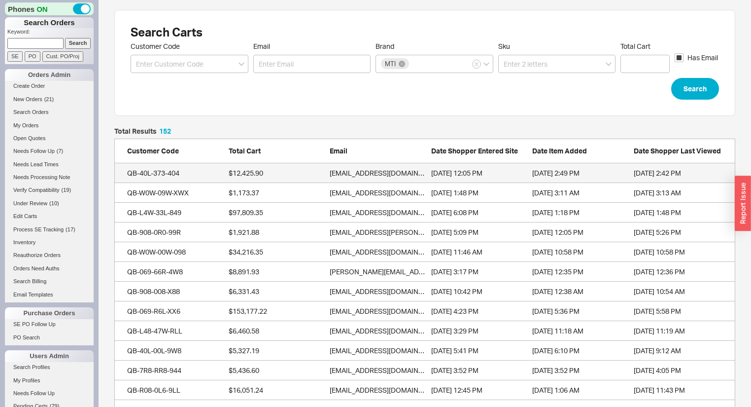
click at [164, 167] on link "QB-40L-373-404 $12,425.90 luisspamer@yahoo.com 1/21/22 12:05 PM 9/18/25 2:49 PM…" at bounding box center [424, 173] width 621 height 20
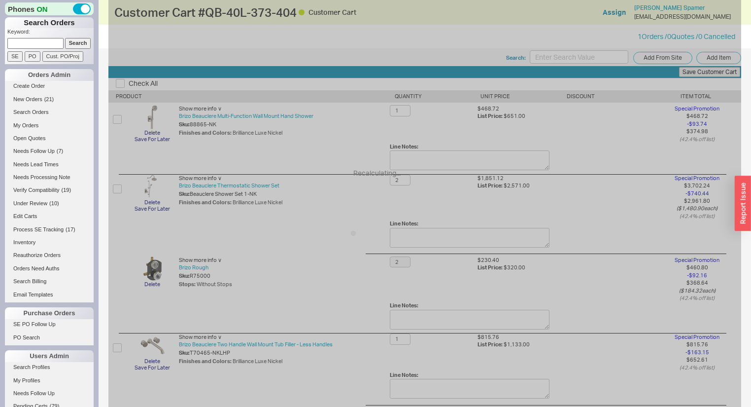
type input "1"
type input "2"
type input "1"
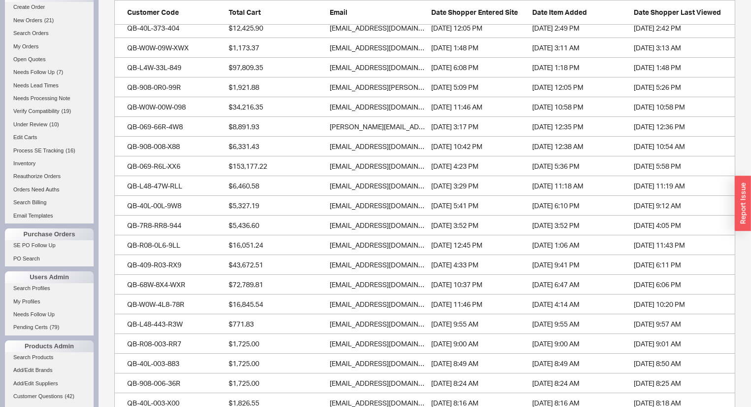
scroll to position [158, 0]
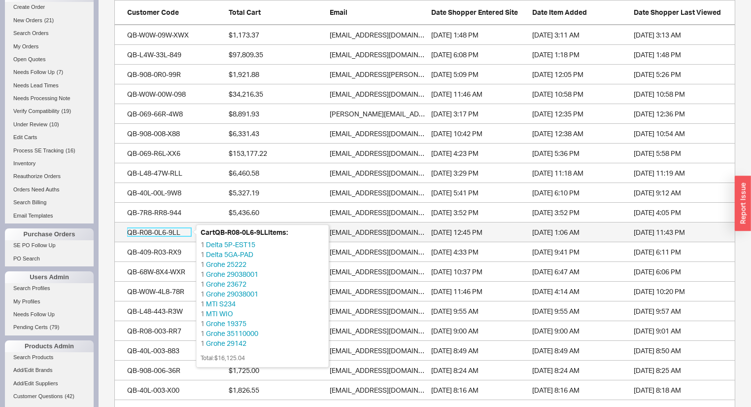
click at [157, 227] on div "QB-R08-0L6-9LL" at bounding box center [159, 232] width 64 height 10
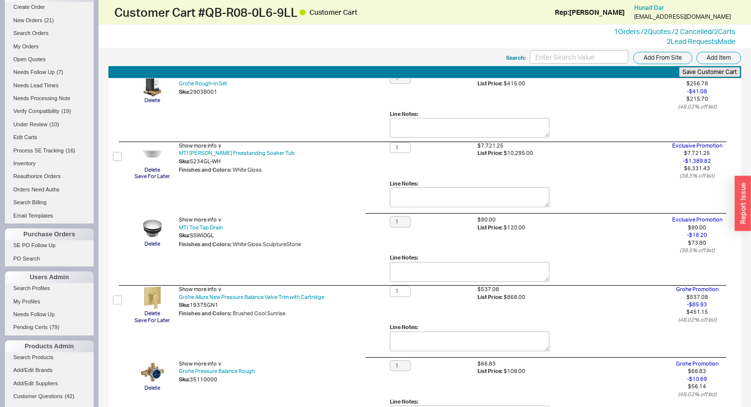
scroll to position [394, 0]
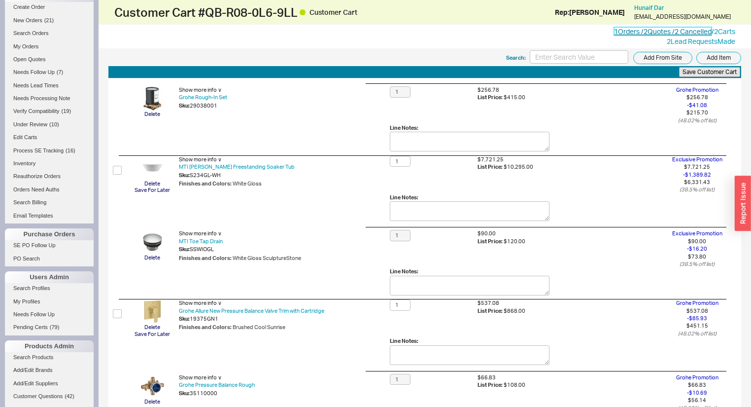
click at [640, 32] on link "1 Orders / 2 Quotes / 2 Cancelled" at bounding box center [663, 31] width 98 height 8
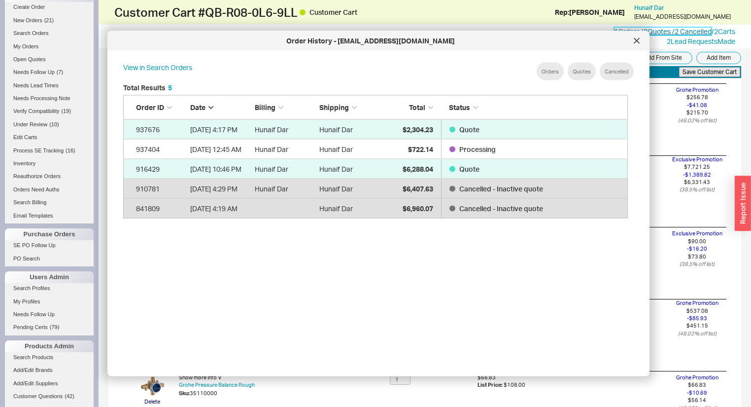
scroll to position [296, 515]
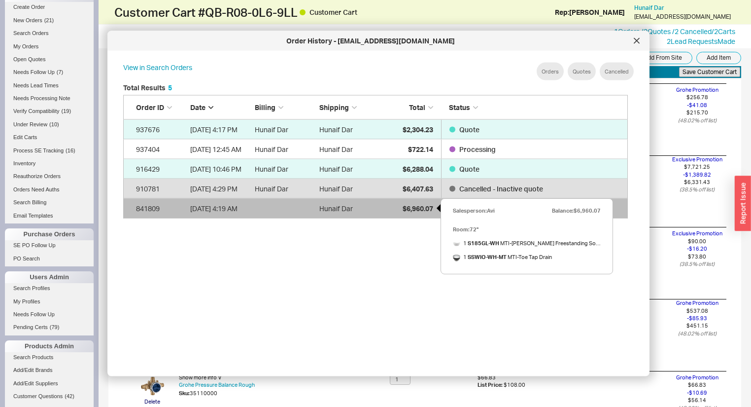
click at [388, 210] on div "$6,960.07" at bounding box center [408, 208] width 49 height 20
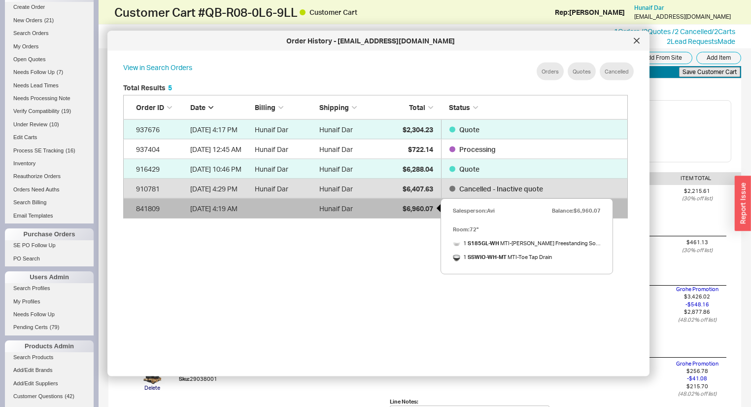
select select "*"
select select "LOW"
select select "3"
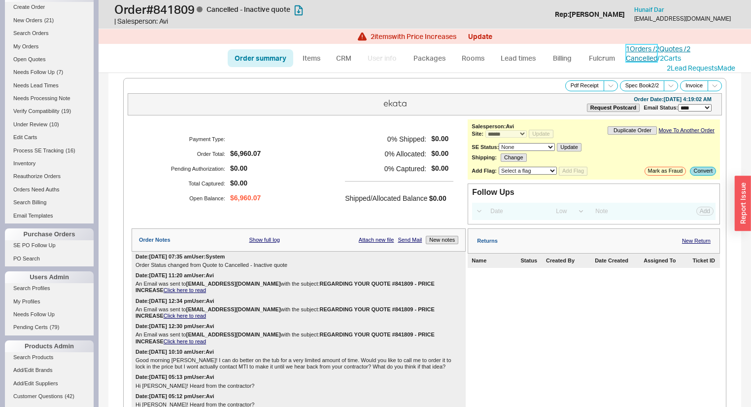
click at [655, 45] on link "1 Orders / 2 Quotes / 2 Cancelled" at bounding box center [658, 53] width 65 height 18
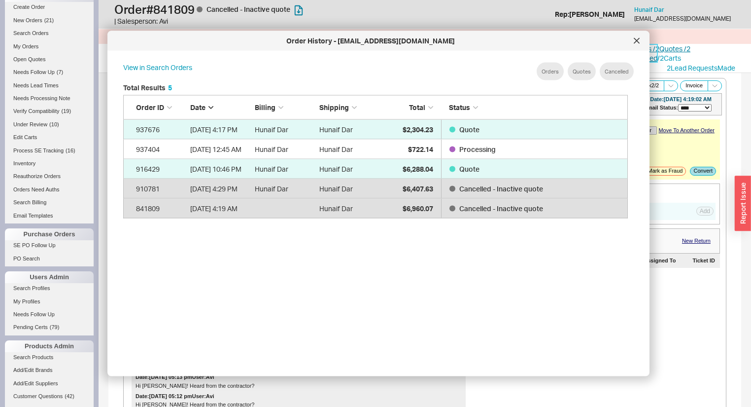
scroll to position [296, 515]
click at [637, 34] on div at bounding box center [637, 41] width 16 height 16
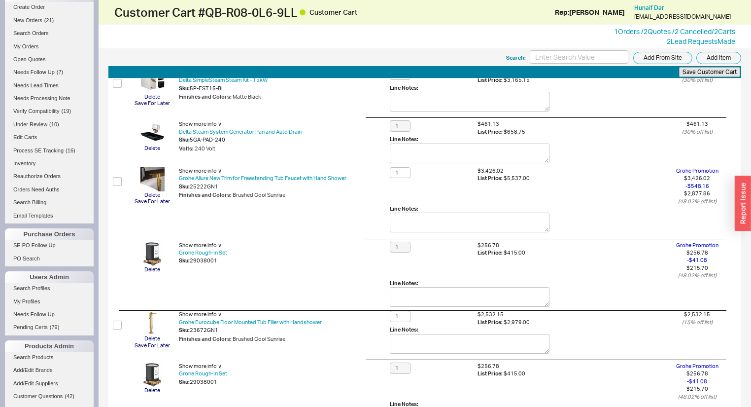
scroll to position [79, 0]
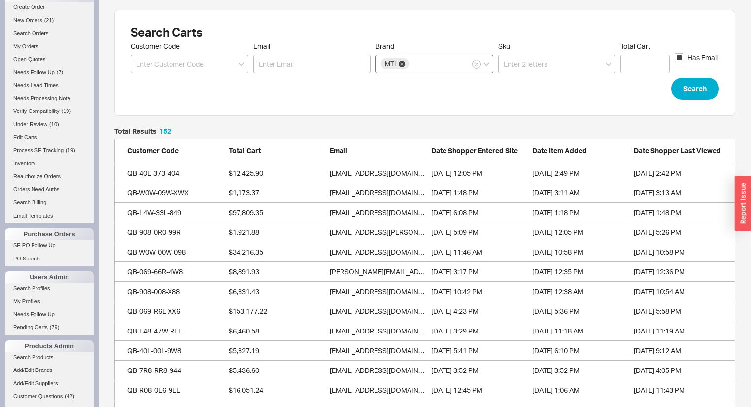
click at [400, 63] on icon at bounding box center [402, 64] width 6 height 6
click at [411, 63] on input "Brand MTI" at bounding box center [414, 63] width 7 height 11
type input "cali"
click at [429, 90] on div "[US_STATE] Faucets" at bounding box center [434, 84] width 117 height 18
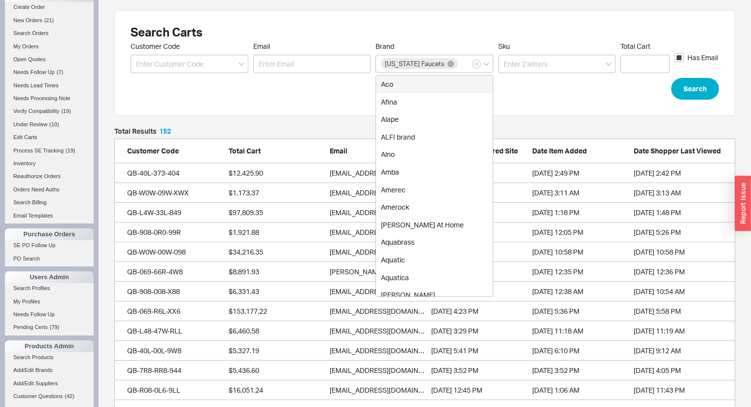
click at [685, 75] on form "Customer Code Email Brand California Faucets Aco Afina Alape ALFI brand Alno Am…" at bounding box center [425, 71] width 588 height 58
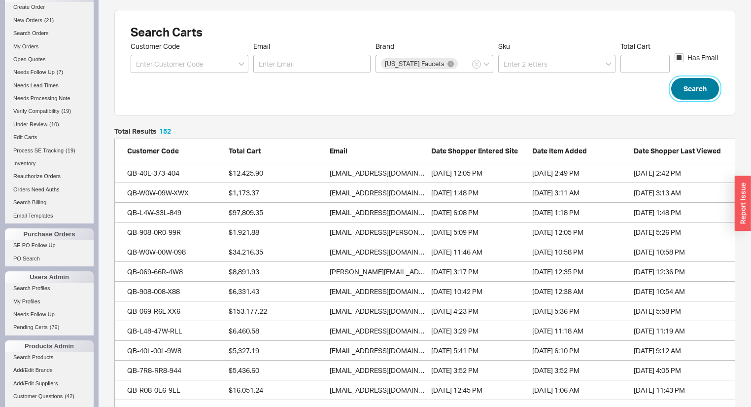
click at [686, 88] on button "Search" at bounding box center [695, 89] width 48 height 22
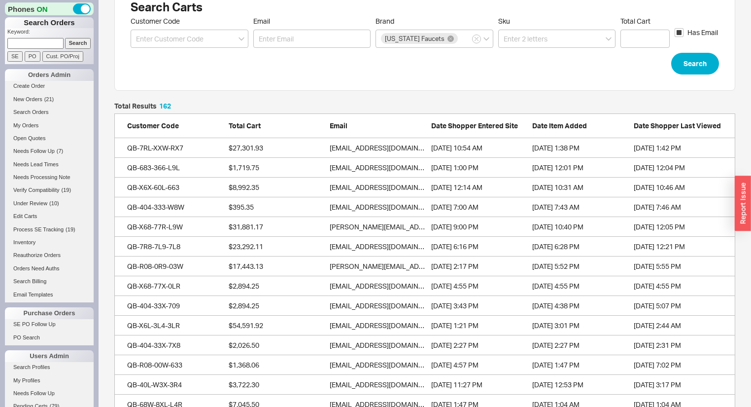
scroll to position [39, 0]
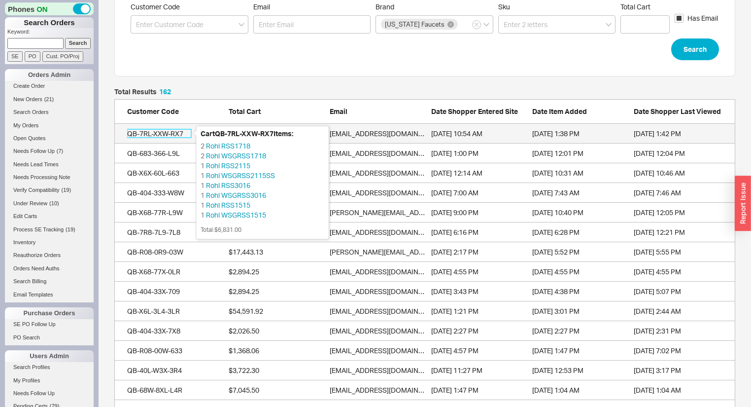
click at [168, 134] on div "QB-7RL-XXW-RX7" at bounding box center [159, 134] width 64 height 10
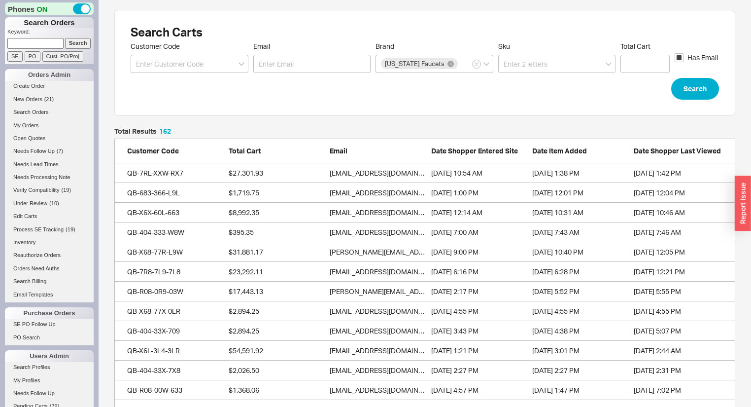
scroll to position [3223, 615]
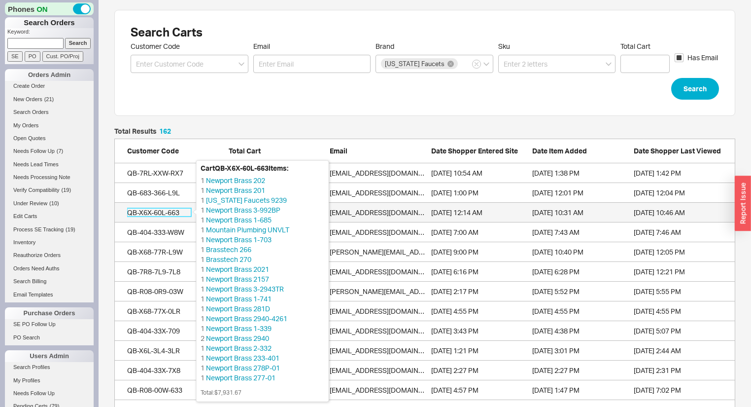
click at [162, 211] on div "QB-X6X-60L-663" at bounding box center [159, 212] width 64 height 10
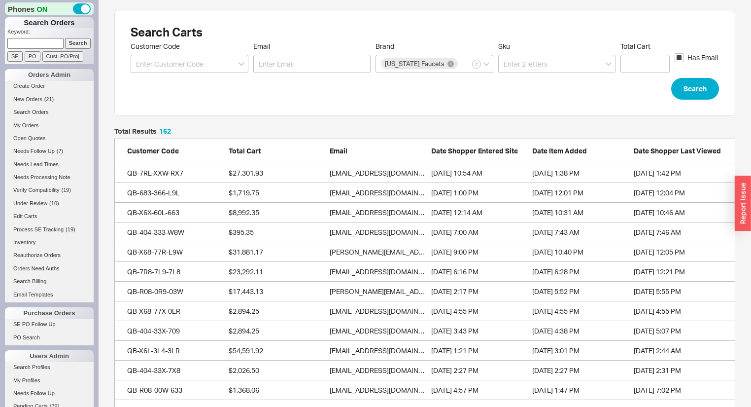
scroll to position [3223, 615]
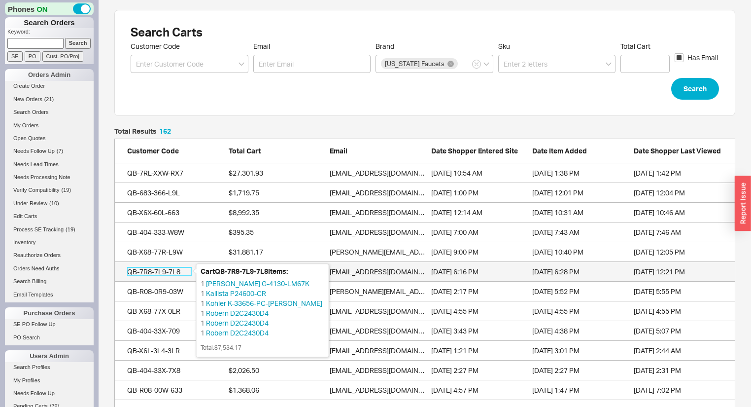
click at [154, 271] on div "QB-7R8-7L9-7L8" at bounding box center [159, 272] width 64 height 10
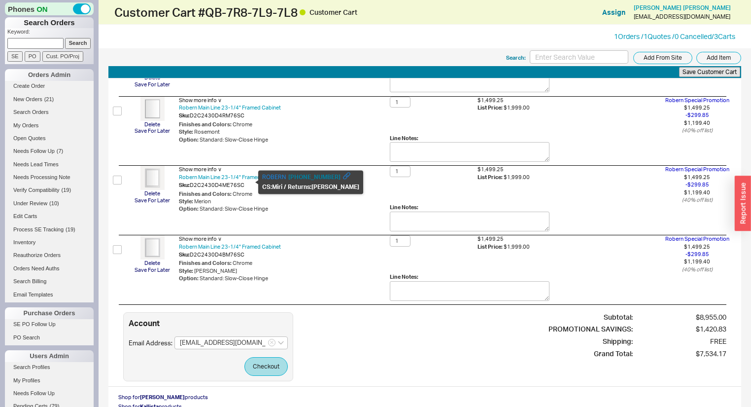
scroll to position [197, 0]
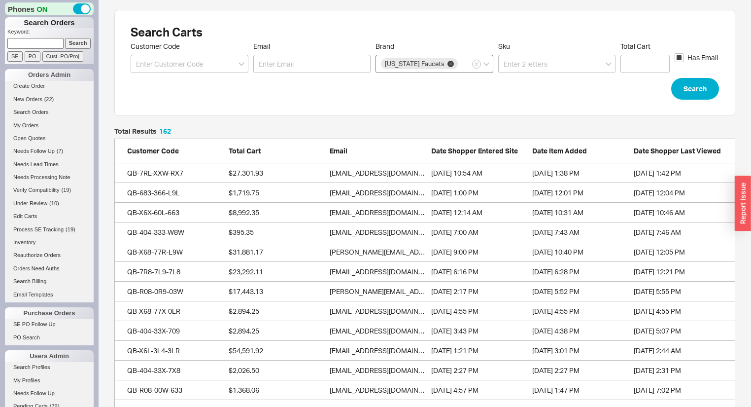
click at [448, 65] on icon at bounding box center [451, 64] width 6 height 6
click at [459, 65] on input "Brand California Faucets" at bounding box center [462, 63] width 7 height 11
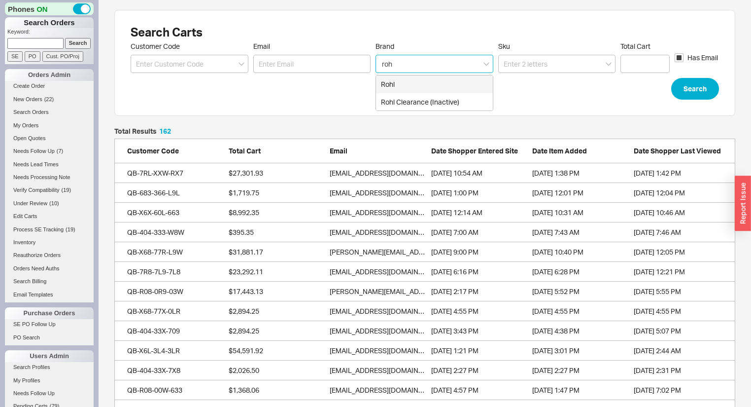
type input "rohl"
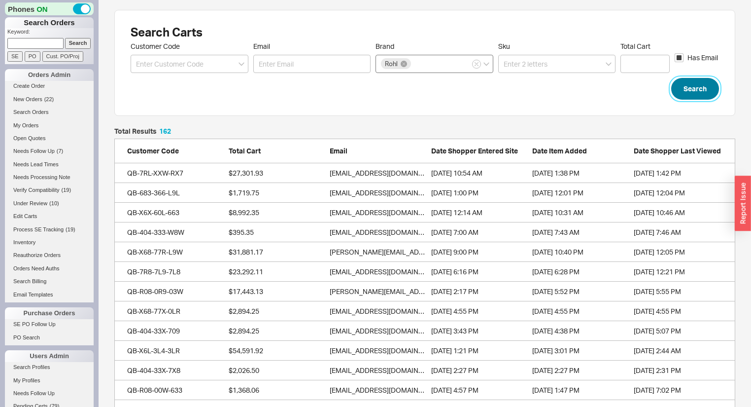
click at [710, 89] on button "Search" at bounding box center [695, 89] width 48 height 22
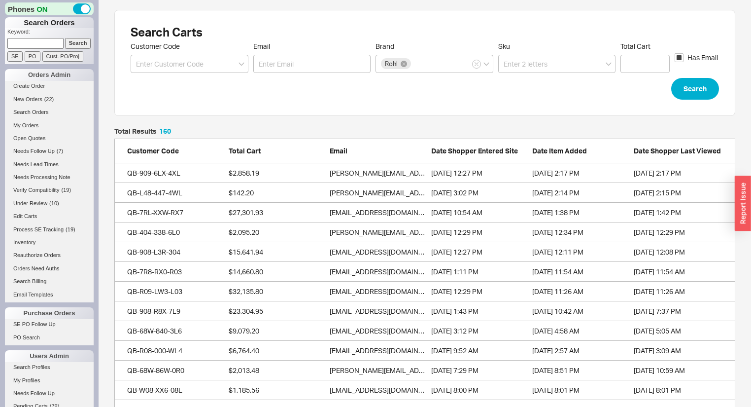
scroll to position [3184, 615]
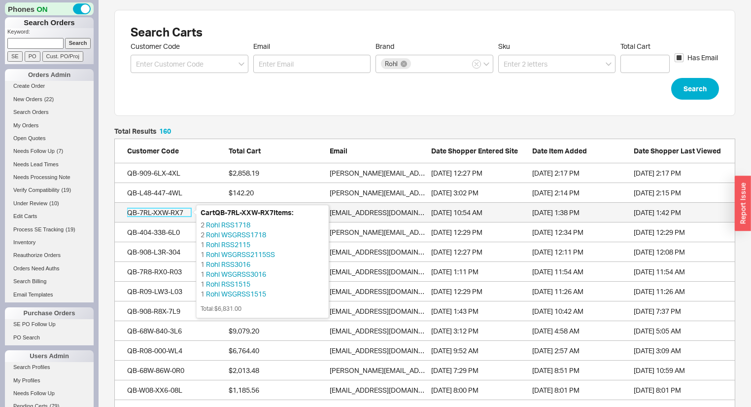
click at [155, 213] on div "QB-7RL-XXW-RX7" at bounding box center [159, 212] width 64 height 10
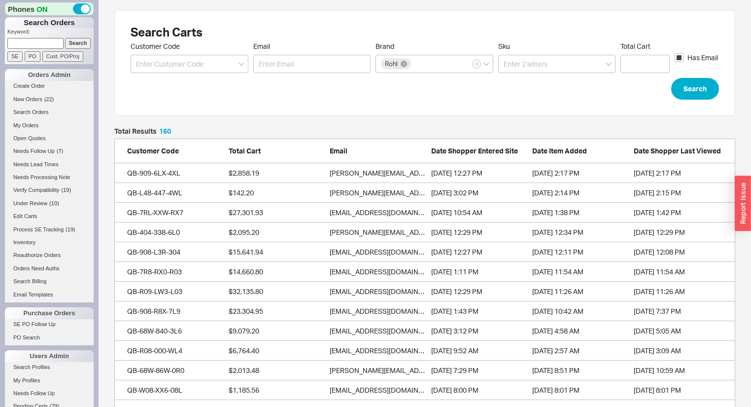
scroll to position [3184, 615]
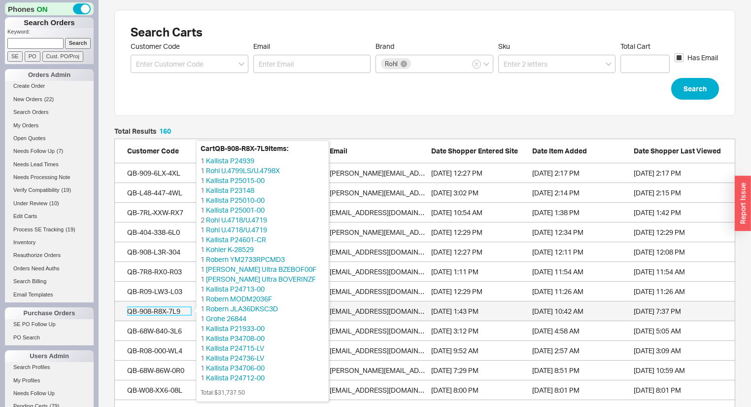
click at [175, 311] on div "QB-908-R8X-7L9" at bounding box center [159, 311] width 64 height 10
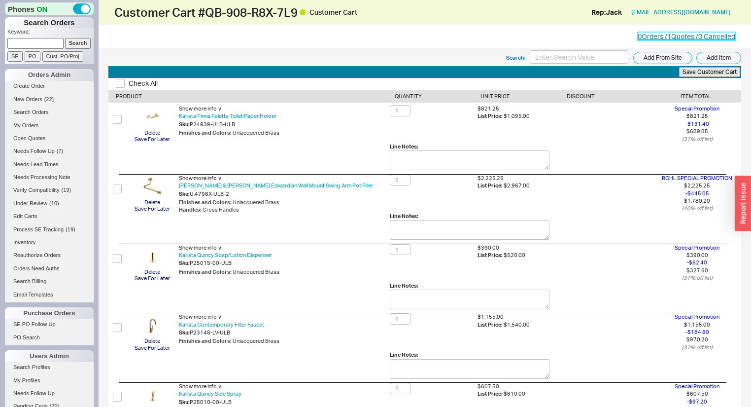
click at [661, 34] on link "0 Orders / 1 Quotes / 0 Cancelled" at bounding box center [687, 36] width 98 height 8
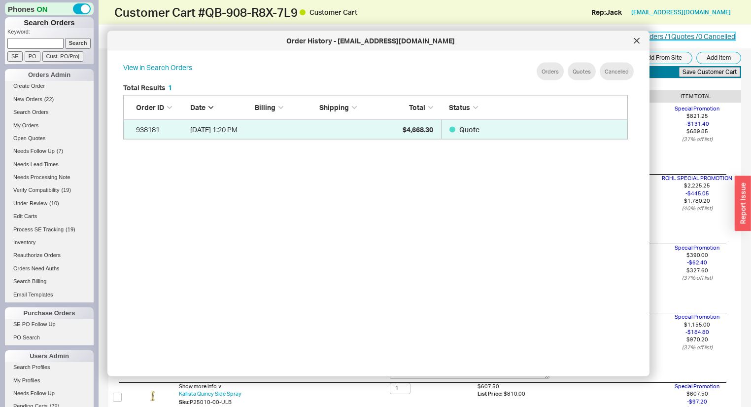
scroll to position [296, 515]
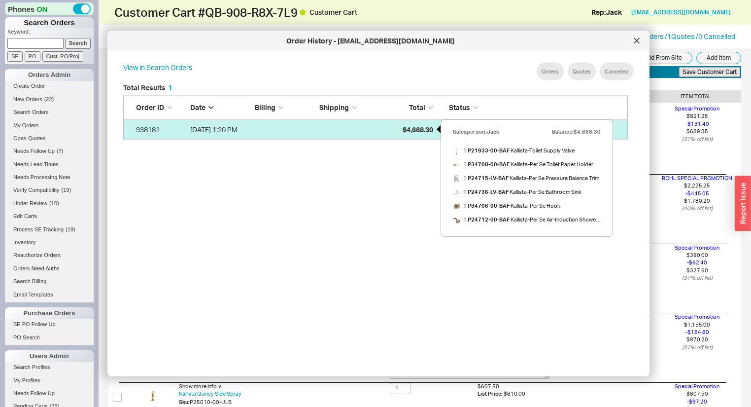
click at [405, 130] on span "$4,668.30" at bounding box center [418, 129] width 31 height 8
select select "*"
select select "LOW"
select select "3"
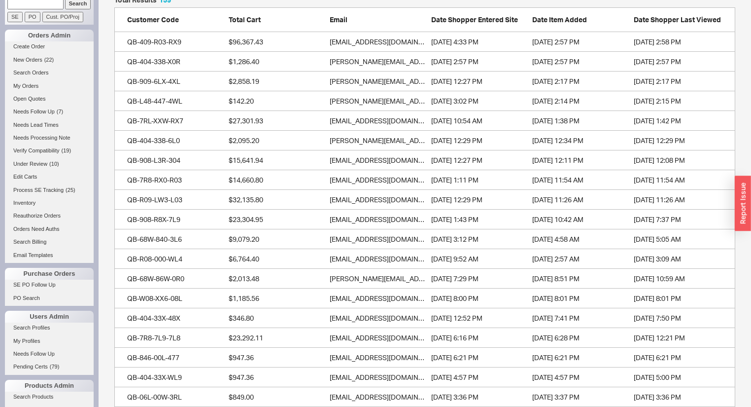
scroll to position [118, 0]
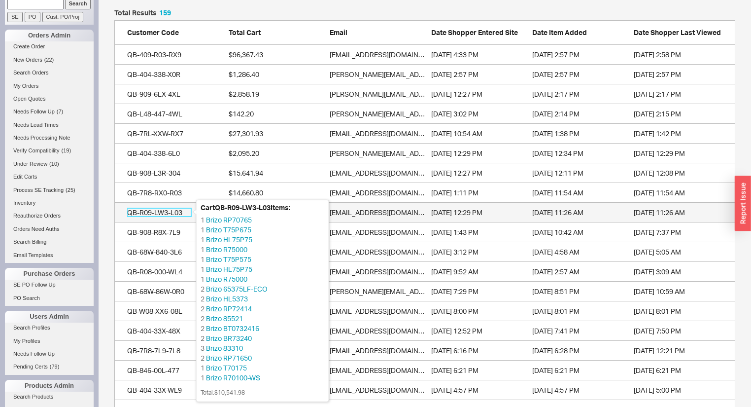
click at [169, 210] on div "QB-R09-LW3-L03" at bounding box center [159, 212] width 64 height 10
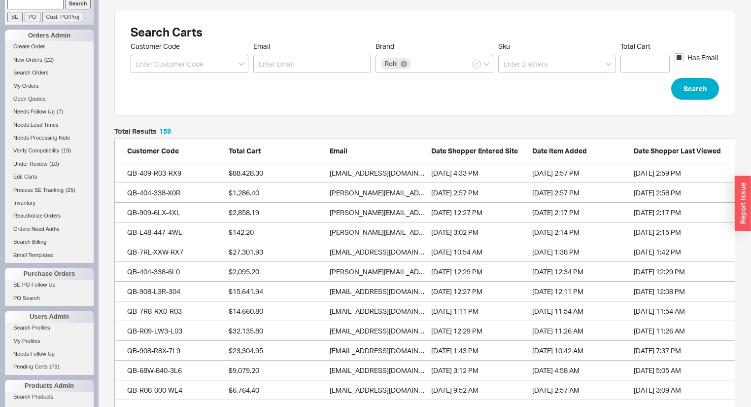
scroll to position [3164, 615]
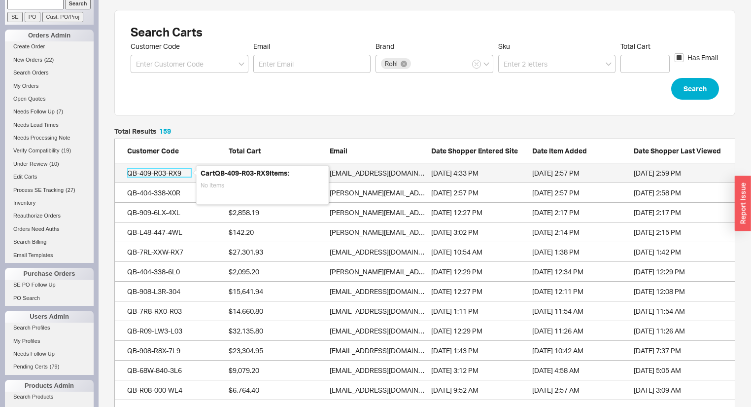
click at [160, 173] on div "QB-409-R03-RX9" at bounding box center [159, 173] width 64 height 10
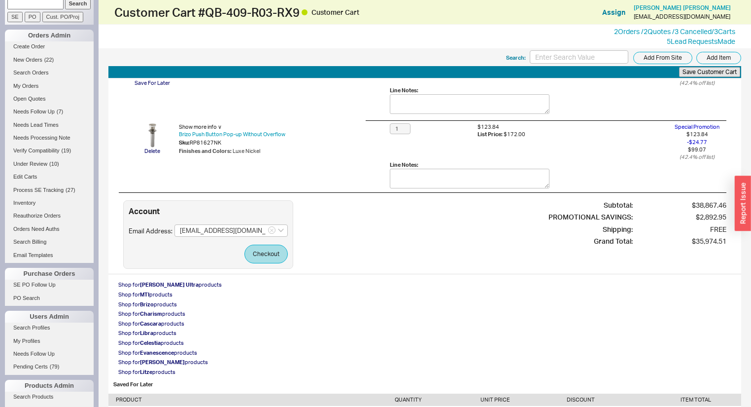
scroll to position [789, 0]
click at [682, 30] on link "2 Orders / 2 Quotes / 3 Cancelled" at bounding box center [663, 31] width 98 height 8
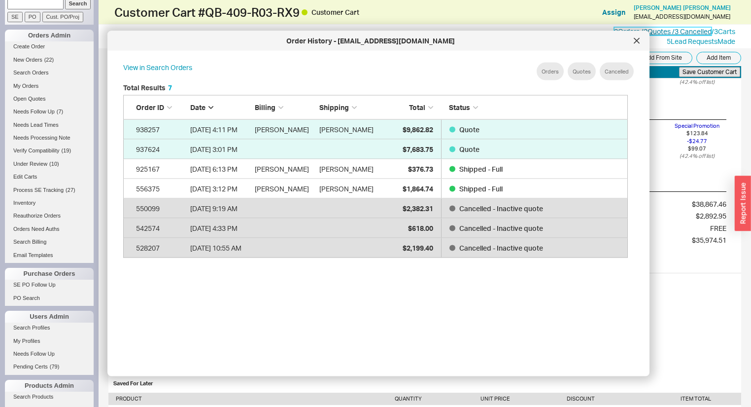
scroll to position [296, 515]
click at [640, 45] on div at bounding box center [637, 41] width 16 height 16
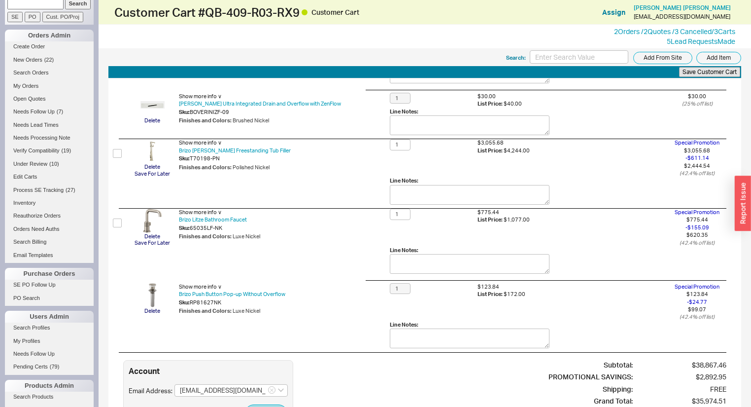
scroll to position [670, 0]
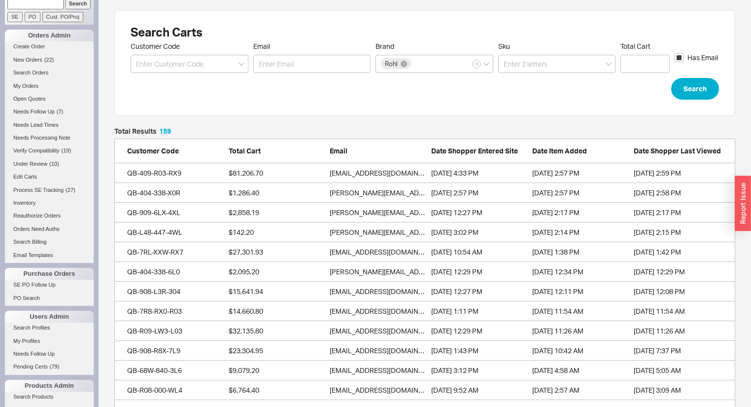
scroll to position [3164, 615]
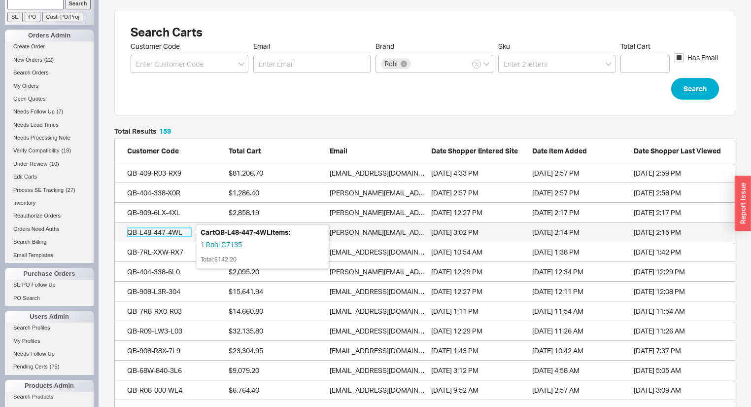
click at [161, 232] on div "QB-L48-447-4WL" at bounding box center [159, 232] width 64 height 10
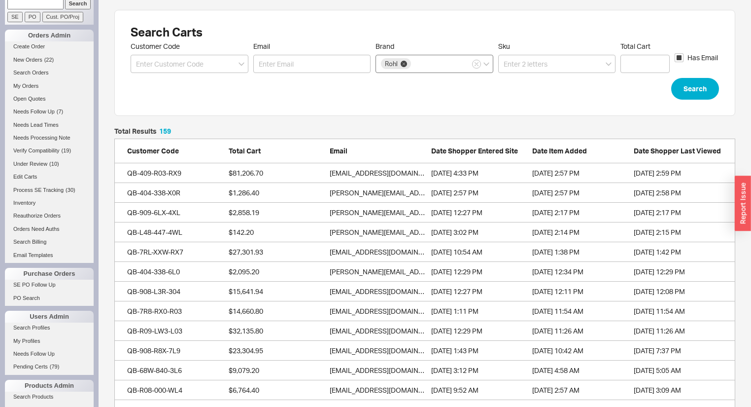
click at [406, 64] on icon at bounding box center [404, 64] width 6 height 6
click at [413, 64] on input "Brand Rohl" at bounding box center [416, 63] width 7 height 11
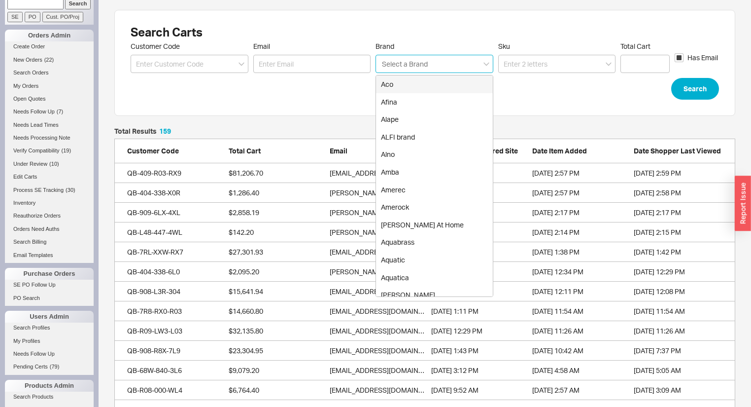
click at [406, 61] on input "Brand Select a Brand Aco Afina Alape ALFI brand Alno Amba Amerec Amerock Anne A…" at bounding box center [405, 63] width 48 height 11
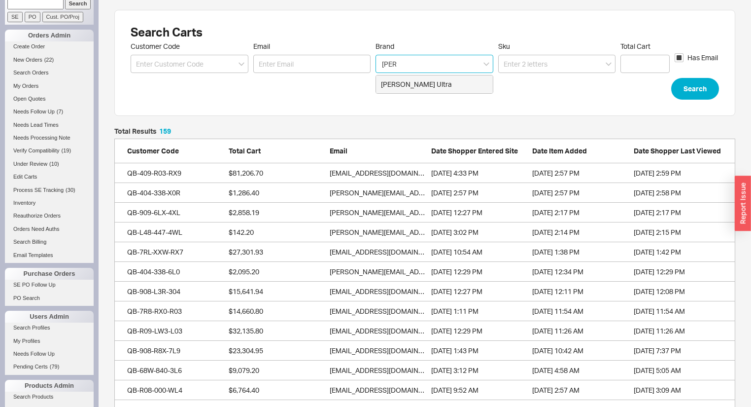
type input "bain"
click at [413, 82] on div "Bain Ultra" at bounding box center [434, 84] width 117 height 18
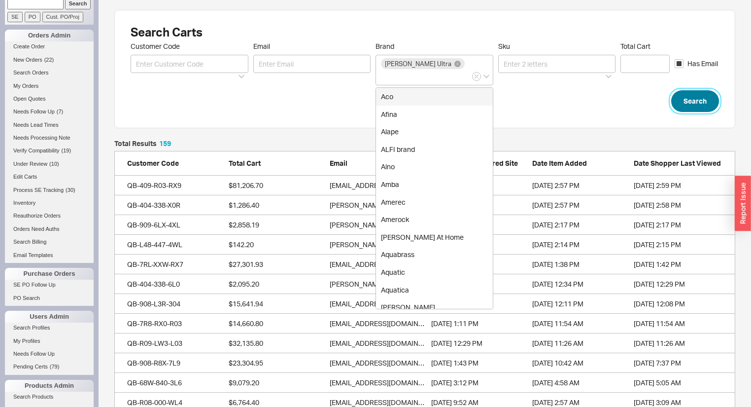
click at [703, 97] on button "Search" at bounding box center [695, 101] width 48 height 22
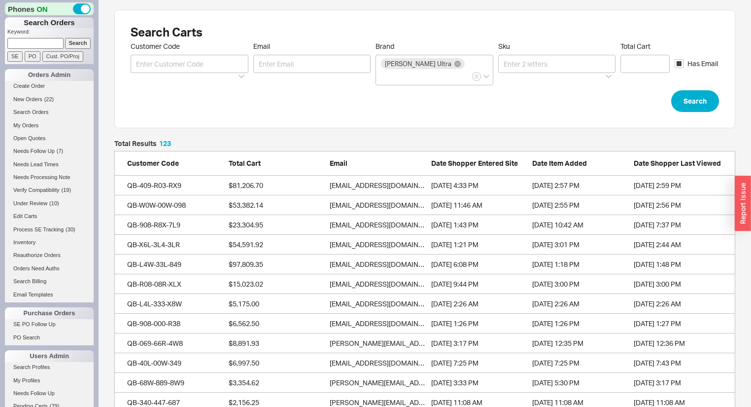
scroll to position [2454, 615]
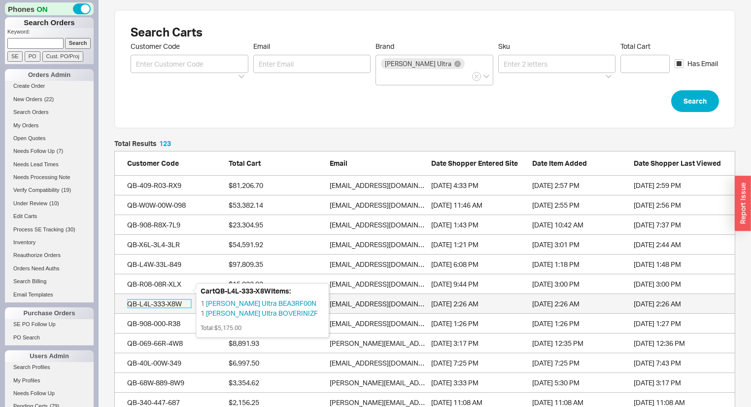
click at [172, 299] on div "QB-L4L-333-X8W" at bounding box center [159, 304] width 64 height 10
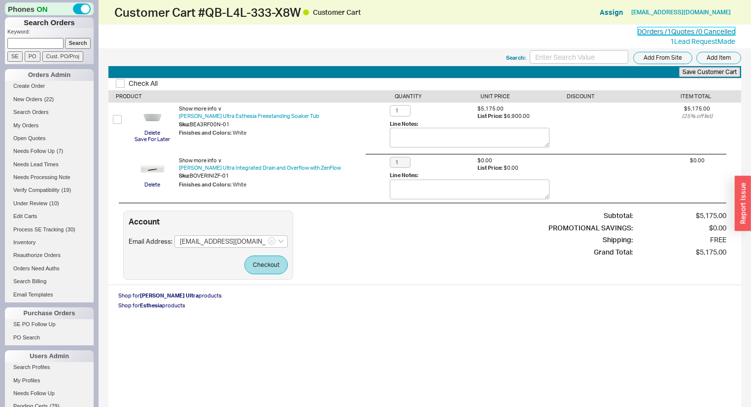
click at [702, 33] on link "0 Orders / 1 Quotes / 0 Cancelled" at bounding box center [687, 31] width 98 height 8
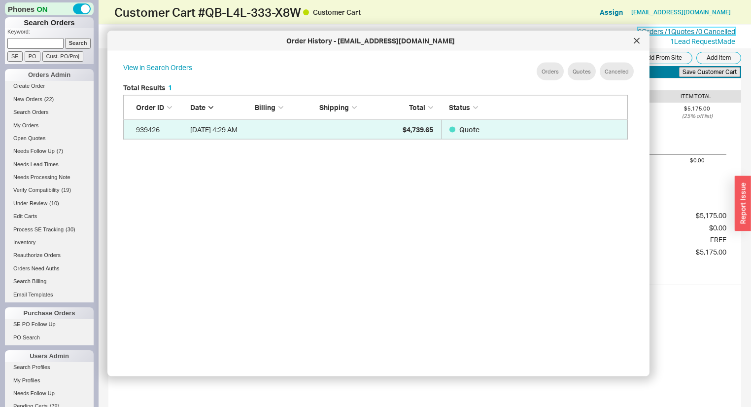
scroll to position [296, 515]
click at [642, 43] on div at bounding box center [637, 41] width 16 height 16
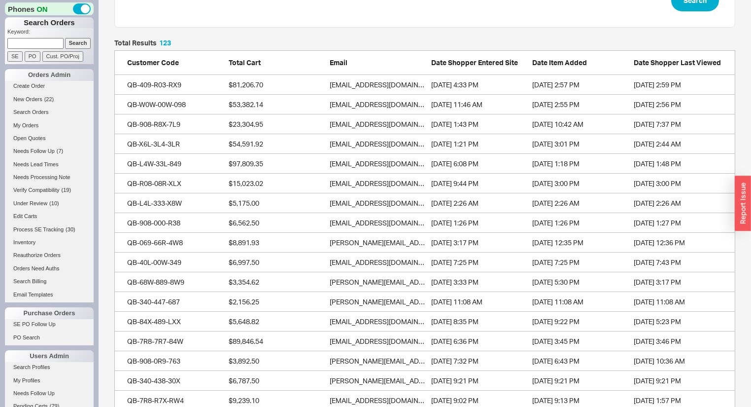
scroll to position [118, 0]
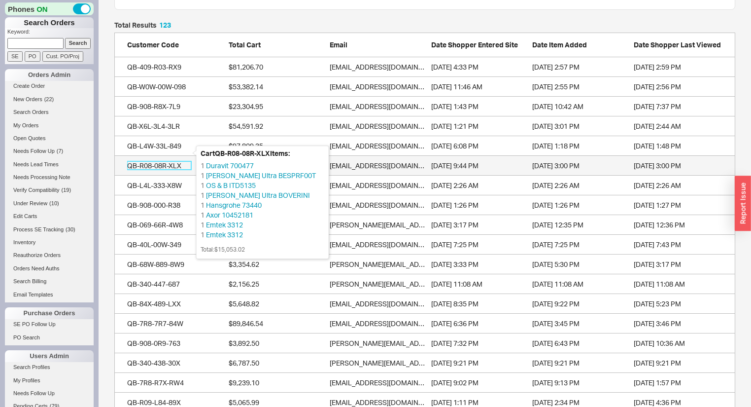
click at [166, 161] on div "QB-R08-08R-XLX" at bounding box center [159, 166] width 64 height 10
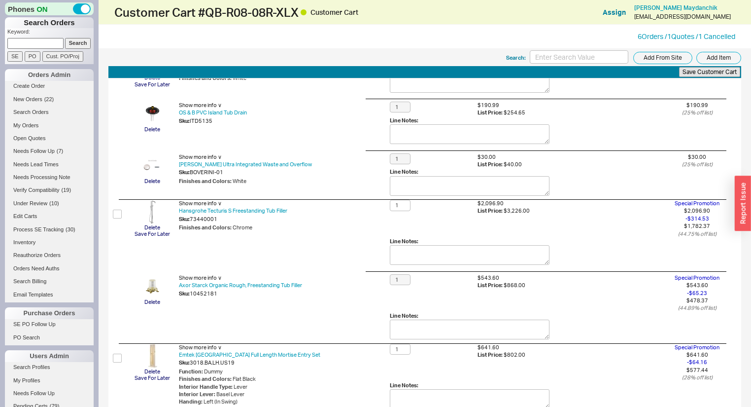
scroll to position [118, 0]
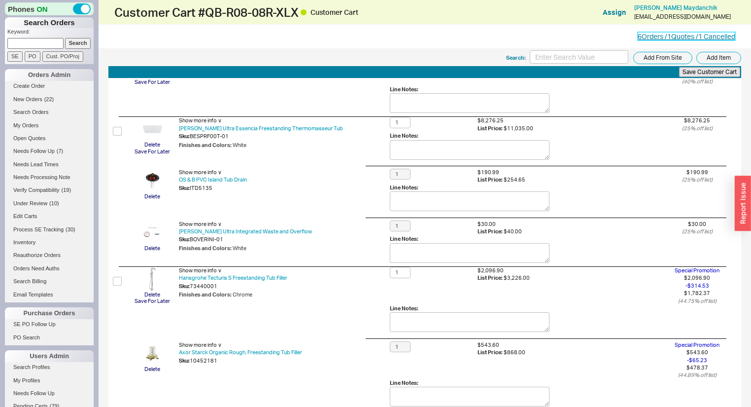
click at [665, 33] on link "6 Orders / 1 Quotes / 1 Cancelled" at bounding box center [687, 36] width 98 height 8
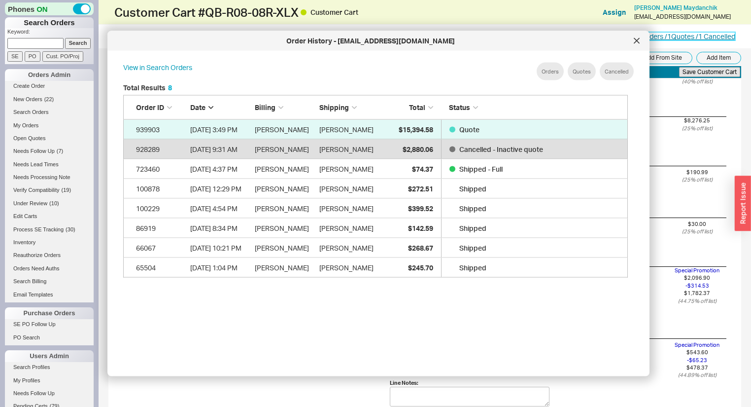
scroll to position [296, 515]
click at [637, 38] on icon at bounding box center [637, 41] width 6 height 6
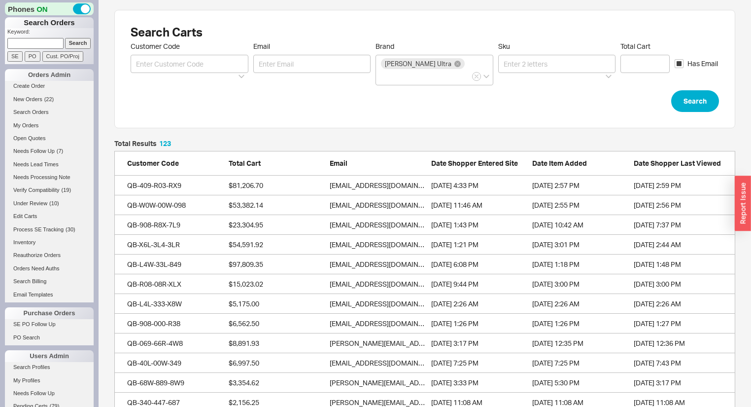
scroll to position [2454, 615]
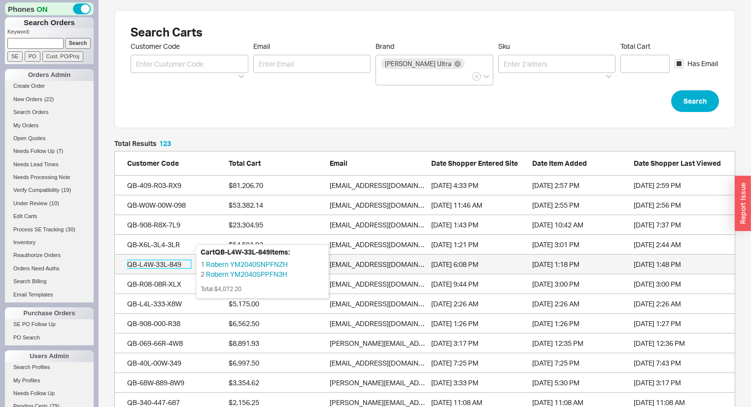
click at [145, 259] on div "QB-L4W-33L-849" at bounding box center [159, 264] width 64 height 10
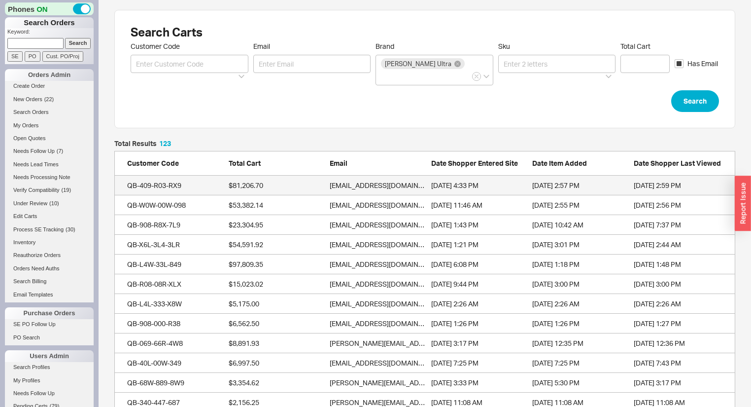
scroll to position [2454, 615]
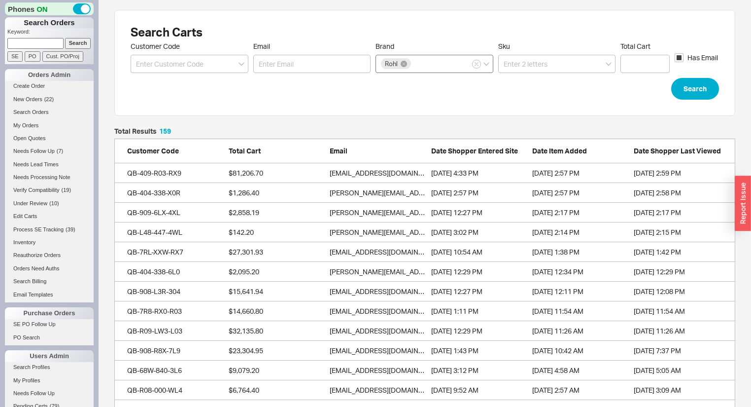
click at [410, 63] on div "Rohl" at bounding box center [396, 63] width 30 height 11
click at [413, 63] on input "Brand Rohl" at bounding box center [416, 63] width 7 height 11
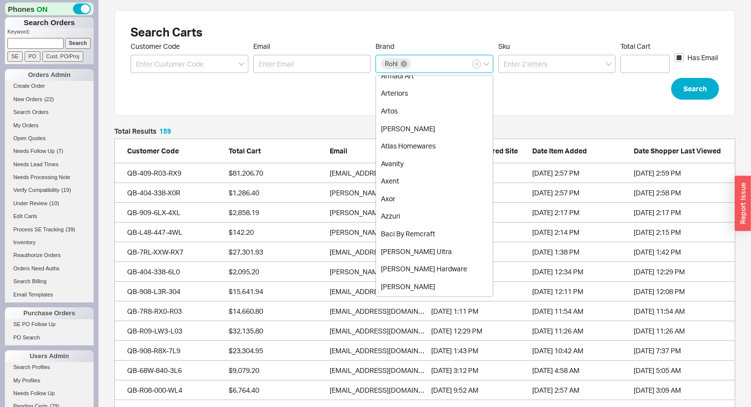
scroll to position [276, 0]
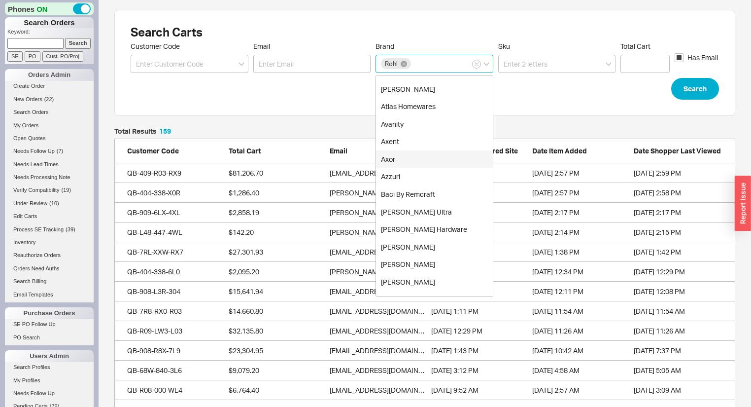
click at [403, 159] on div "Axor" at bounding box center [434, 159] width 117 height 18
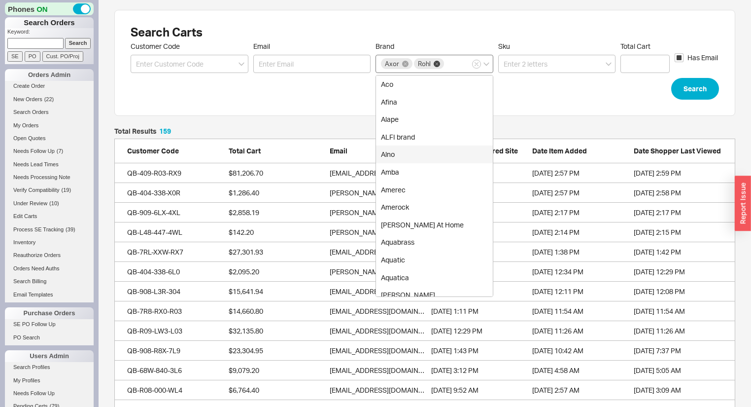
click at [437, 61] on icon at bounding box center [437, 64] width 6 height 6
click at [446, 60] on input "Brand Axor Rohl Aco Afina Alape ALFI brand Alno Amba Amerec Amerock Anne At Hom…" at bounding box center [449, 63] width 7 height 11
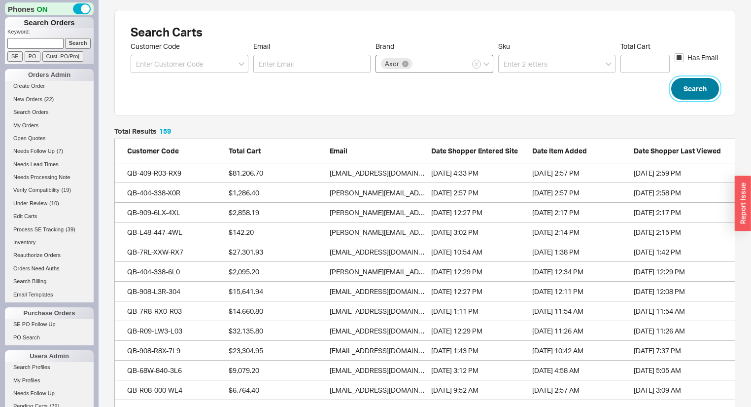
click at [716, 87] on button "Search" at bounding box center [695, 89] width 48 height 22
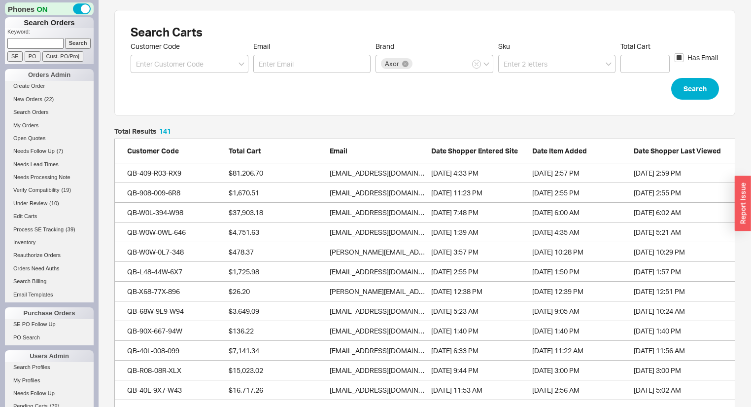
scroll to position [2809, 615]
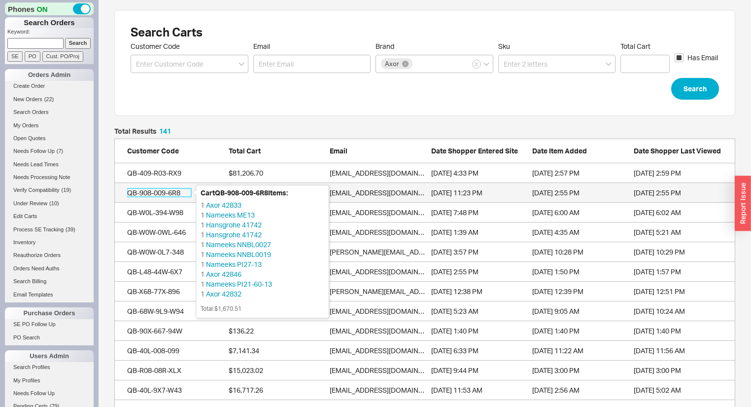
click at [147, 191] on div "QB-908-009-6R8" at bounding box center [159, 193] width 64 height 10
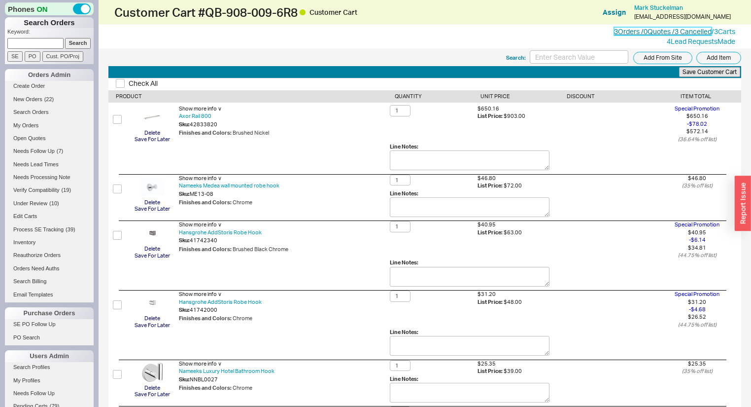
click at [618, 30] on link "3 Orders / 0 Quotes / 3 Cancelled" at bounding box center [663, 31] width 98 height 8
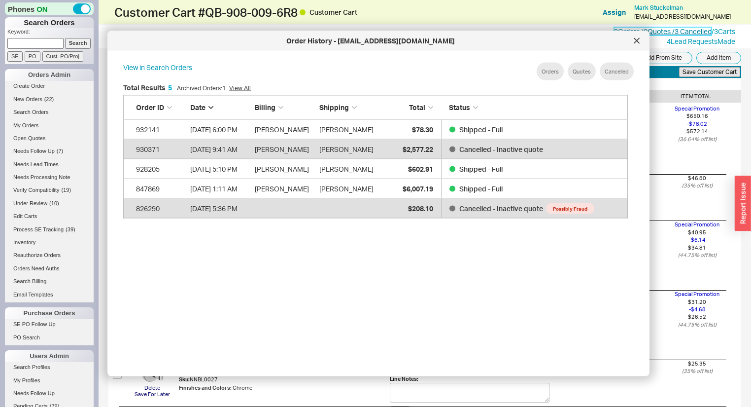
scroll to position [296, 515]
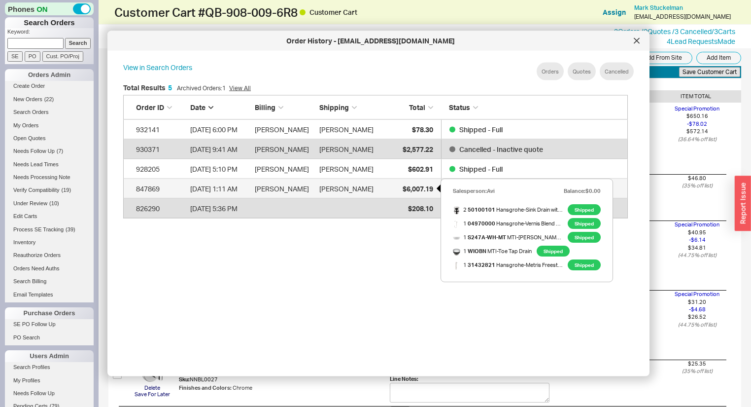
click at [425, 183] on div "$6,007.19" at bounding box center [408, 188] width 49 height 20
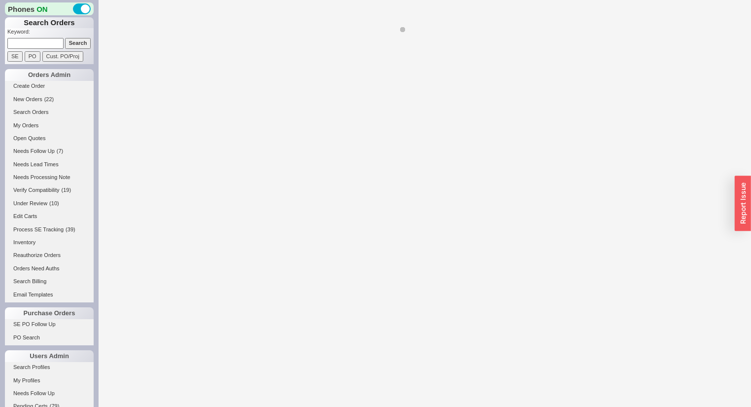
select select "*"
select select "LOW"
select select "3"
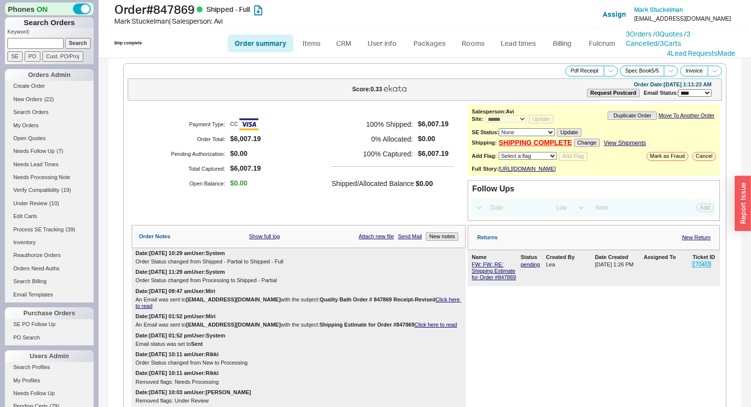
click at [695, 267] on link "170403" at bounding box center [701, 264] width 18 height 6
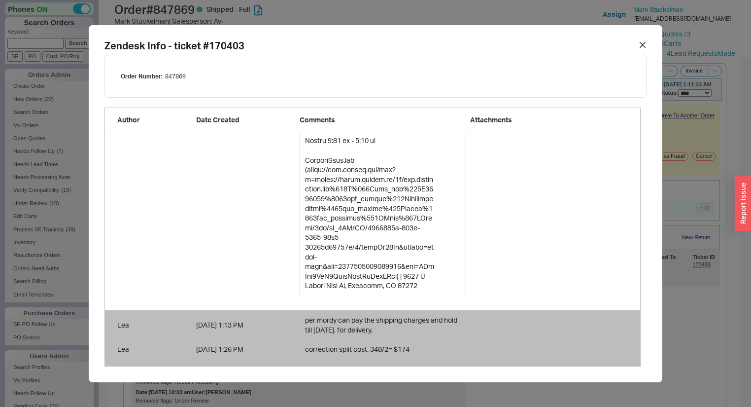
scroll to position [2411, 0]
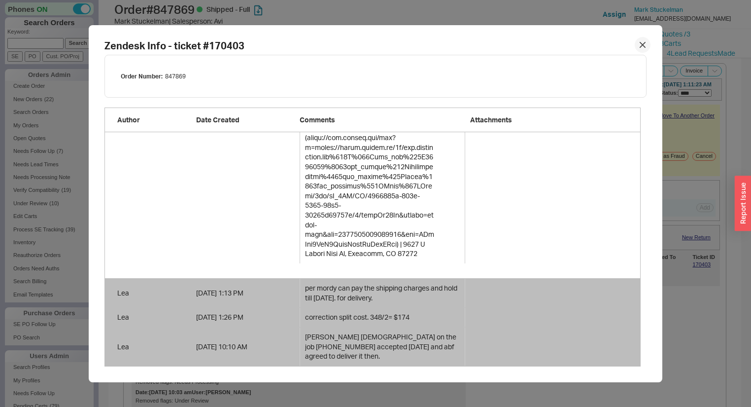
click at [641, 45] on icon at bounding box center [643, 45] width 6 height 6
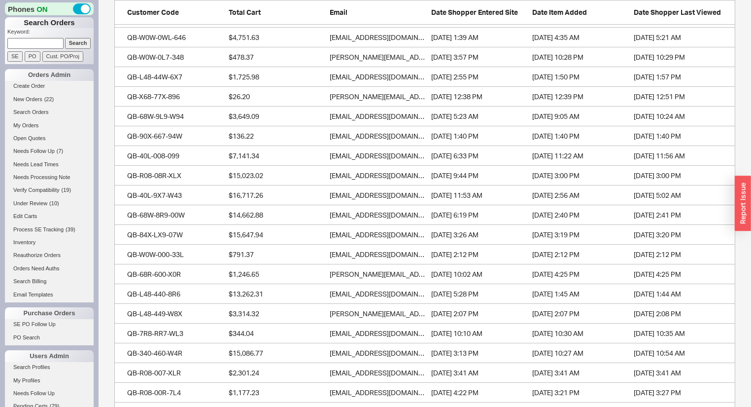
scroll to position [197, 0]
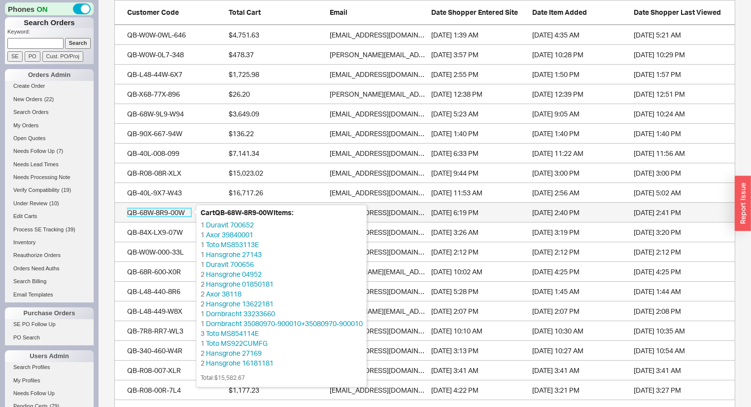
click at [182, 212] on div "QB-68W-8R9-00W" at bounding box center [159, 212] width 64 height 10
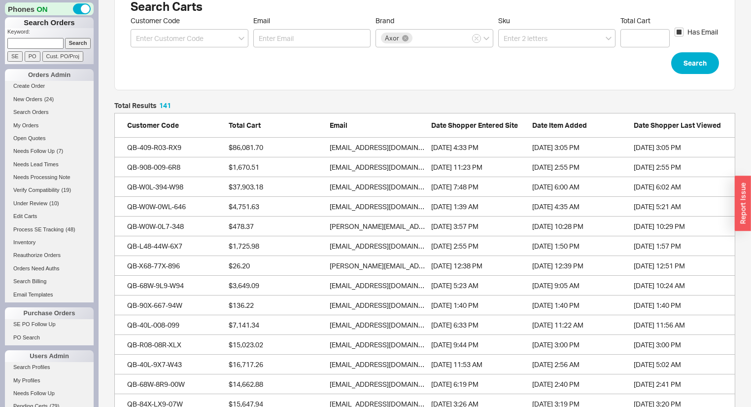
scroll to position [39, 0]
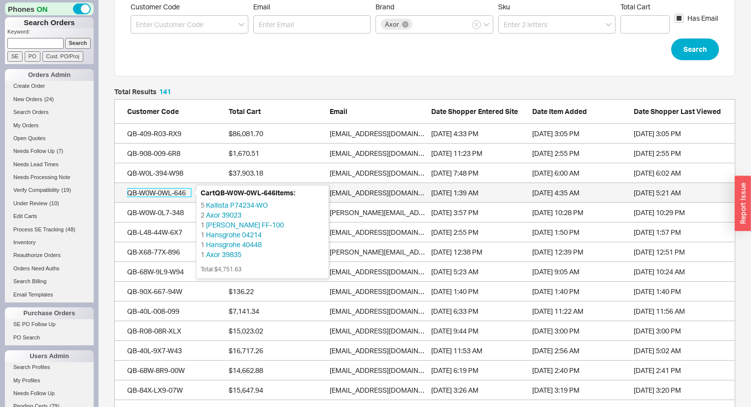
click at [152, 191] on div "QB-W0W-0WL-646" at bounding box center [159, 193] width 64 height 10
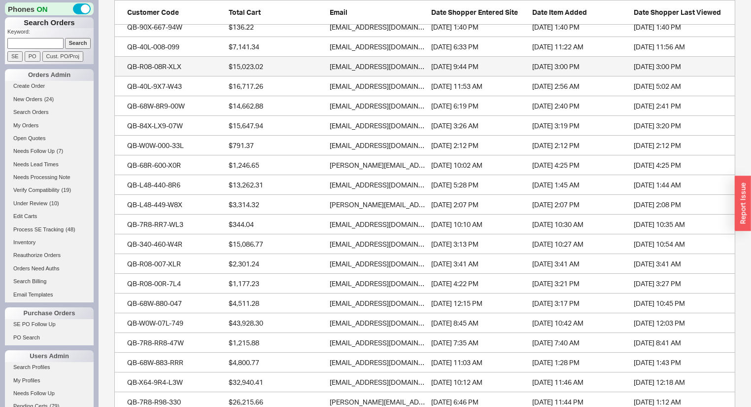
scroll to position [315, 0]
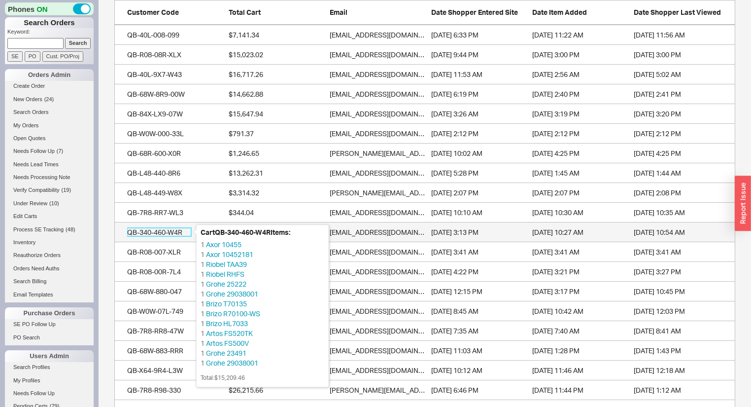
click at [153, 231] on div "QB-340-460-W4R" at bounding box center [159, 232] width 64 height 10
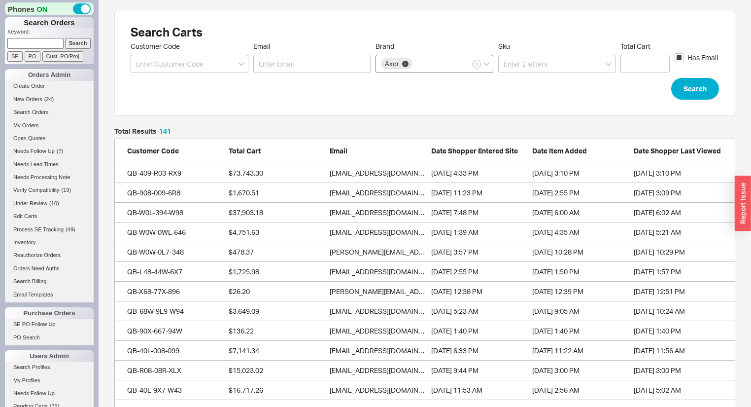
click at [402, 64] on icon at bounding box center [405, 64] width 6 height 6
click at [414, 64] on input "Brand Axor" at bounding box center [417, 63] width 7 height 11
type input "lefroy brooks"
click at [693, 93] on button "Search" at bounding box center [695, 89] width 48 height 22
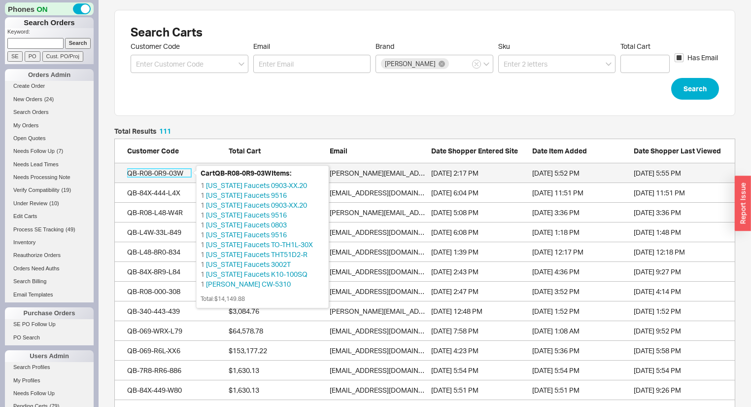
click at [164, 171] on div "QB-R08-0R9-03W" at bounding box center [159, 173] width 64 height 10
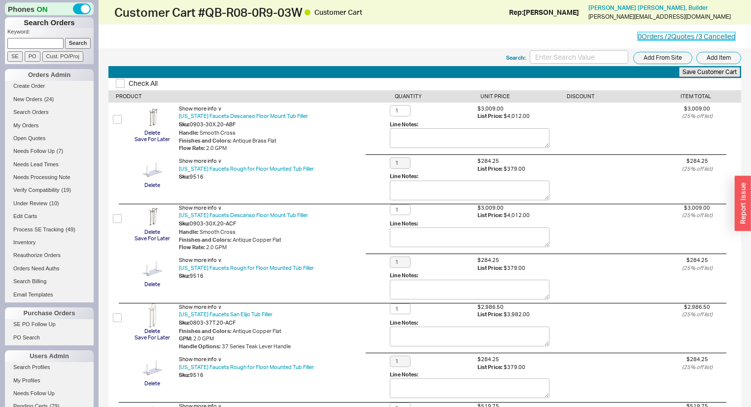
click at [674, 37] on link "0 Orders / 2 Quotes / 3 Cancelled" at bounding box center [687, 36] width 98 height 8
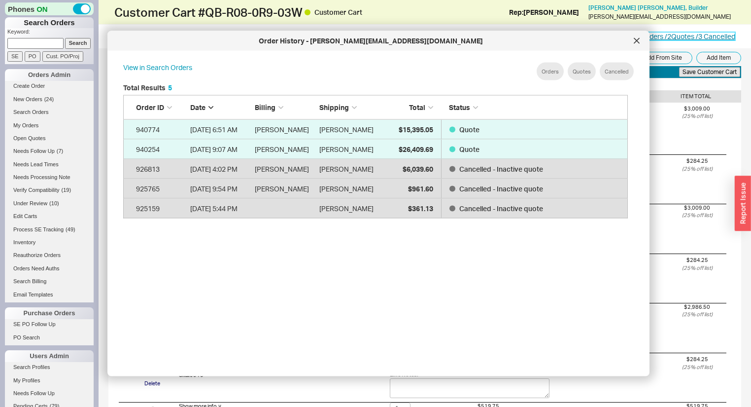
scroll to position [296, 515]
click at [630, 45] on div "Order History - amanda@eaglenestinteriors.com" at bounding box center [378, 41] width 542 height 20
click at [635, 39] on icon at bounding box center [636, 40] width 5 height 5
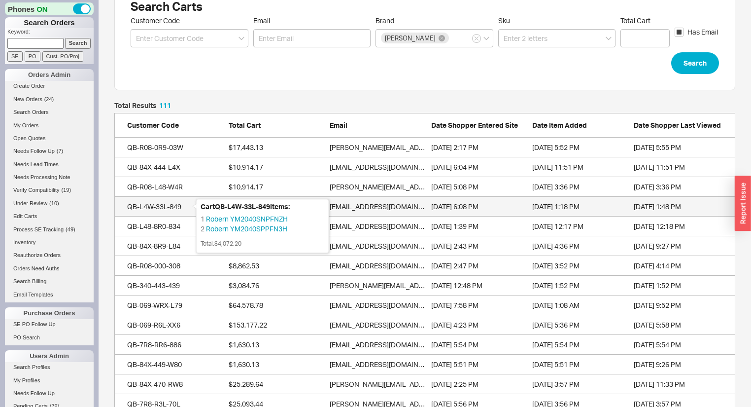
scroll to position [39, 0]
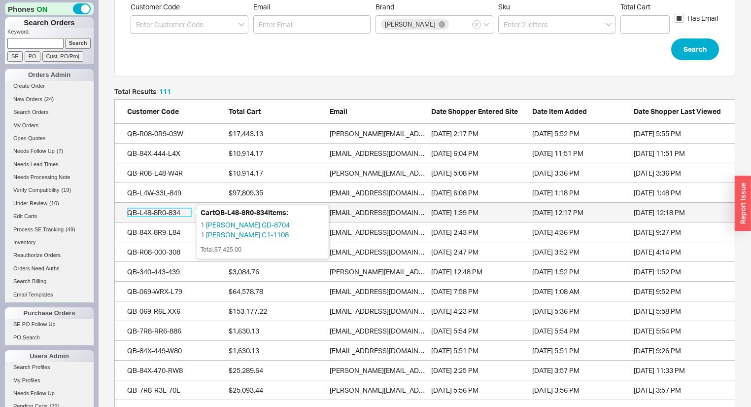
click at [161, 212] on div "QB-L48-8R0-834" at bounding box center [159, 212] width 64 height 10
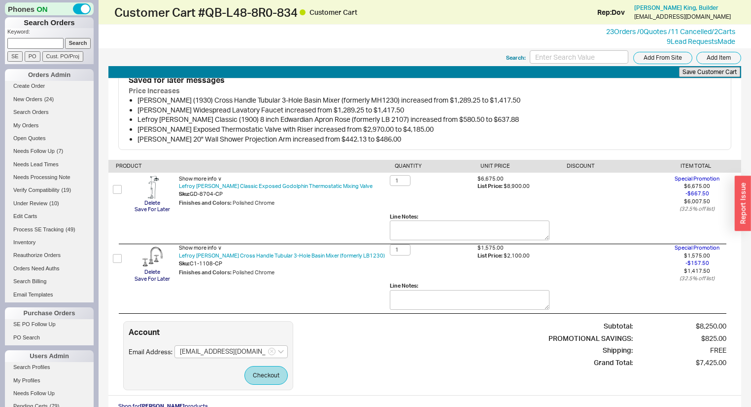
scroll to position [39, 0]
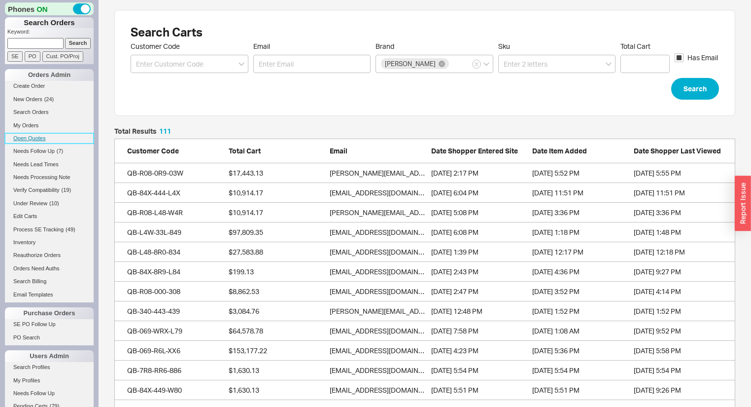
click at [32, 138] on link "Open Quotes" at bounding box center [49, 138] width 89 height 10
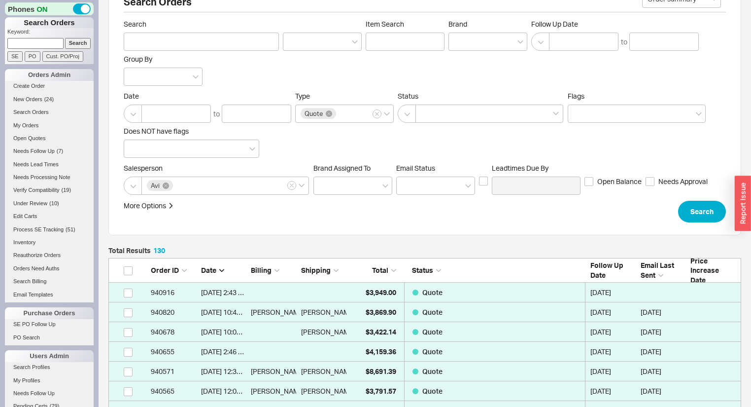
scroll to position [79, 0]
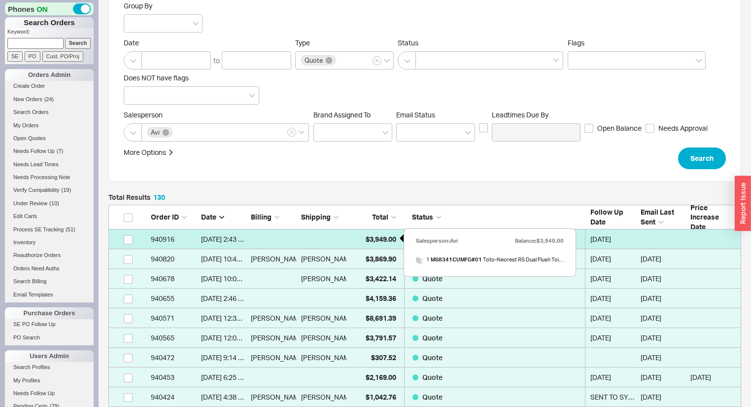
click at [361, 237] on div "$3,949.00" at bounding box center [373, 239] width 45 height 20
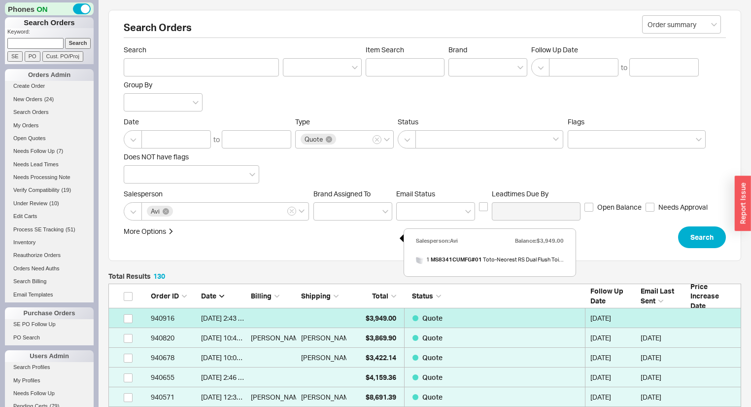
select select "*"
select select "LOW"
select select "3"
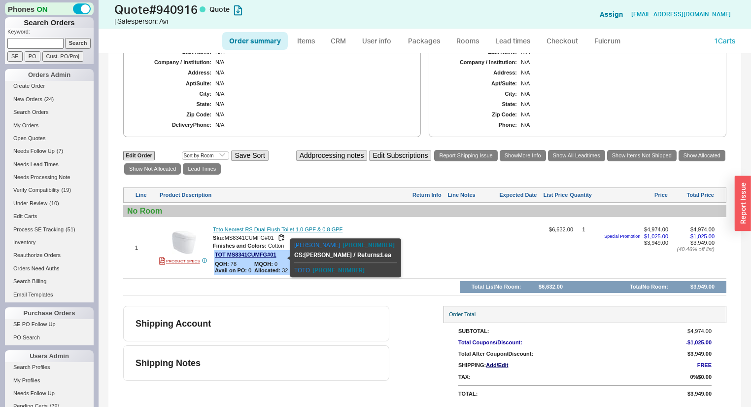
scroll to position [318, 0]
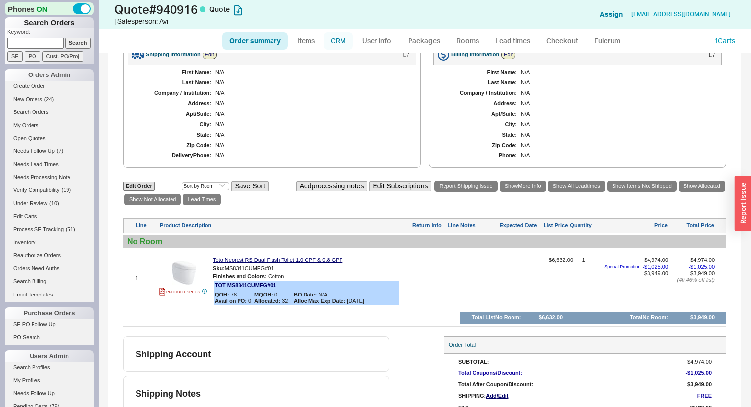
click at [331, 39] on link "CRM" at bounding box center [338, 41] width 29 height 18
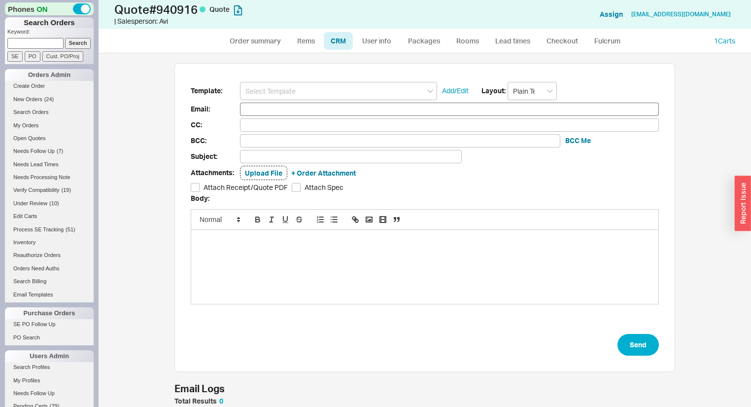
scroll to position [54, 494]
click at [287, 90] on input at bounding box center [338, 91] width 197 height 18
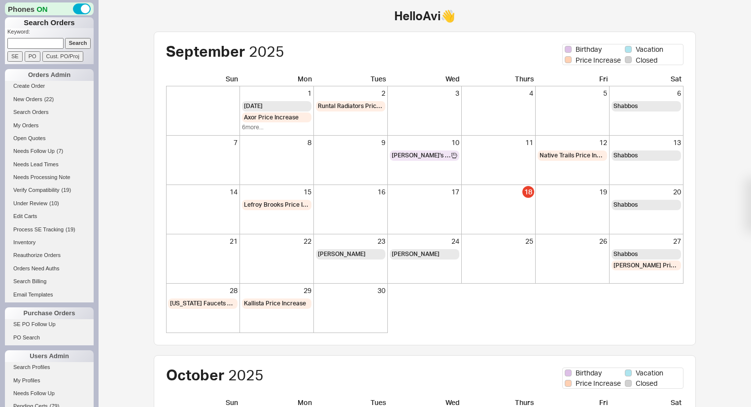
click at [34, 39] on input at bounding box center [35, 43] width 56 height 10
type input "tertzag"
click at [65, 38] on input "Search" at bounding box center [78, 43] width 26 height 10
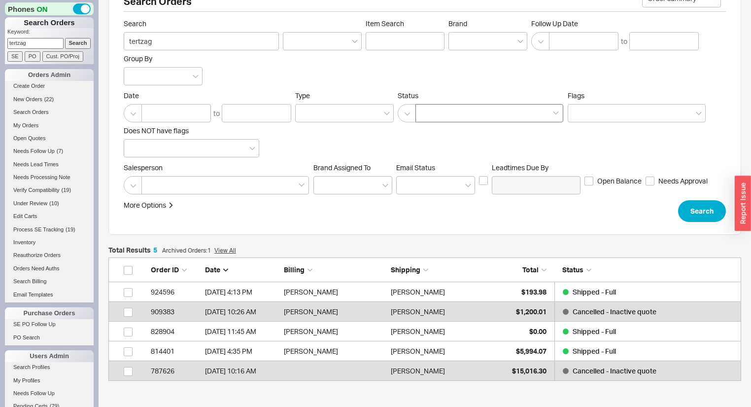
scroll to position [39, 0]
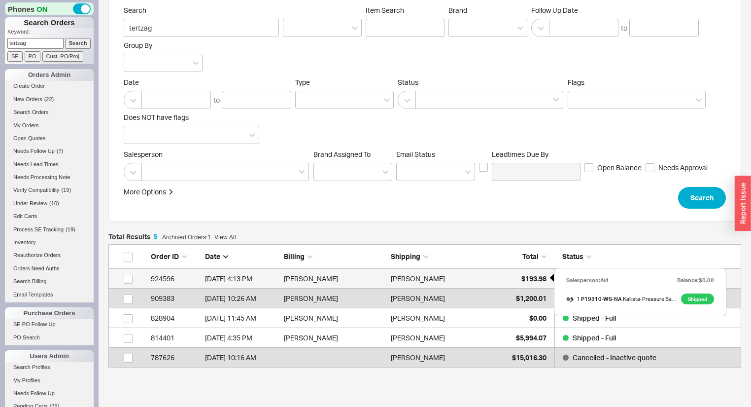
click at [534, 276] on span "$193.98" at bounding box center [533, 278] width 25 height 8
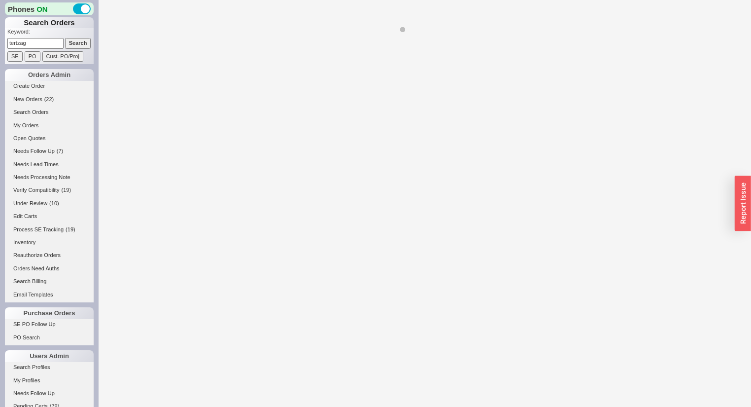
select select "*"
select select "LOW"
select select "3"
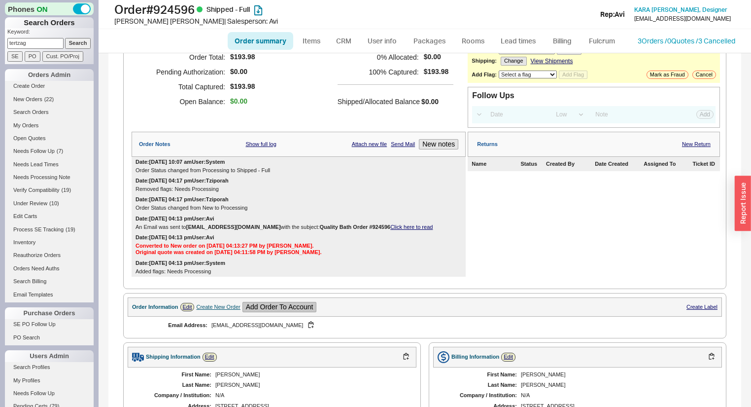
scroll to position [197, 0]
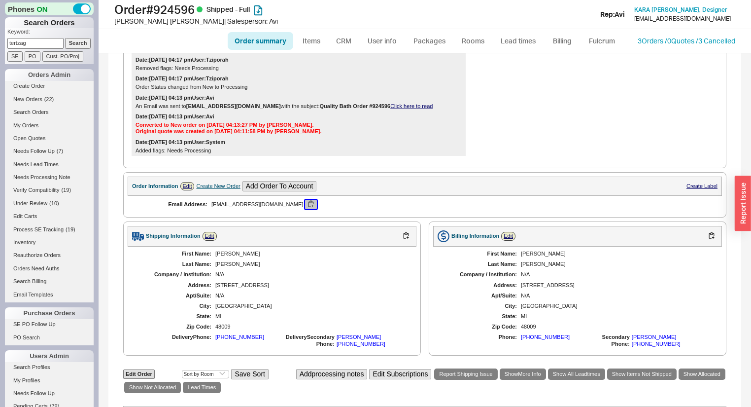
click at [305, 205] on button "button" at bounding box center [311, 204] width 12 height 9
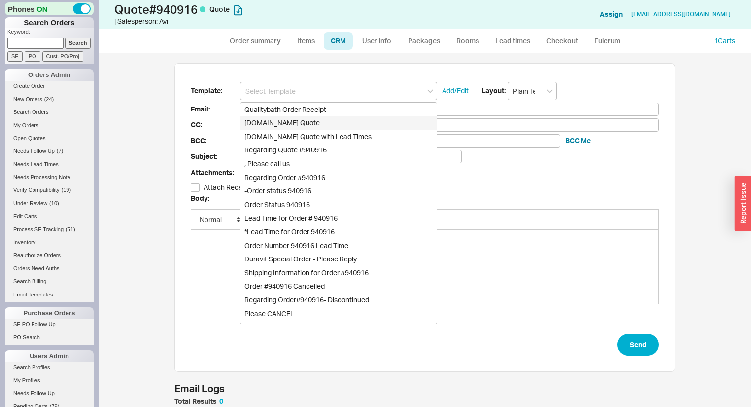
scroll to position [347, 641]
click at [320, 127] on div "Qualitybath.com Quote" at bounding box center [339, 123] width 196 height 14
type input "Qualitybath.com Quote"
type input "Receipt"
type input "gailahmet@hotmail.com"
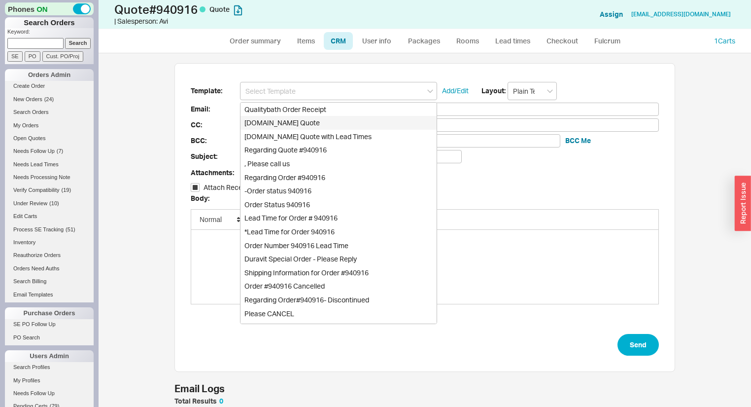
type input "gailahmet@hotmail.com"
type input "Quality Bath Quote #940916"
checkbox input "true"
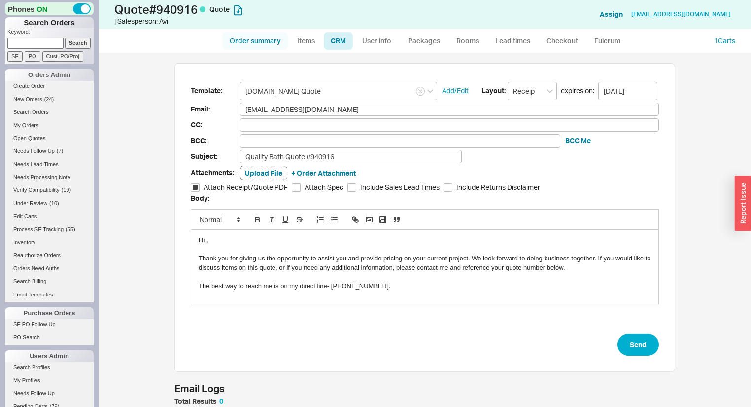
click at [235, 42] on link "Order summary" at bounding box center [255, 41] width 66 height 18
select select "*"
select select "LOW"
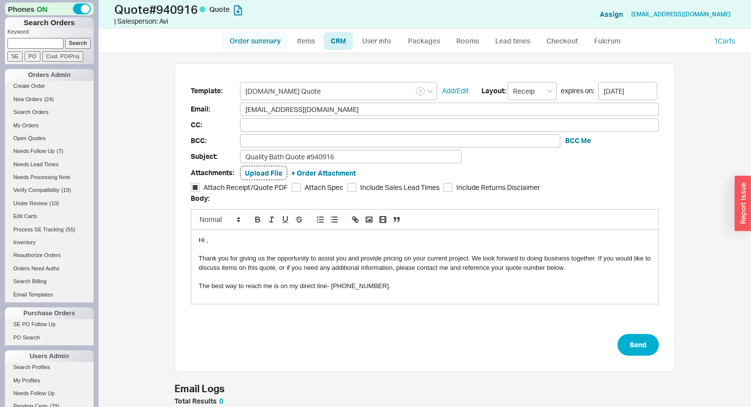
select select "3"
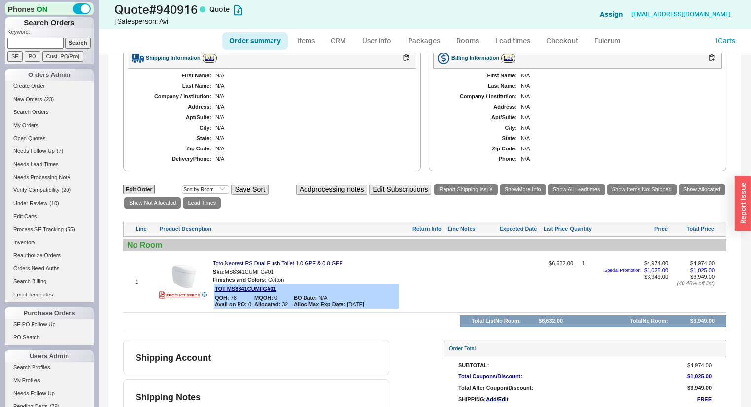
scroll to position [315, 0]
click at [334, 39] on link "CRM" at bounding box center [338, 41] width 29 height 18
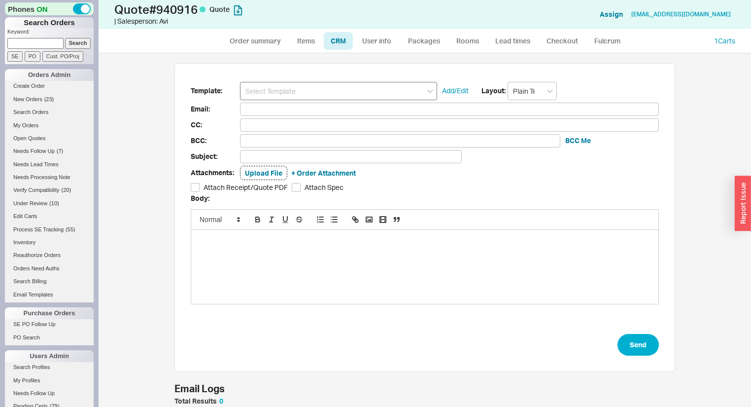
scroll to position [54, 494]
click at [319, 83] on input at bounding box center [338, 91] width 197 height 18
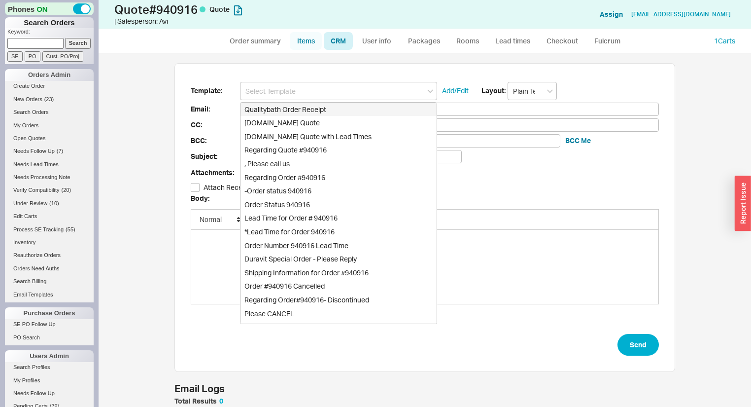
click at [300, 40] on link "Items" at bounding box center [306, 41] width 32 height 18
select select "3"
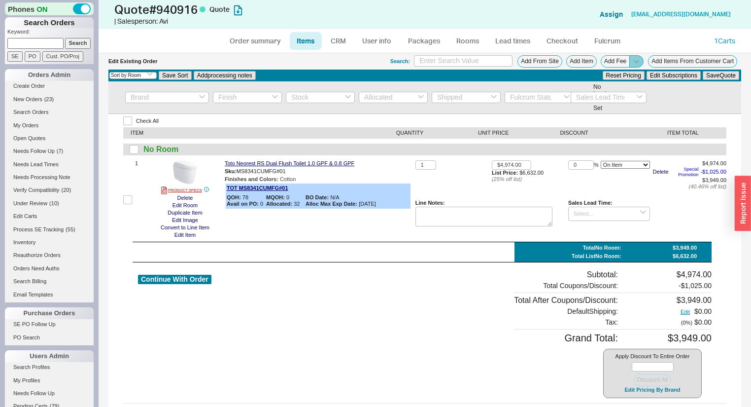
click at [629, 61] on span at bounding box center [636, 61] width 14 height 12
click at [618, 71] on button "Add Order Discount" at bounding box center [604, 72] width 67 height 9
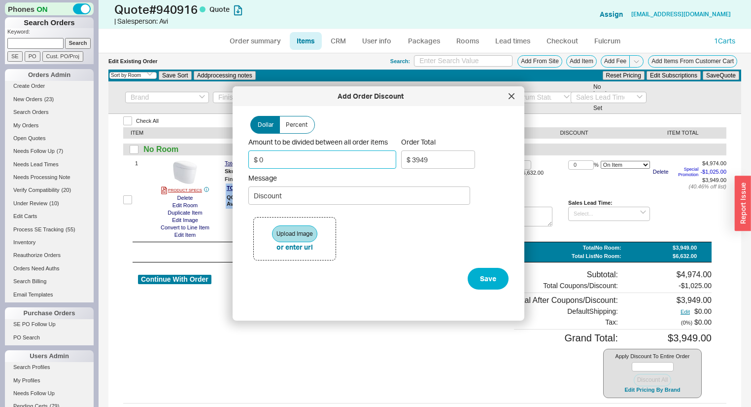
drag, startPoint x: 280, startPoint y: 161, endPoint x: 165, endPoint y: 136, distance: 117.4
click at [174, 136] on body "Phones ON Search Orders Keyword: Search SE PO Cust. PO/Proj Orders Admin Create…" at bounding box center [375, 203] width 751 height 407
type input "$ 5"
type input "$ 3944"
type input "$ 50"
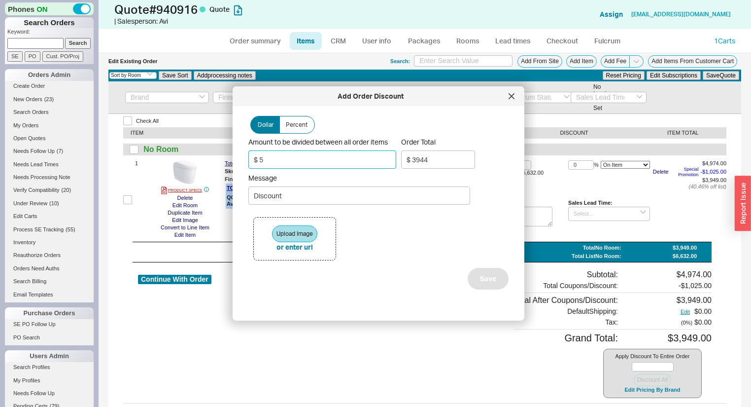
type input "$ 3899"
type input "$ 50"
click at [487, 275] on button "Save" at bounding box center [488, 279] width 41 height 22
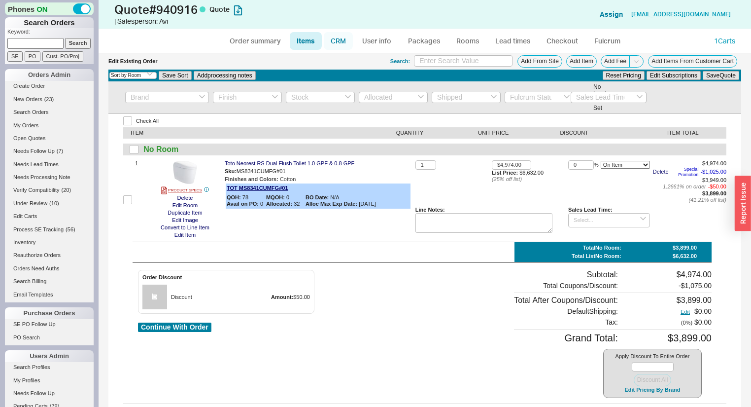
click at [347, 35] on link "CRM" at bounding box center [338, 41] width 29 height 18
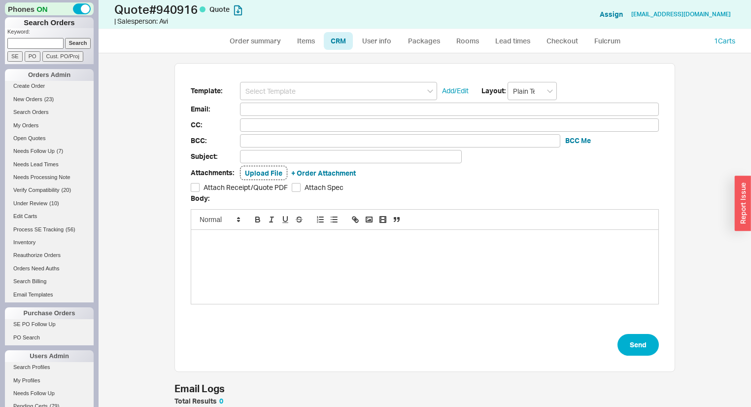
scroll to position [347, 641]
click at [299, 91] on input at bounding box center [338, 91] width 197 height 18
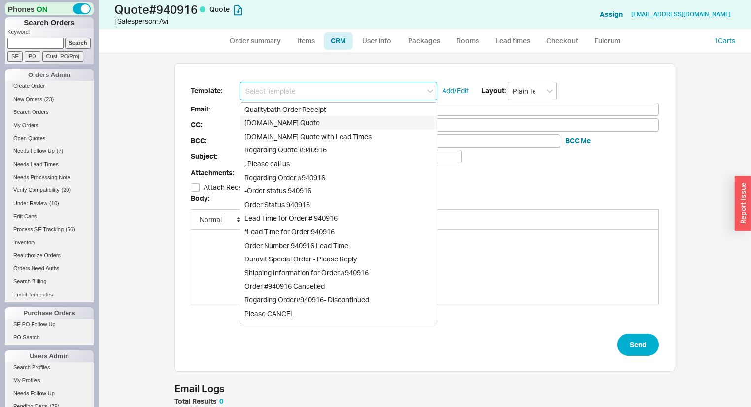
click at [307, 124] on div "Qualitybath.com Quote" at bounding box center [339, 123] width 196 height 14
type input "Qualitybath.com Quote"
type input "Receipt"
type input "gailahmet@hotmail.com"
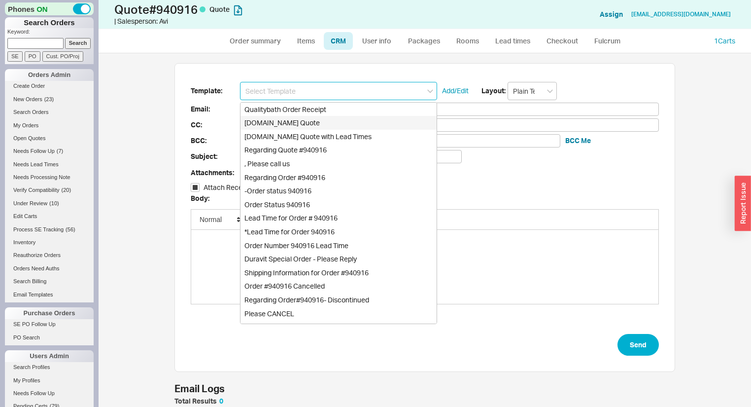
type input "Quality Bath Quote #940916"
checkbox input "true"
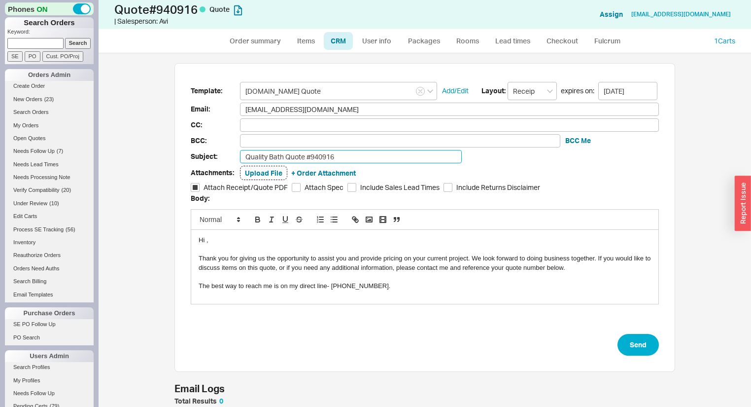
click at [351, 156] on input "Quality Bath Quote #940916" at bounding box center [351, 156] width 222 height 13
type input "Quality Bath Quote #940916 with Limited Time Bonus Coupon!"
click at [574, 143] on button "BCC Me" at bounding box center [578, 141] width 26 height 10
type input "aviw@qualitybath.com"
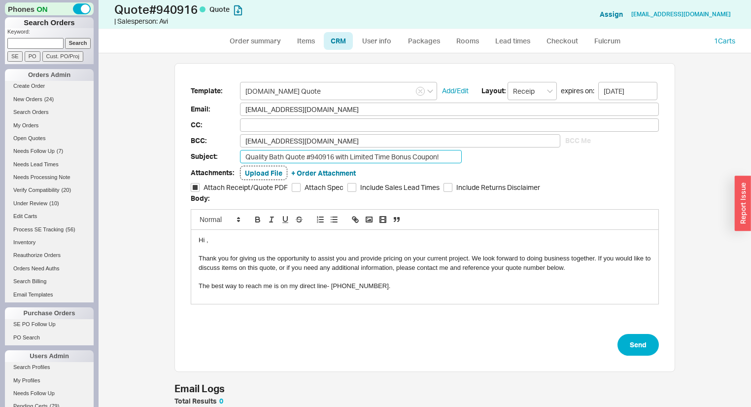
click at [450, 156] on input "Quality Bath Quote #940916 with Limited Time Bonus Coupon!" at bounding box center [351, 156] width 222 height 13
type input "Quality Bath Quote #940916 with Limited Time Bonus Coupon!!"
click at [628, 337] on button "Send" at bounding box center [638, 345] width 41 height 22
select select "*"
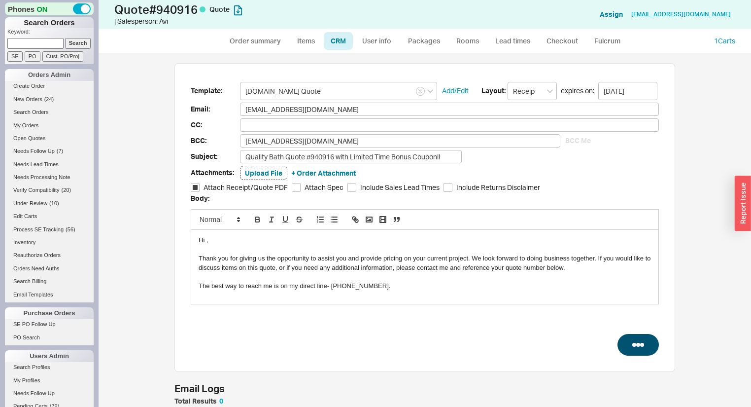
select select "LOW"
select select "3"
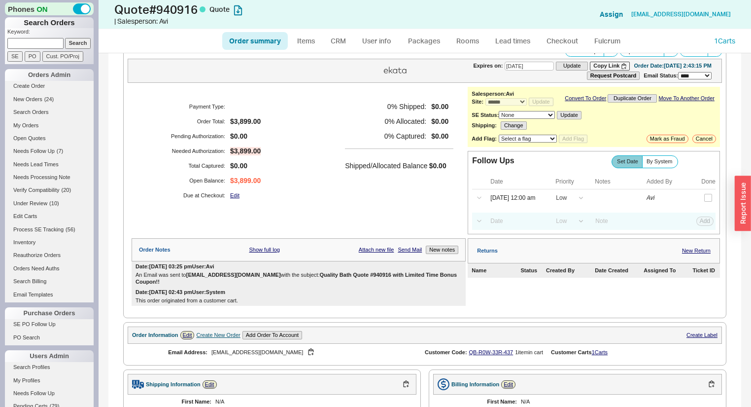
scroll to position [39, 0]
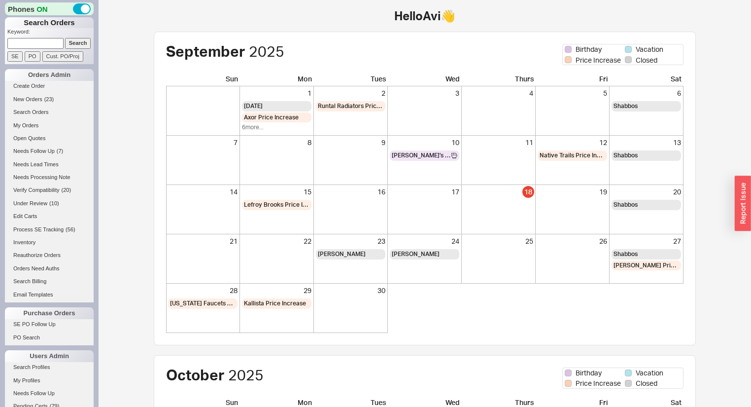
click at [33, 42] on input at bounding box center [35, 43] width 56 height 10
type input "4438031371"
click at [65, 38] on input "Search" at bounding box center [78, 43] width 26 height 10
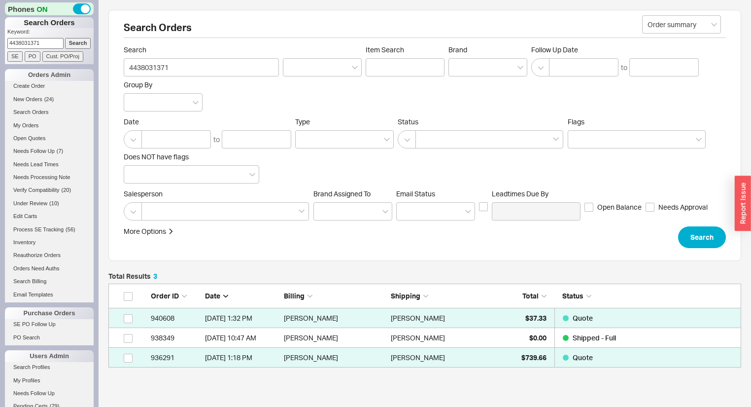
scroll to position [77, 627]
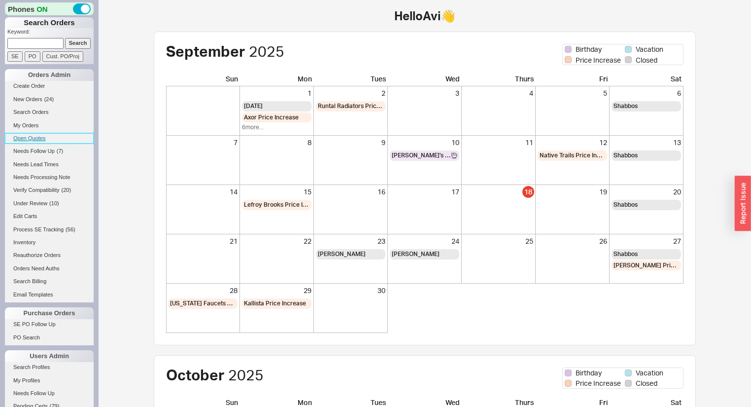
click at [40, 135] on link "Open Quotes" at bounding box center [49, 138] width 89 height 10
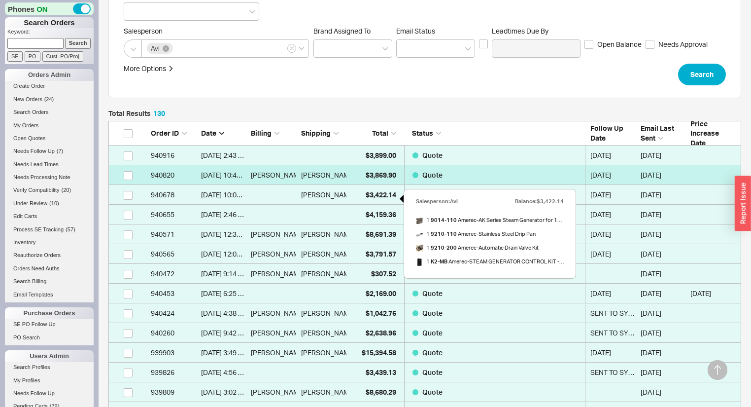
scroll to position [276, 0]
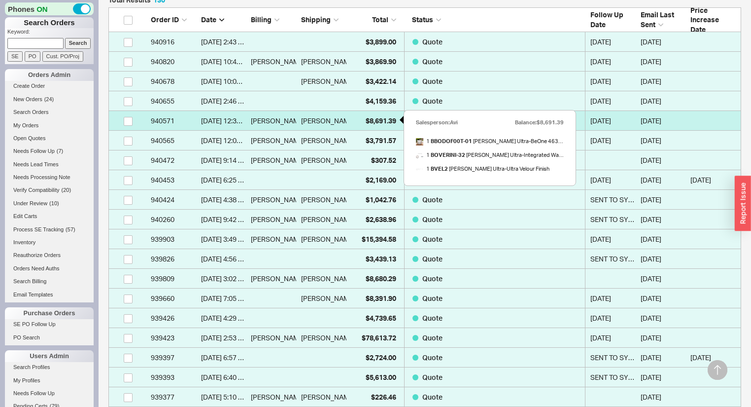
click at [369, 120] on span "$8,691.39" at bounding box center [381, 120] width 31 height 8
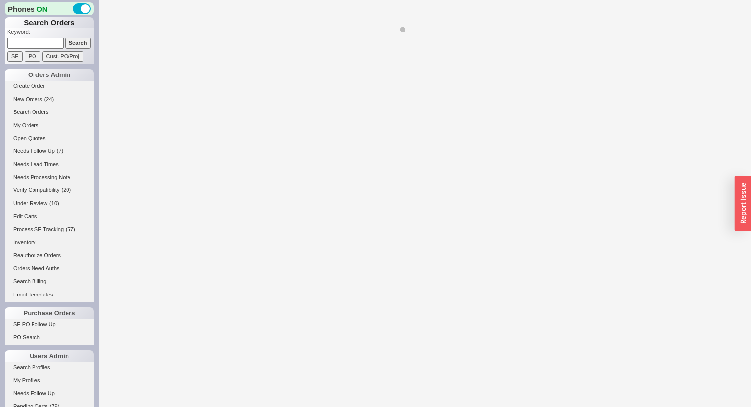
select select "*"
select select "LOW"
select select "3"
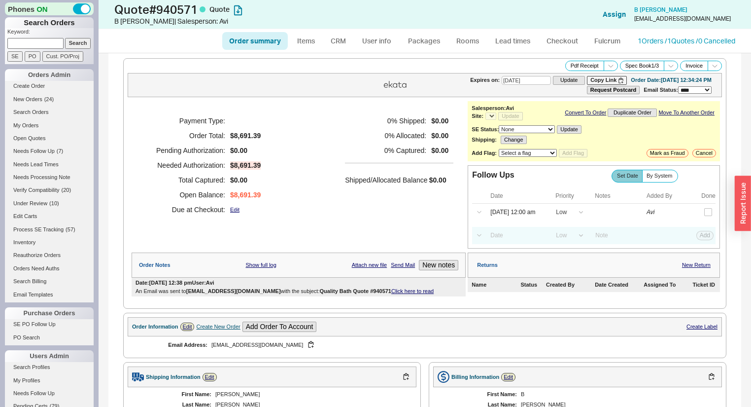
select select "*"
click at [689, 44] on link "1 Orders / 1 Quotes / 0 Cancelled" at bounding box center [687, 40] width 98 height 8
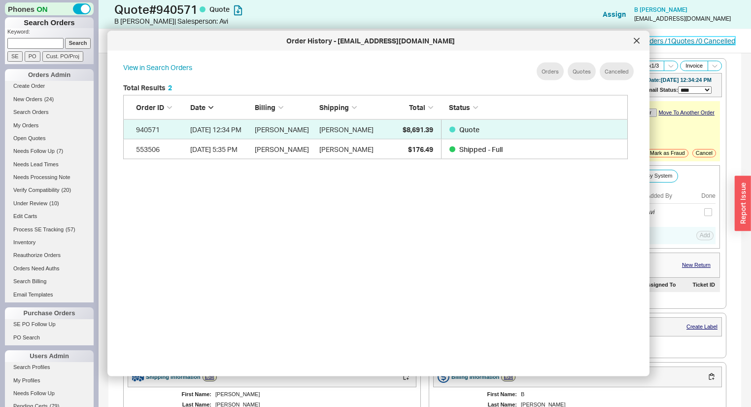
scroll to position [296, 515]
click at [637, 39] on icon at bounding box center [637, 41] width 6 height 6
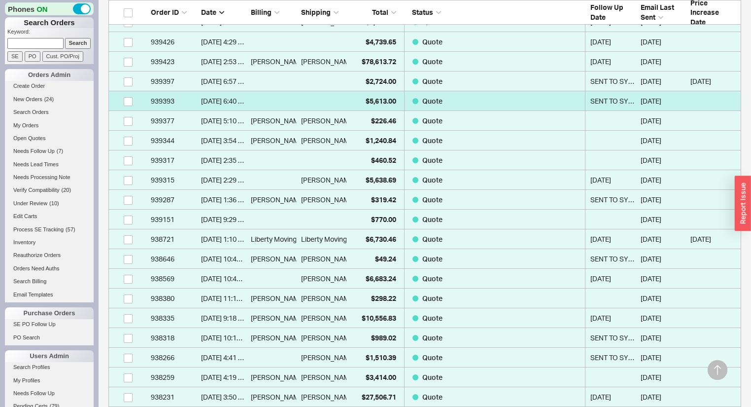
scroll to position [591, 0]
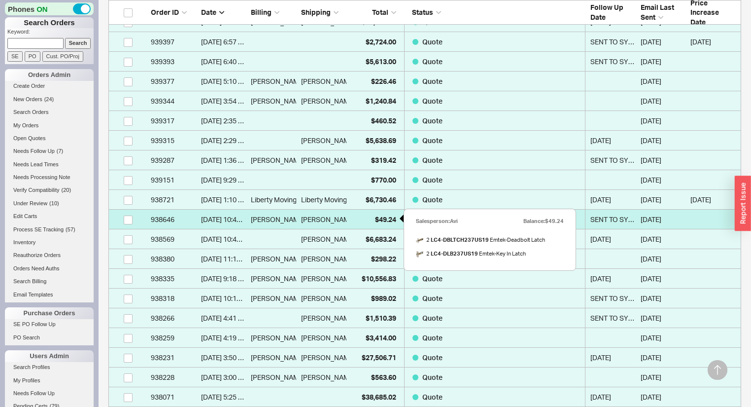
click at [388, 215] on span "$49.24" at bounding box center [385, 219] width 21 height 8
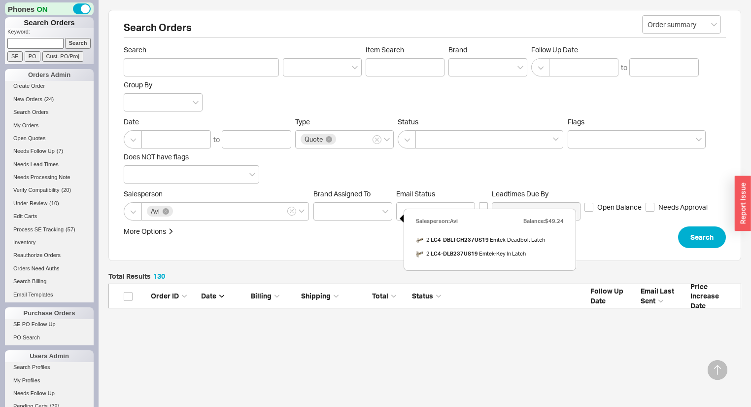
select select "*"
select select "3"
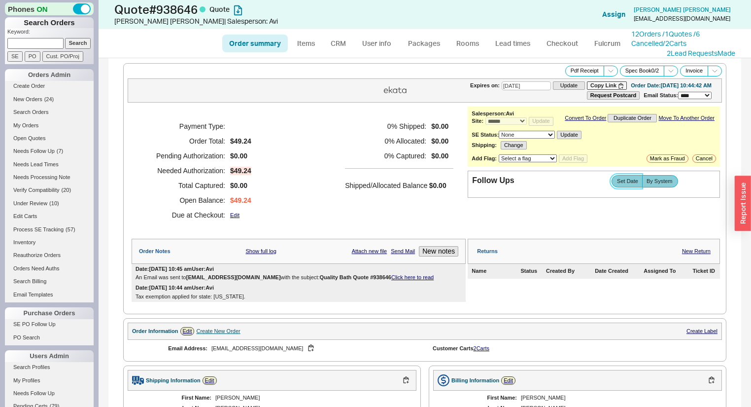
click at [617, 182] on span "Set Date" at bounding box center [627, 181] width 21 height 6
click at [0, 0] on input "Set Date" at bounding box center [0, 0] width 0 height 0
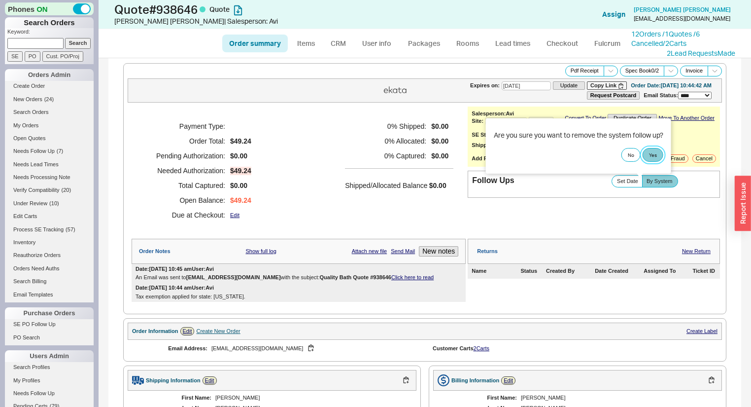
click at [649, 155] on button "Yes" at bounding box center [653, 155] width 21 height 14
select select "LOW"
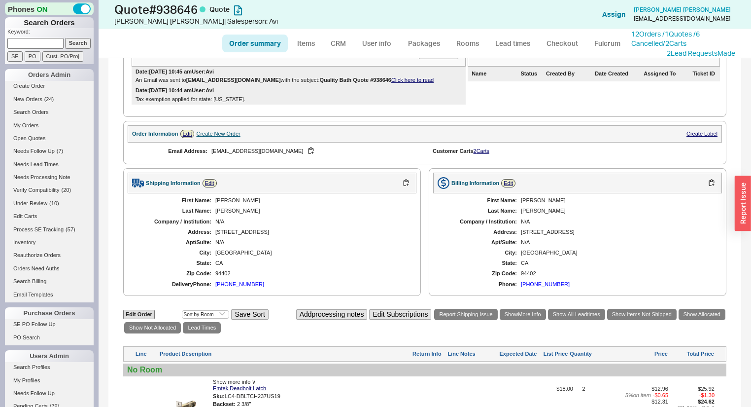
scroll to position [426, 0]
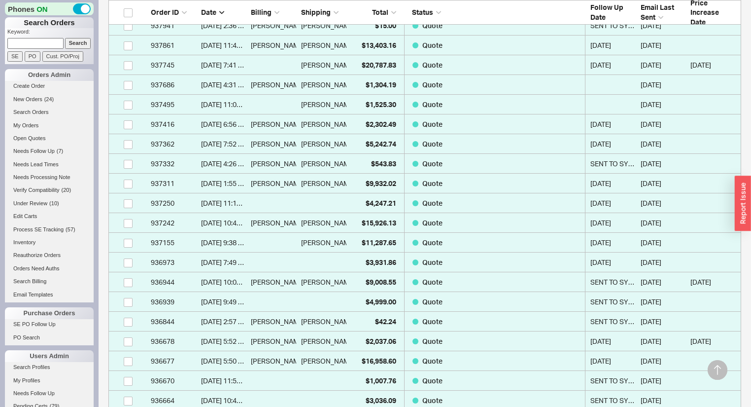
scroll to position [1025, 0]
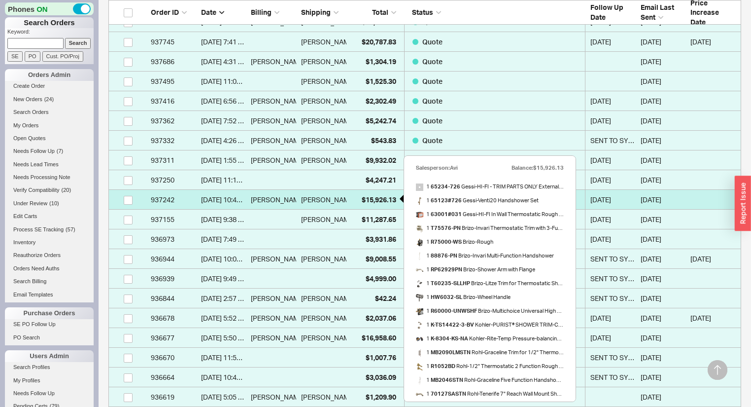
click at [380, 195] on span "$15,926.13" at bounding box center [379, 199] width 34 height 8
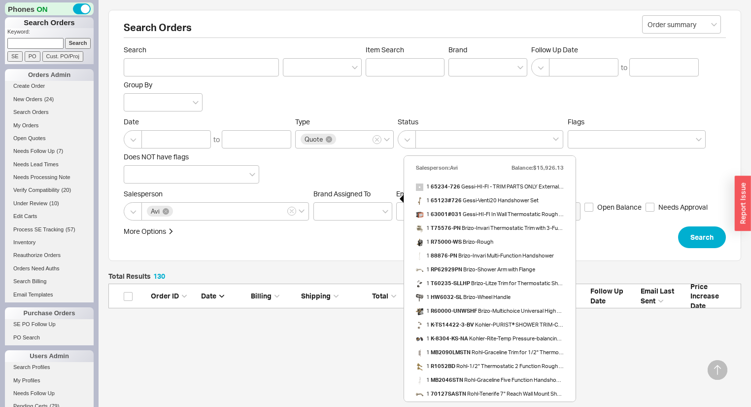
select select "*"
select select "MEDIUM"
select select "LOW"
select select "3"
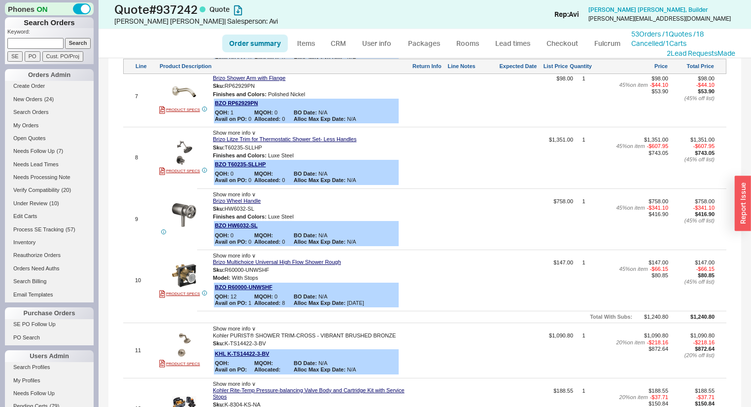
scroll to position [631, 0]
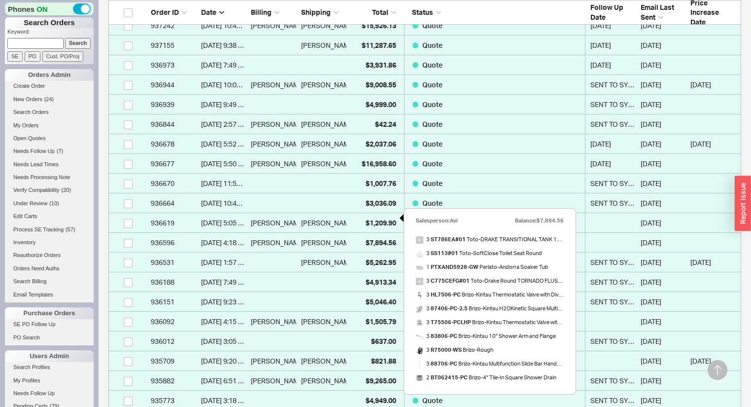
scroll to position [1197, 0]
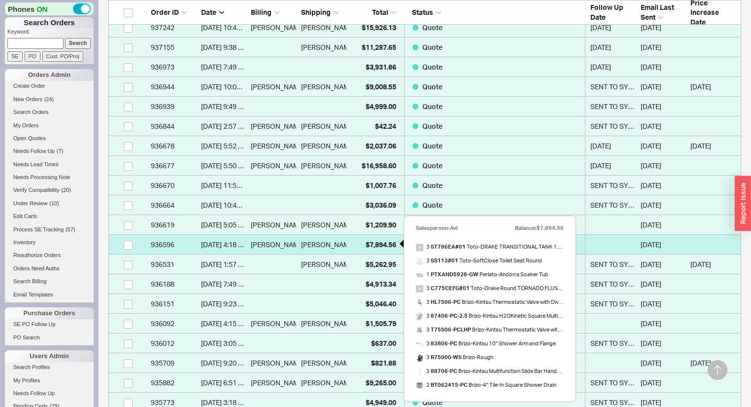
click at [372, 240] on span "$7,894.56" at bounding box center [381, 244] width 31 height 8
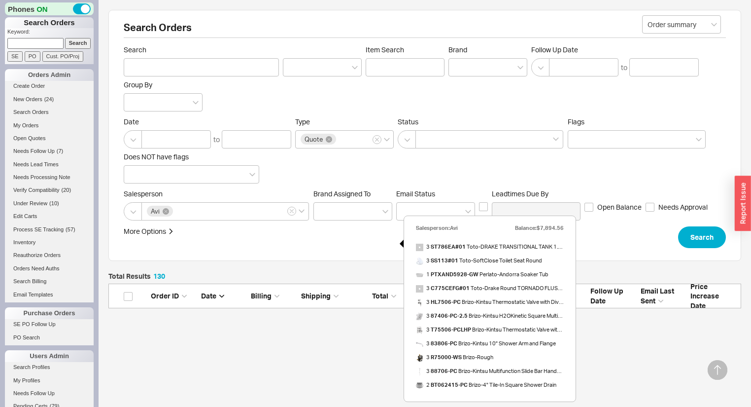
select select "*"
select select "LOW"
select select "3"
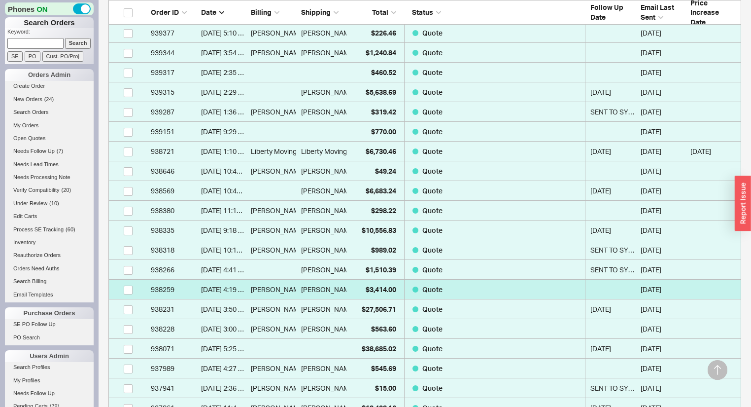
scroll to position [631, 0]
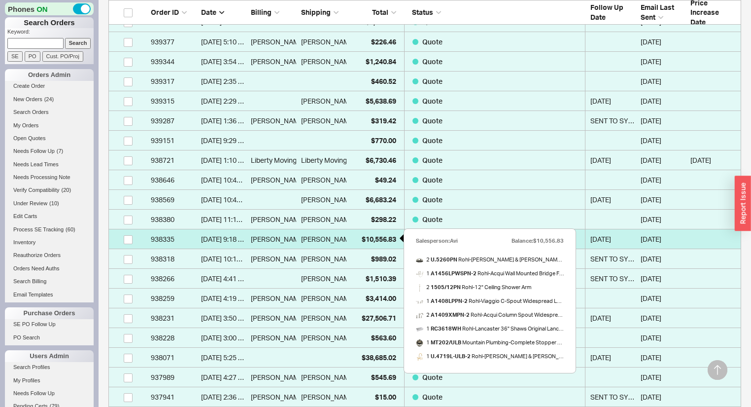
click at [365, 238] on span "$10,556.83" at bounding box center [379, 239] width 34 height 8
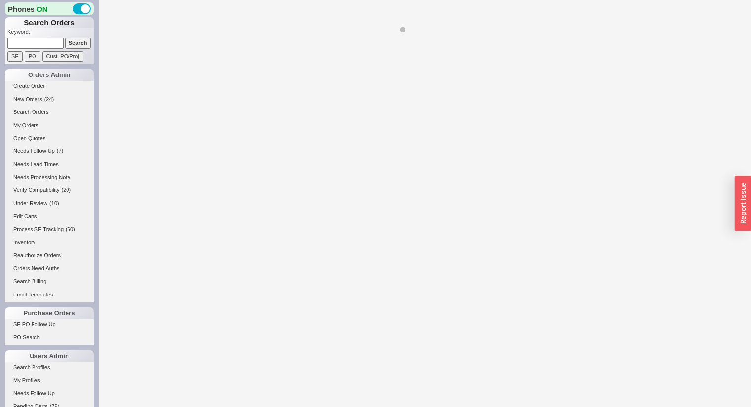
select select "*"
select select "MEDIUM"
select select "LOW"
select select "3"
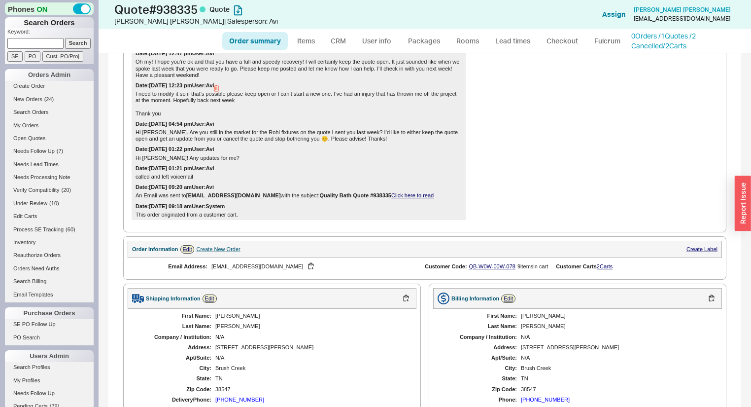
scroll to position [250, 0]
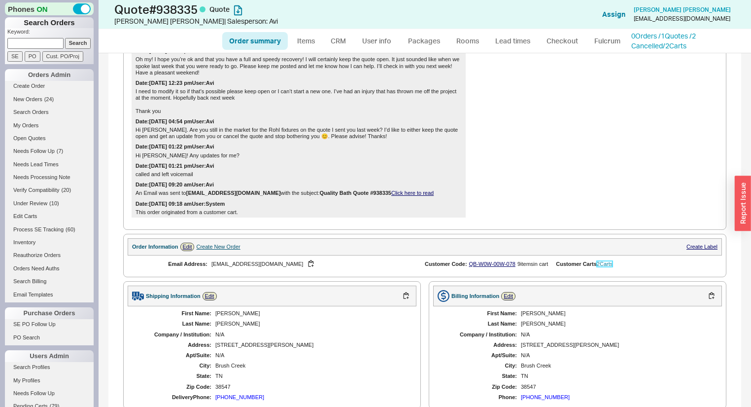
click at [609, 265] on link "2 Carts" at bounding box center [605, 264] width 16 height 6
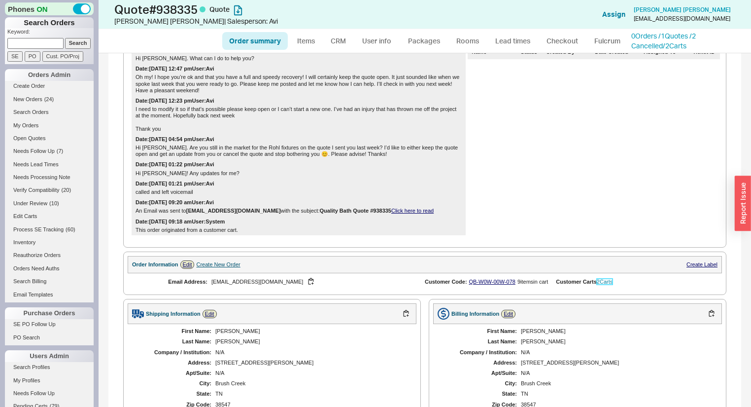
scroll to position [172, 0]
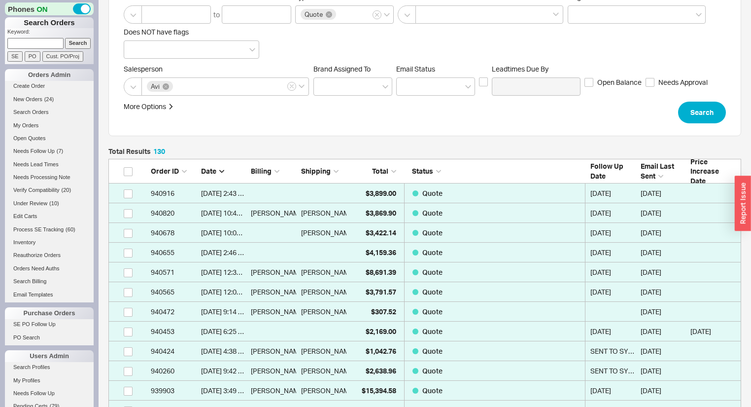
scroll to position [237, 0]
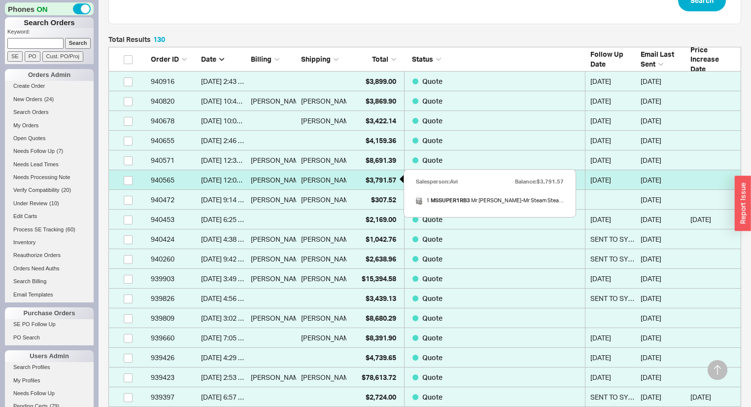
click at [376, 172] on div "$3,791.57" at bounding box center [373, 180] width 45 height 20
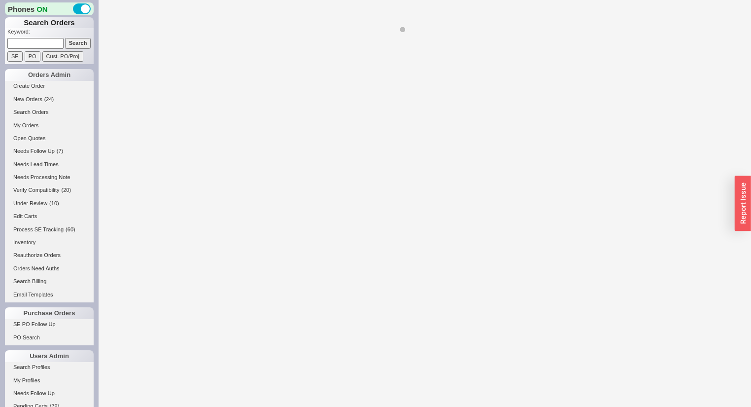
select select "*"
select select "LOW"
select select "3"
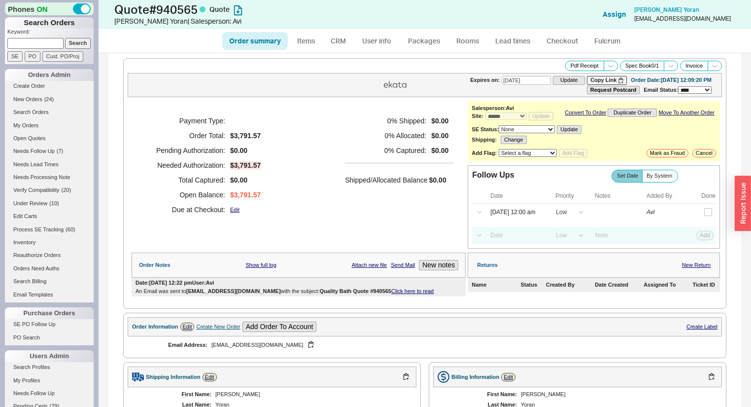
click at [391, 294] on link "Click here to read" at bounding box center [412, 291] width 42 height 6
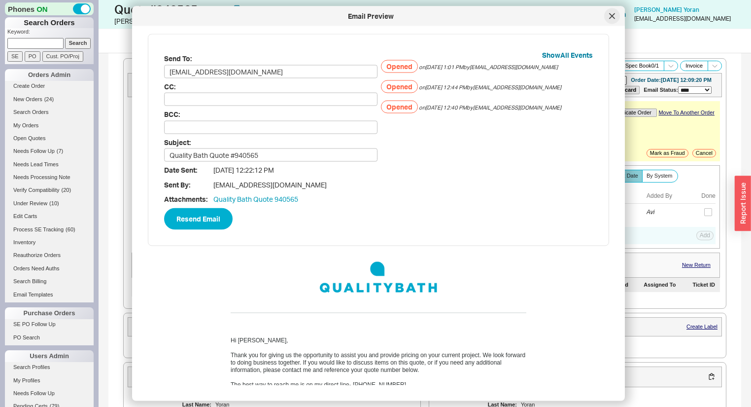
click at [615, 19] on div at bounding box center [612, 16] width 16 height 16
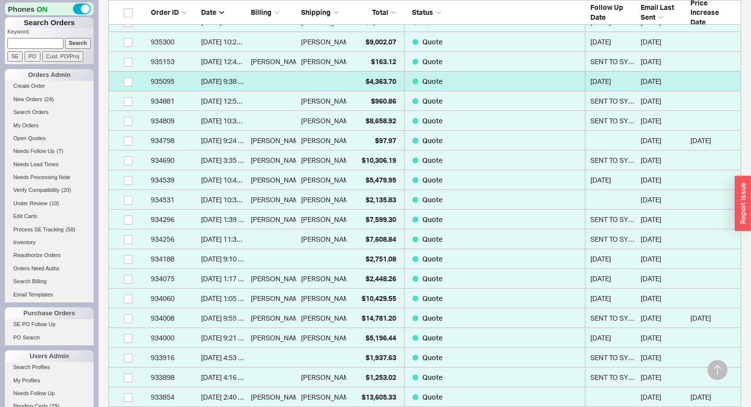
scroll to position [1656, 0]
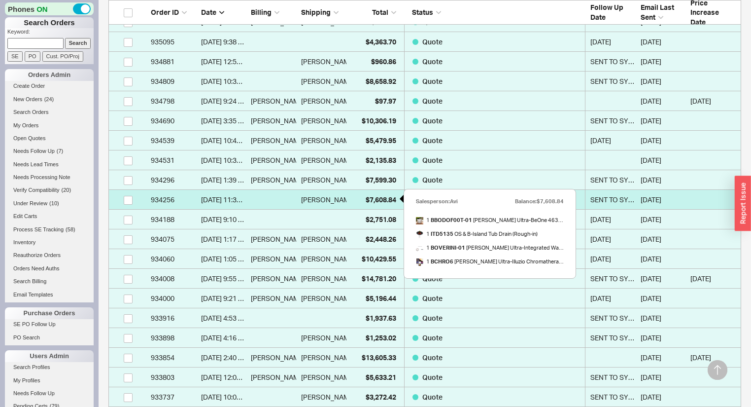
click at [359, 195] on div "$7,608.84" at bounding box center [373, 200] width 45 height 20
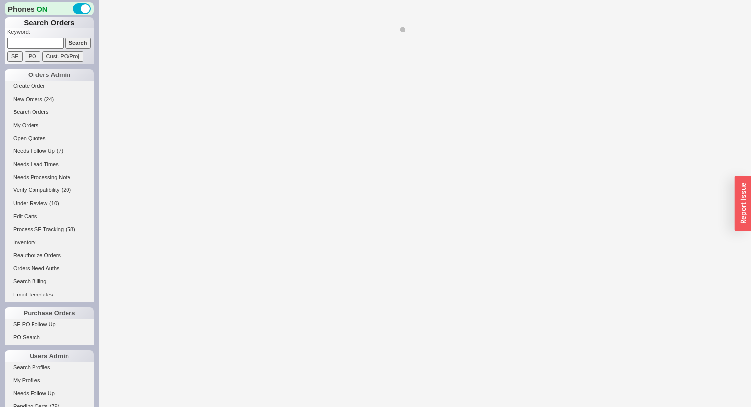
select select "*"
select select "3"
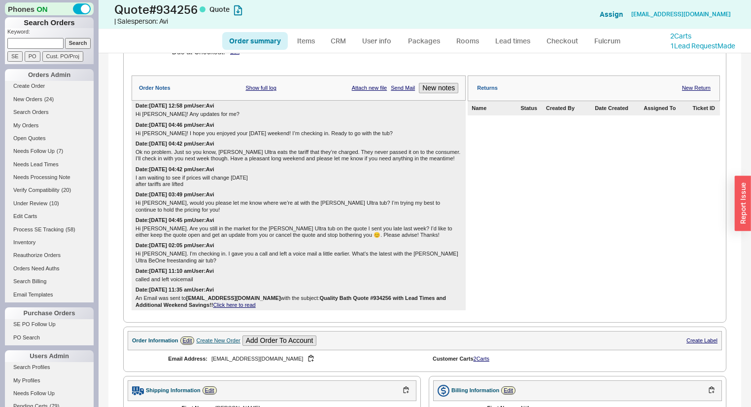
scroll to position [315, 0]
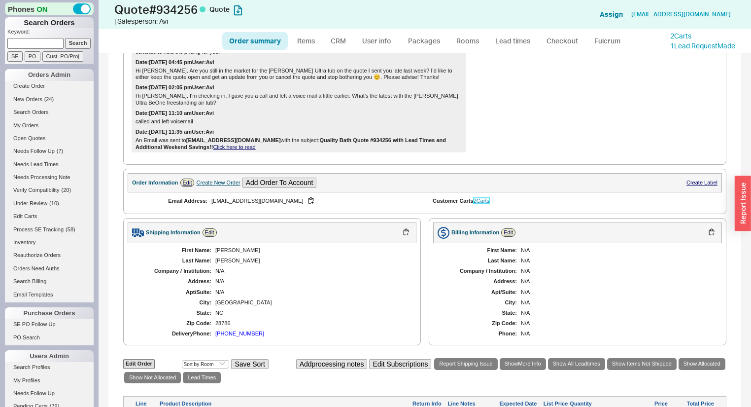
click at [485, 204] on link "2 Carts" at bounding box center [482, 201] width 16 height 6
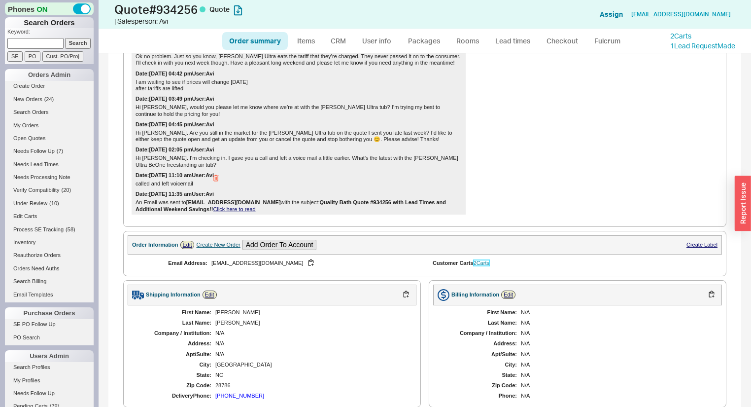
scroll to position [0, 0]
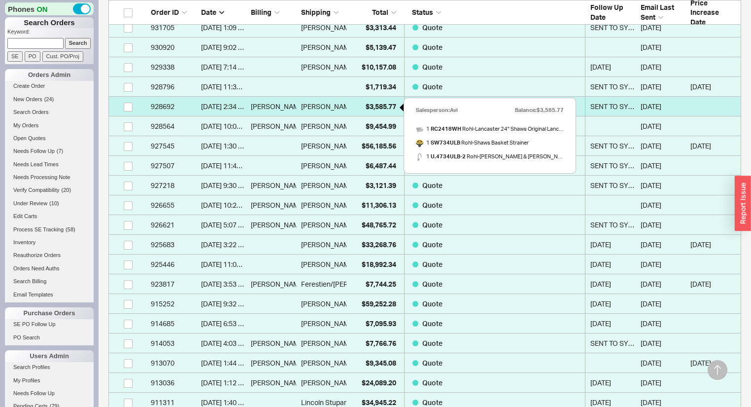
scroll to position [2301, 0]
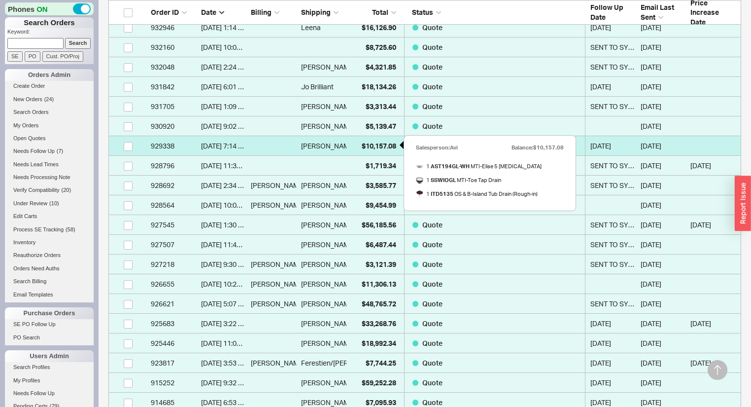
click at [368, 144] on span "$10,157.08" at bounding box center [379, 145] width 34 height 8
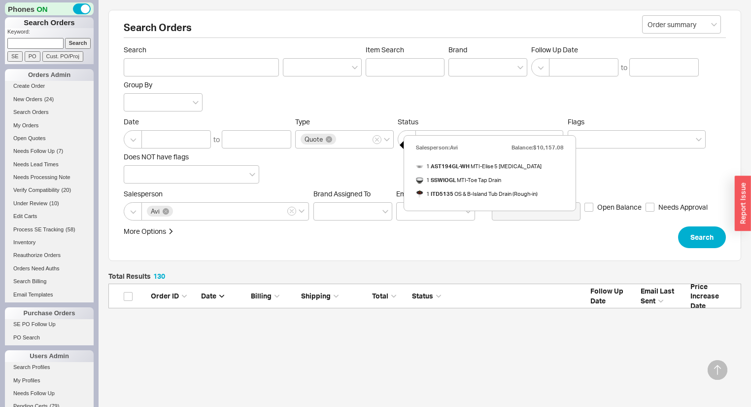
select select "*"
select select "LOW"
select select "3"
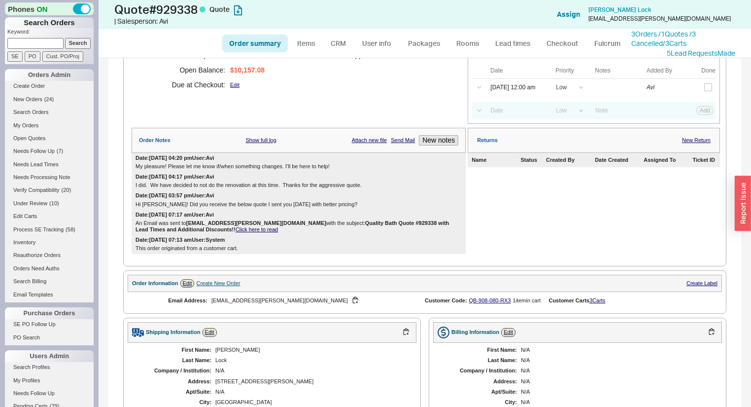
scroll to position [127, 0]
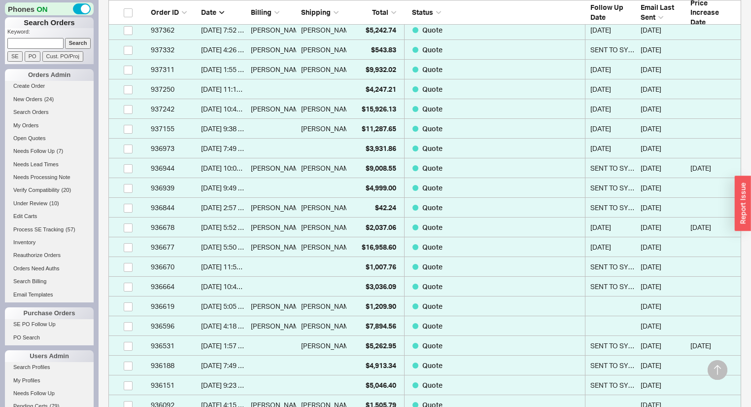
scroll to position [1183, 0]
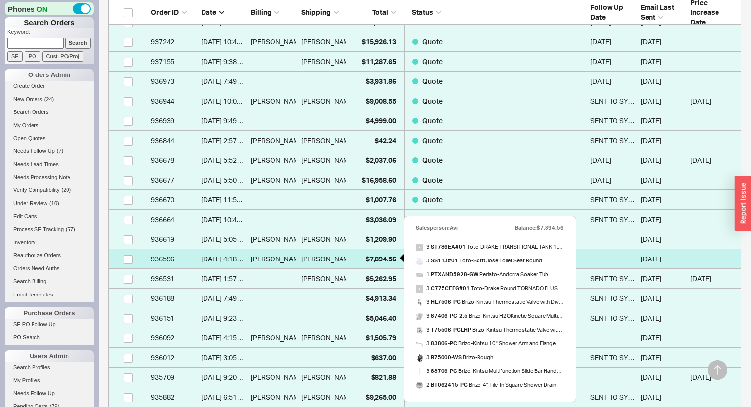
click at [363, 253] on div "$7,894.56" at bounding box center [373, 259] width 45 height 20
select select "*"
select select "LOW"
select select "3"
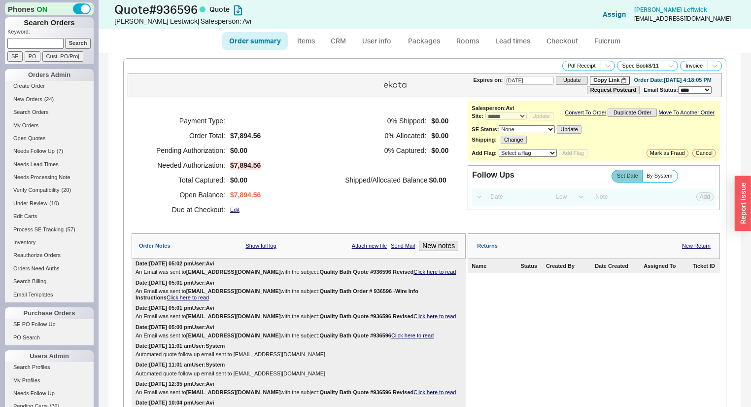
click at [440, 275] on link "Click here to read" at bounding box center [435, 272] width 42 height 6
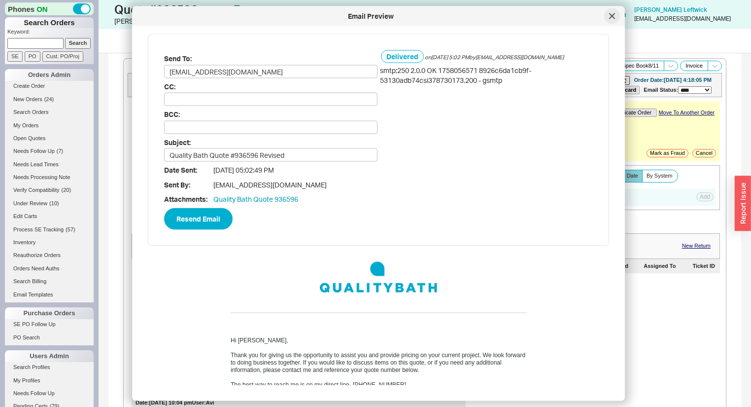
click at [610, 18] on icon at bounding box center [612, 16] width 6 height 6
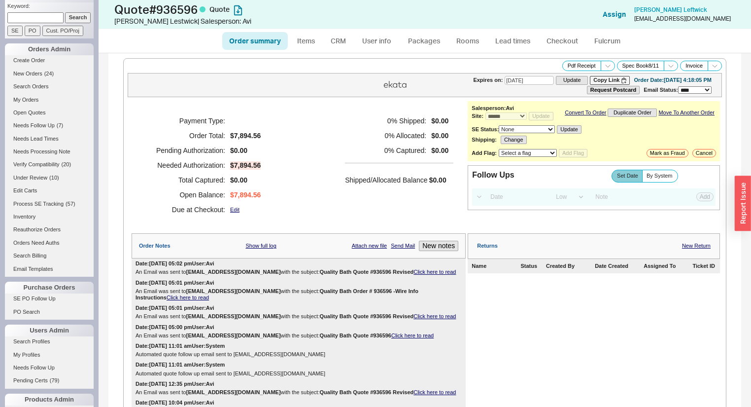
scroll to position [39, 0]
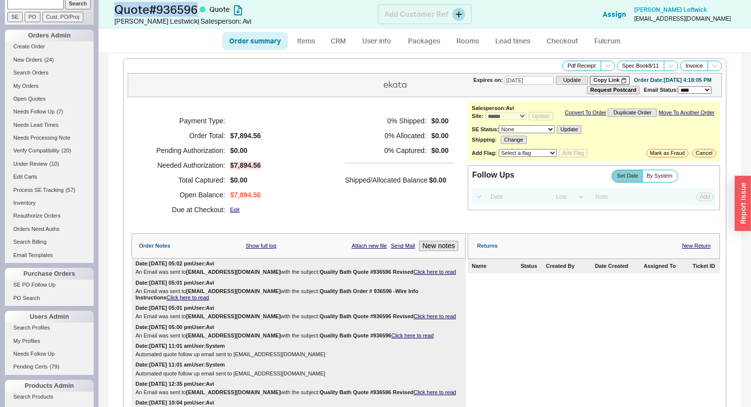
drag, startPoint x: 200, startPoint y: 8, endPoint x: 112, endPoint y: 7, distance: 87.7
click at [112, 7] on div "Quote # 936596 Quote [PERSON_NAME] | Salesperson: Avi Add Customer Ref Assign […" at bounding box center [425, 14] width 653 height 29
copy h1 "Quote # 936596"
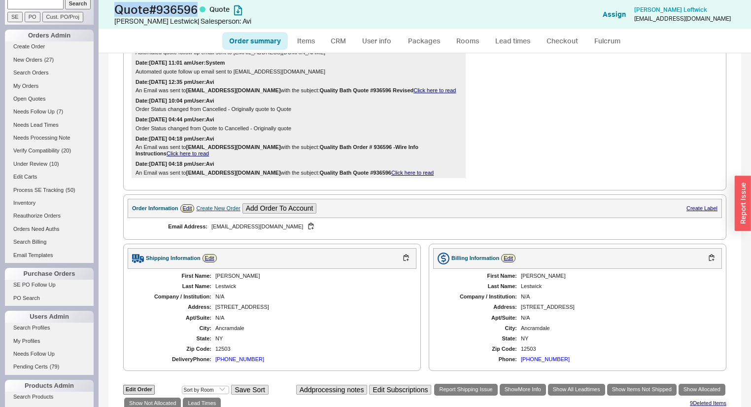
scroll to position [197, 0]
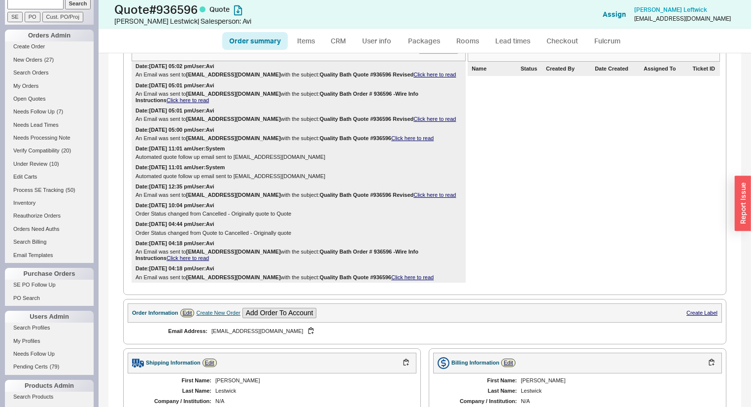
click at [358, 322] on div "Order Information Edit Create New Order Add Order To Account Create Label" at bounding box center [425, 312] width 594 height 19
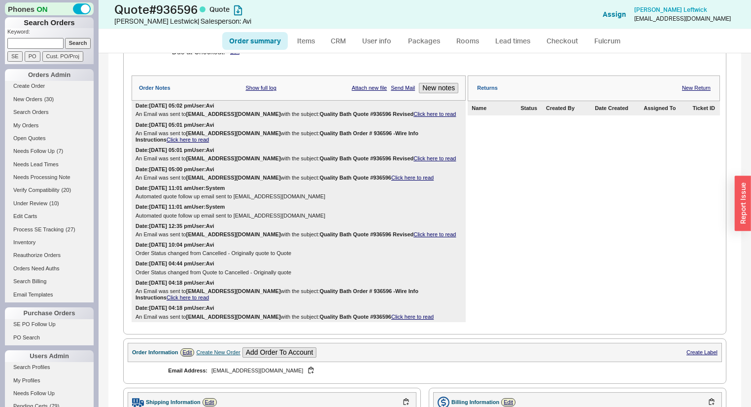
scroll to position [0, 0]
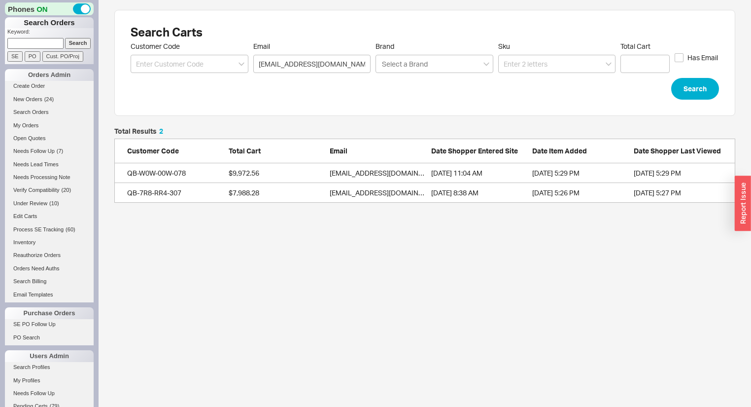
scroll to position [69, 615]
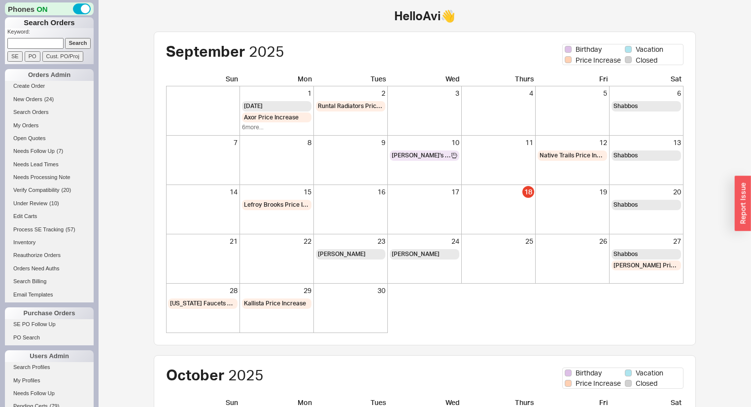
click at [51, 44] on input at bounding box center [35, 43] width 56 height 10
type input "940424"
click at [65, 38] on input "Search" at bounding box center [78, 43] width 26 height 10
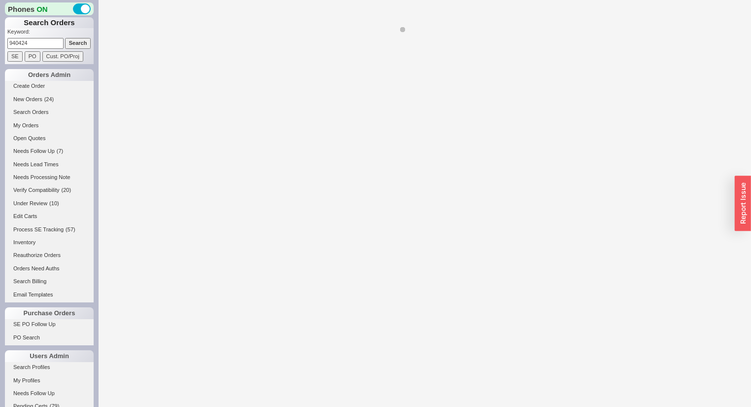
select select "*"
select select "3"
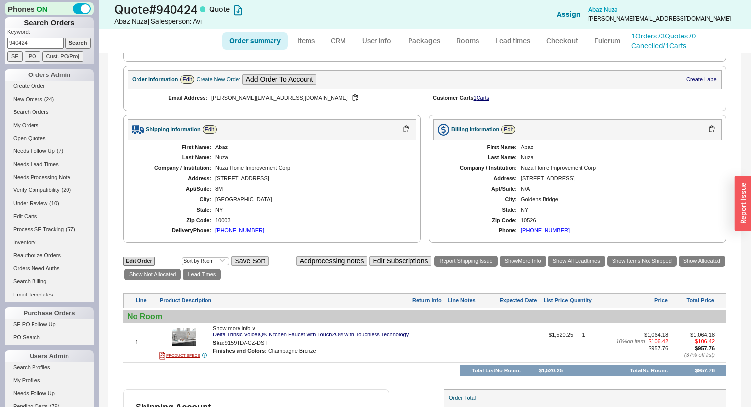
scroll to position [321, 0]
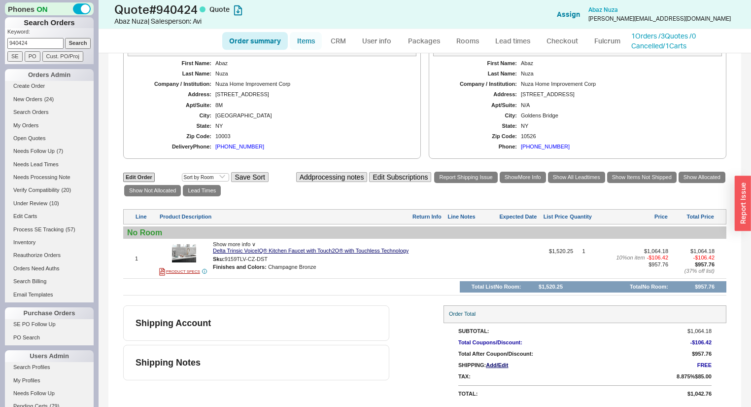
click at [306, 32] on link "Items" at bounding box center [306, 41] width 32 height 18
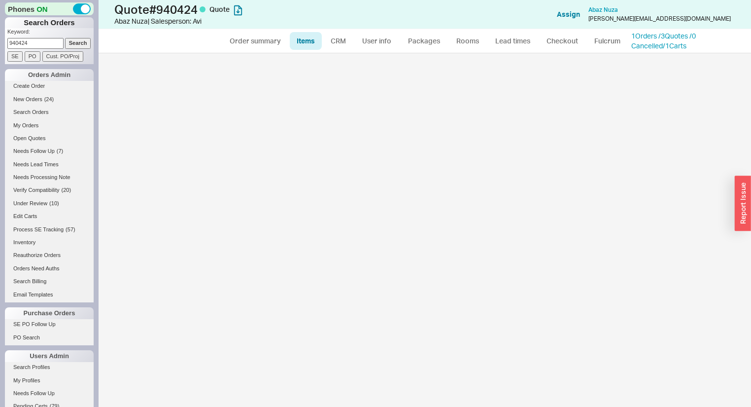
select select "3"
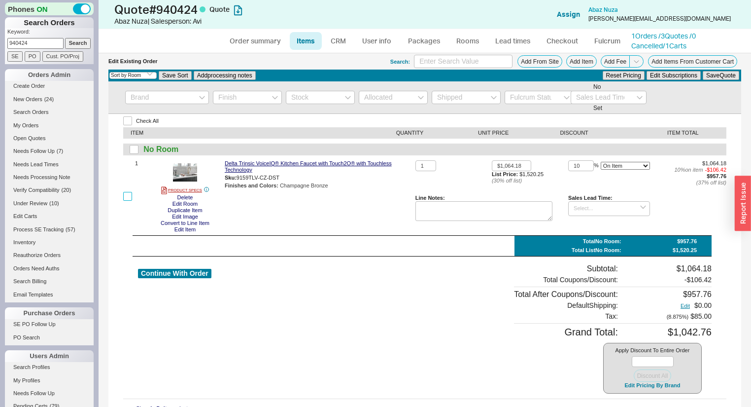
click at [128, 195] on input "checkbox" at bounding box center [127, 196] width 9 height 9
checkbox input "true"
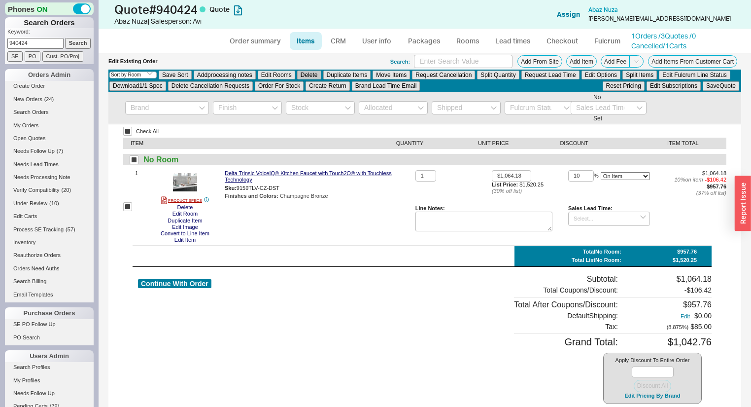
click at [313, 71] on button "Delete" at bounding box center [309, 74] width 24 height 9
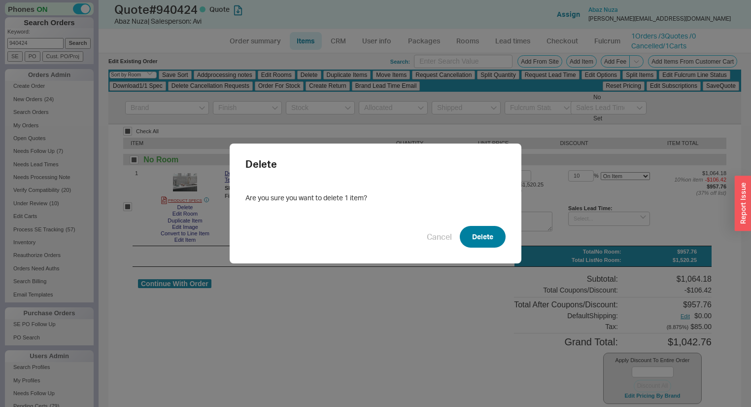
click at [466, 229] on button "Delete" at bounding box center [483, 237] width 46 height 22
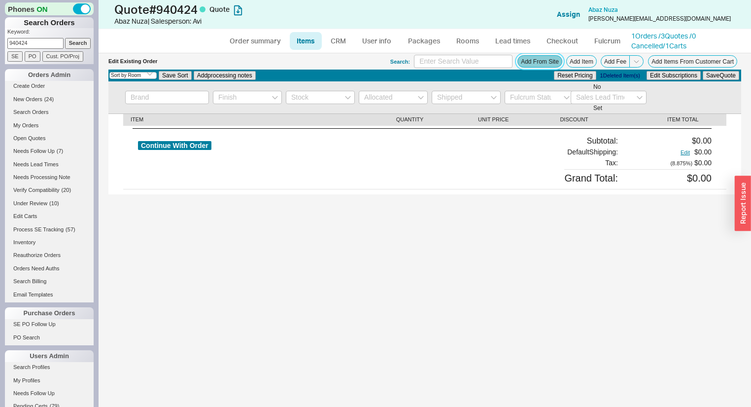
click at [532, 60] on button "Add From Site" at bounding box center [539, 61] width 45 height 12
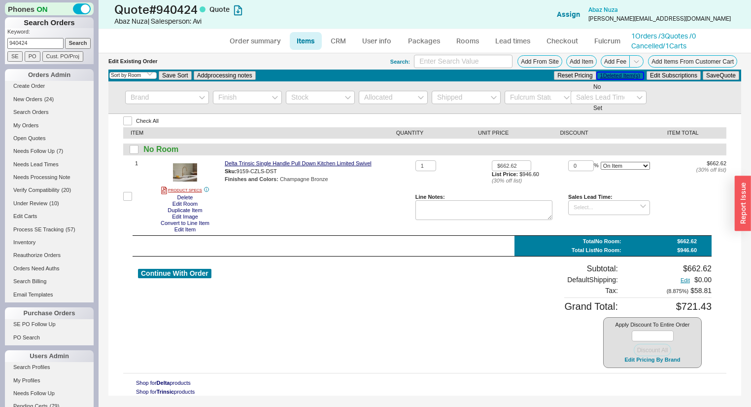
click at [620, 77] on button "1 Deleted Item(s)" at bounding box center [620, 75] width 46 height 6
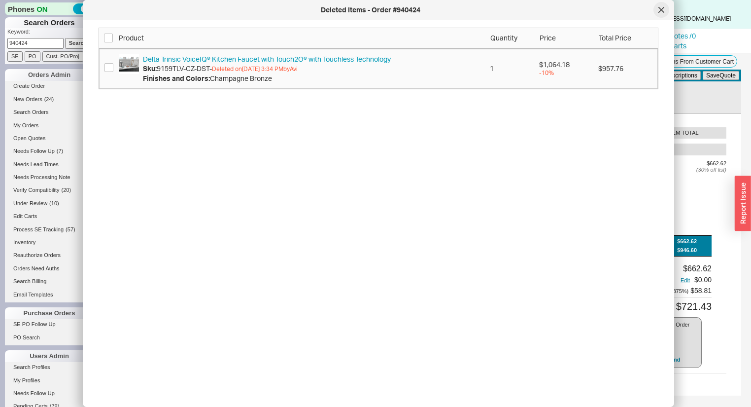
click at [664, 8] on div at bounding box center [662, 10] width 16 height 16
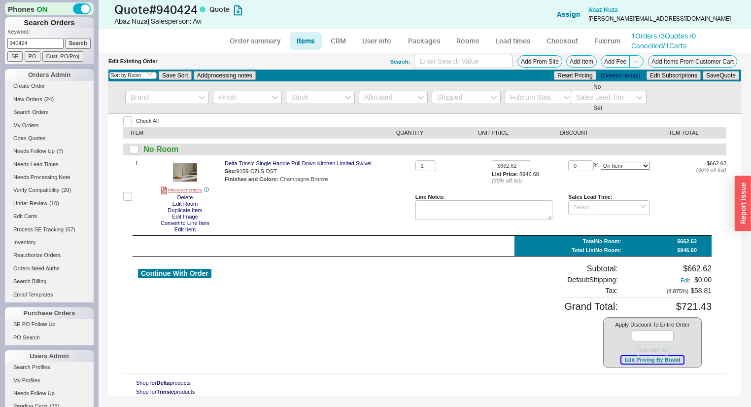
click at [649, 361] on button "Edit Pricing By Brand" at bounding box center [652, 359] width 62 height 7
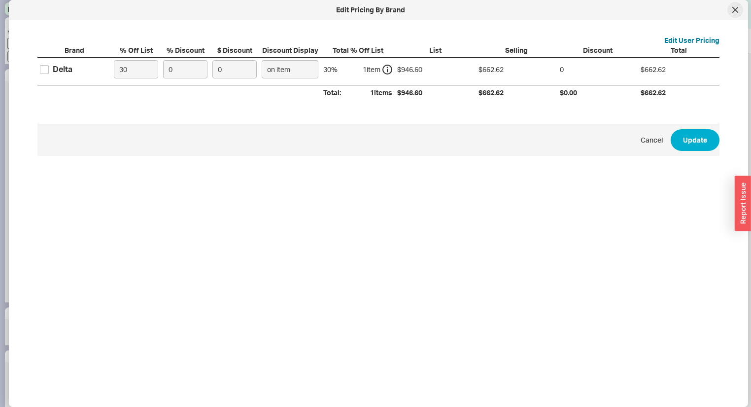
click at [735, 8] on icon at bounding box center [735, 10] width 6 height 6
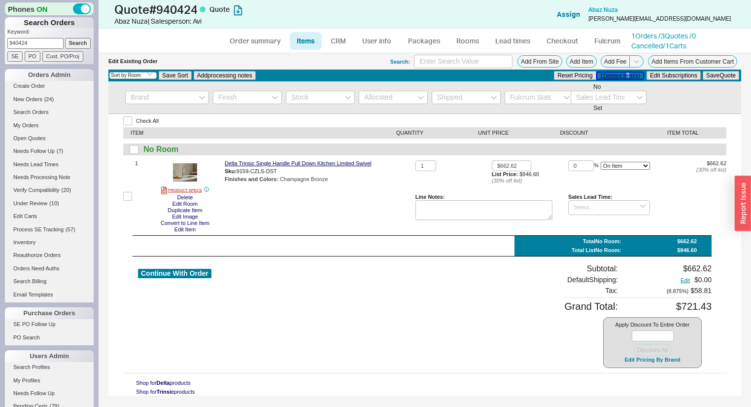
click at [624, 74] on button "1 Deleted Item(s)" at bounding box center [620, 75] width 46 height 6
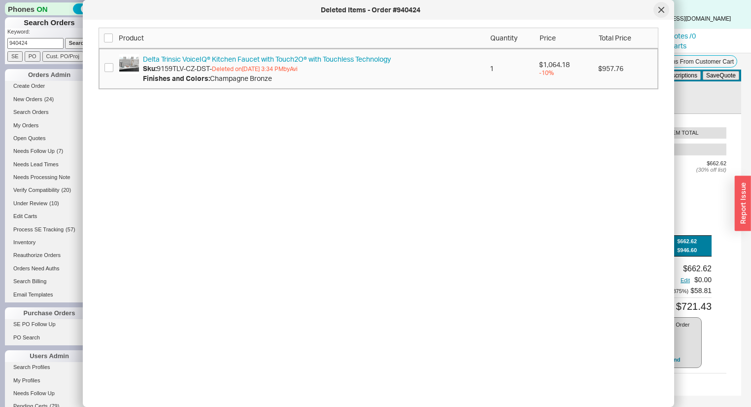
click at [660, 8] on icon at bounding box center [661, 9] width 5 height 5
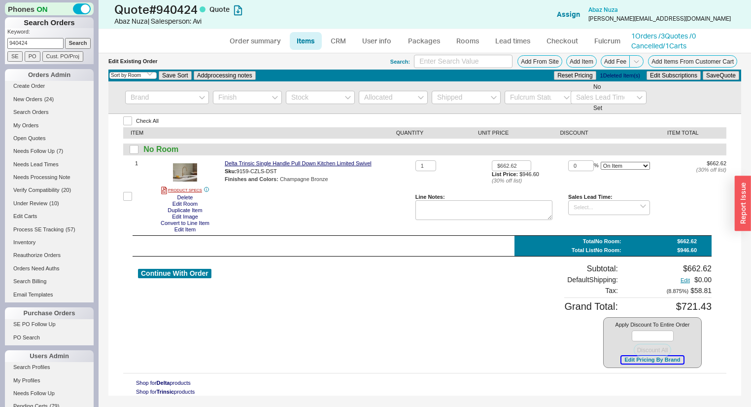
click at [631, 358] on button "Edit Pricing By Brand" at bounding box center [652, 359] width 62 height 7
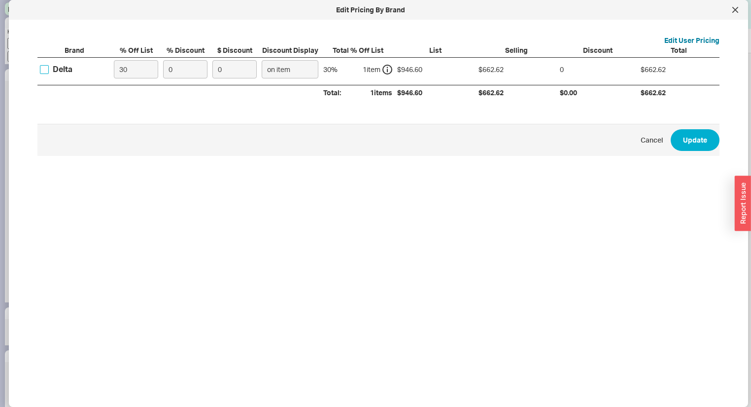
click at [42, 67] on input "Delta" at bounding box center [44, 69] width 9 height 9
checkbox input "true"
drag, startPoint x: 180, startPoint y: 73, endPoint x: 88, endPoint y: 47, distance: 95.7
click at [100, 51] on div "Brand % Off List % Discount $ Discount Discount Display Total % Off List List S…" at bounding box center [378, 72] width 682 height 55
type input "1"
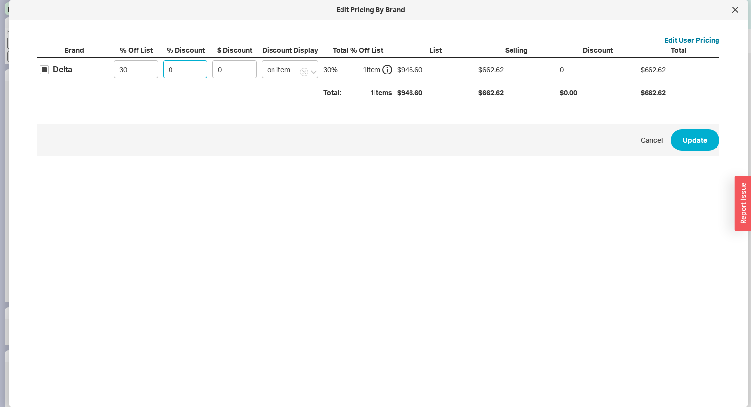
type input "6.63"
type input "10"
type input "66.26"
type input "10"
click at [710, 152] on span "Cancel Update" at bounding box center [378, 140] width 682 height 32
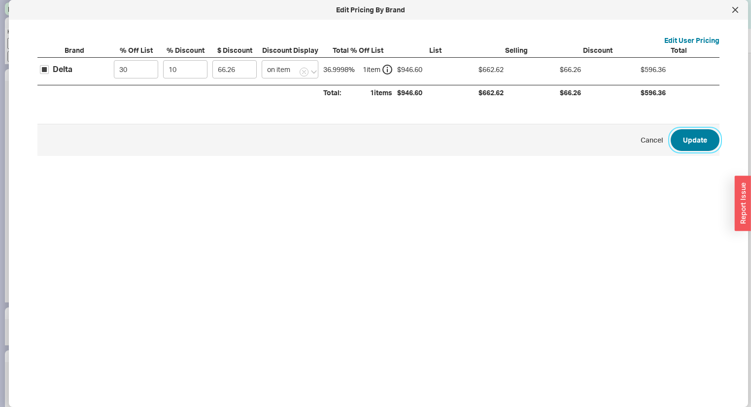
click at [702, 140] on button "Update" at bounding box center [695, 140] width 49 height 22
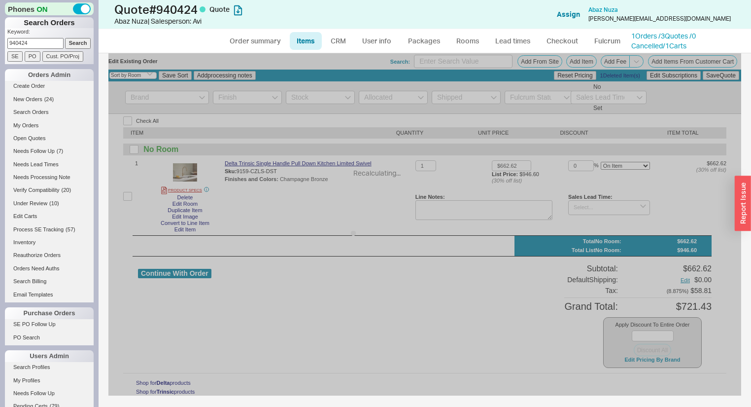
type input "10"
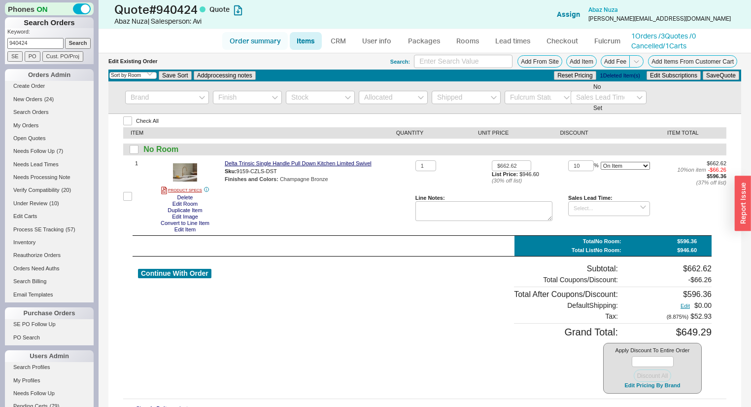
click at [248, 45] on link "Order summary" at bounding box center [255, 41] width 66 height 18
select select "*"
select select "3"
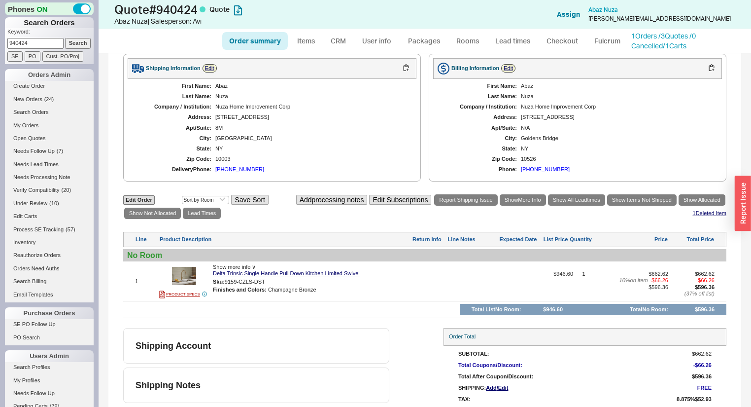
scroll to position [282, 0]
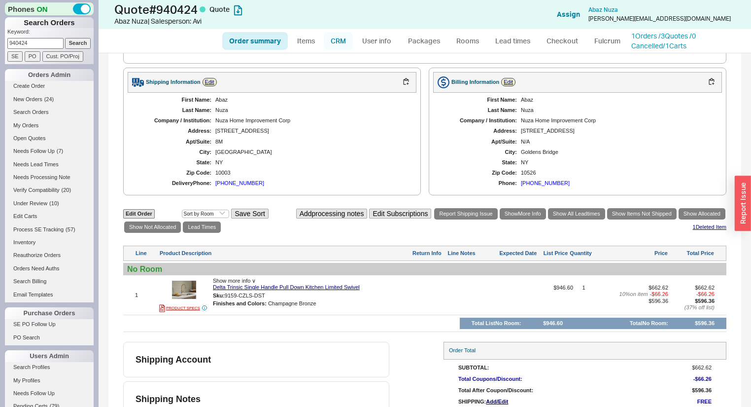
click at [342, 34] on link "CRM" at bounding box center [338, 41] width 29 height 18
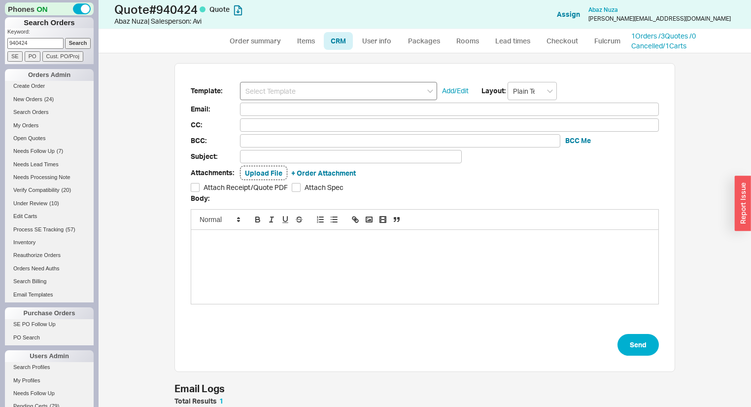
scroll to position [49, 494]
click at [296, 83] on input at bounding box center [338, 91] width 197 height 18
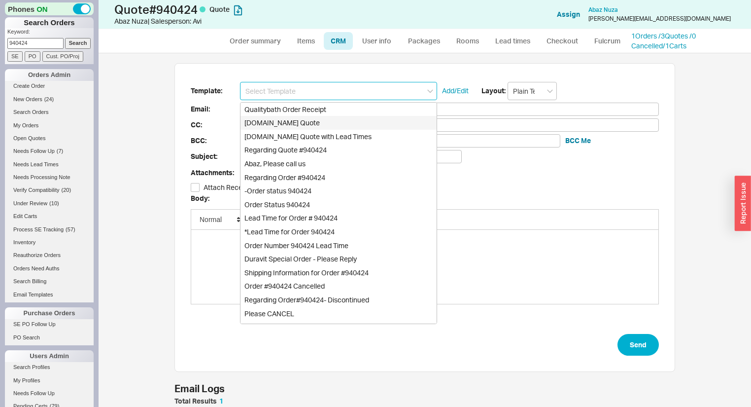
click at [286, 120] on div "Qualitybath.com Quote" at bounding box center [339, 123] width 196 height 14
type input "Receipt"
type input "christy@nuzahomeimprovement.com"
type input "Quality Bath Quote #940424"
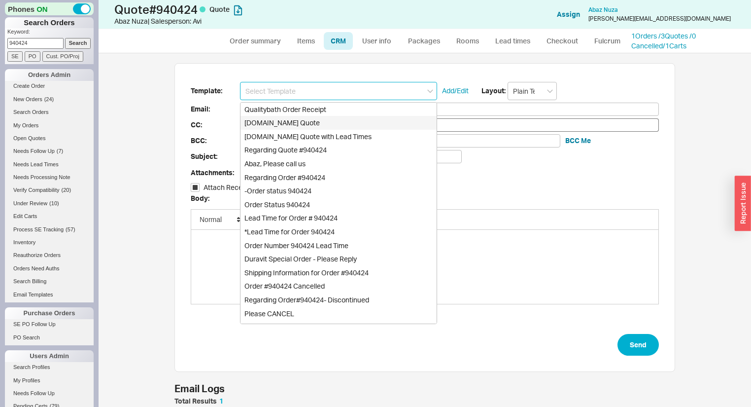
checkbox input "true"
type input "Qualitybath.com Quote"
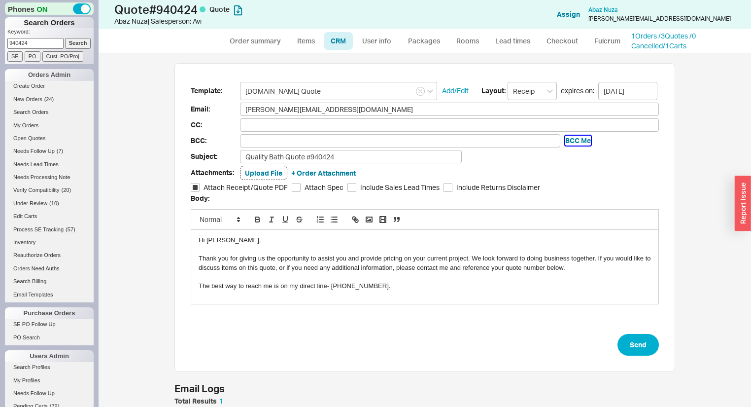
click at [572, 139] on button "BCC Me" at bounding box center [578, 141] width 26 height 10
type input "[EMAIL_ADDRESS][DOMAIN_NAME]"
drag, startPoint x: 327, startPoint y: 139, endPoint x: 25, endPoint y: 84, distance: 307.7
click at [25, 84] on div "Phones ON Search Orders Keyword: 940424 Search SE PO Cust. PO/Proj Orders Admin…" at bounding box center [375, 203] width 751 height 407
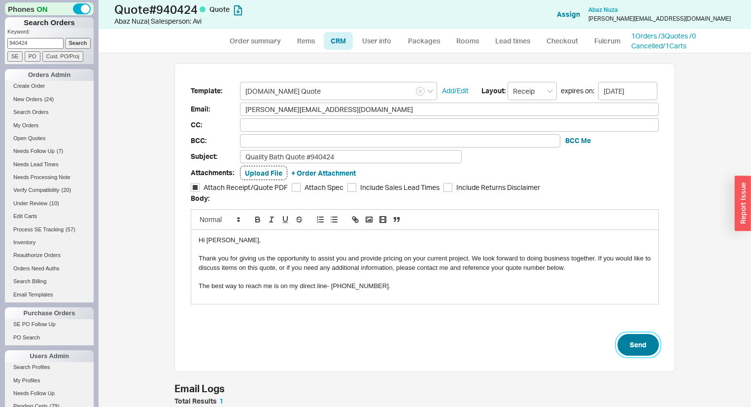
click at [635, 344] on button "Send" at bounding box center [638, 345] width 41 height 22
select select "*"
select select "3"
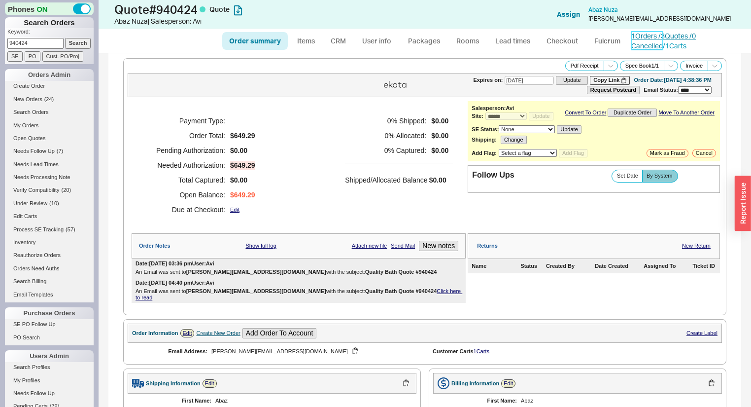
click at [696, 37] on link "1 Orders / 3 Quotes / 0 Cancelled" at bounding box center [663, 41] width 65 height 18
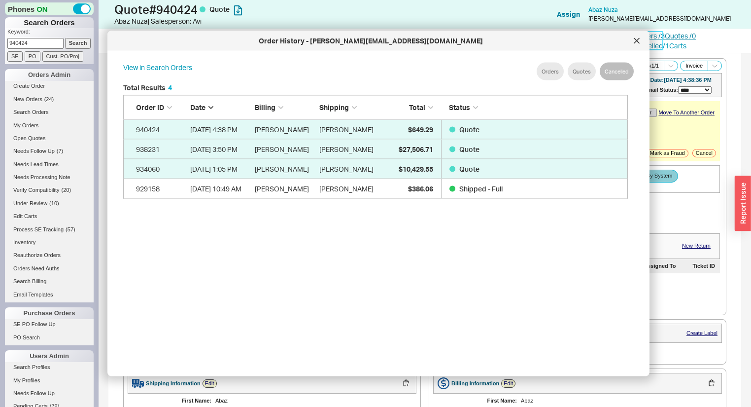
scroll to position [296, 515]
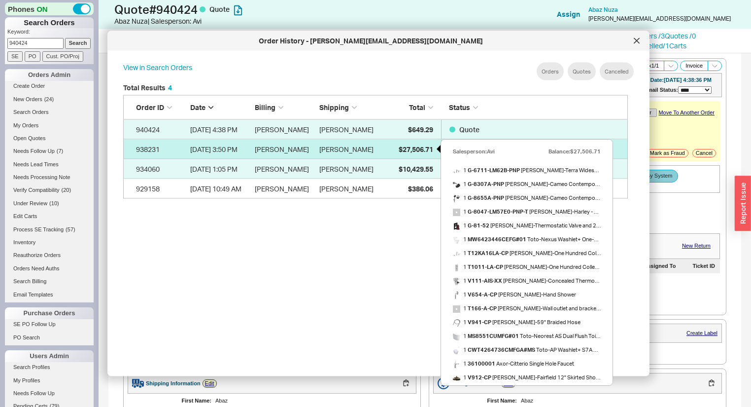
click at [421, 153] on span "$27,506.71" at bounding box center [416, 148] width 34 height 8
select select "*"
select select "LOW"
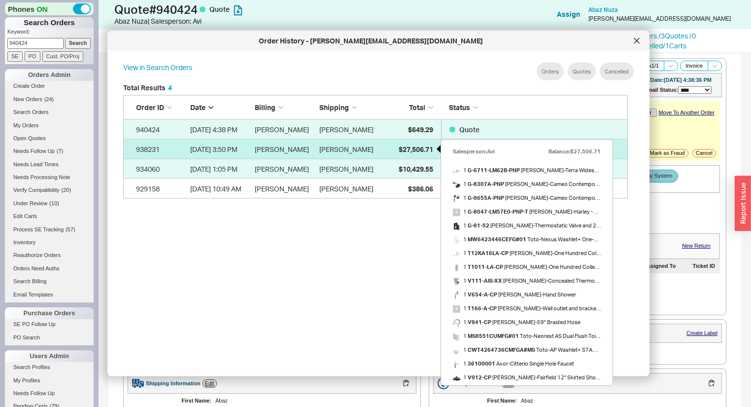
select select "3"
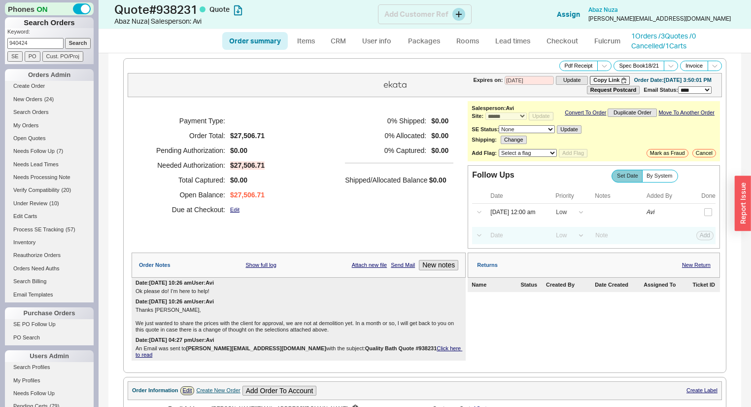
select select "*"
select select "3"
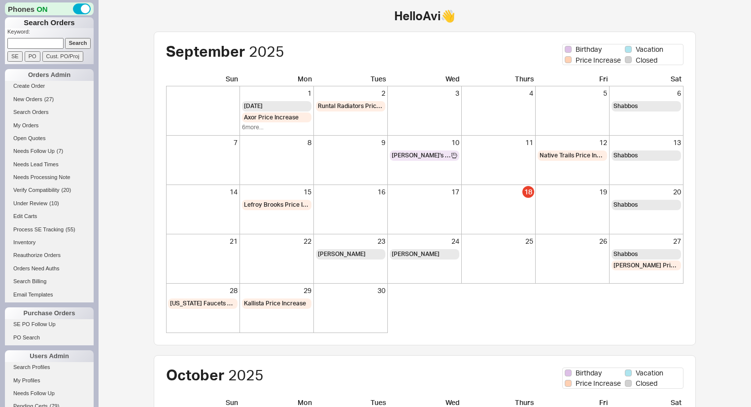
click at [27, 43] on input at bounding box center [35, 43] width 56 height 10
type input "qb-347-670-348"
click at [65, 38] on input "Search" at bounding box center [78, 43] width 26 height 10
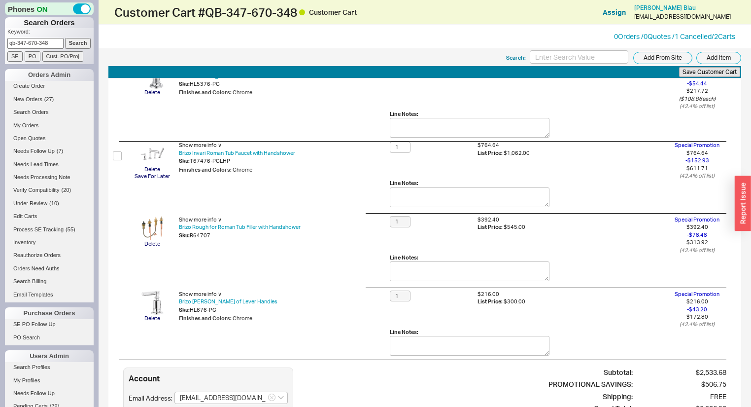
scroll to position [207, 0]
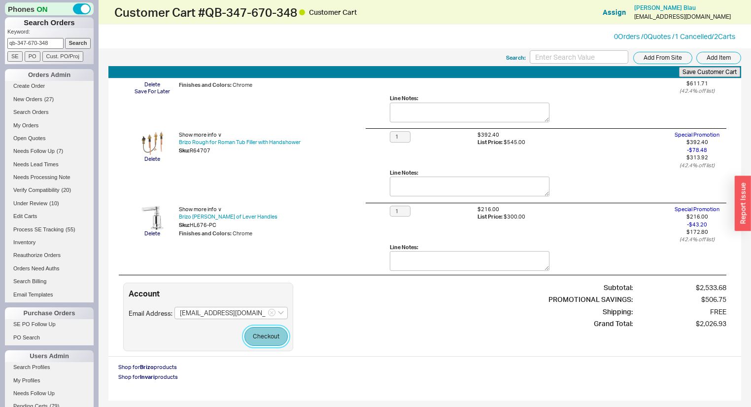
click at [252, 327] on button "Checkout" at bounding box center [265, 336] width 43 height 19
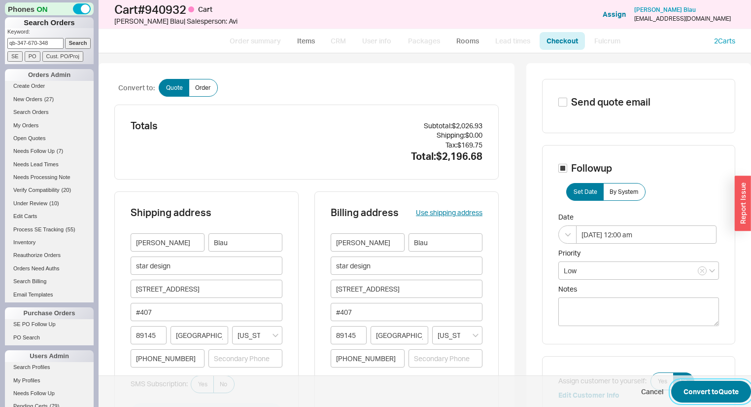
click at [734, 392] on button "Convert to Quote" at bounding box center [711, 391] width 80 height 22
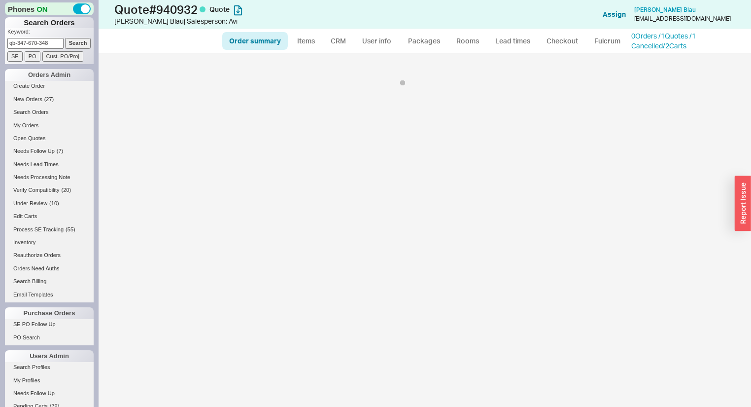
select select "*"
select select "LOW"
select select "3"
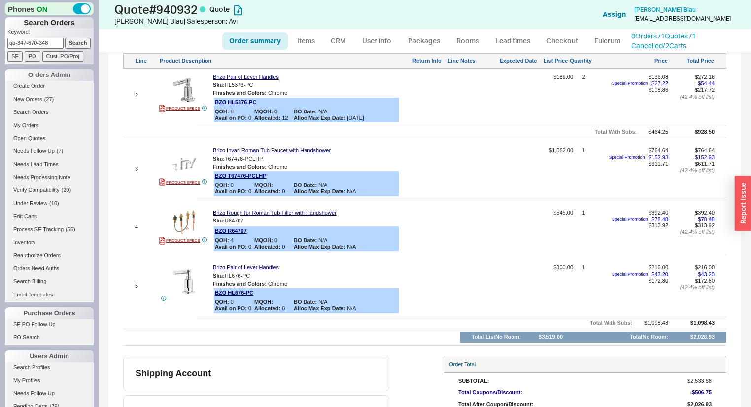
scroll to position [467, 0]
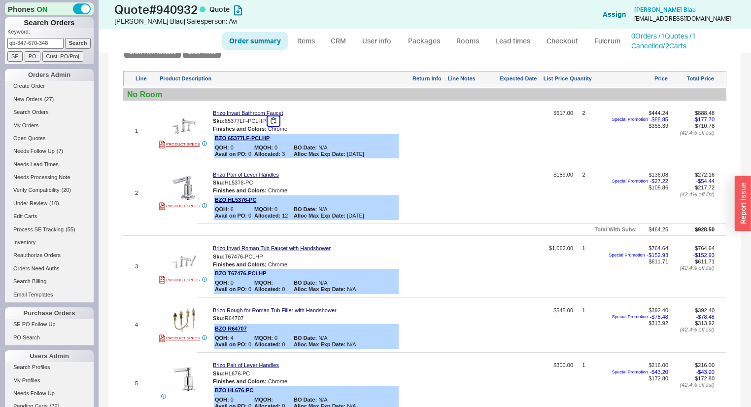
click at [274, 126] on button "button" at bounding box center [274, 120] width 12 height 9
click at [262, 187] on button "button" at bounding box center [260, 182] width 12 height 9
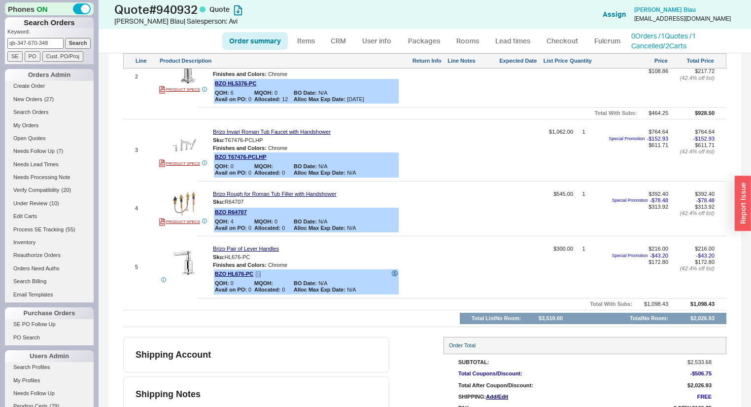
scroll to position [586, 0]
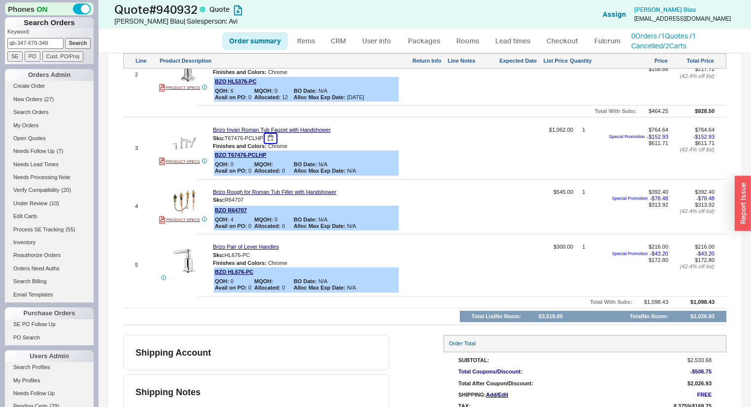
click at [272, 143] on button "button" at bounding box center [271, 138] width 12 height 9
click at [256, 260] on button "button" at bounding box center [257, 254] width 12 height 9
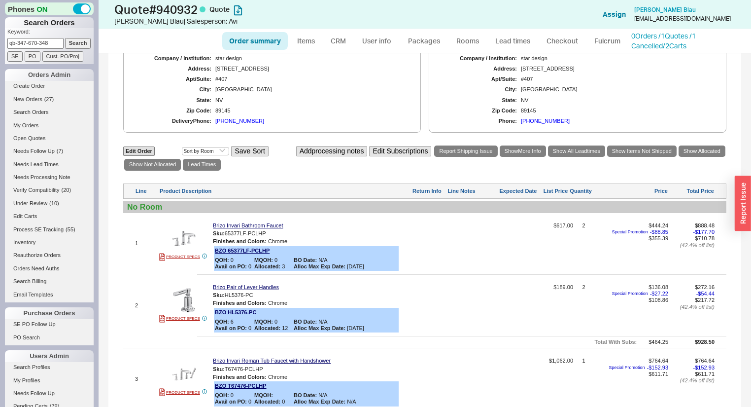
scroll to position [0, 0]
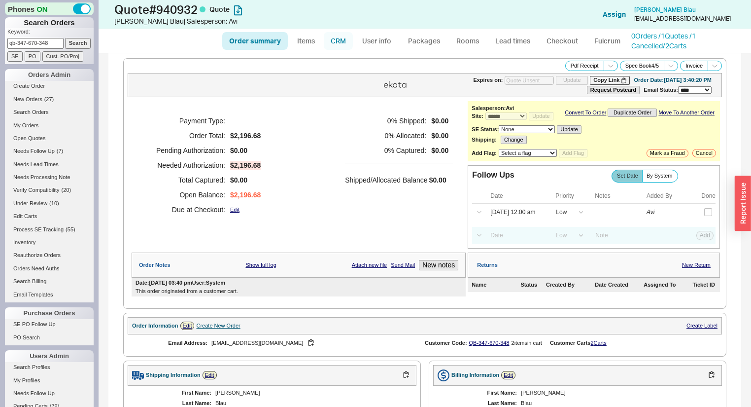
click at [342, 35] on link "CRM" at bounding box center [338, 41] width 29 height 18
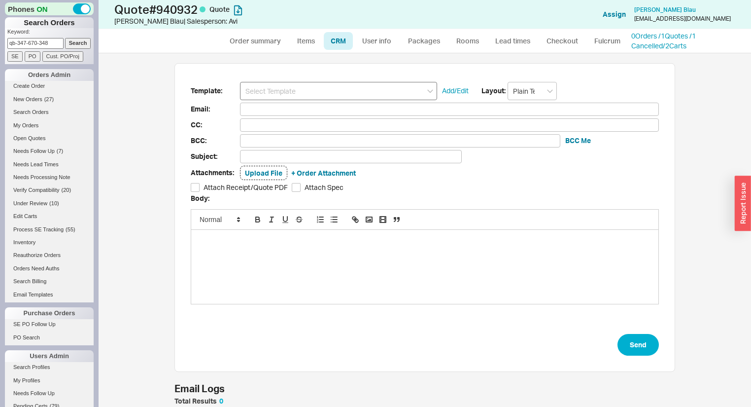
scroll to position [54, 494]
click at [282, 92] on input at bounding box center [338, 91] width 197 height 18
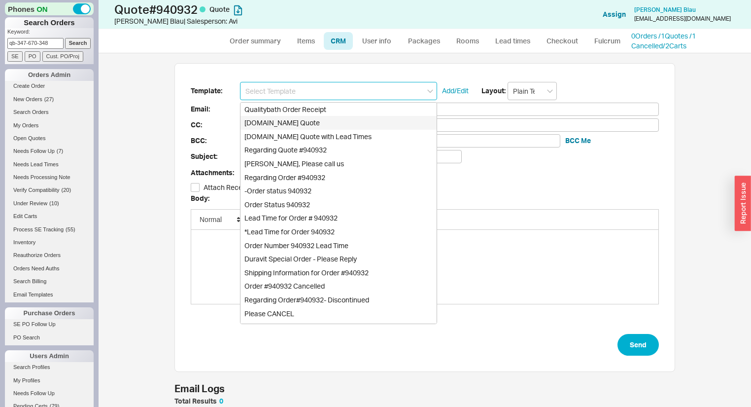
click at [310, 123] on div "[DOMAIN_NAME] Quote" at bounding box center [339, 123] width 196 height 14
type input "Receipt"
type input "[EMAIL_ADDRESS][DOMAIN_NAME]"
type input "Quality Bath Quote #940932"
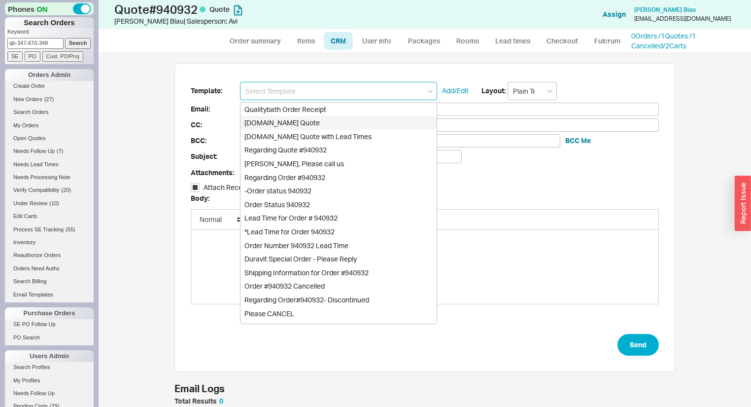
checkbox input "true"
type input "[DOMAIN_NAME] Quote"
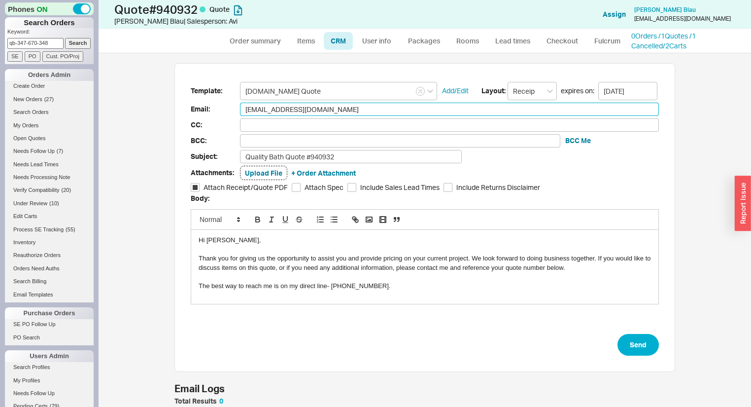
drag, startPoint x: 346, startPoint y: 114, endPoint x: 132, endPoint y: 84, distance: 216.0
click at [133, 93] on div "Template: [DOMAIN_NAME] Quote Add/Edit Layout: Receipt expires on: [DATE] Email…" at bounding box center [425, 229] width 653 height 353
type input "[EMAIL_ADDRESS][DOMAIN_NAME]"
type input "a"
type input "[EMAIL_ADDRESS][DOMAIN_NAME]"
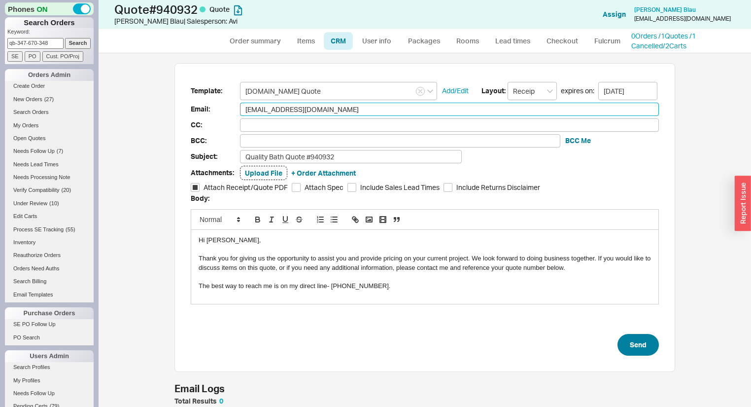
type input "[EMAIL_ADDRESS][DOMAIN_NAME]"
click at [640, 335] on button "Send" at bounding box center [638, 345] width 41 height 22
select select "*"
select select "LOW"
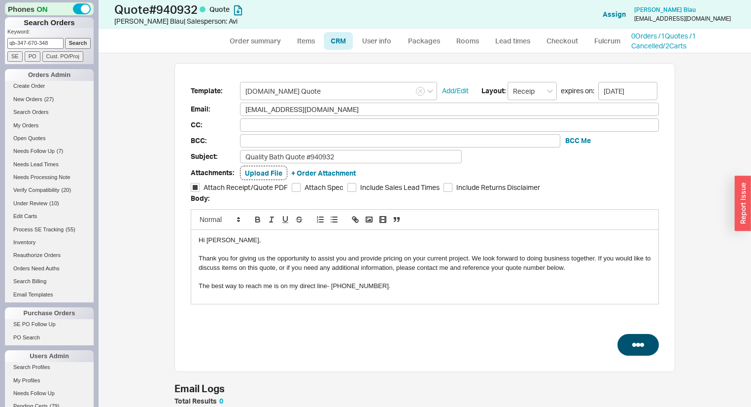
select select "LOW"
select select "3"
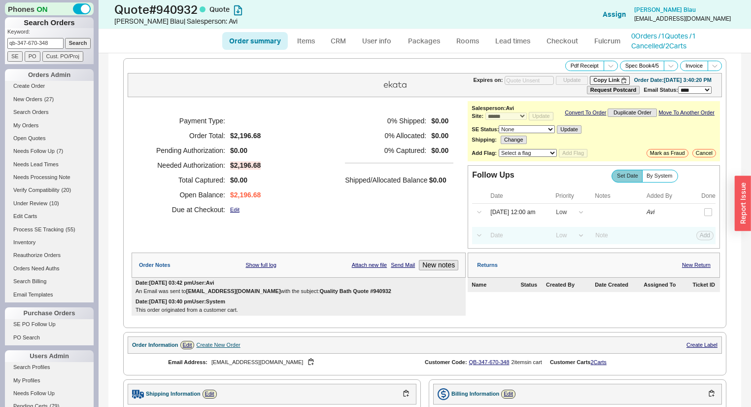
type input "[DATE]"
click at [681, 214] on button "button" at bounding box center [686, 212] width 11 height 11
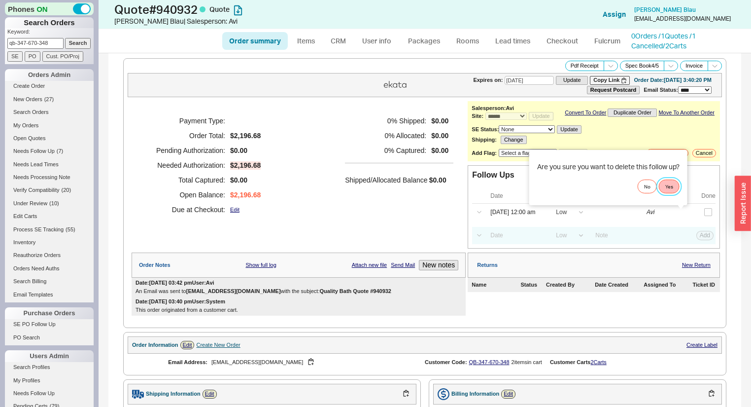
click at [672, 184] on button "Yes" at bounding box center [669, 186] width 21 height 14
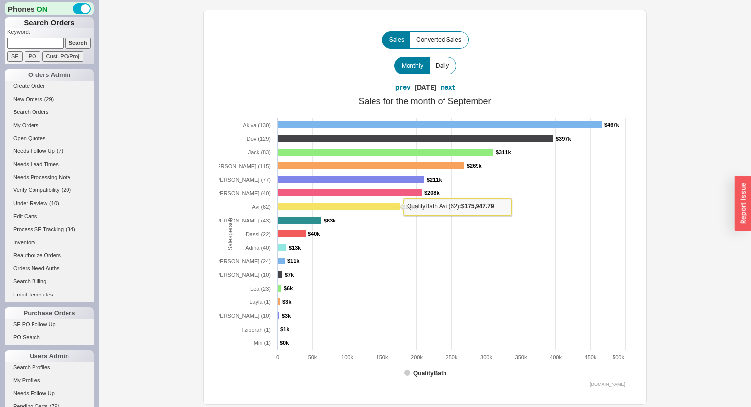
click at [294, 213] on rect at bounding box center [424, 240] width 411 height 296
click at [294, 206] on rect at bounding box center [338, 206] width 122 height 7
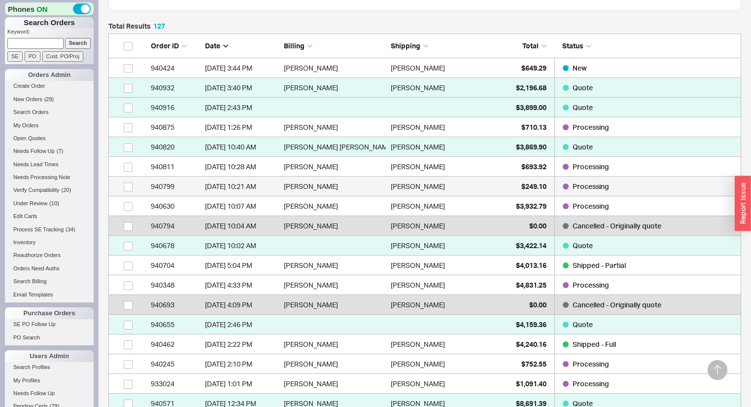
scroll to position [237, 0]
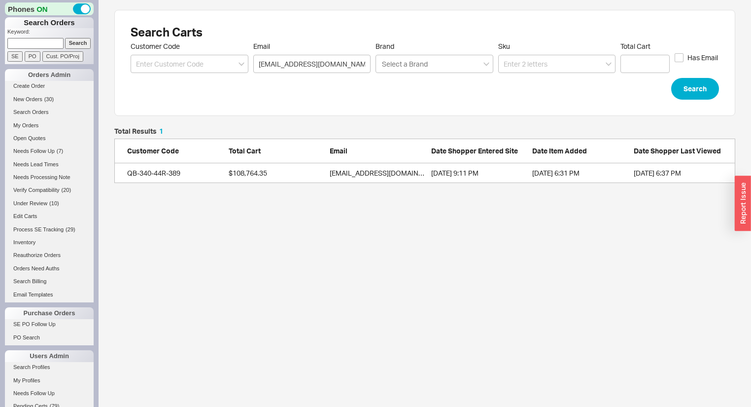
scroll to position [49, 615]
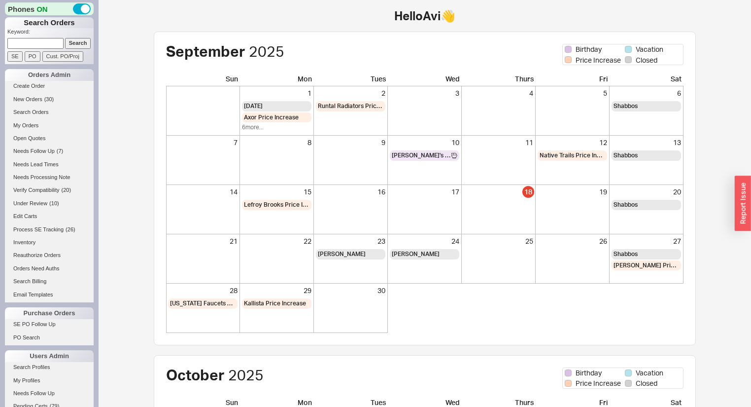
click at [37, 38] on input at bounding box center [35, 43] width 56 height 10
type input "[PERSON_NAME]"
click at [65, 38] on input "Search" at bounding box center [78, 43] width 26 height 10
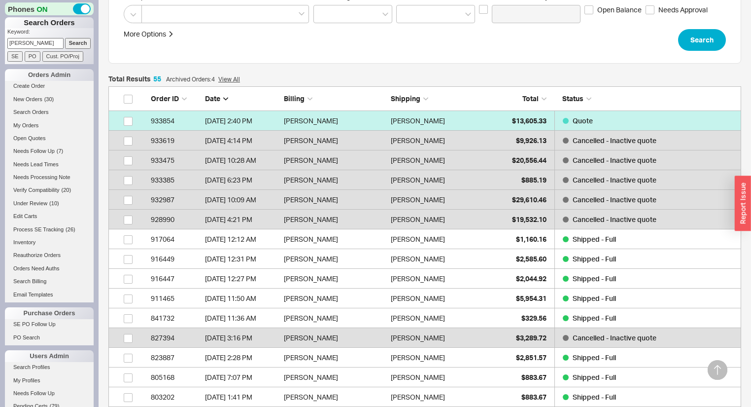
scroll to position [197, 0]
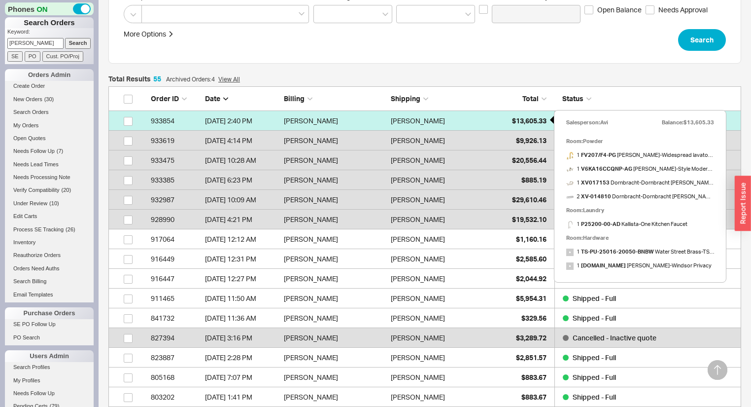
click at [513, 119] on span "$13,605.33" at bounding box center [529, 120] width 34 height 8
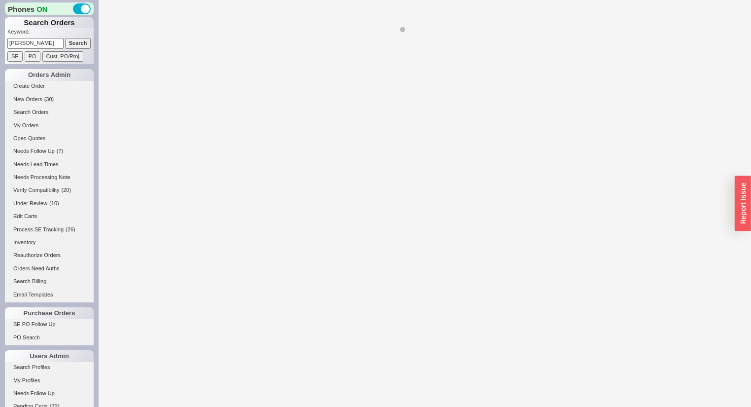
select select "*"
select select "LOW"
select select "3"
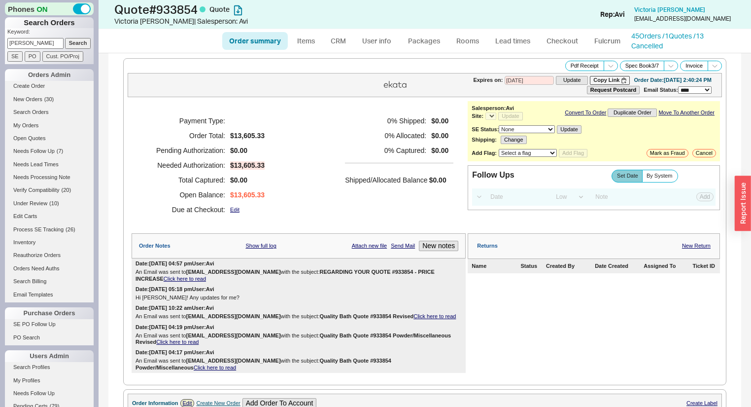
select select "*"
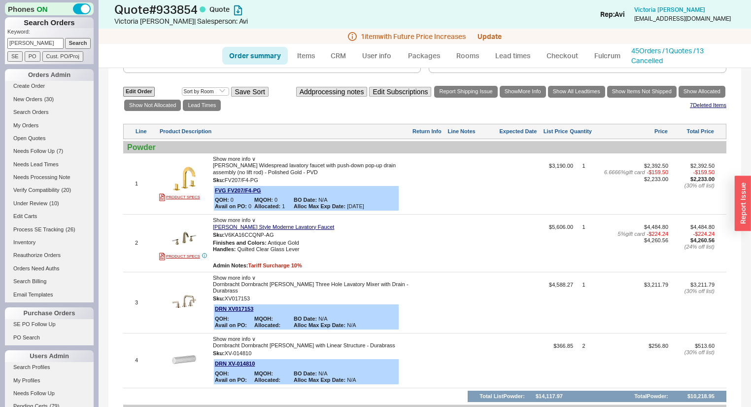
scroll to position [355, 0]
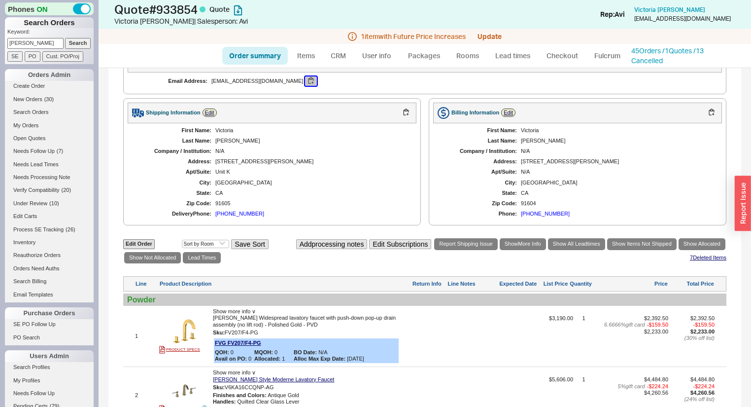
click at [305, 85] on button "button" at bounding box center [311, 80] width 12 height 9
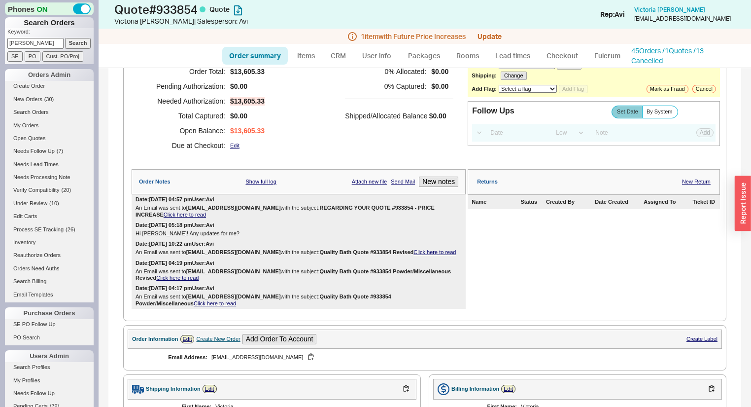
scroll to position [0, 0]
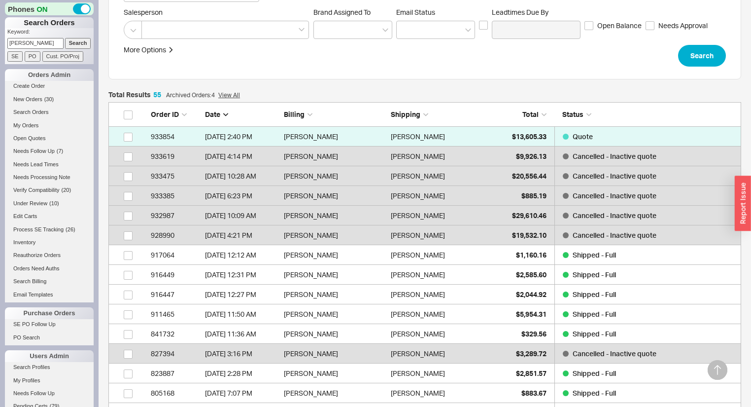
scroll to position [197, 0]
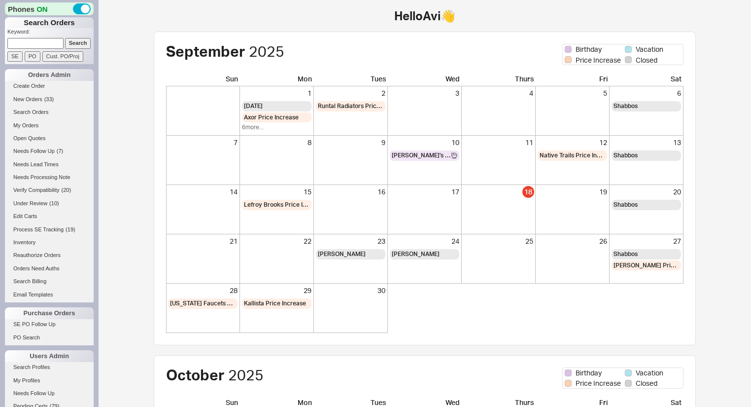
click at [51, 45] on input at bounding box center [35, 43] width 56 height 10
type input "940519"
click at [65, 38] on input "Search" at bounding box center [78, 43] width 26 height 10
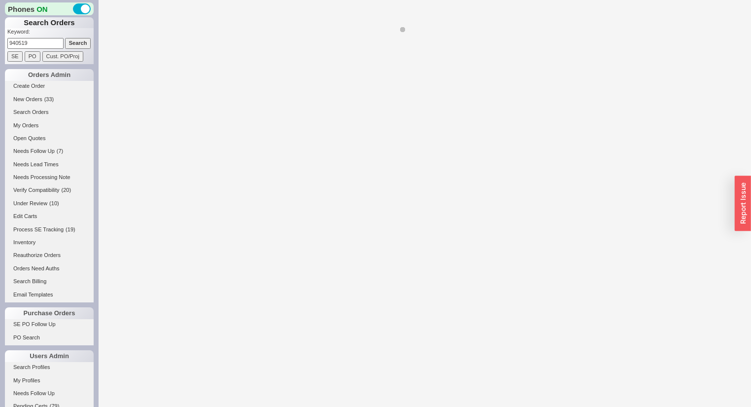
select select "*"
select select "LOW"
select select "3"
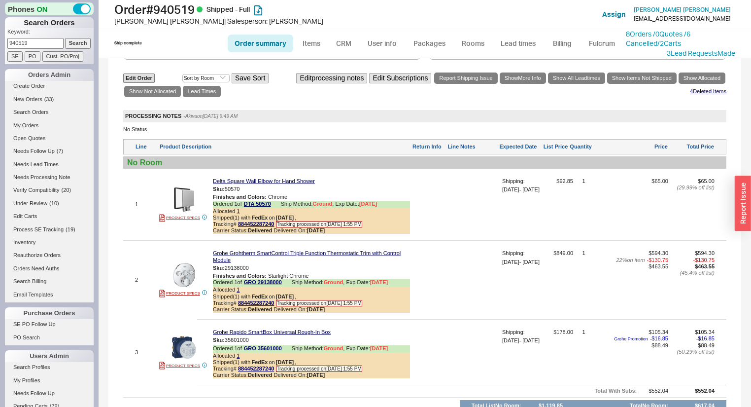
scroll to position [529, 0]
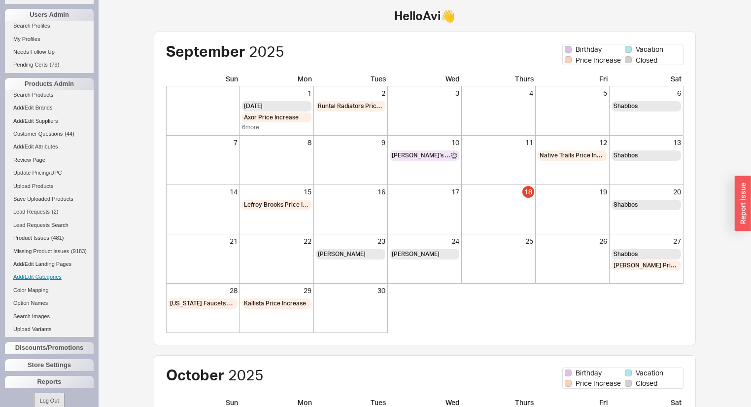
scroll to position [362, 0]
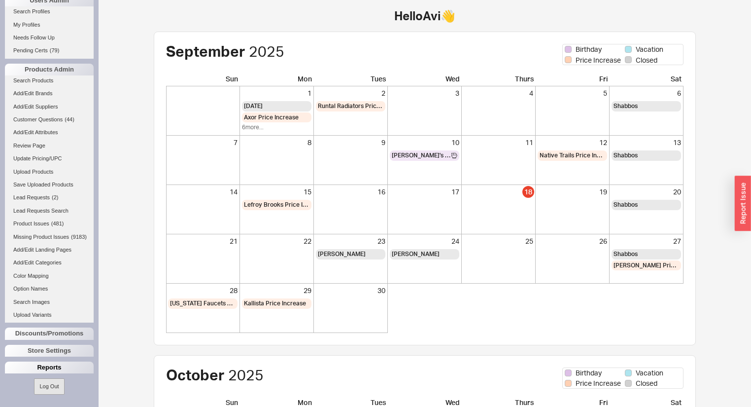
click at [61, 369] on div "Reports" at bounding box center [49, 367] width 89 height 12
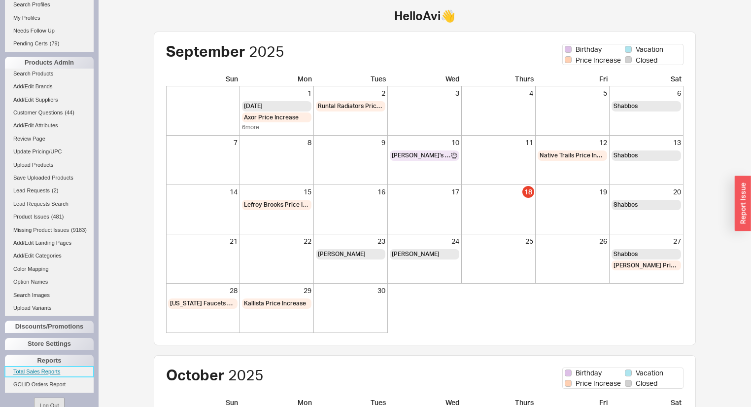
click at [53, 376] on link "Total Sales Reports" at bounding box center [49, 371] width 89 height 10
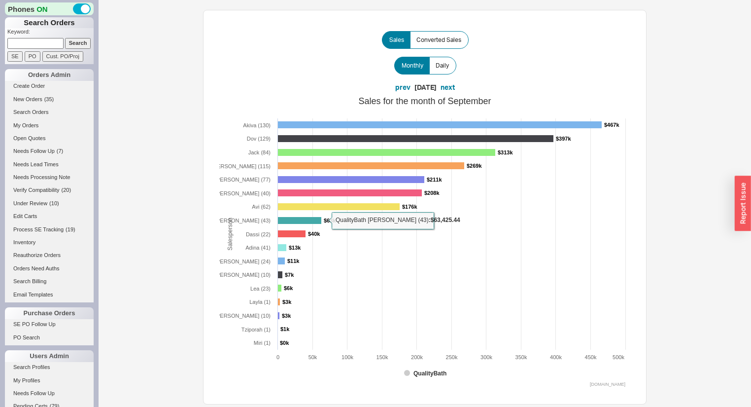
click at [281, 221] on rect at bounding box center [299, 220] width 44 height 7
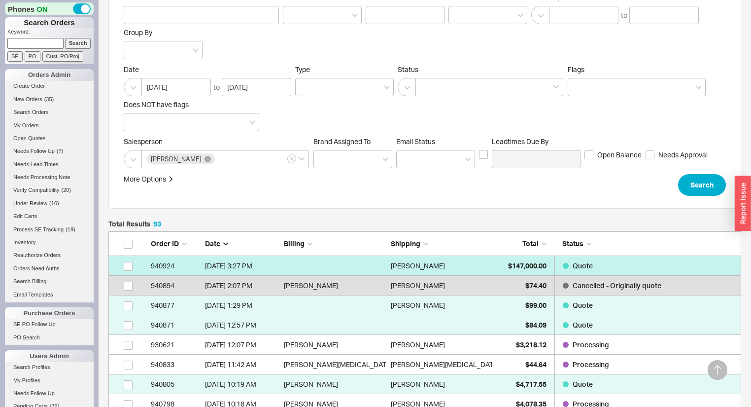
scroll to position [158, 0]
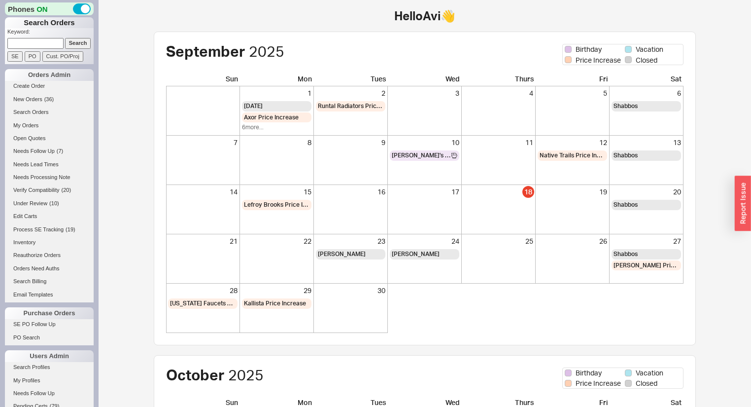
click at [47, 40] on input at bounding box center [35, 43] width 56 height 10
type input "940739"
click at [65, 38] on input "Search" at bounding box center [78, 43] width 26 height 10
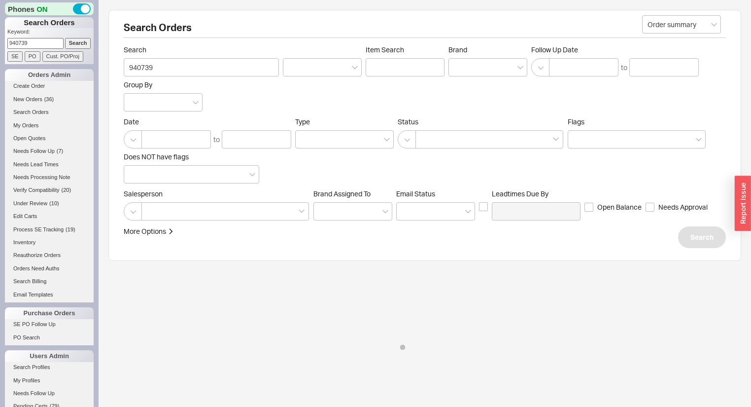
select select "*"
select select "LOW"
select select "3"
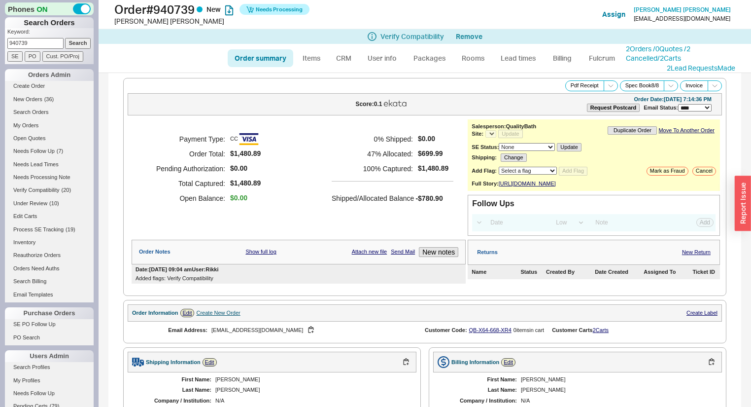
select select "*"
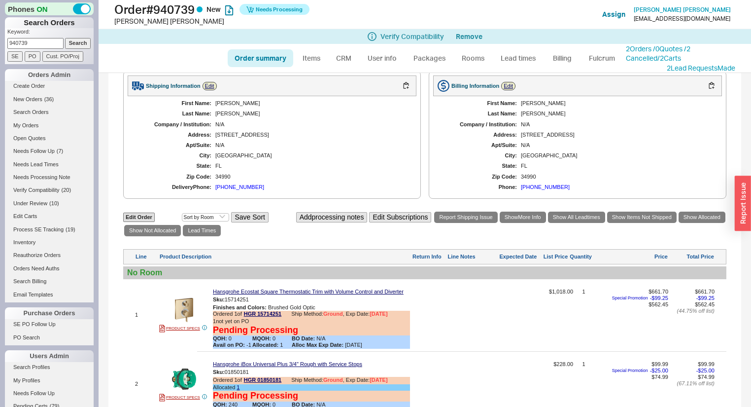
scroll to position [276, 0]
click at [668, 47] on link "2 Orders / 0 Quotes / 2 Cancelled" at bounding box center [658, 53] width 65 height 18
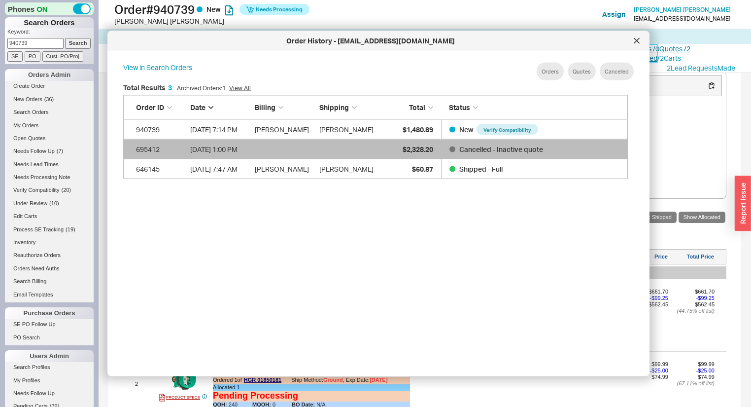
scroll to position [296, 515]
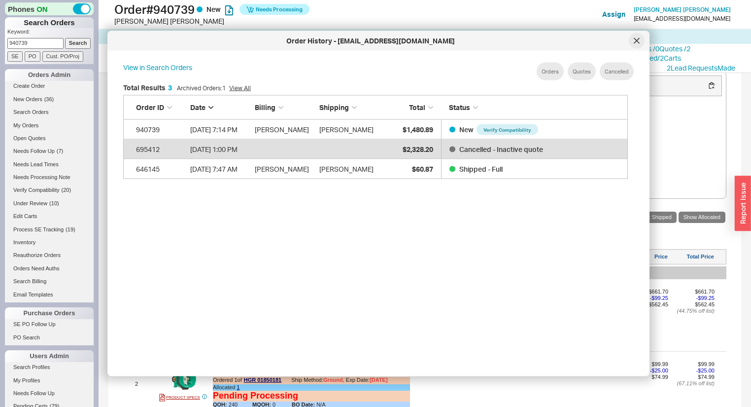
click at [634, 42] on icon at bounding box center [637, 41] width 6 height 6
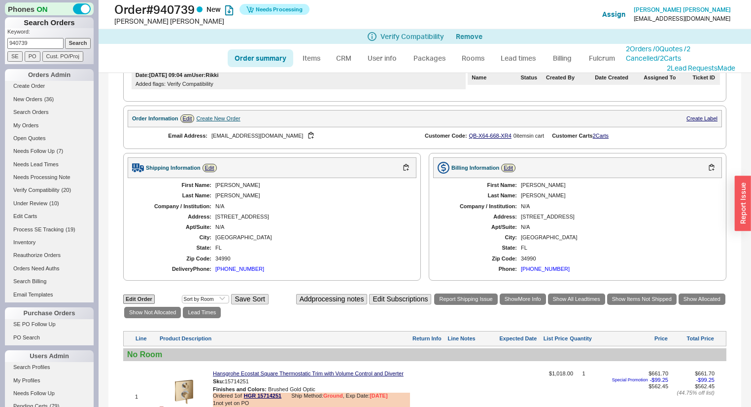
scroll to position [0, 0]
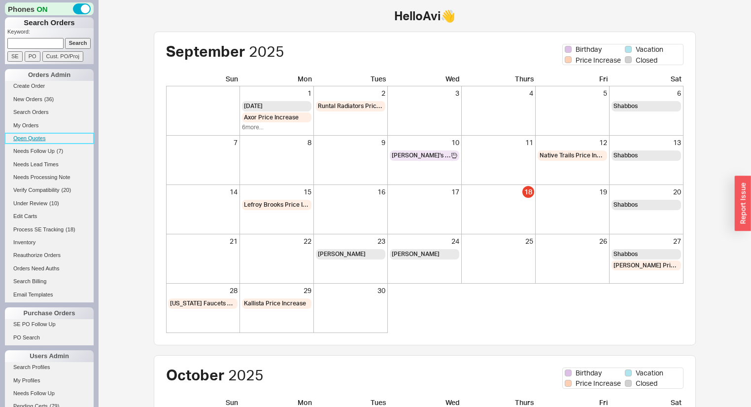
click at [39, 136] on link "Open Quotes" at bounding box center [49, 138] width 89 height 10
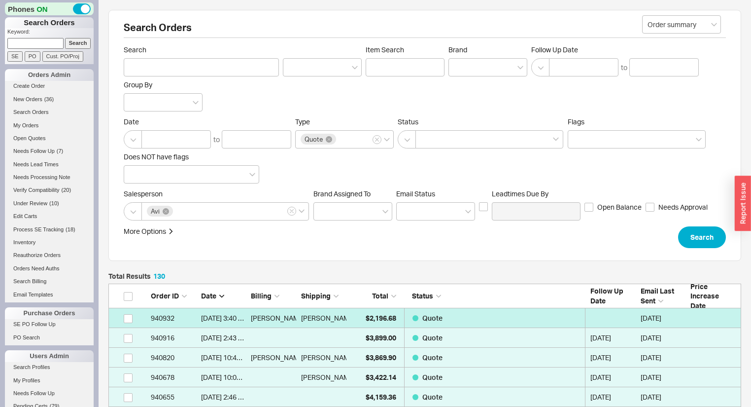
scroll to position [2581, 627]
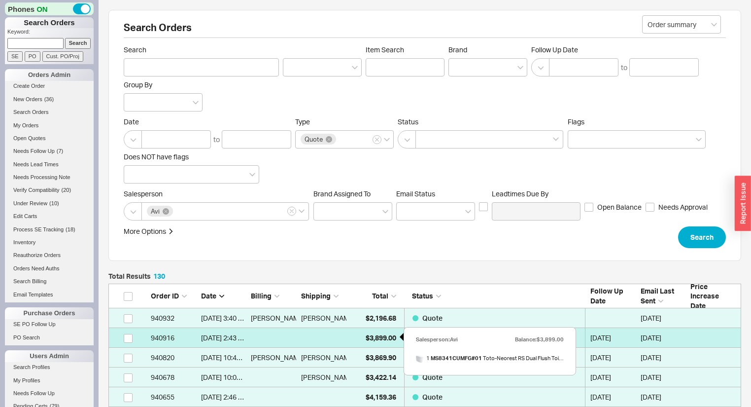
click at [372, 333] on span "$3,899.00" at bounding box center [381, 337] width 31 height 8
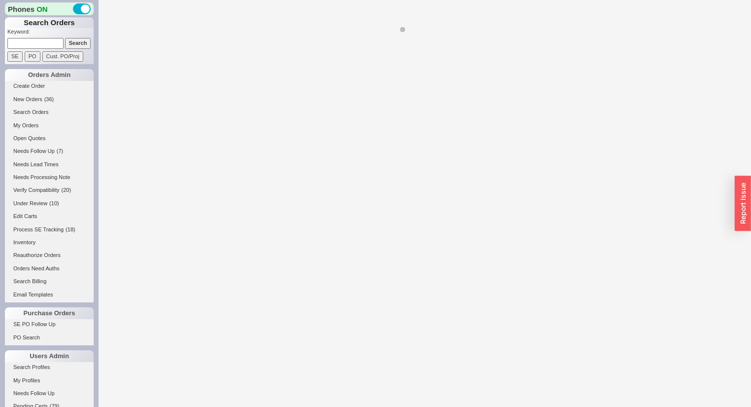
select select "*"
select select "LOW"
select select "3"
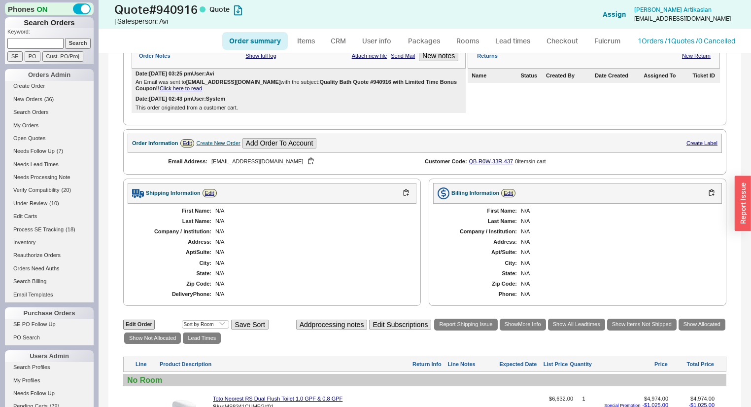
scroll to position [197, 0]
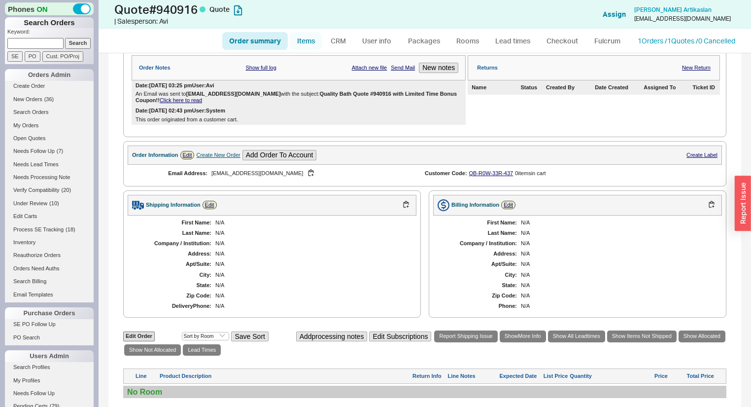
click at [313, 45] on link "Items" at bounding box center [306, 41] width 32 height 18
select select "3"
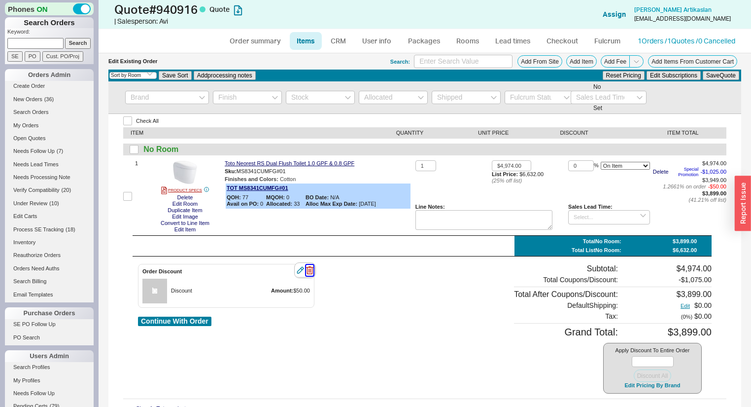
click at [311, 273] on icon "button" at bounding box center [309, 270] width 7 height 11
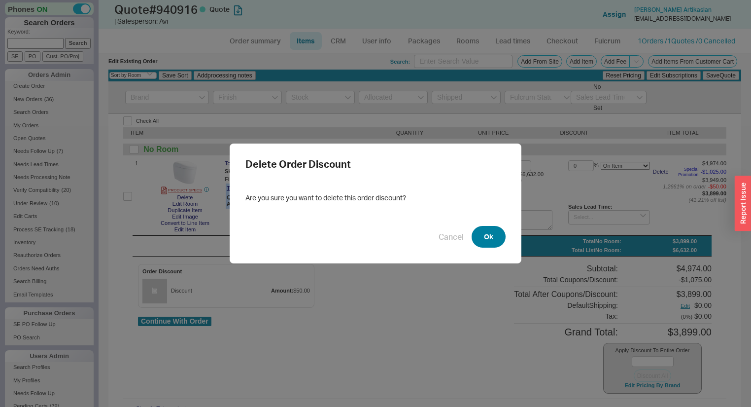
click at [483, 231] on button "Ok" at bounding box center [489, 237] width 34 height 22
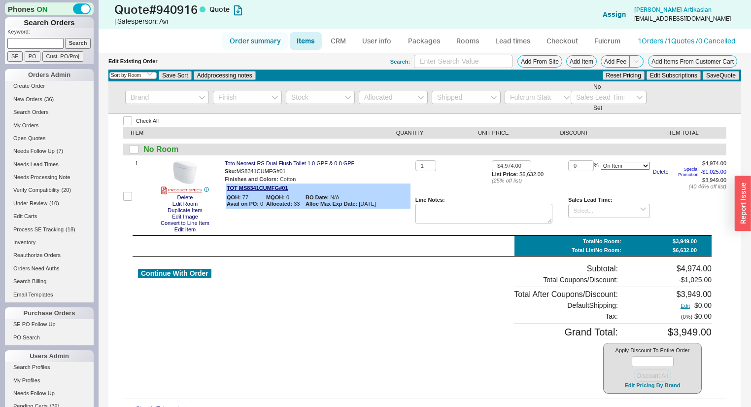
click at [267, 44] on link "Order summary" at bounding box center [255, 41] width 66 height 18
select select "*"
select select "LOW"
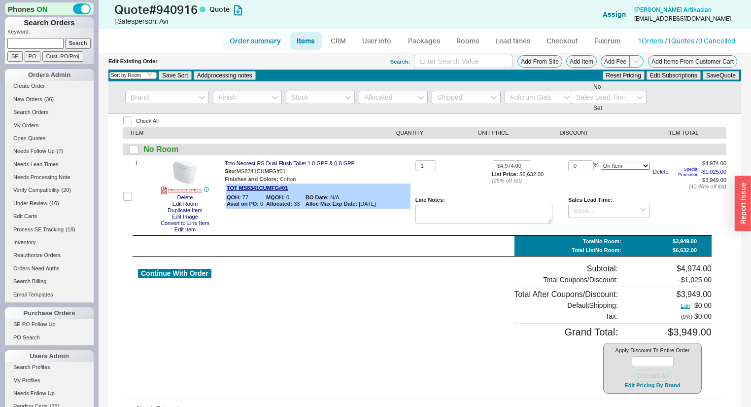
select select "3"
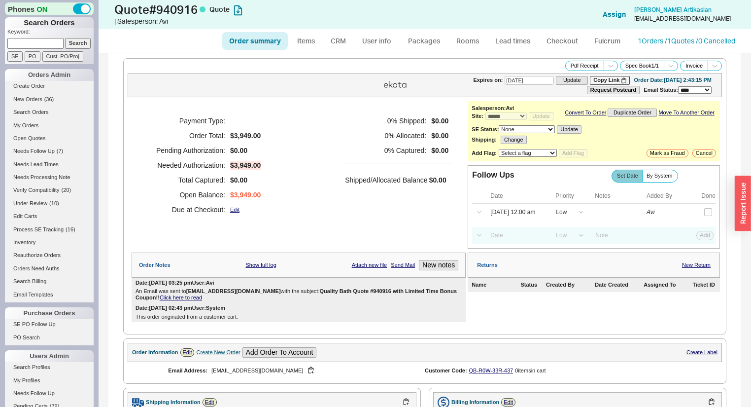
select select "*"
select select "LOW"
select select "3"
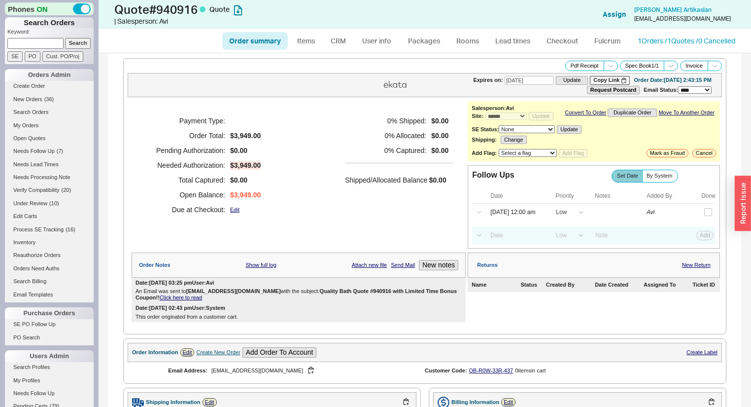
click at [172, 300] on link "Click here to read" at bounding box center [181, 297] width 42 height 6
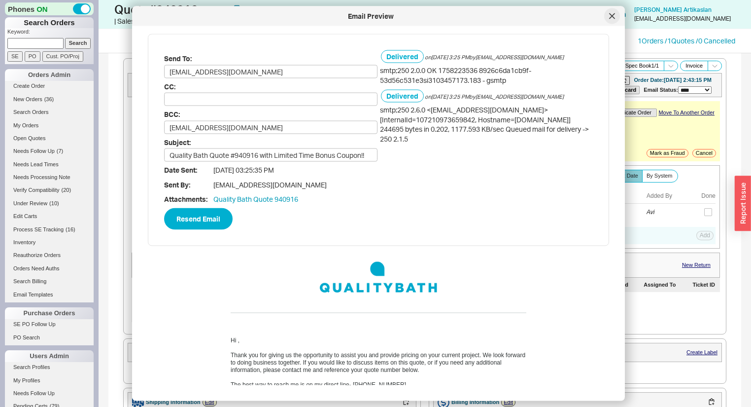
click at [607, 20] on div at bounding box center [612, 16] width 16 height 16
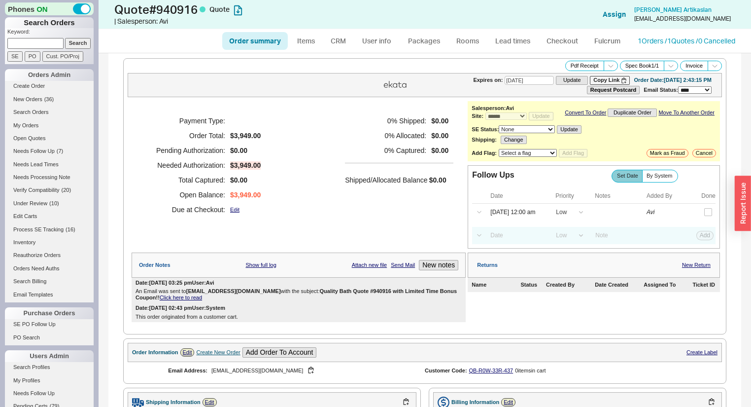
scroll to position [362, 0]
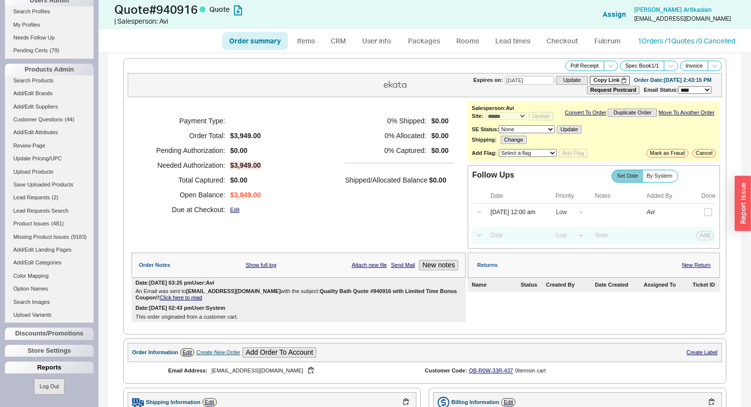
click at [50, 369] on div "Reports" at bounding box center [49, 367] width 89 height 12
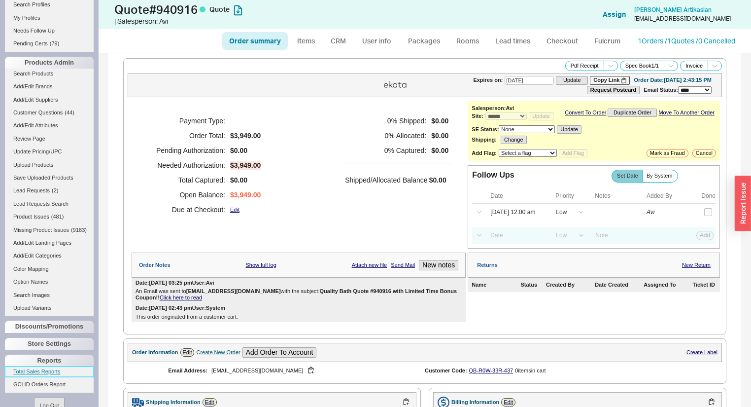
click at [49, 377] on link "Total Sales Reports" at bounding box center [49, 371] width 89 height 10
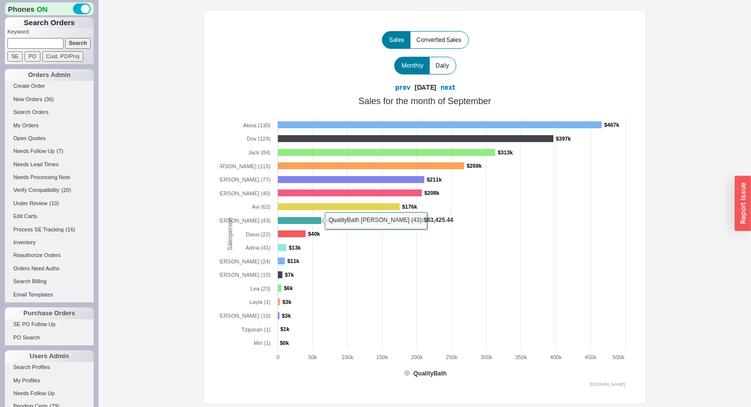
click at [285, 218] on rect at bounding box center [299, 220] width 44 height 7
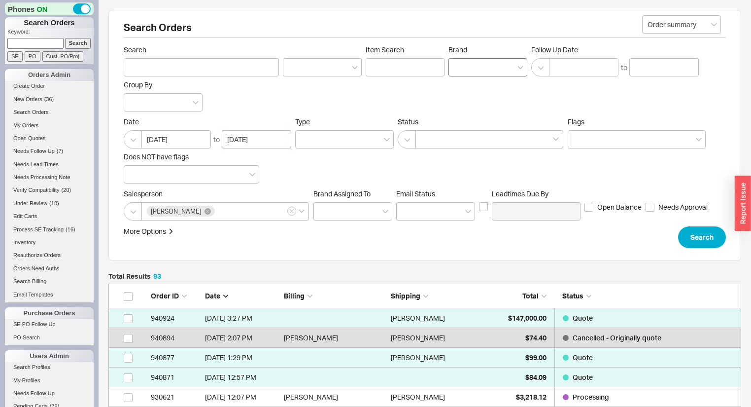
click at [495, 61] on div at bounding box center [487, 67] width 79 height 18
click at [461, 62] on input "Brand" at bounding box center [457, 67] width 7 height 11
type input "toto"
click at [477, 83] on div "Toto" at bounding box center [488, 88] width 78 height 18
type input "Brand"
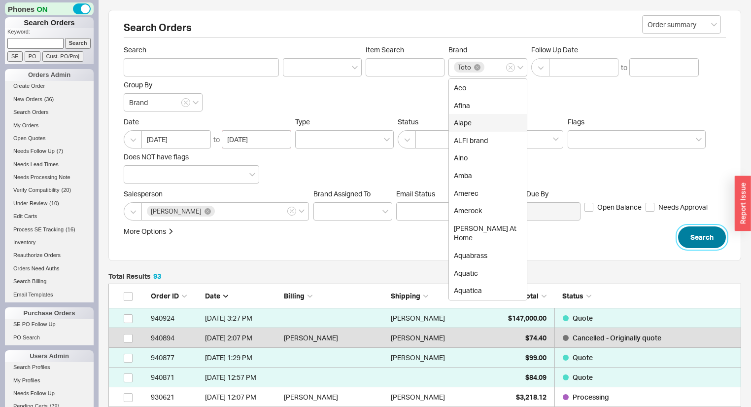
click at [702, 241] on button "Search" at bounding box center [702, 237] width 48 height 22
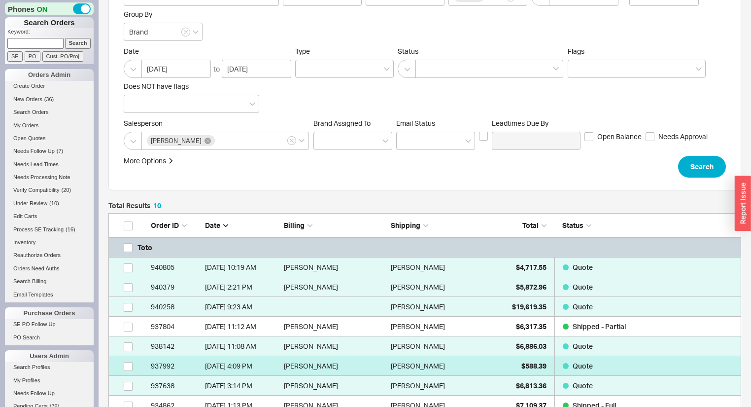
scroll to position [79, 0]
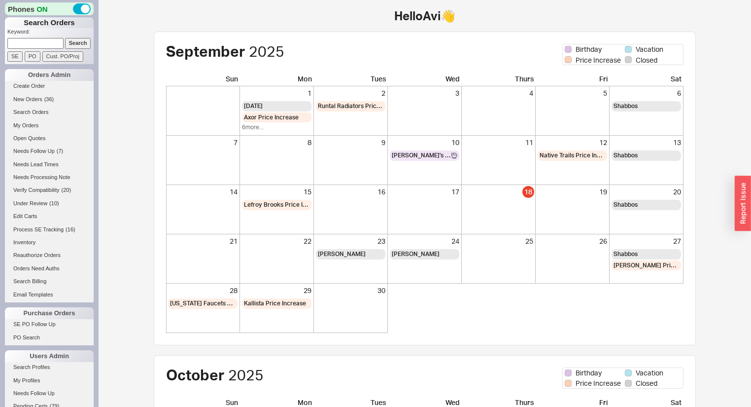
click at [36, 42] on input at bounding box center [35, 43] width 56 height 10
type input "7608857767"
click at [65, 38] on input "Search" at bounding box center [78, 43] width 26 height 10
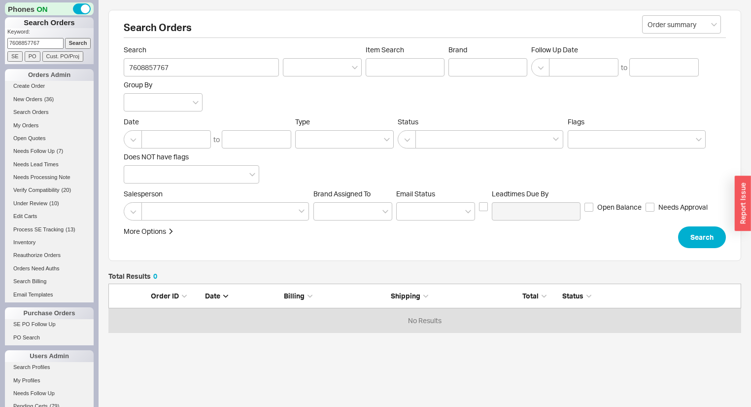
scroll to position [43, 627]
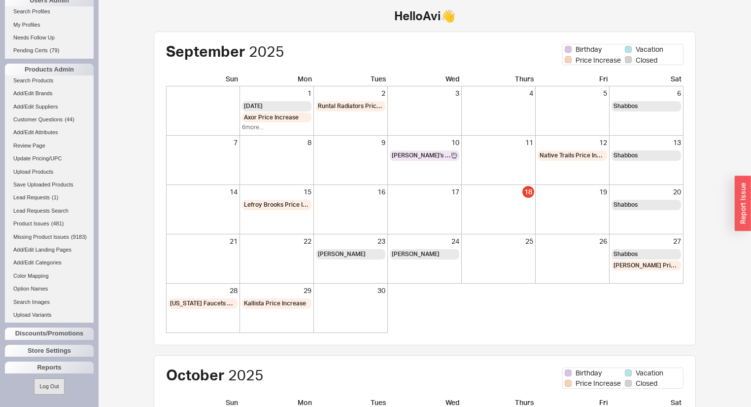
scroll to position [362, 0]
click at [46, 367] on div "Reports" at bounding box center [49, 367] width 89 height 12
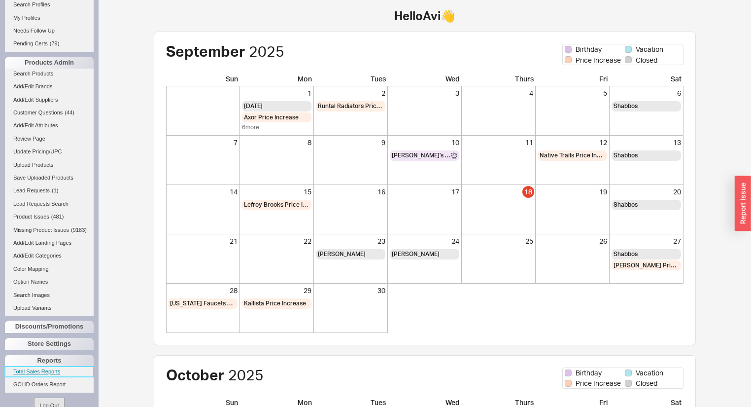
click at [44, 375] on link "Total Sales Reports" at bounding box center [49, 371] width 89 height 10
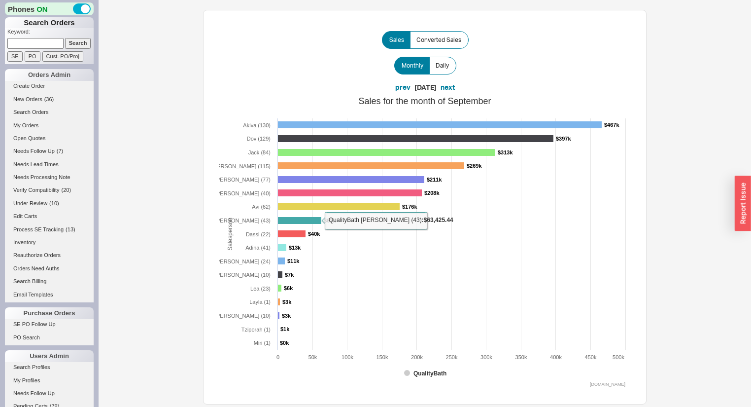
click at [285, 217] on rect at bounding box center [299, 220] width 44 height 7
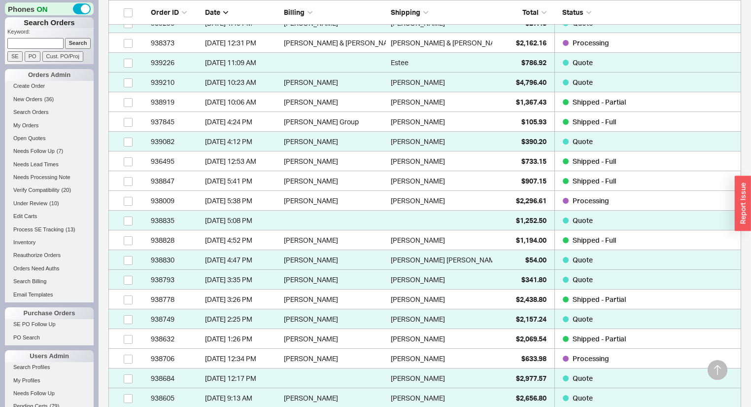
scroll to position [946, 0]
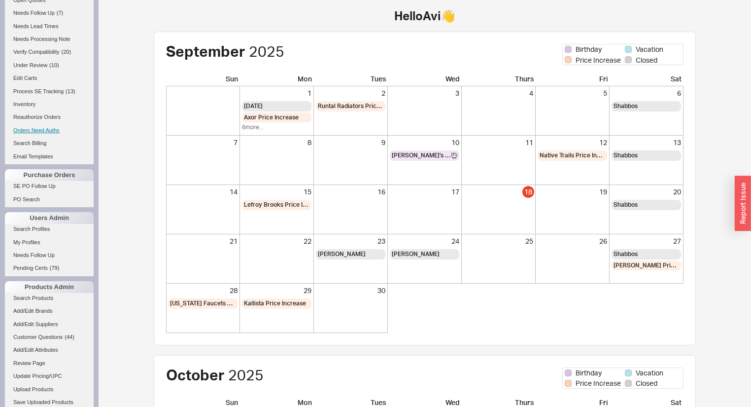
scroll to position [126, 0]
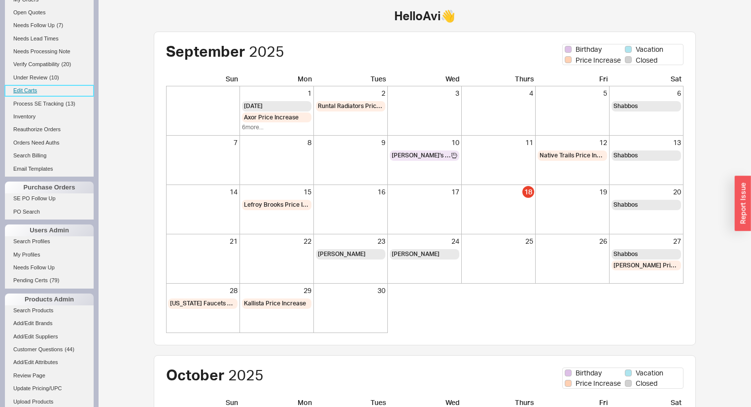
click at [25, 89] on link "Edit Carts" at bounding box center [49, 90] width 89 height 10
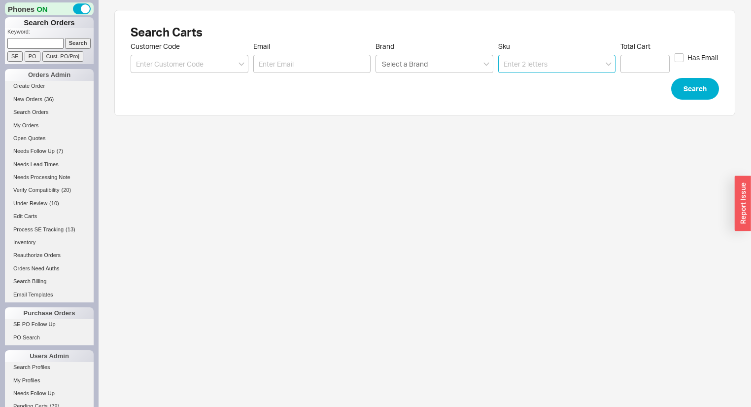
click at [532, 56] on input at bounding box center [557, 64] width 118 height 18
click at [403, 67] on input "Brand Select a Brand" at bounding box center [405, 63] width 48 height 11
type input "toto"
click at [412, 91] on div "Toto" at bounding box center [434, 84] width 117 height 18
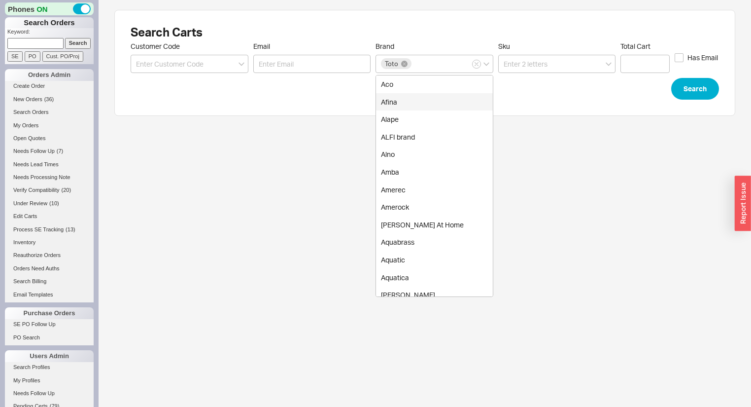
click at [595, 98] on form "Customer Code Email Brand Toto Aco Afina Alape ALFI brand Alno Amba Amerec Amer…" at bounding box center [425, 71] width 588 height 58
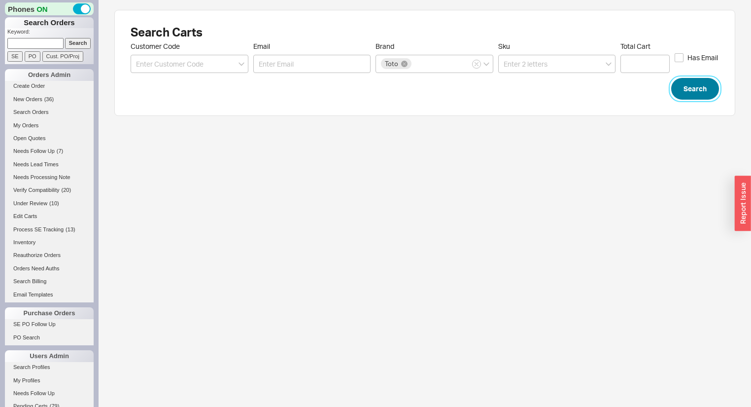
click at [704, 83] on button "Search" at bounding box center [695, 89] width 48 height 22
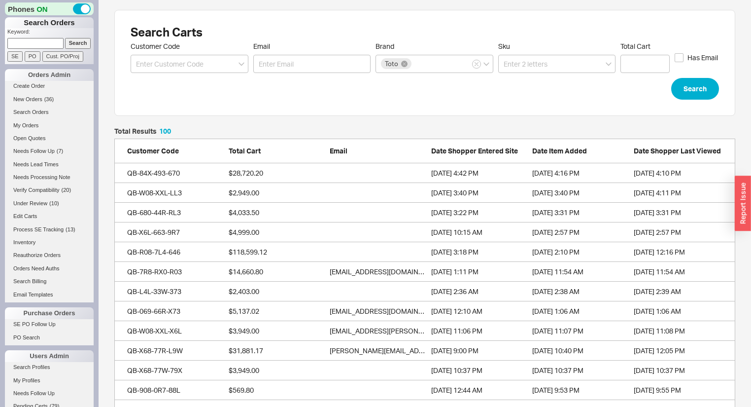
scroll to position [2001, 615]
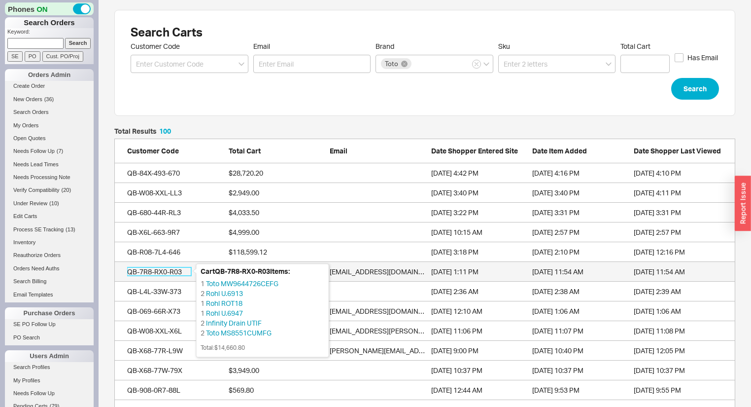
click at [163, 271] on div "QB-7R8-RX0-R03" at bounding box center [159, 272] width 64 height 10
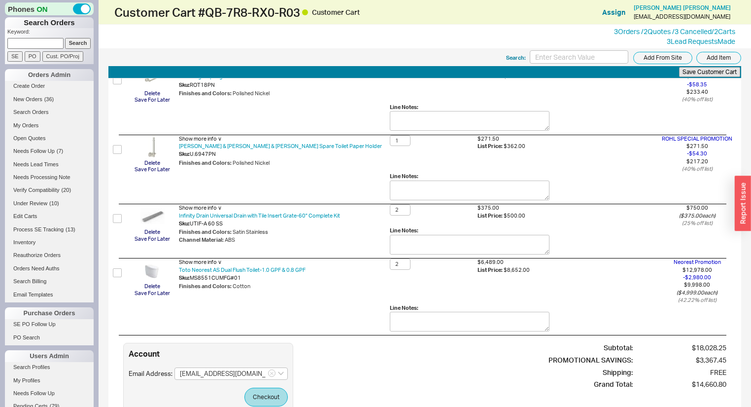
scroll to position [262, 0]
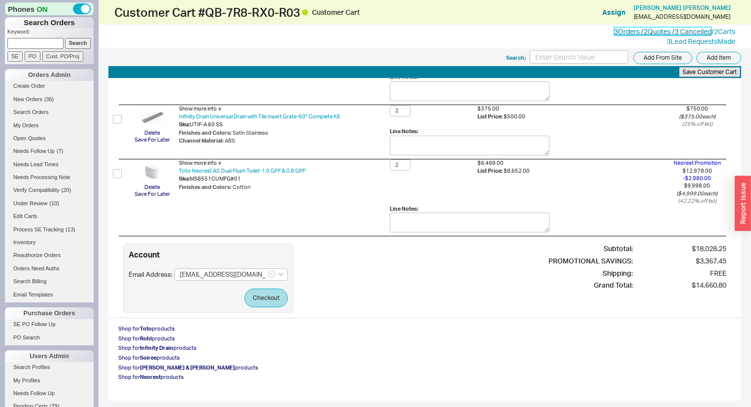
click at [651, 30] on link "3 Orders / 2 Quotes / 3 Cancelled" at bounding box center [663, 31] width 98 height 8
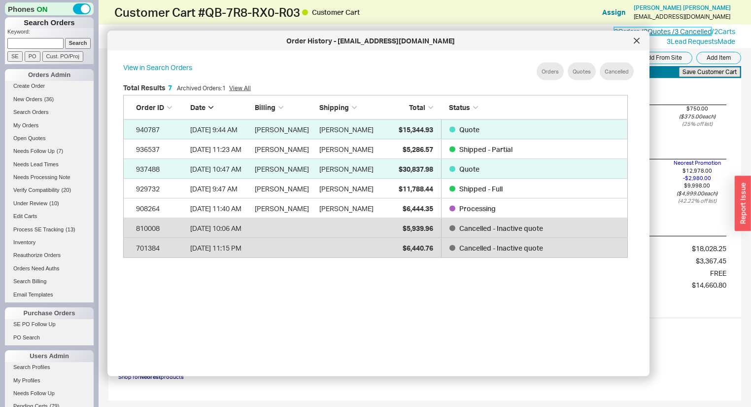
scroll to position [296, 515]
click at [633, 44] on div at bounding box center [637, 41] width 16 height 16
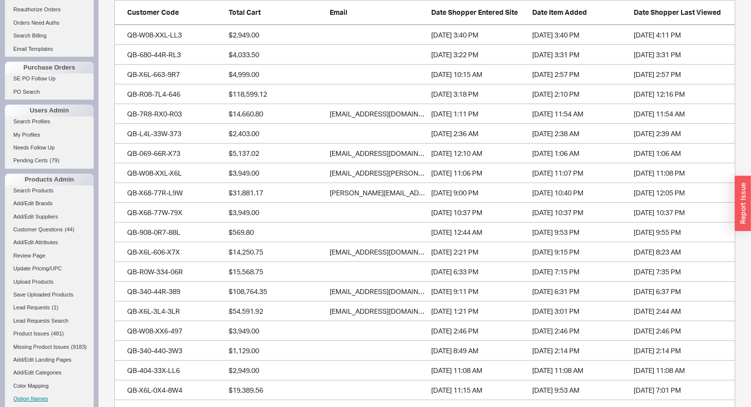
scroll to position [362, 0]
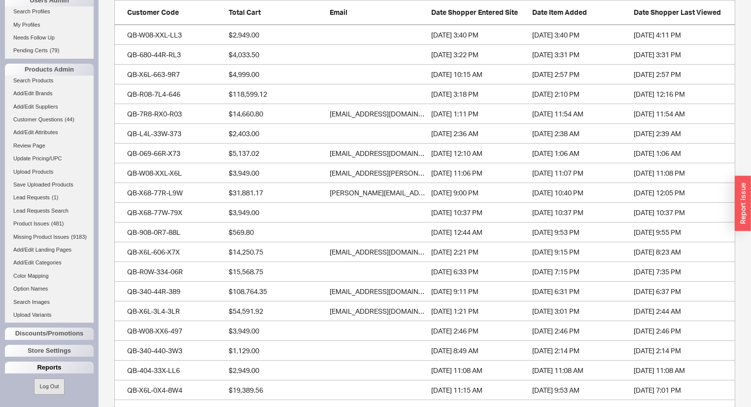
click at [56, 364] on div "Reports" at bounding box center [49, 367] width 89 height 12
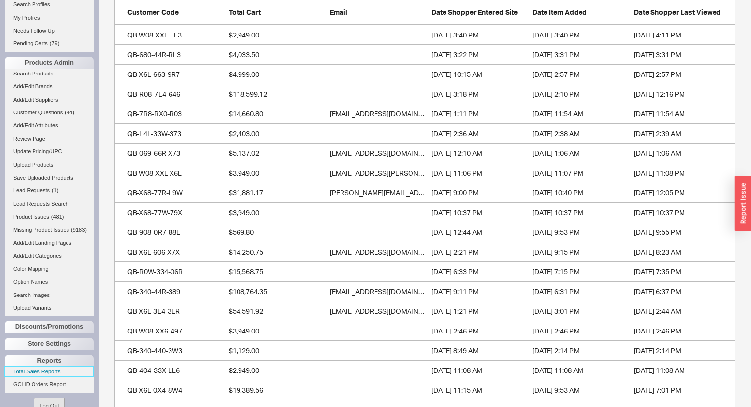
click at [49, 375] on link "Total Sales Reports" at bounding box center [49, 371] width 89 height 10
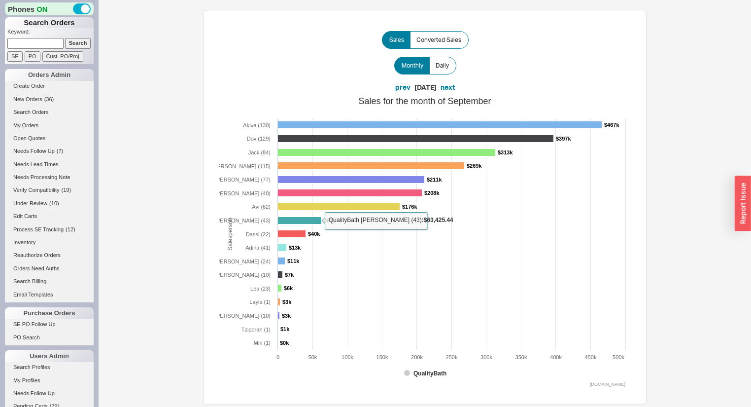
click at [313, 217] on rect at bounding box center [299, 220] width 44 height 7
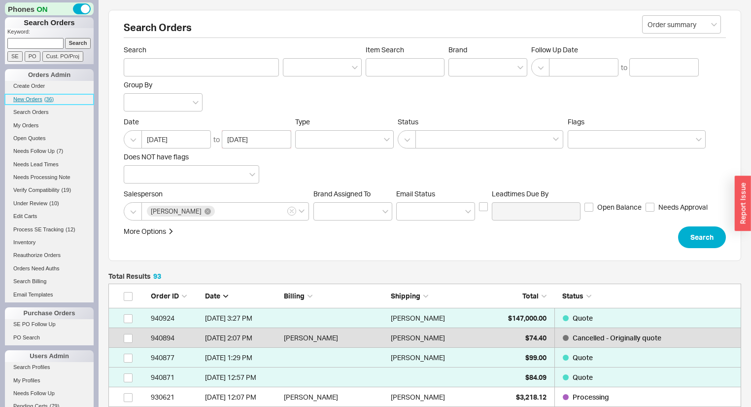
click at [30, 99] on span "New Orders" at bounding box center [27, 99] width 29 height 6
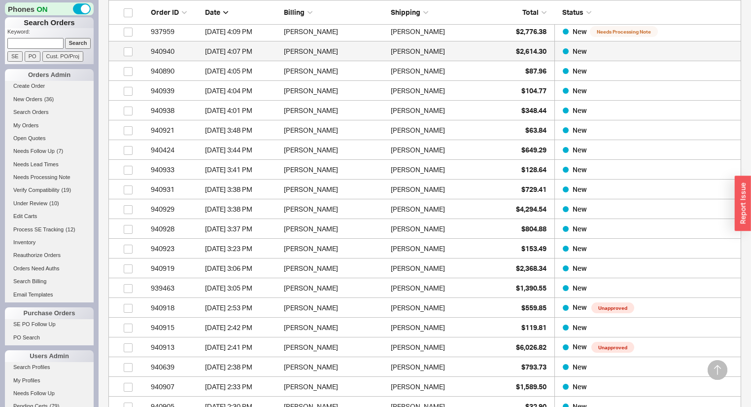
scroll to position [315, 0]
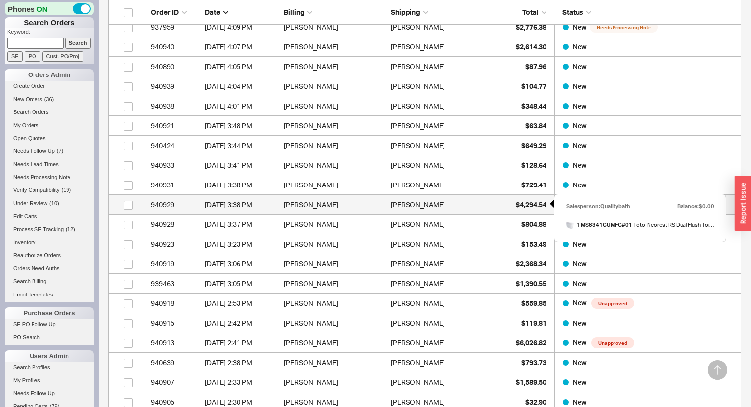
click at [511, 202] on div "$4,294.54" at bounding box center [521, 205] width 49 height 20
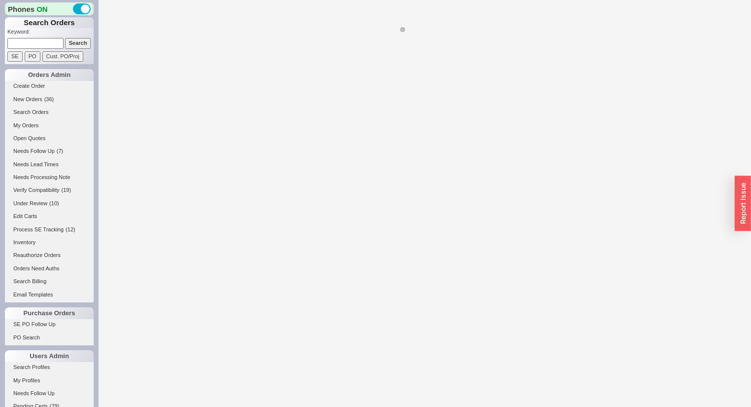
select select "*"
select select "LOW"
select select "3"
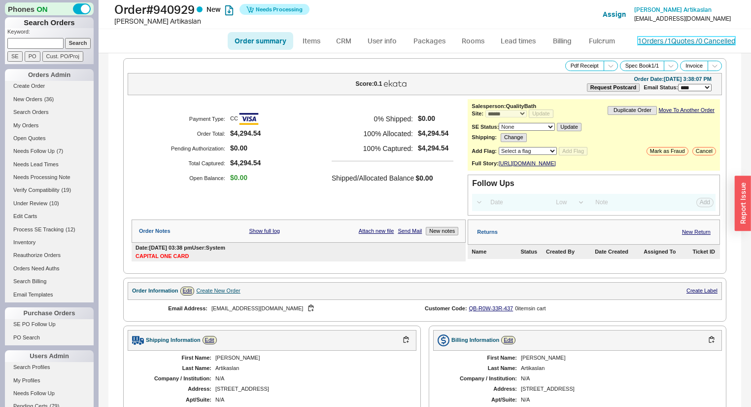
click at [671, 40] on link "1 Orders / 1 Quotes / 0 Cancelled" at bounding box center [687, 40] width 98 height 8
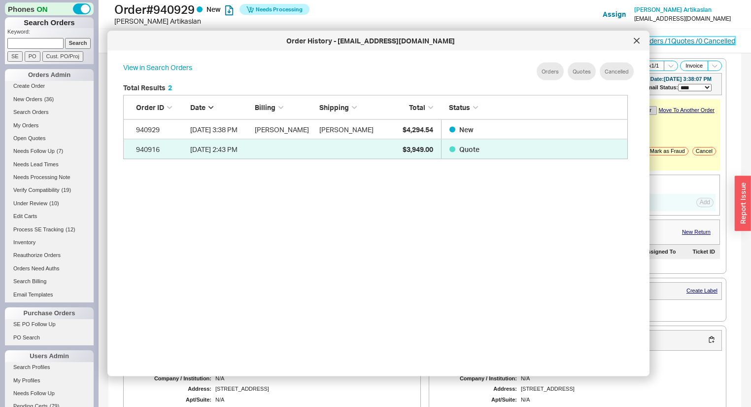
scroll to position [296, 515]
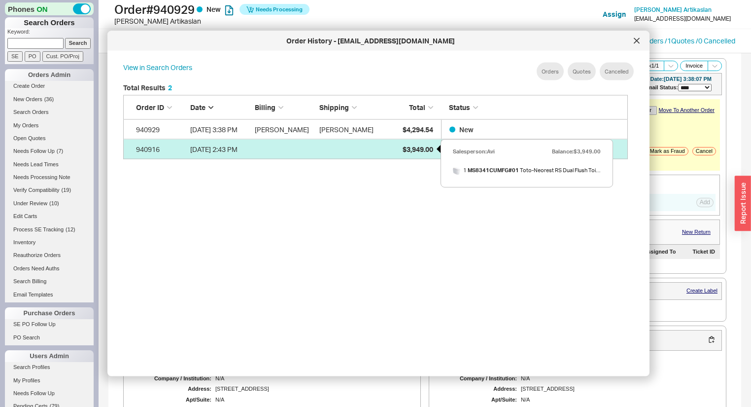
click at [420, 151] on span "$3,949.00" at bounding box center [418, 148] width 31 height 8
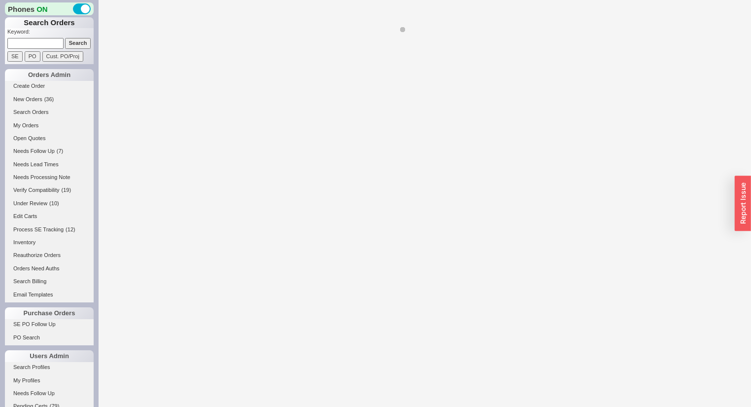
select select "*"
select select "LOW"
select select "3"
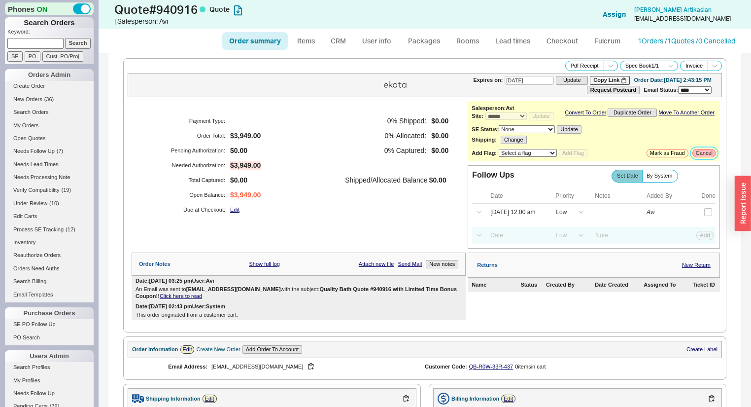
click at [698, 156] on button "Cancel" at bounding box center [704, 153] width 24 height 8
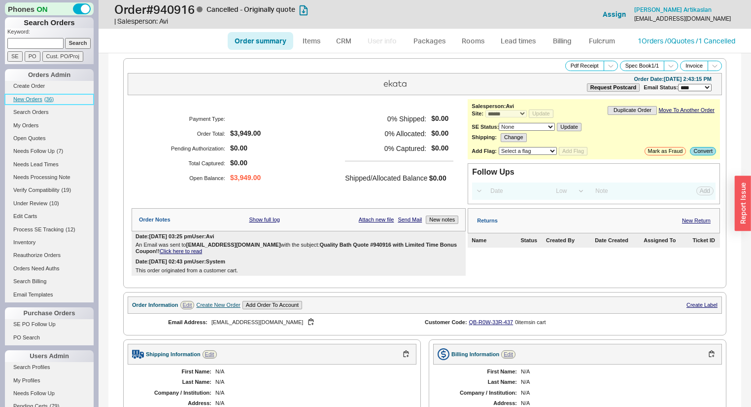
click at [52, 97] on span "( 36 )" at bounding box center [49, 99] width 10 height 6
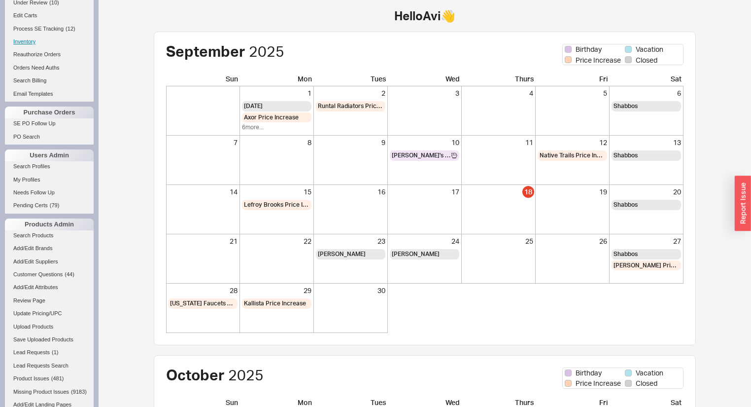
scroll to position [355, 0]
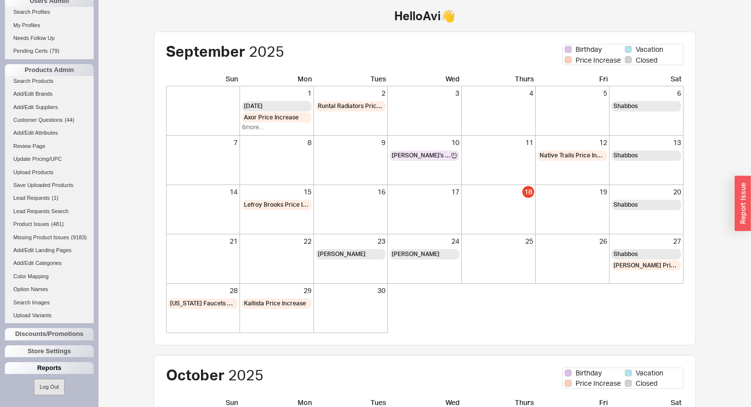
click at [55, 374] on div "Reports" at bounding box center [49, 368] width 89 height 12
click at [48, 380] on link "Total Sales Reports" at bounding box center [49, 379] width 89 height 10
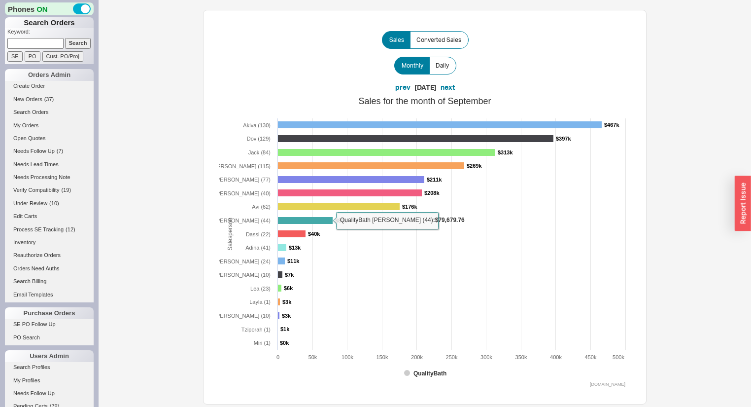
click at [314, 221] on rect at bounding box center [304, 220] width 55 height 7
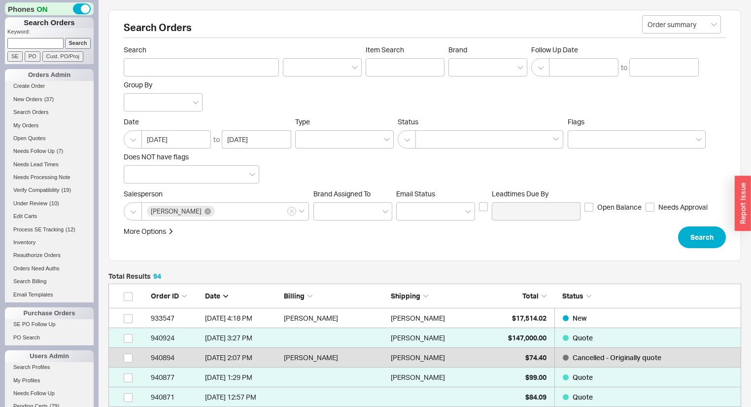
scroll to position [1871, 627]
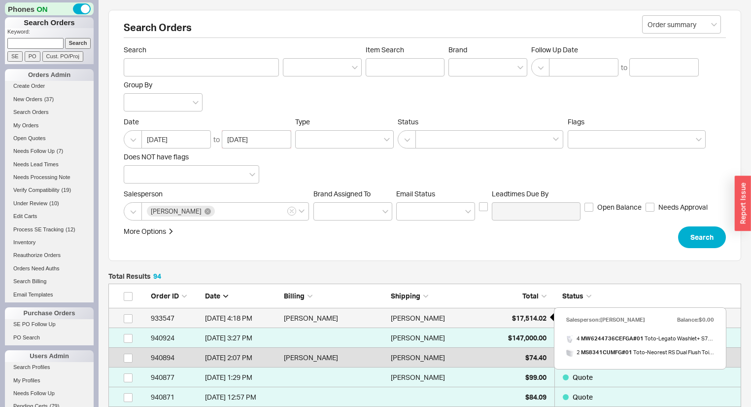
click at [528, 313] on span "$17,514.02" at bounding box center [529, 317] width 34 height 8
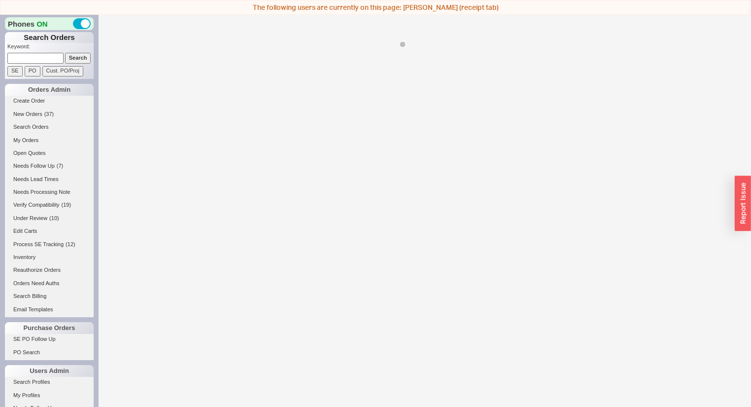
select select "*"
select select "LOW"
select select "3"
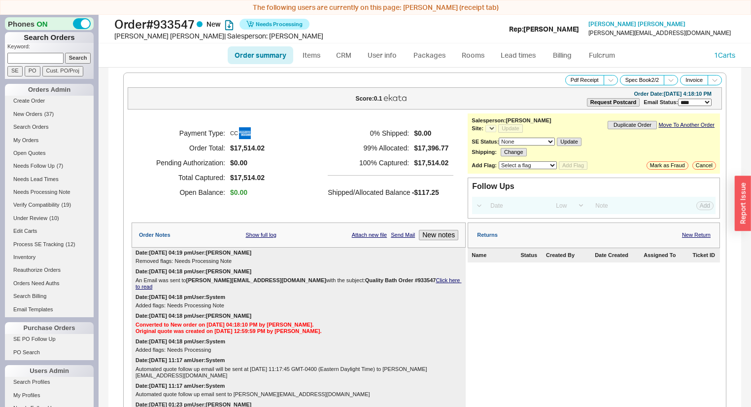
select select "*"
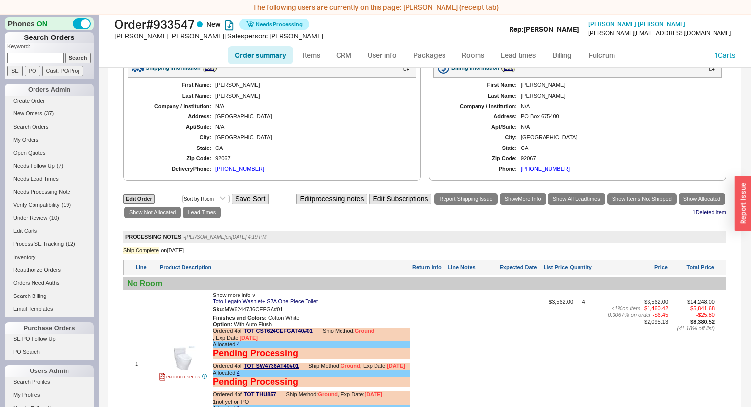
scroll to position [473, 0]
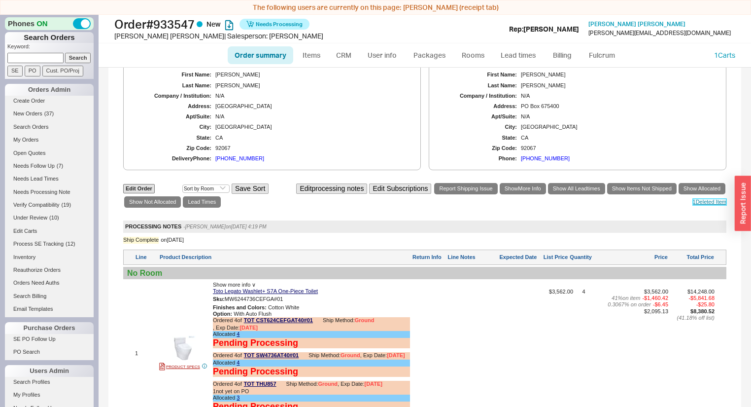
click at [714, 199] on link "1 Deleted Item" at bounding box center [710, 202] width 34 height 6
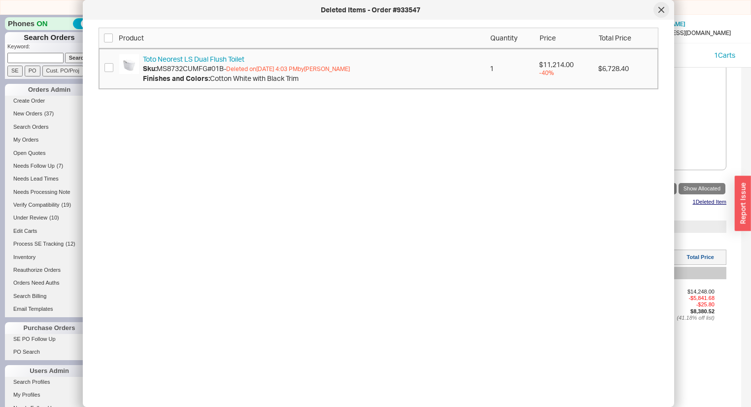
click at [661, 10] on icon at bounding box center [661, 9] width 5 height 5
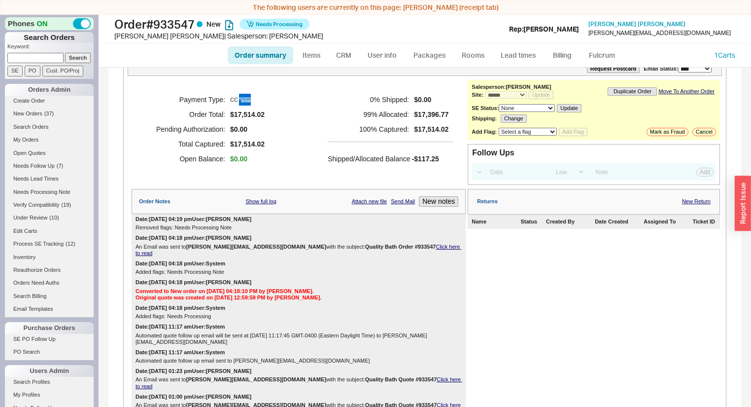
scroll to position [0, 0]
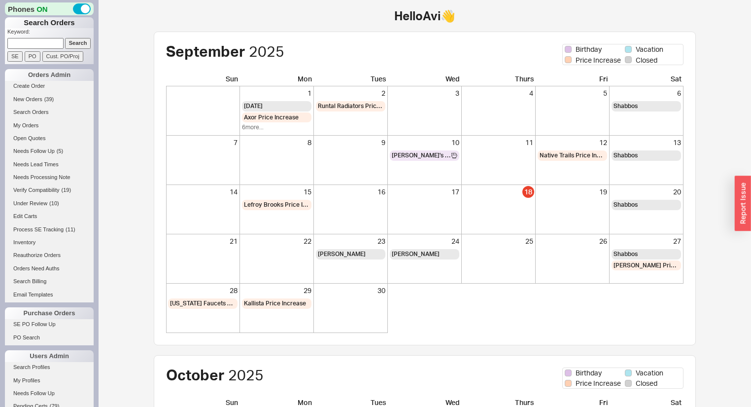
click at [28, 46] on input at bounding box center [35, 43] width 56 height 10
type input "934934"
click at [65, 38] on input "Search" at bounding box center [78, 43] width 26 height 10
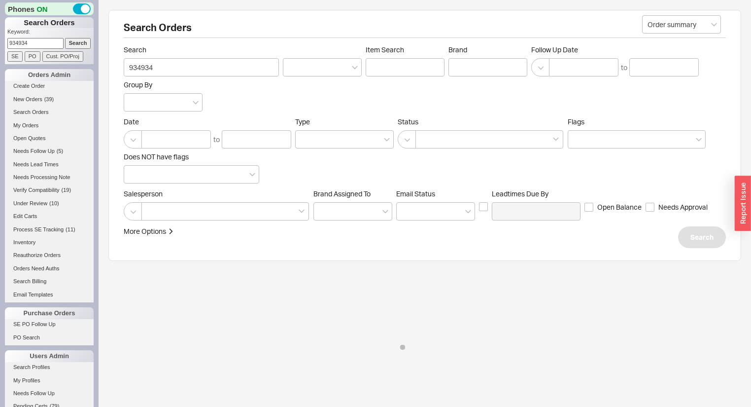
select select "LOW"
select select "3"
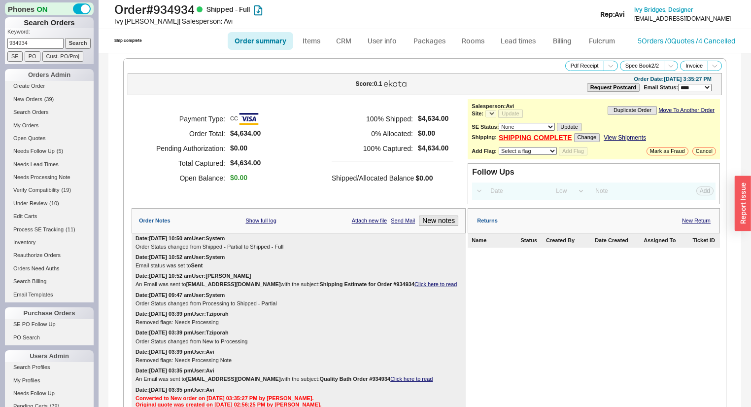
select select "*"
drag, startPoint x: 731, startPoint y: 20, endPoint x: 688, endPoint y: 18, distance: 43.4
click at [688, 18] on div "[PERSON_NAME] , Designer [EMAIL_ADDRESS][DOMAIN_NAME]" at bounding box center [682, 14] width 105 height 19
drag, startPoint x: 684, startPoint y: 20, endPoint x: 729, endPoint y: 22, distance: 45.4
click at [729, 22] on div "[EMAIL_ADDRESS][DOMAIN_NAME]" at bounding box center [682, 18] width 97 height 7
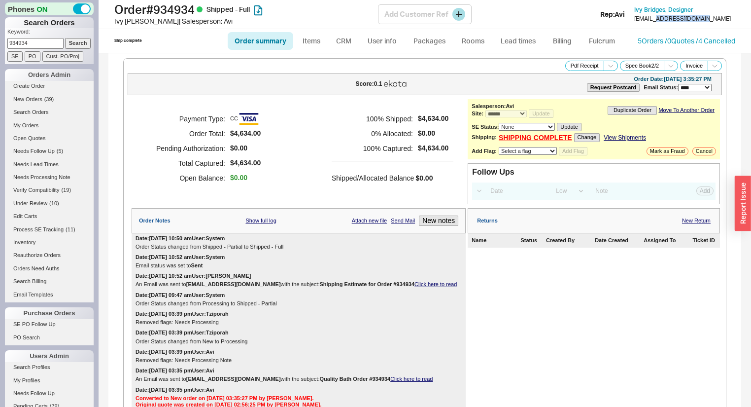
copy div "@[DOMAIN_NAME]"
click at [643, 41] on link "5 Orders / 0 Quotes / 4 Cancelled" at bounding box center [687, 40] width 98 height 8
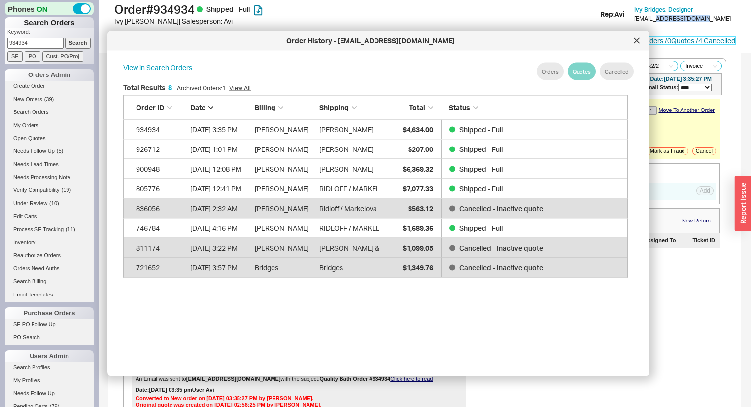
scroll to position [296, 515]
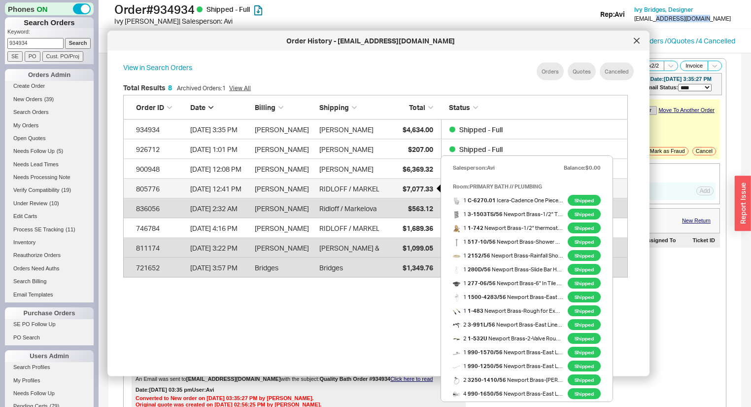
click at [399, 186] on div "$7,077.33" at bounding box center [408, 188] width 49 height 20
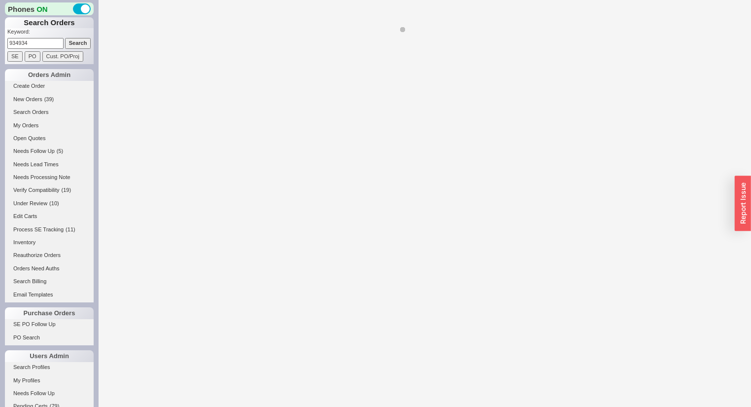
select select "*"
select select "LOW"
select select "3"
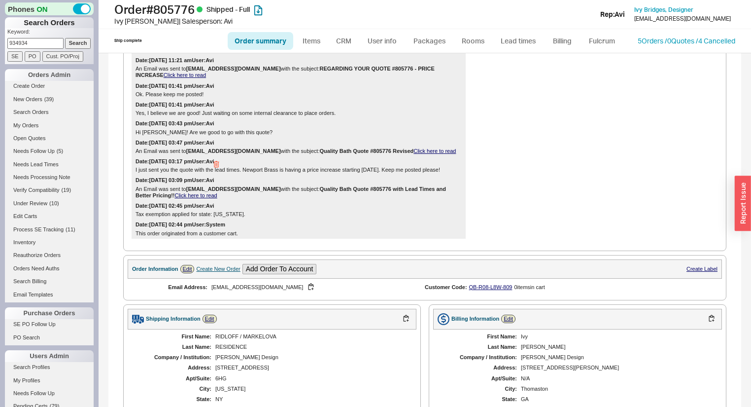
scroll to position [971, 0]
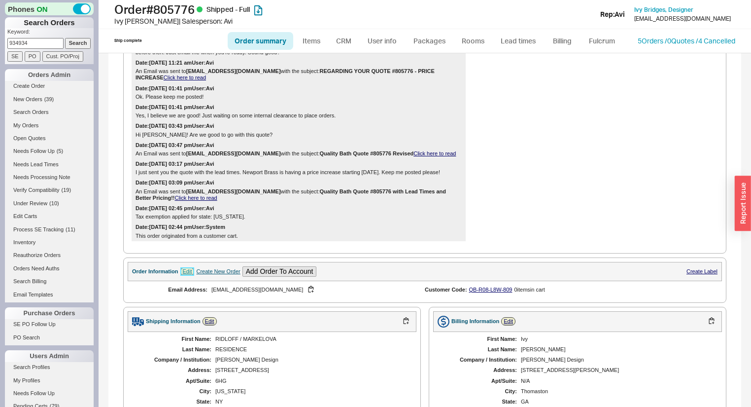
click at [188, 267] on link "Edit" at bounding box center [187, 271] width 14 height 8
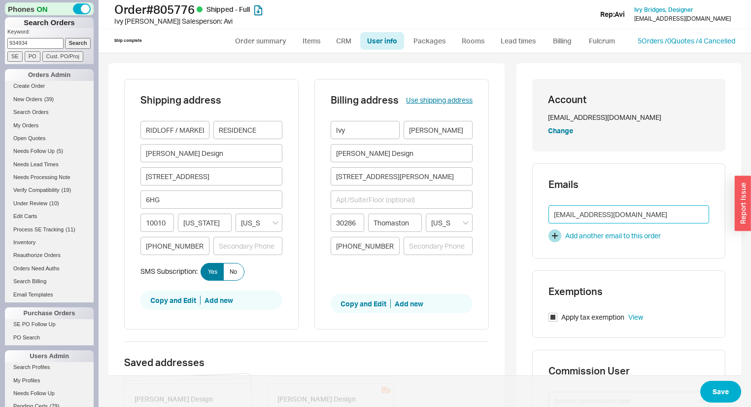
click at [572, 213] on input "bridges@ivyjacques.com" at bounding box center [629, 214] width 161 height 18
type input "ivy@ivyjacques.com"
click at [705, 393] on button "Save" at bounding box center [720, 391] width 41 height 22
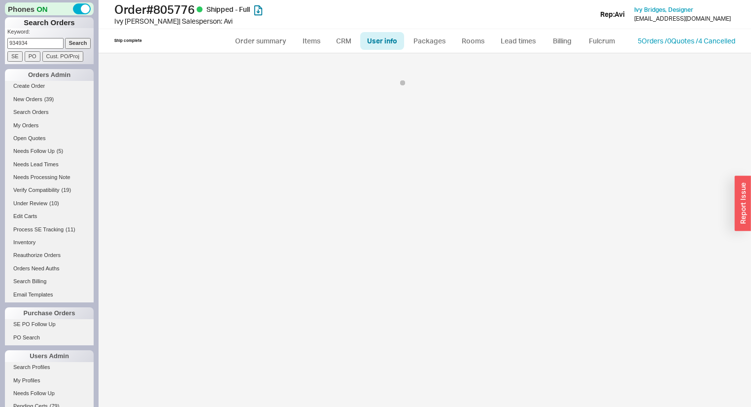
select select "*"
select select "LOW"
select select "3"
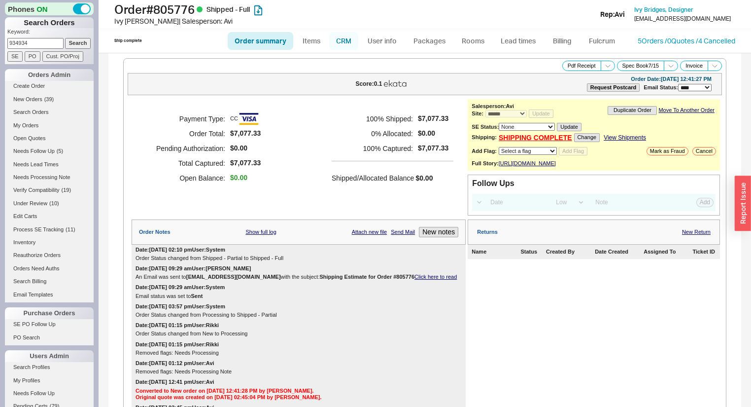
click at [353, 41] on link "CRM" at bounding box center [343, 41] width 29 height 18
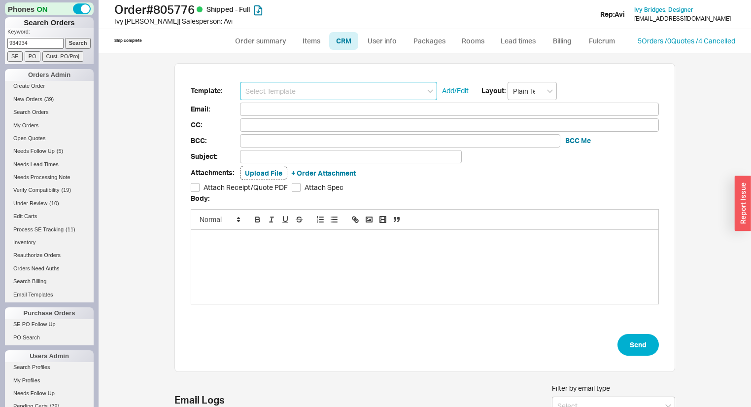
click at [288, 89] on input at bounding box center [338, 91] width 197 height 18
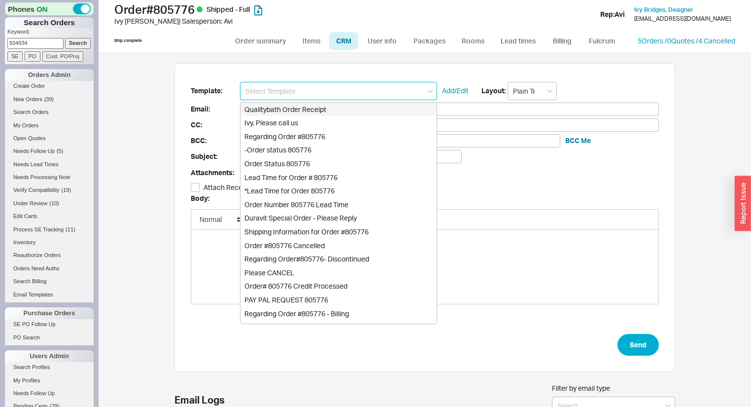
click at [323, 110] on div "Qualitybath Order Receipt" at bounding box center [339, 110] width 196 height 14
type input "Qualitybath Order Receipt"
type input "Receipt"
type input "ivy@ivyjacques.com"
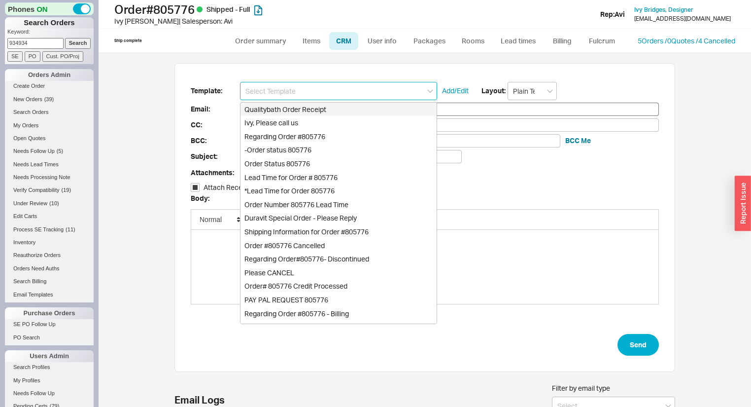
type input "Quality Bath Order # 805776 Receipt"
checkbox input "true"
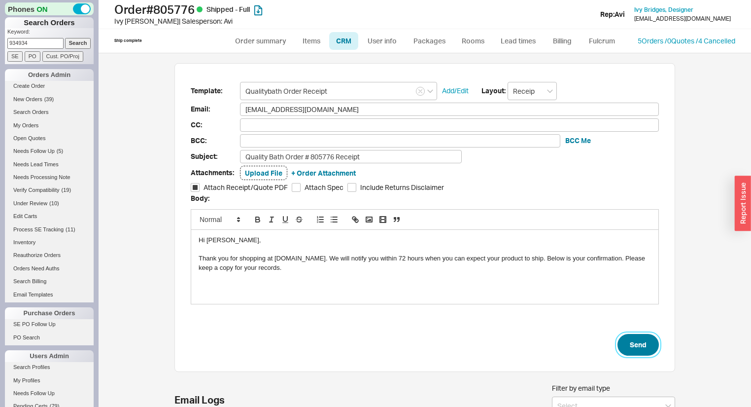
click at [637, 343] on button "Send" at bounding box center [638, 345] width 41 height 22
select select "*"
select select "LOW"
select select "3"
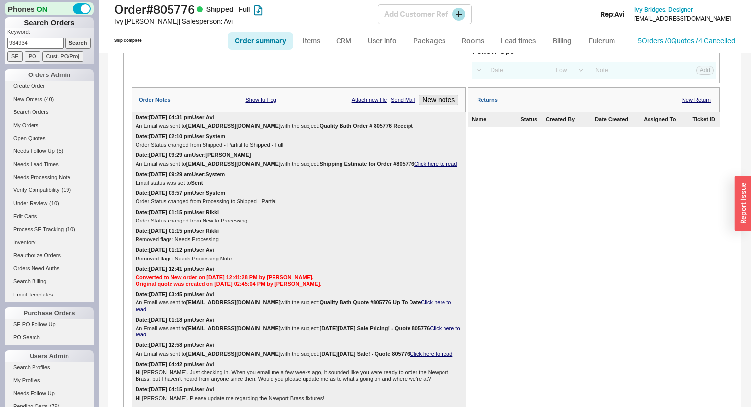
scroll to position [4, 0]
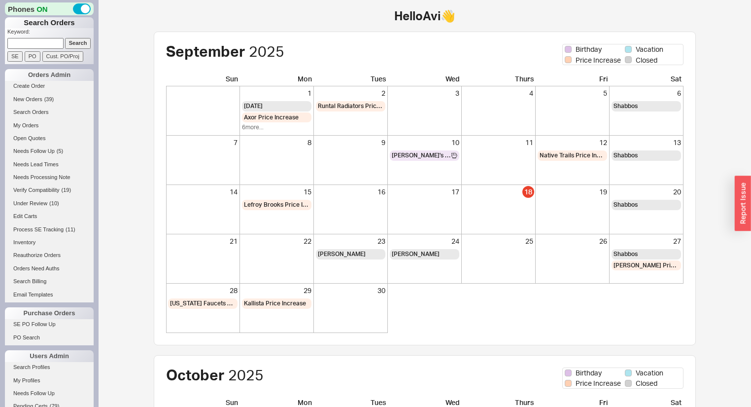
click at [45, 42] on input at bounding box center [35, 43] width 56 height 10
type input "940404"
click at [65, 38] on input "Search" at bounding box center [78, 43] width 26 height 10
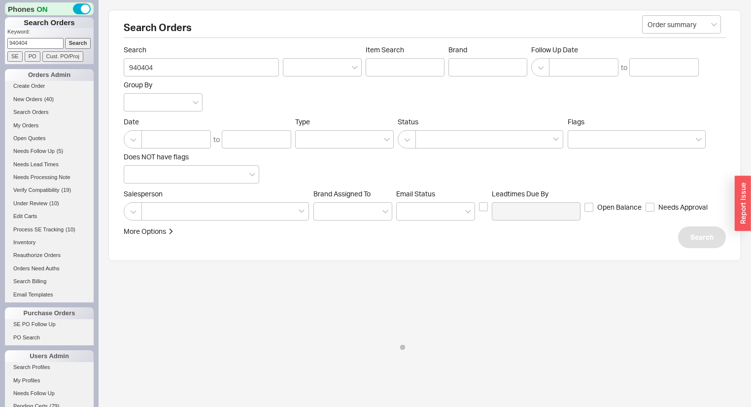
select select "*"
select select "LOW"
select select "3"
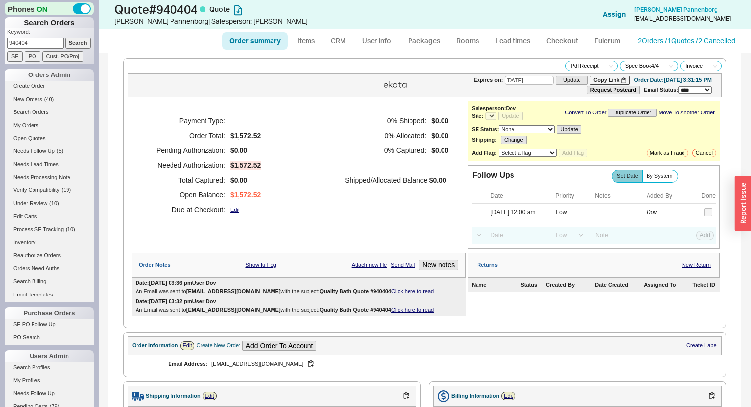
select select "*"
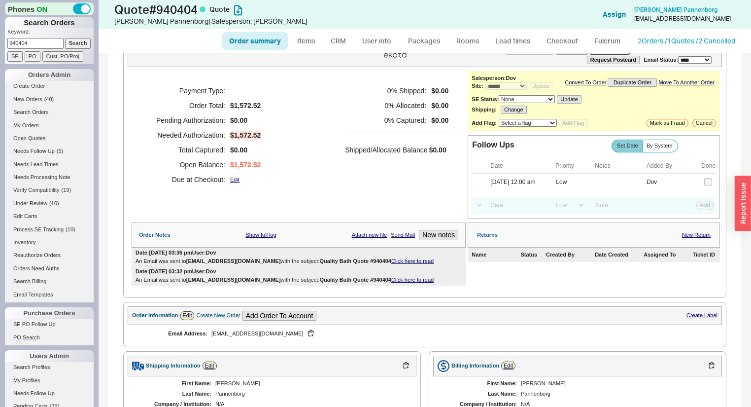
scroll to position [39, 0]
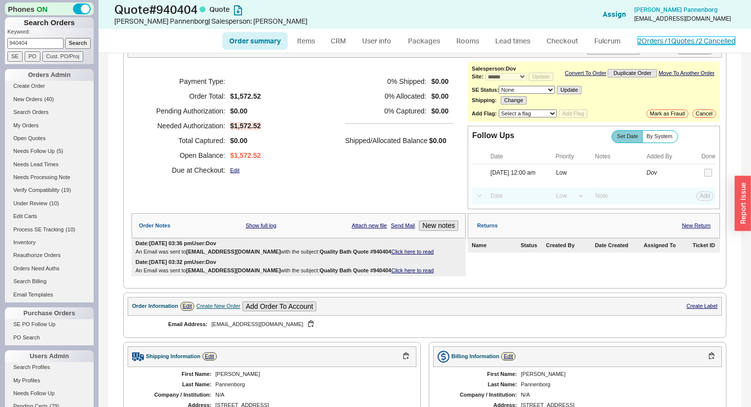
click at [678, 43] on link "2 Orders / 1 Quotes / 2 Cancelled" at bounding box center [687, 40] width 98 height 8
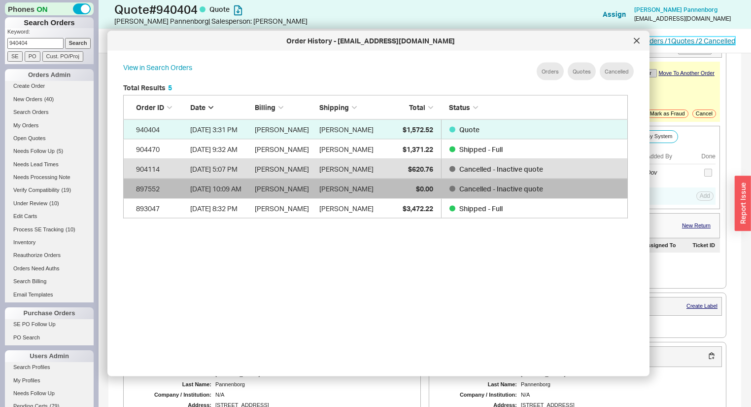
scroll to position [296, 515]
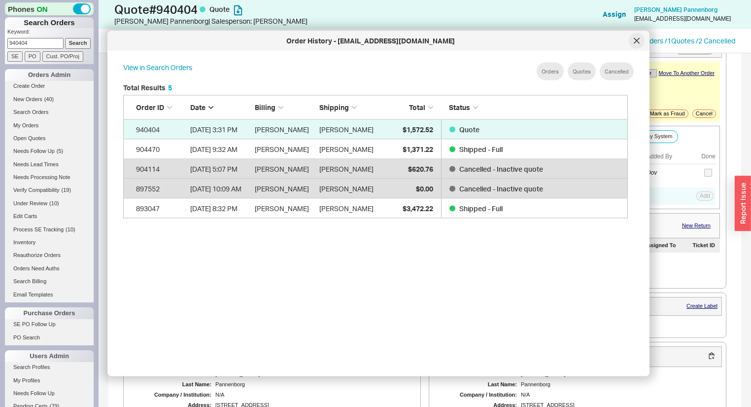
click at [634, 42] on icon at bounding box center [637, 41] width 6 height 6
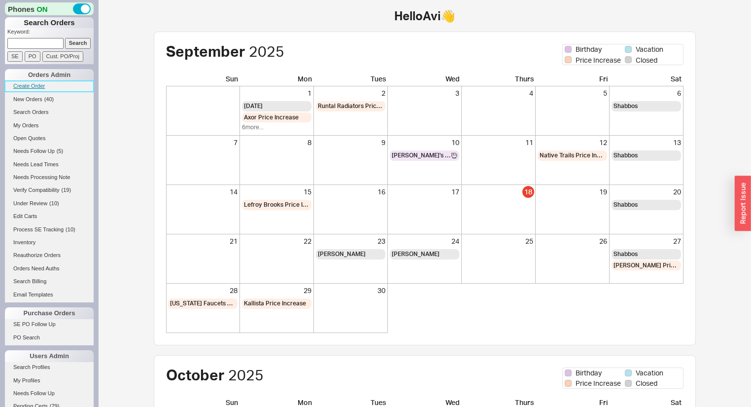
click at [33, 82] on link "Create Order" at bounding box center [49, 86] width 89 height 10
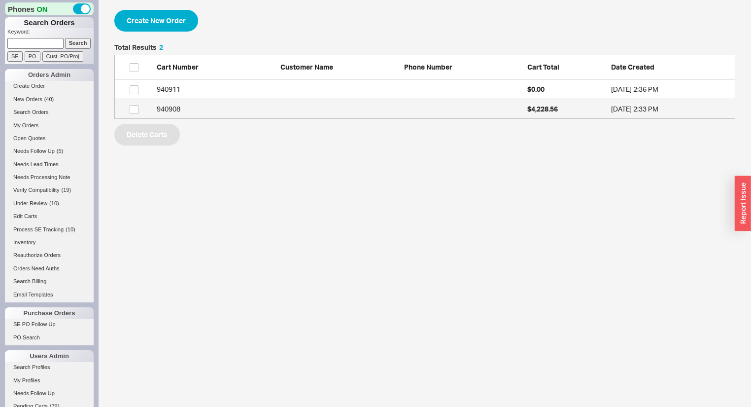
scroll to position [69, 615]
click at [522, 110] on link "940908 $4,228.56 [DATE] 2:33 PM" at bounding box center [424, 109] width 621 height 20
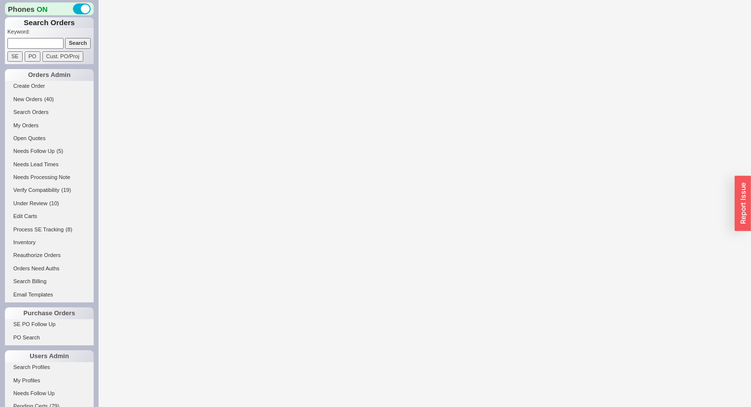
select select "3"
select select "ON_CHECKOUT_AGGREGATED"
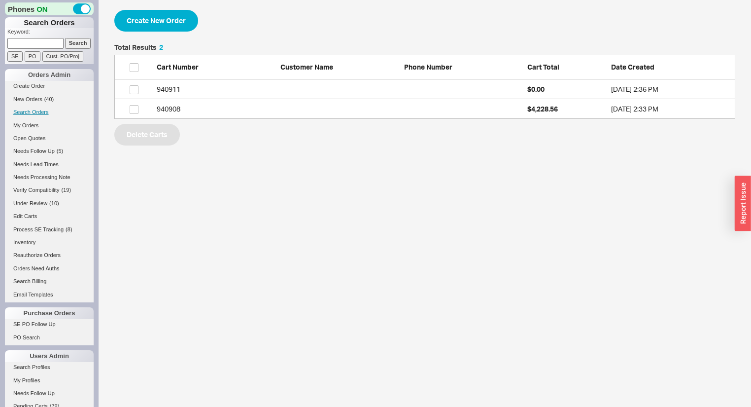
scroll to position [69, 615]
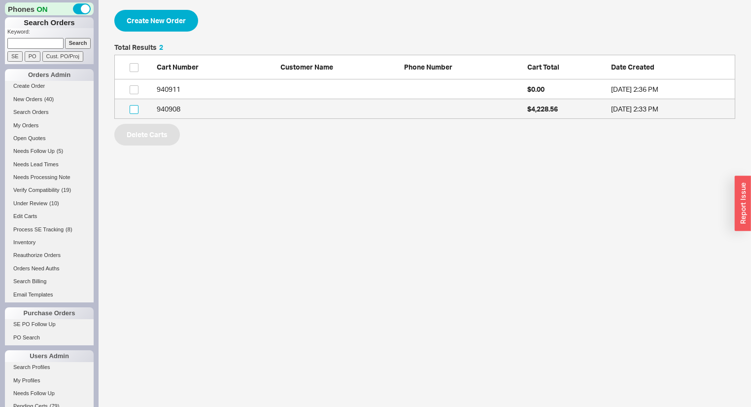
click at [130, 110] on input "grid" at bounding box center [134, 109] width 9 height 9
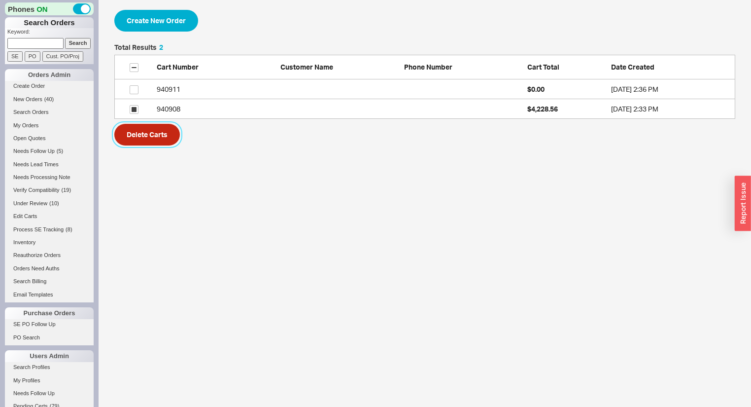
click at [139, 125] on button "Delete Carts" at bounding box center [147, 135] width 66 height 22
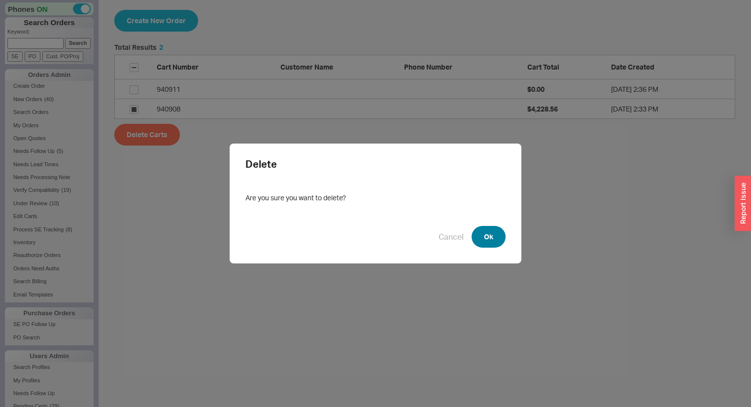
click at [479, 238] on button "Ok" at bounding box center [489, 237] width 34 height 22
checkbox input "false"
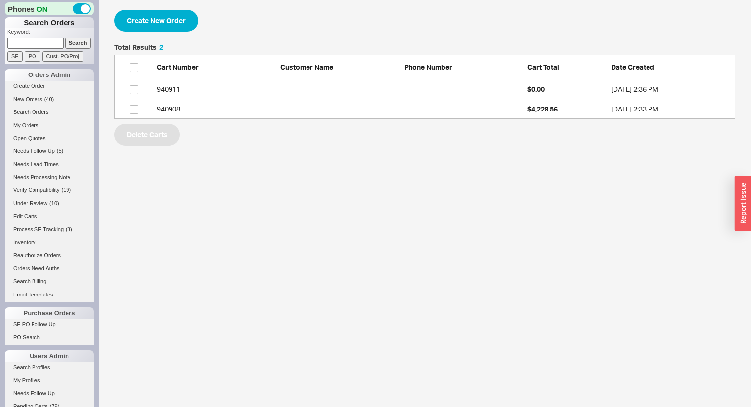
scroll to position [49, 615]
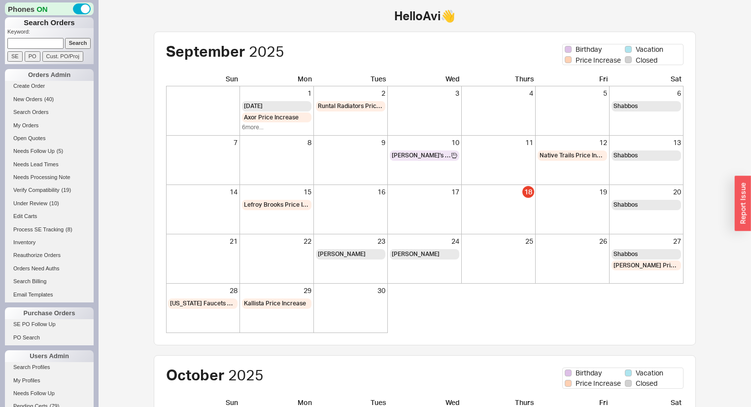
click at [45, 43] on input at bounding box center [35, 43] width 56 height 10
type input "7745739139"
click at [65, 38] on input "Search" at bounding box center [78, 43] width 26 height 10
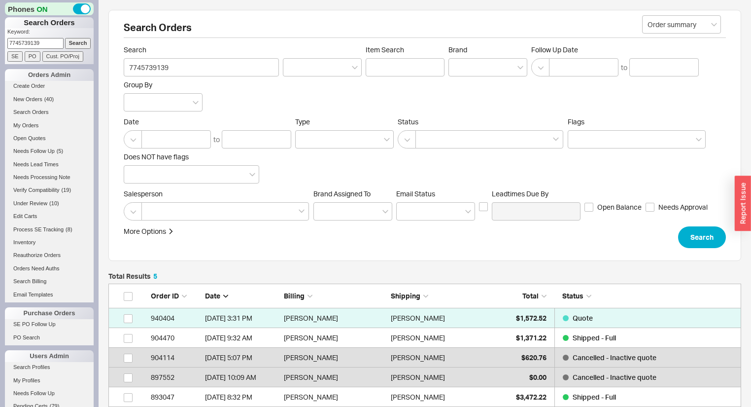
scroll to position [117, 627]
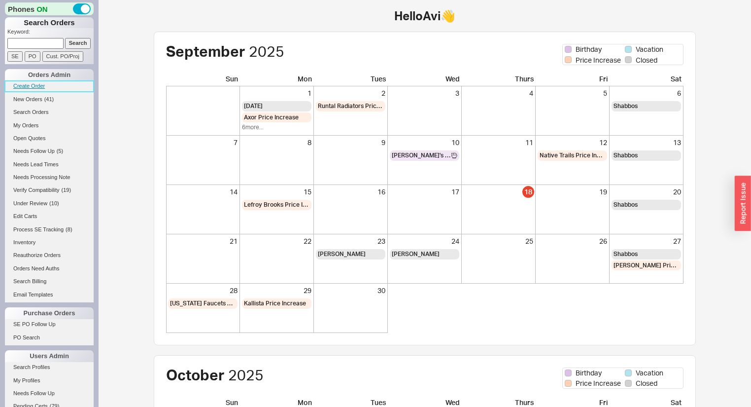
click at [31, 87] on link "Create Order" at bounding box center [49, 86] width 89 height 10
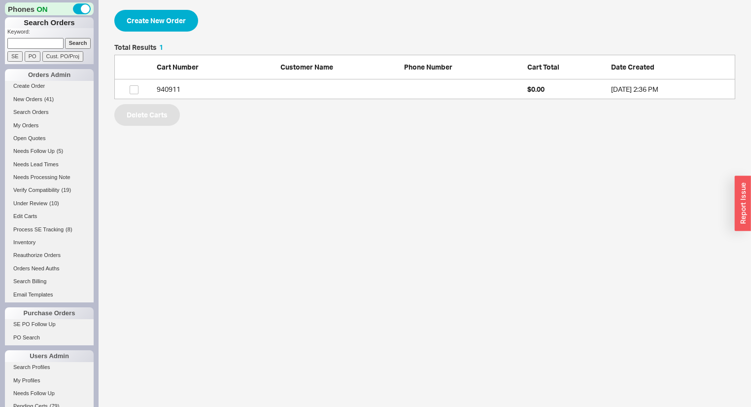
scroll to position [49, 615]
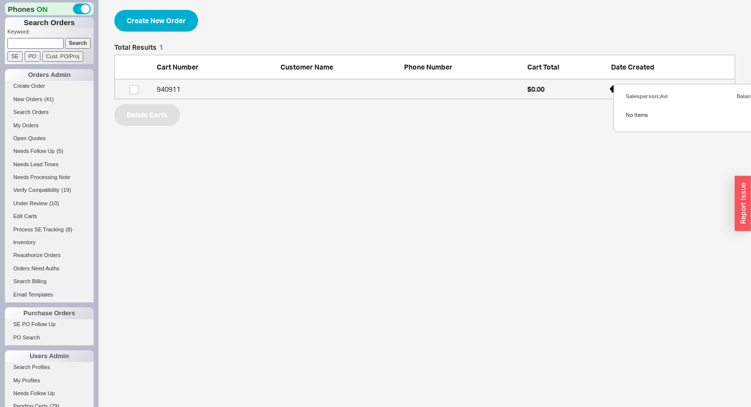
click at [556, 89] on div "$0.00" at bounding box center [566, 89] width 79 height 10
select select "3"
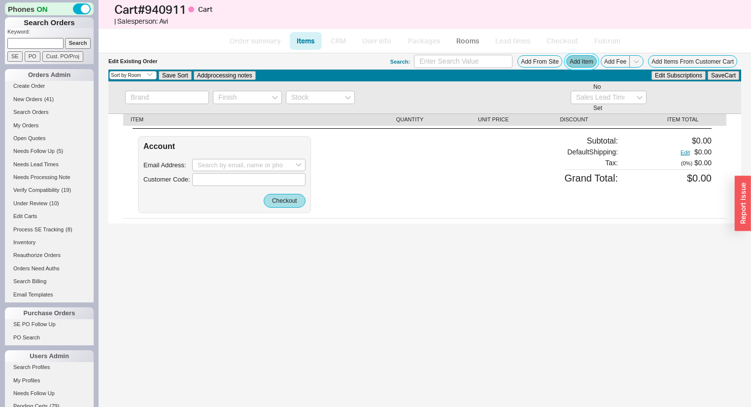
click at [591, 58] on button "Add Item" at bounding box center [581, 61] width 31 height 12
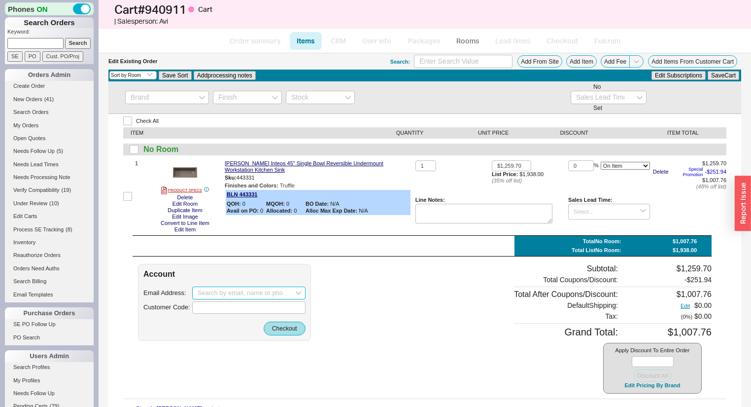
click at [225, 293] on input at bounding box center [248, 292] width 113 height 13
paste input "[EMAIL_ADDRESS][DOMAIN_NAME]"
click at [251, 312] on div "[EMAIL_ADDRESS][DOMAIN_NAME]" at bounding box center [249, 313] width 103 height 15
type input "[EMAIL_ADDRESS][DOMAIN_NAME]"
click at [277, 331] on button "Checkout" at bounding box center [285, 328] width 42 height 14
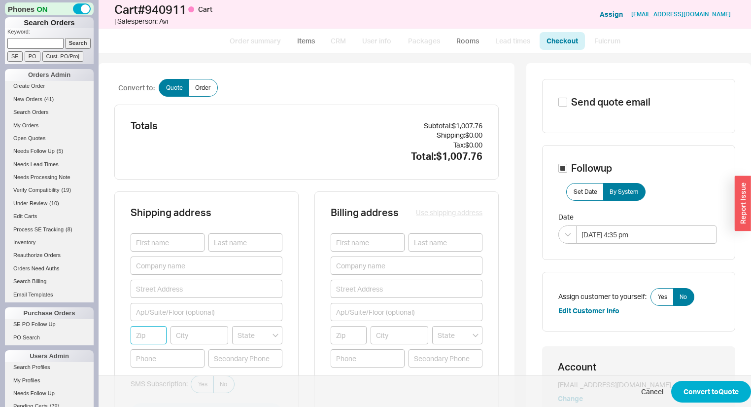
click at [132, 333] on input at bounding box center [149, 335] width 36 height 18
paste input "95843"
type input "95843"
type input "ANTELOPE"
type input "[US_STATE]"
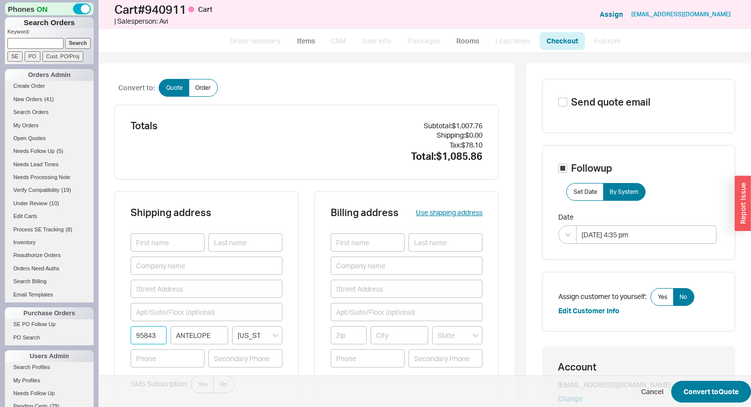
type input "95843"
click at [723, 384] on button "Convert to Quote" at bounding box center [711, 391] width 80 height 22
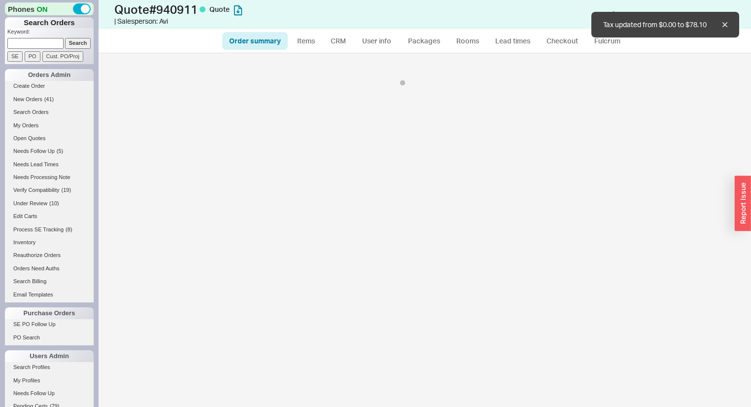
select select "*"
select select "3"
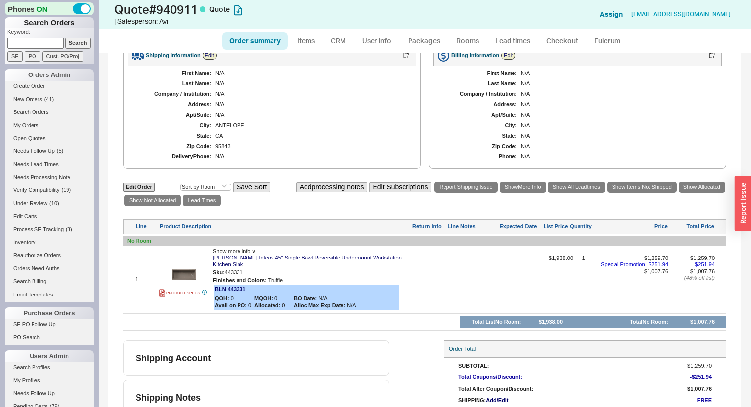
scroll to position [336, 0]
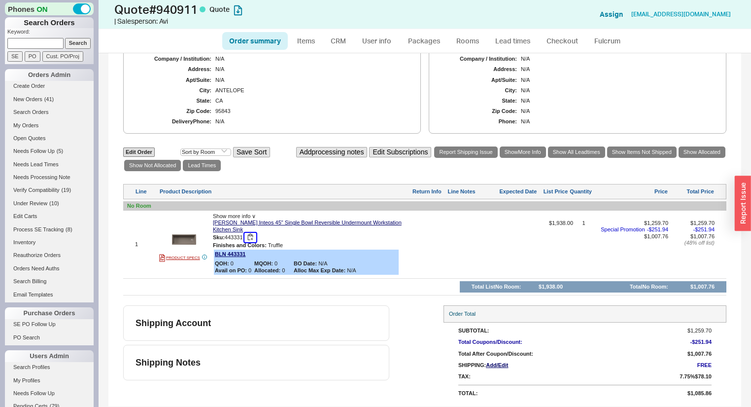
click at [250, 236] on button "button" at bounding box center [250, 237] width 12 height 9
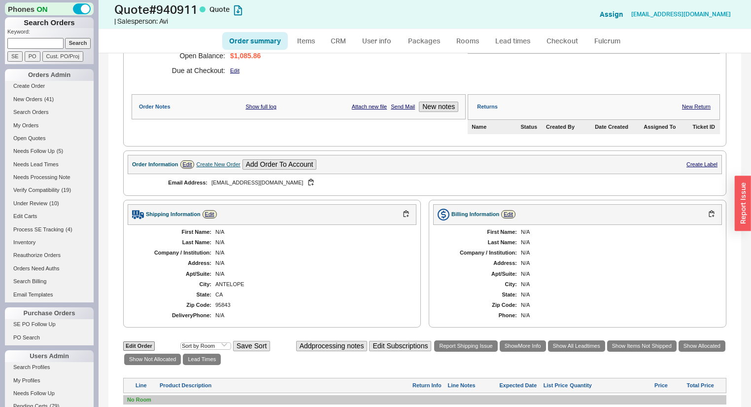
scroll to position [0, 0]
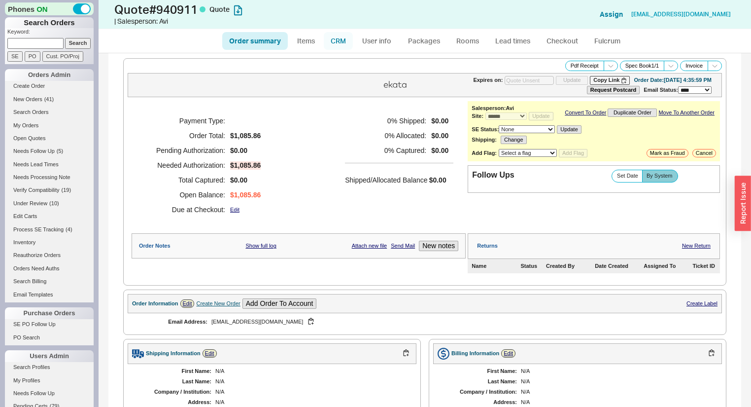
drag, startPoint x: 340, startPoint y: 54, endPoint x: 343, endPoint y: 46, distance: 8.2
click at [340, 53] on div "**********" at bounding box center [424, 396] width 633 height 686
click at [343, 45] on link "CRM" at bounding box center [338, 41] width 29 height 18
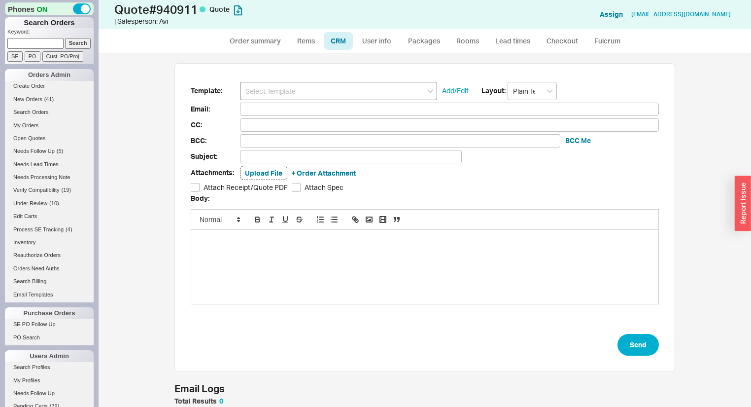
scroll to position [54, 494]
click at [321, 93] on input at bounding box center [338, 91] width 197 height 18
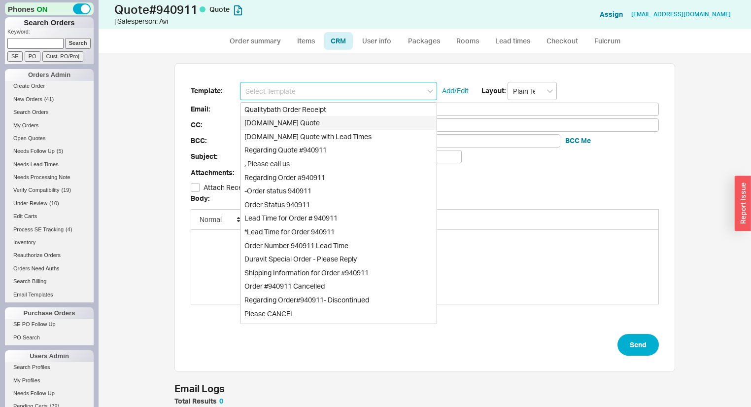
click at [319, 126] on div "Qualitybath.com Quote" at bounding box center [339, 123] width 196 height 14
type input "Receipt"
type input "granitebaytrans@gmail.com"
type input "Quality Bath Quote #940911"
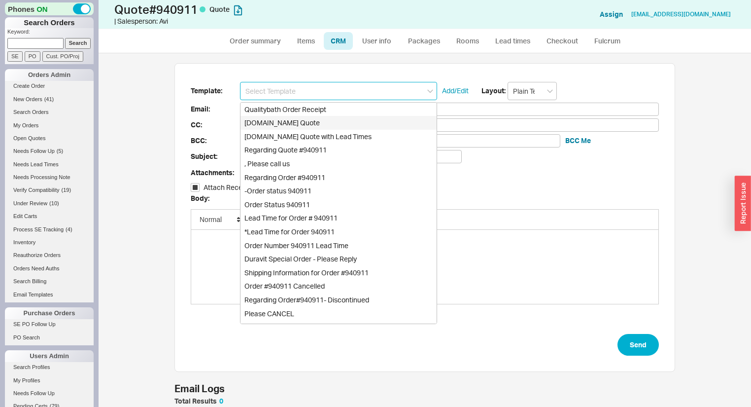
checkbox input "true"
type input "Qualitybath.com Quote"
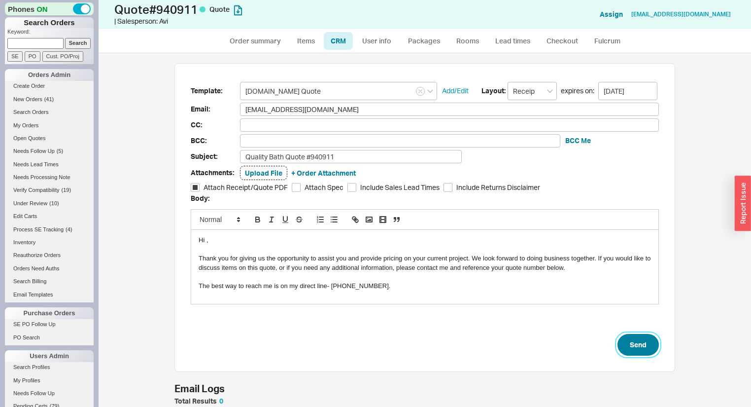
click at [629, 343] on button "Send" at bounding box center [638, 345] width 41 height 22
select select "*"
select select "3"
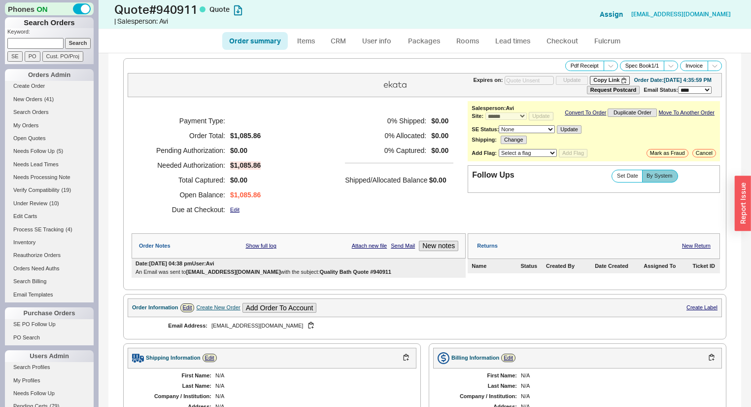
type input "10/02/2025"
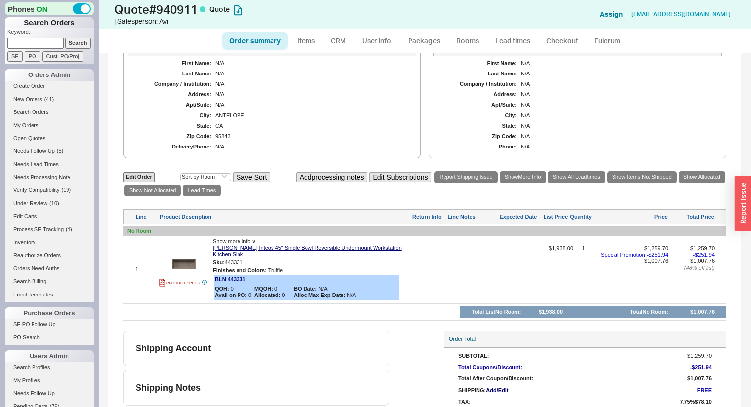
scroll to position [315, 0]
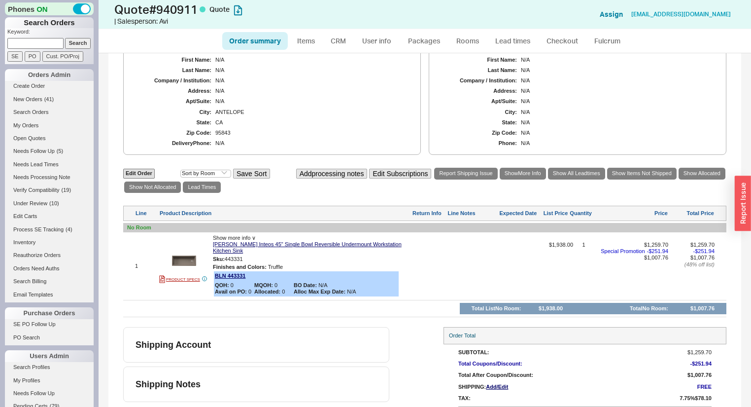
click at [507, 273] on div at bounding box center [523, 269] width 43 height 56
click at [462, 275] on div at bounding box center [474, 269] width 52 height 56
type textarea "10/6"
click at [449, 268] on button "SAVE" at bounding box center [456, 263] width 21 height 8
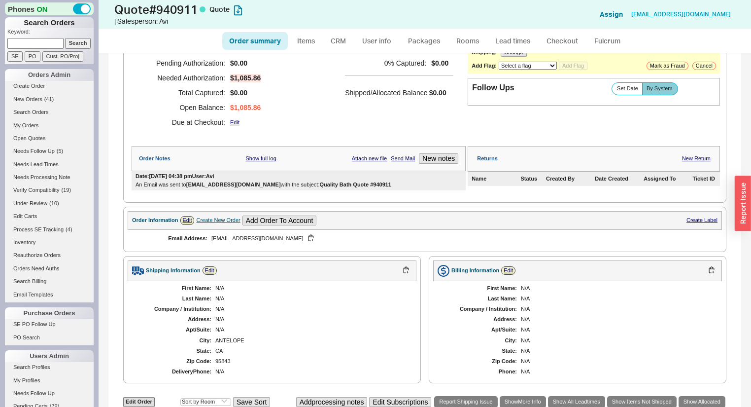
scroll to position [0, 0]
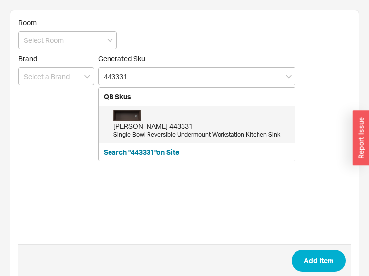
click at [193, 133] on div "Single Bowl Reversible Undermount Workstation Kitchen Sink" at bounding box center [201, 135] width 176 height 8
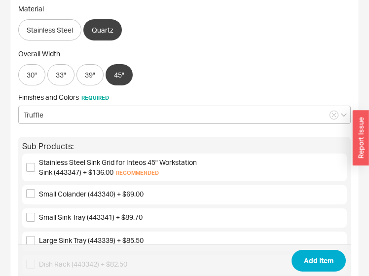
scroll to position [158, 0]
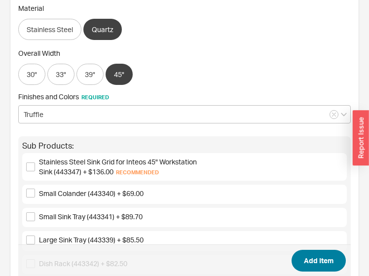
type input "443331"
click at [335, 252] on button "Add Item" at bounding box center [318, 260] width 54 height 22
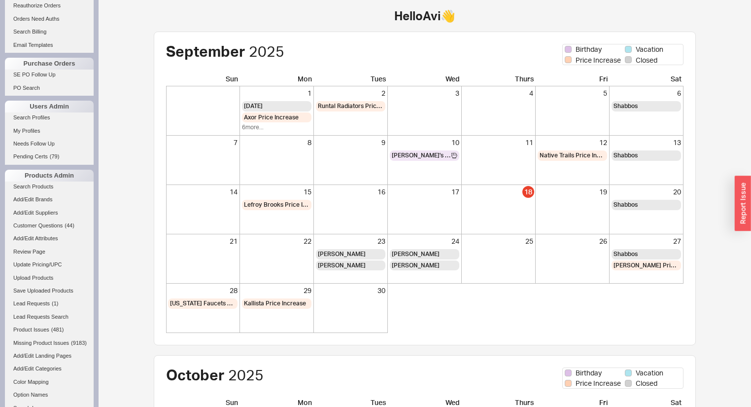
scroll to position [362, 0]
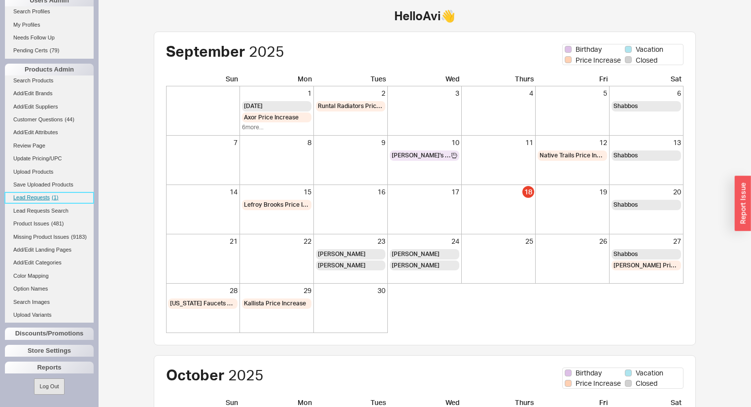
click at [44, 194] on span "Lead Requests" at bounding box center [31, 197] width 36 height 6
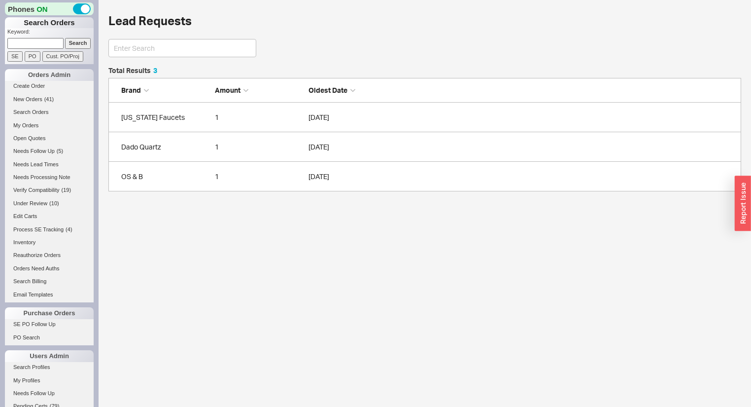
scroll to position [118, 627]
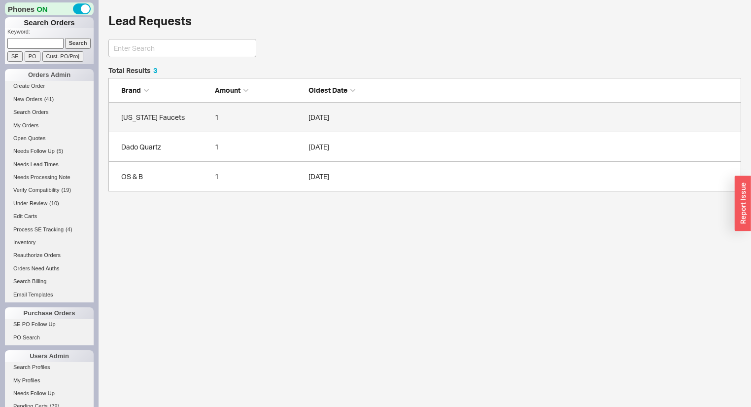
click at [179, 112] on div "[US_STATE] Faucets" at bounding box center [165, 117] width 89 height 10
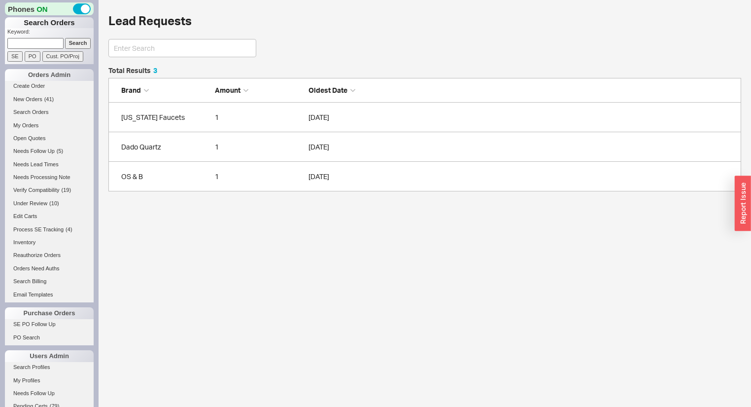
scroll to position [118, 627]
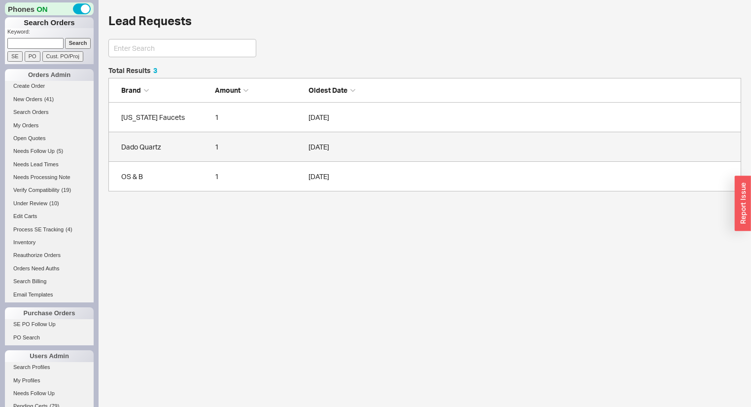
click at [142, 146] on div "Dado Quartz" at bounding box center [165, 147] width 89 height 10
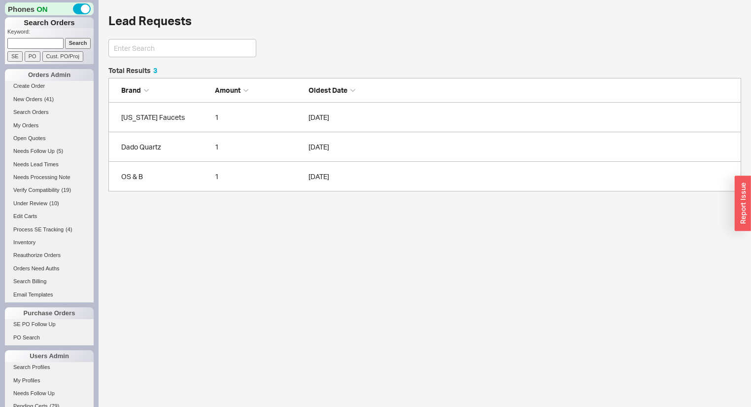
scroll to position [118, 627]
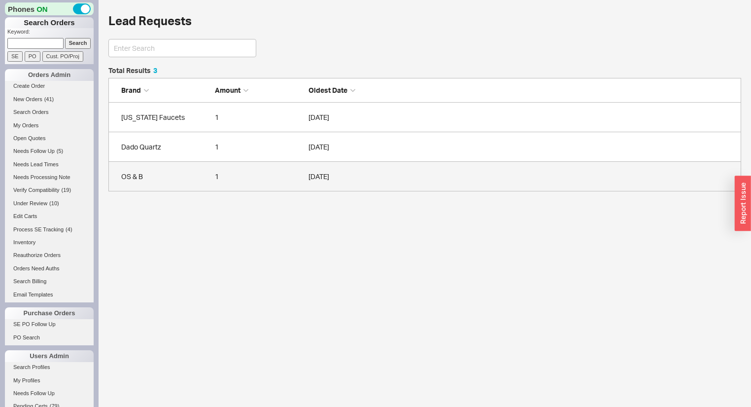
click at [135, 174] on div "OS & B" at bounding box center [165, 177] width 89 height 10
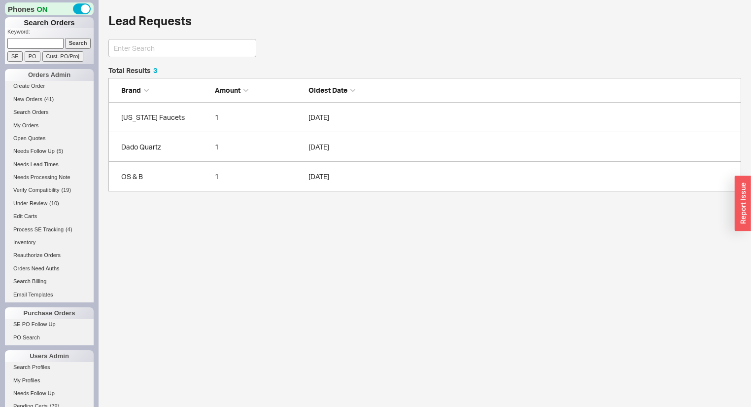
scroll to position [118, 627]
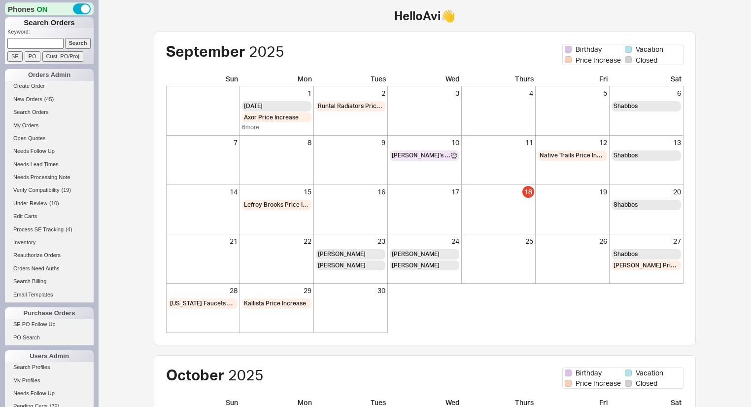
click at [44, 43] on input at bounding box center [35, 43] width 56 height 10
type input "QB-L48-47R-X98"
click at [72, 46] on input "Search" at bounding box center [78, 43] width 26 height 10
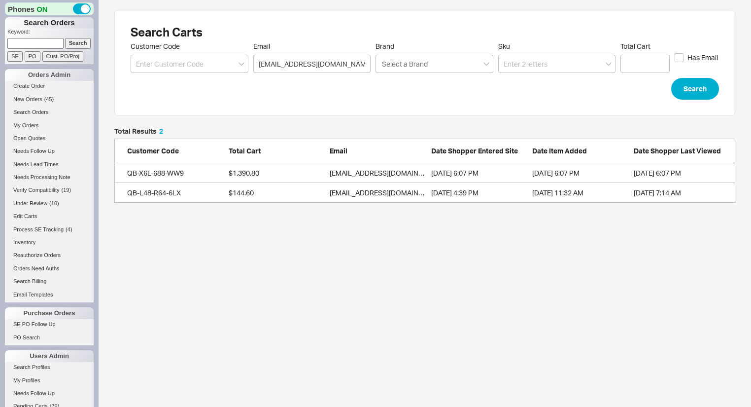
scroll to position [69, 615]
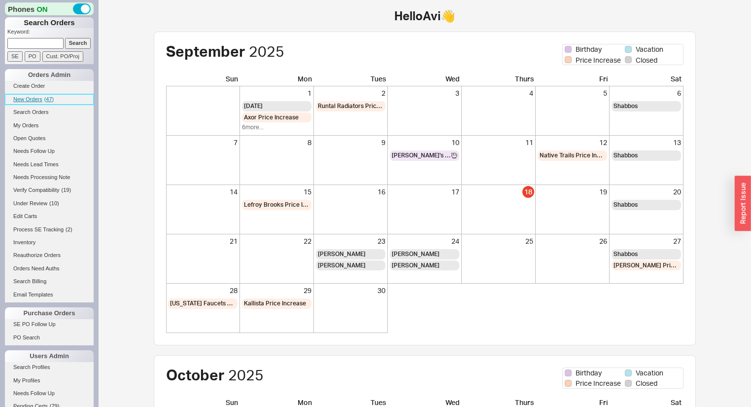
click at [37, 94] on link "New Orders ( 47 )" at bounding box center [49, 99] width 89 height 10
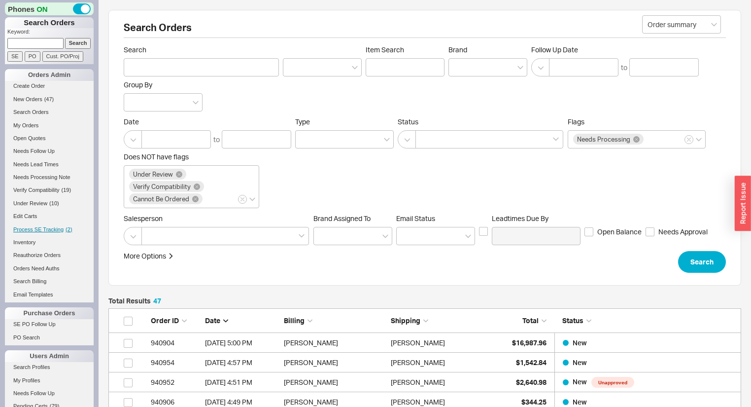
scroll to position [355, 0]
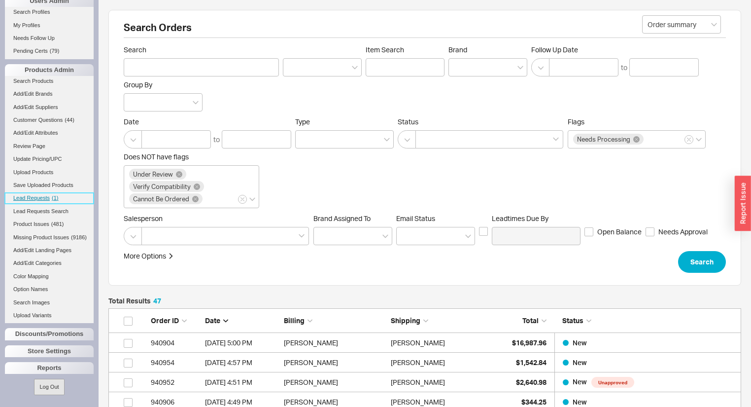
click at [58, 195] on link "Lead Requests ( 1 )" at bounding box center [49, 198] width 89 height 10
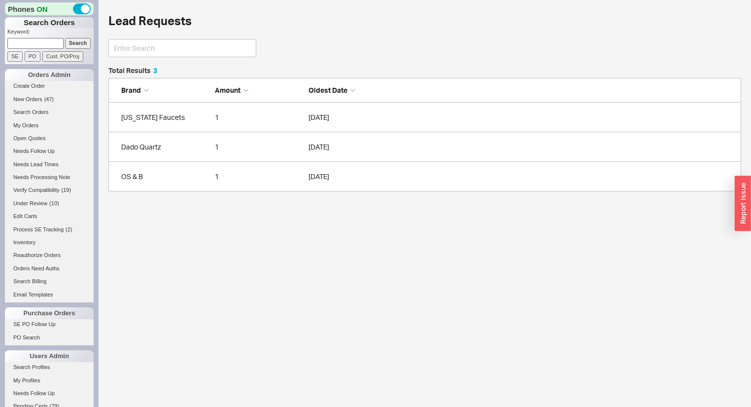
scroll to position [118, 627]
